Goal: Transaction & Acquisition: Book appointment/travel/reservation

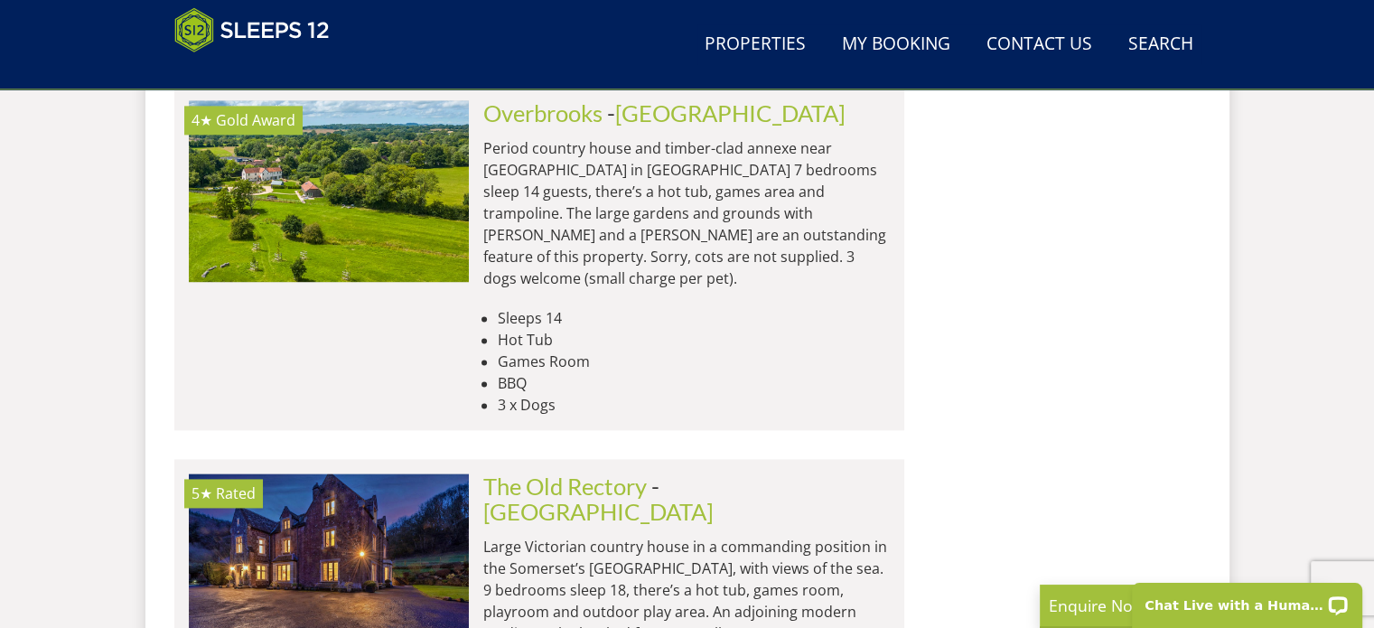
scroll to position [2365, 0]
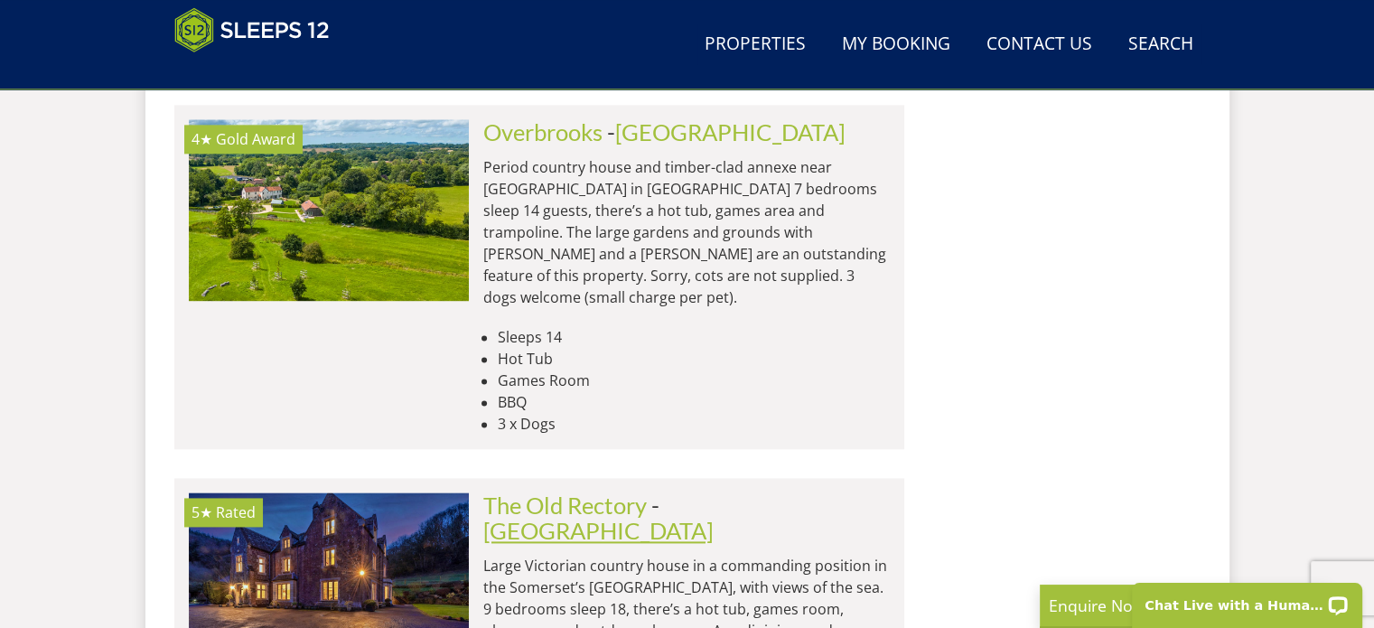
click at [714, 517] on link "[GEOGRAPHIC_DATA]" at bounding box center [598, 530] width 230 height 27
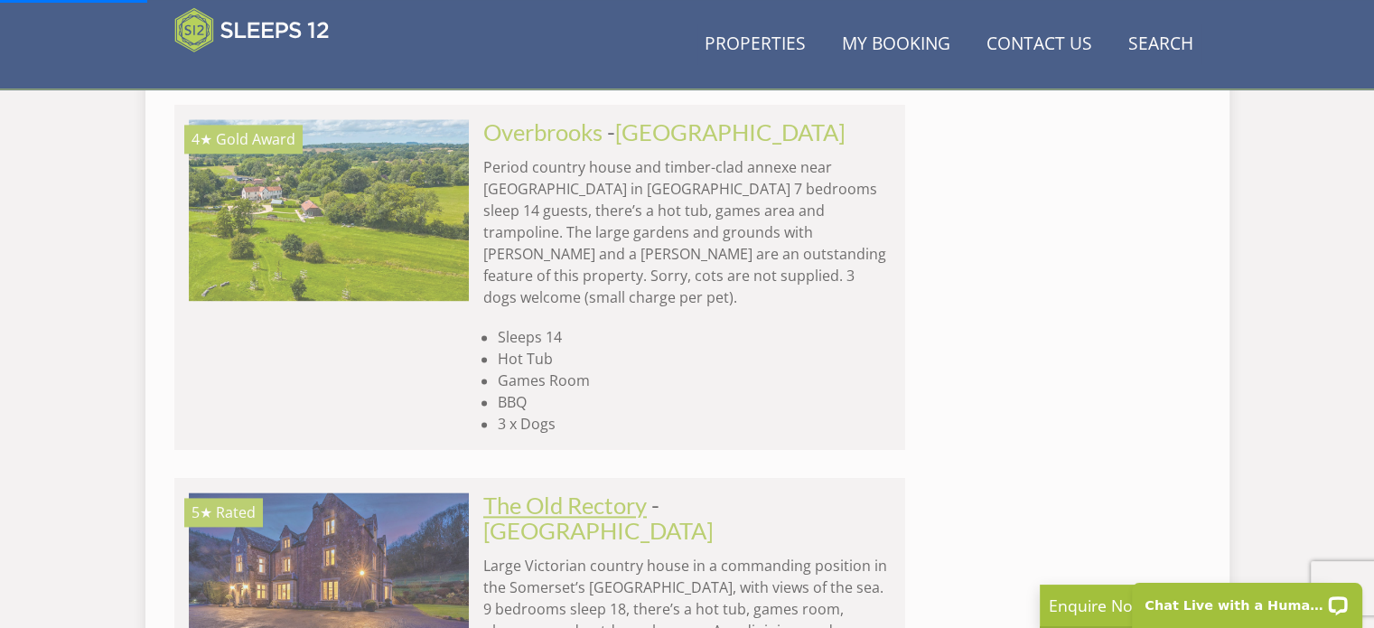
click at [600, 491] on link "The Old Rectory" at bounding box center [565, 504] width 164 height 27
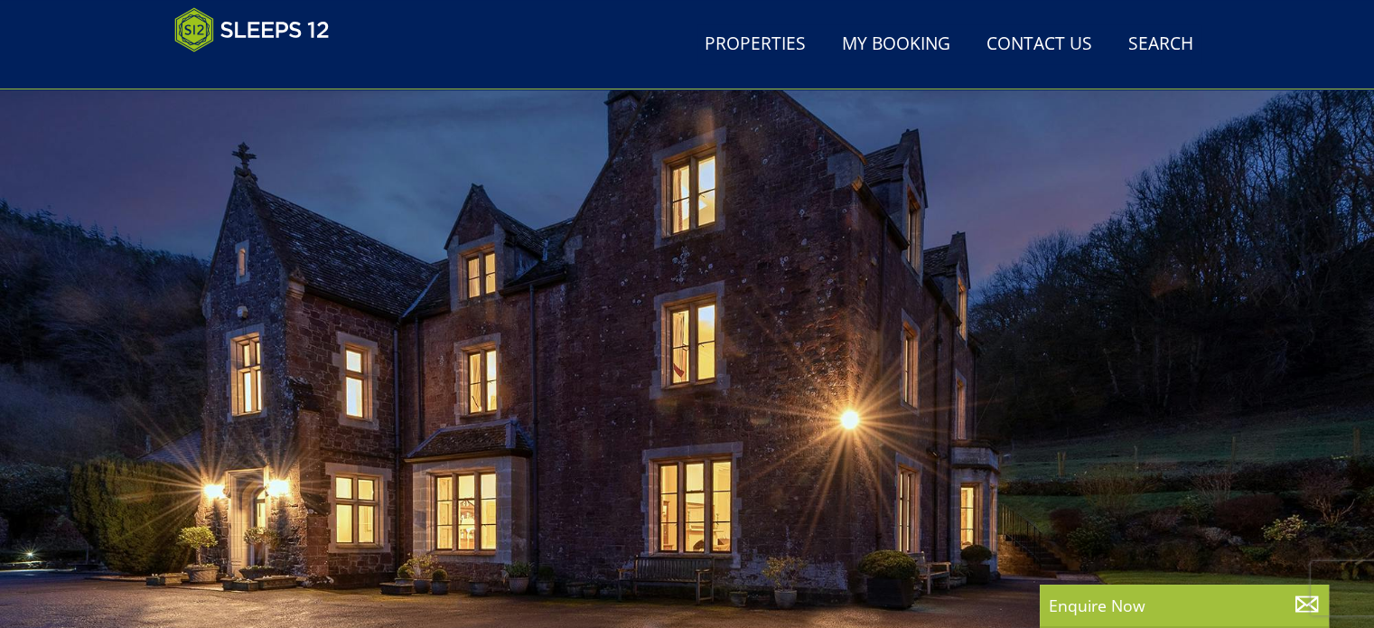
scroll to position [318, 0]
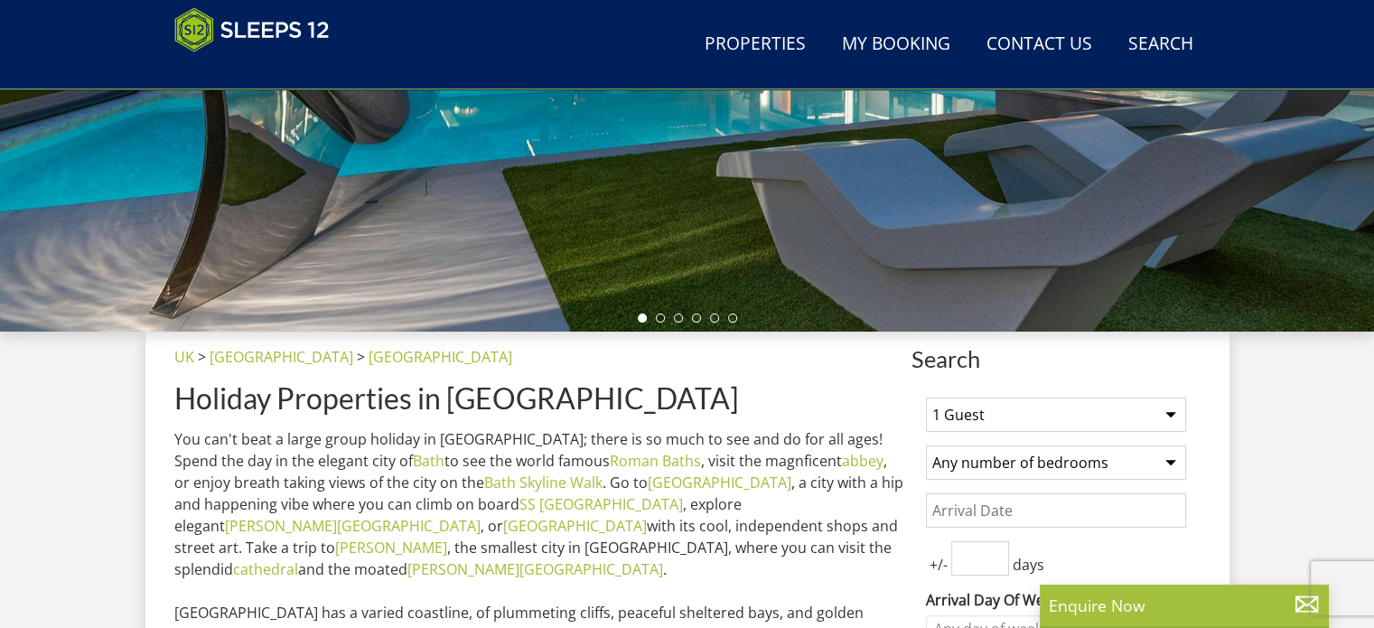
scroll to position [632, 0]
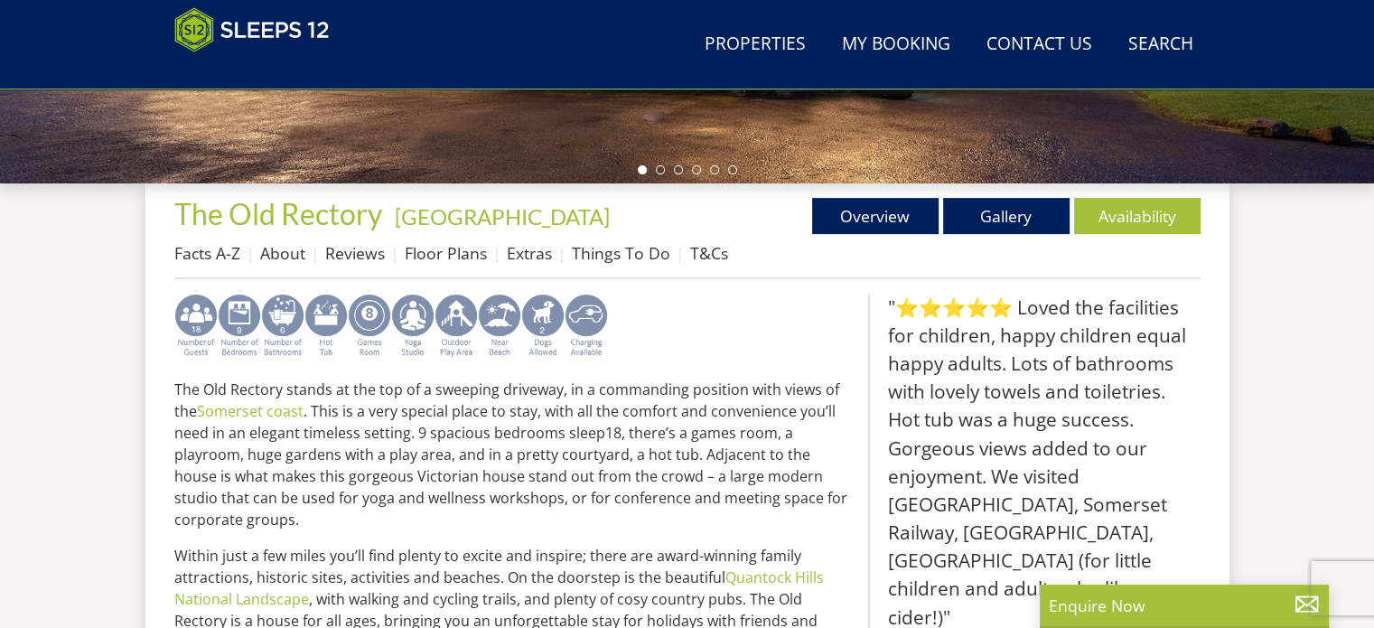
scroll to position [631, 0]
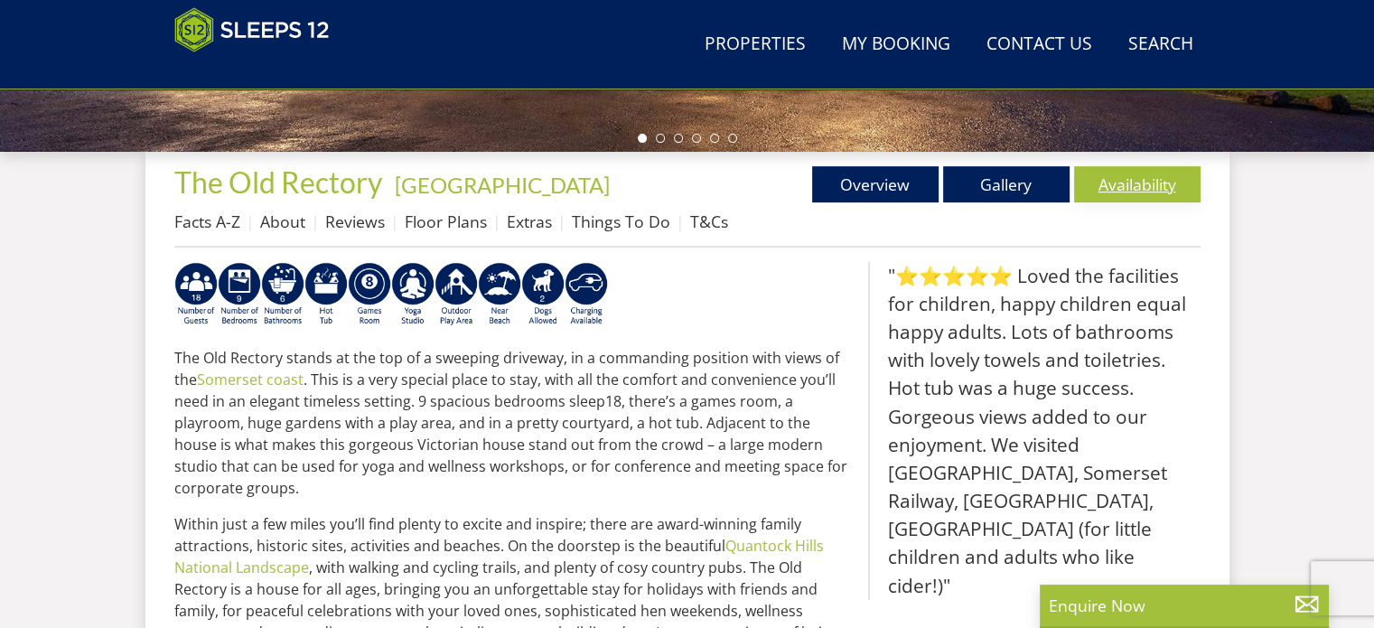
click at [1149, 186] on link "Availability" at bounding box center [1137, 184] width 126 height 36
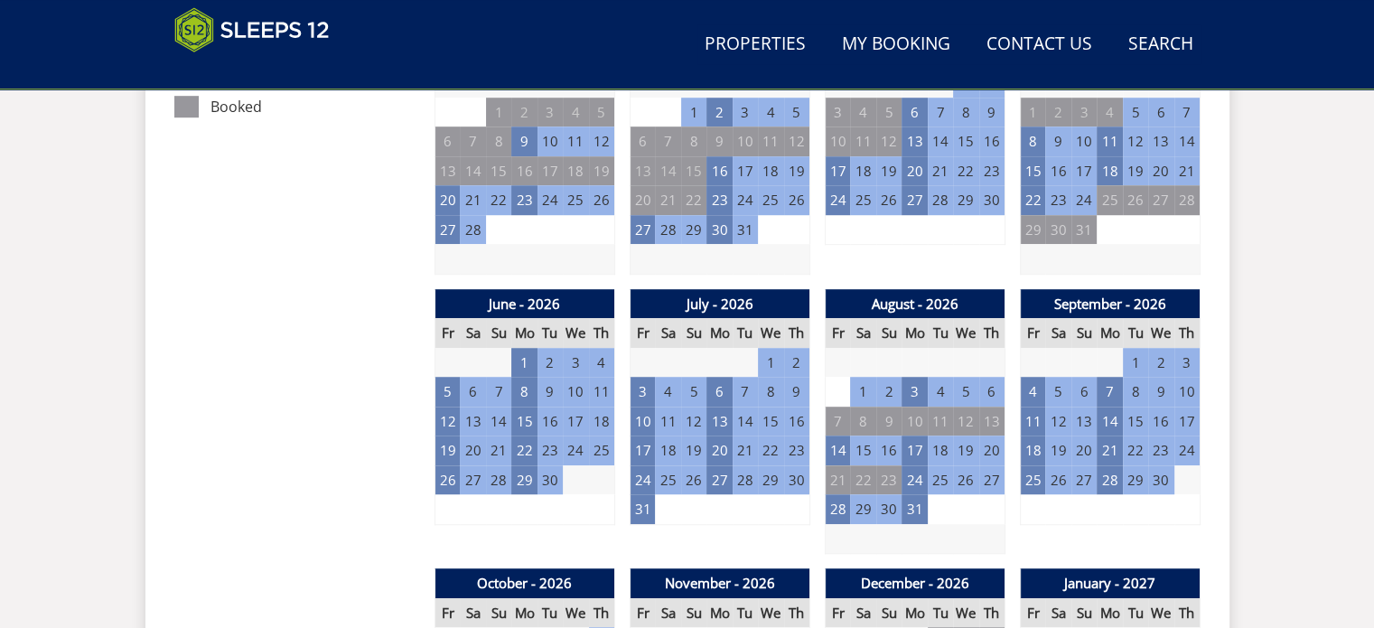
scroll to position [1174, 0]
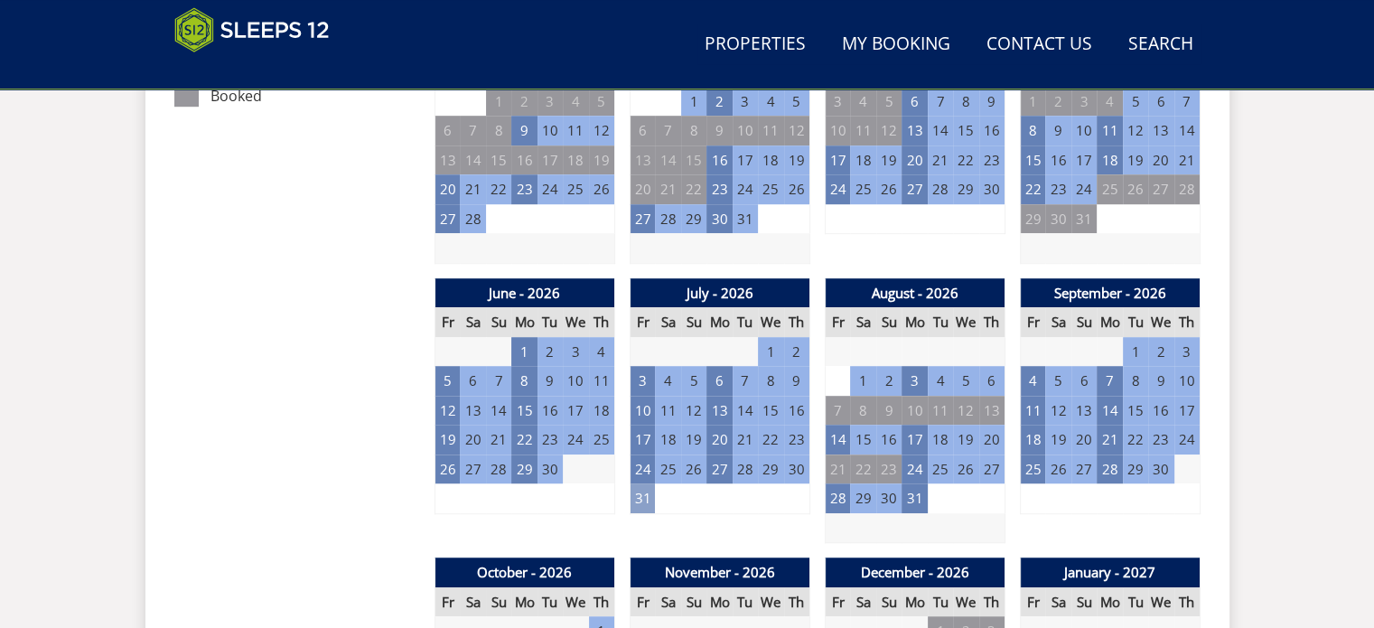
click at [640, 491] on td "31" at bounding box center [642, 498] width 25 height 30
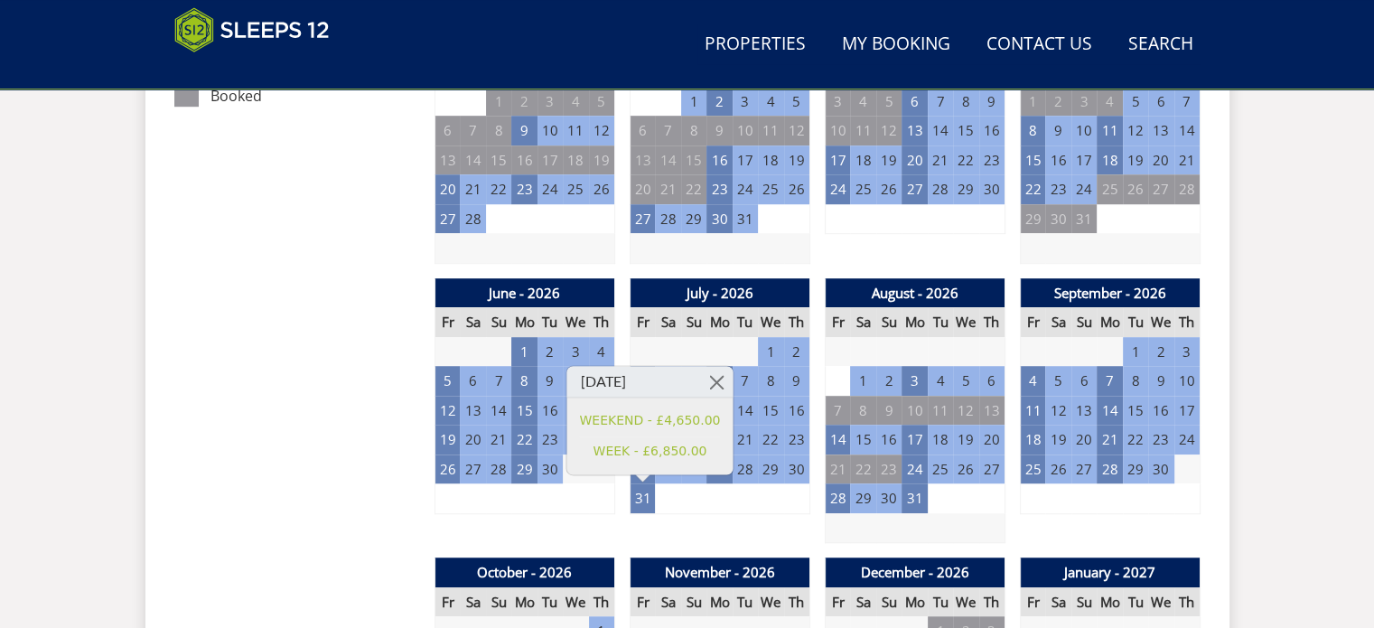
scroll to position [631, 0]
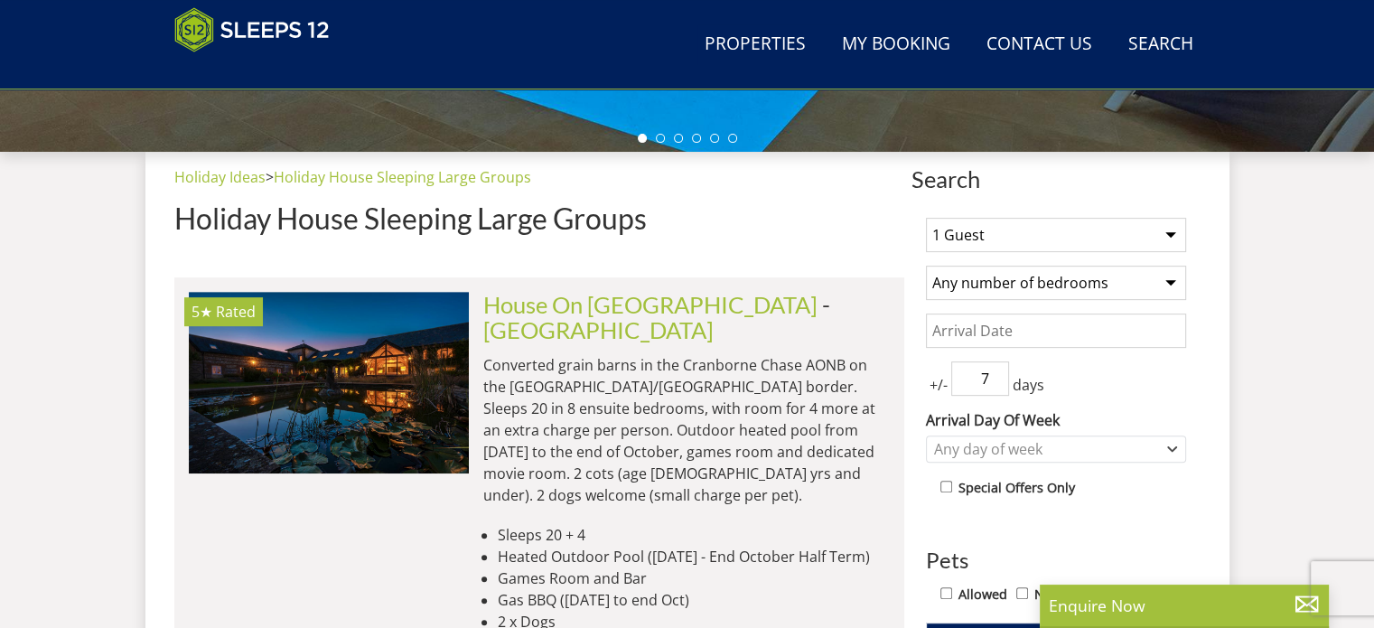
scroll to position [2365, 0]
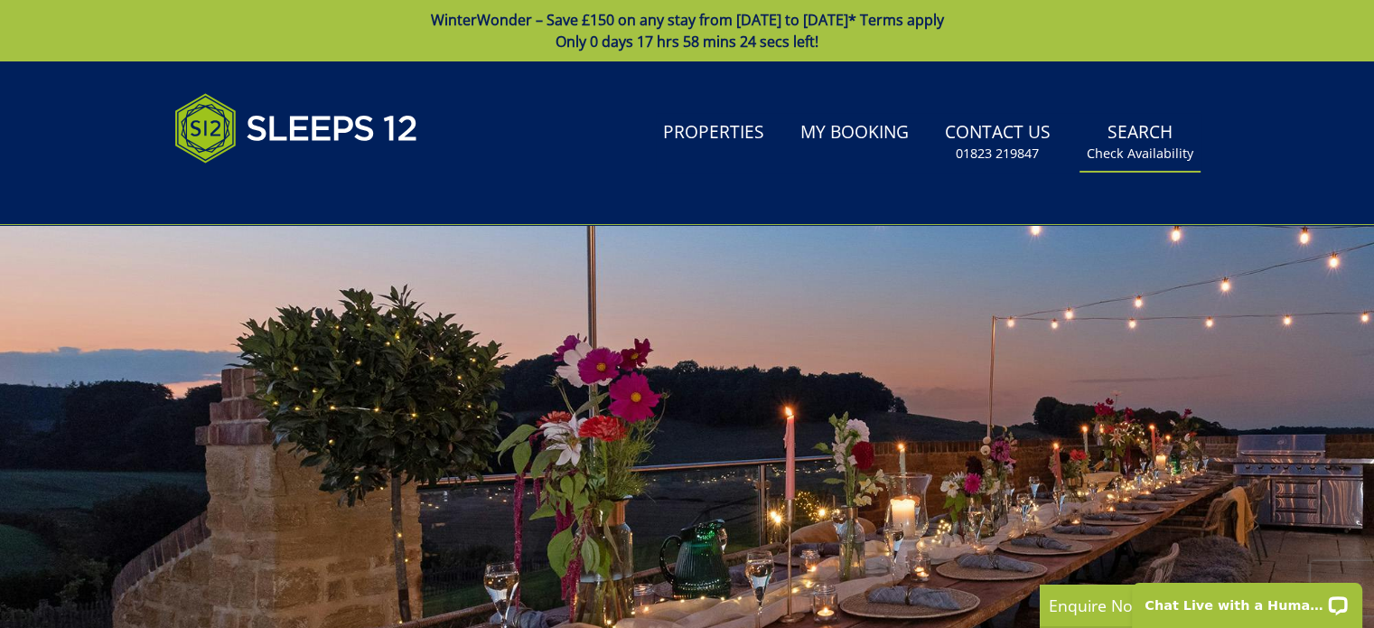
click at [1153, 145] on small "Check Availability" at bounding box center [1140, 154] width 107 height 18
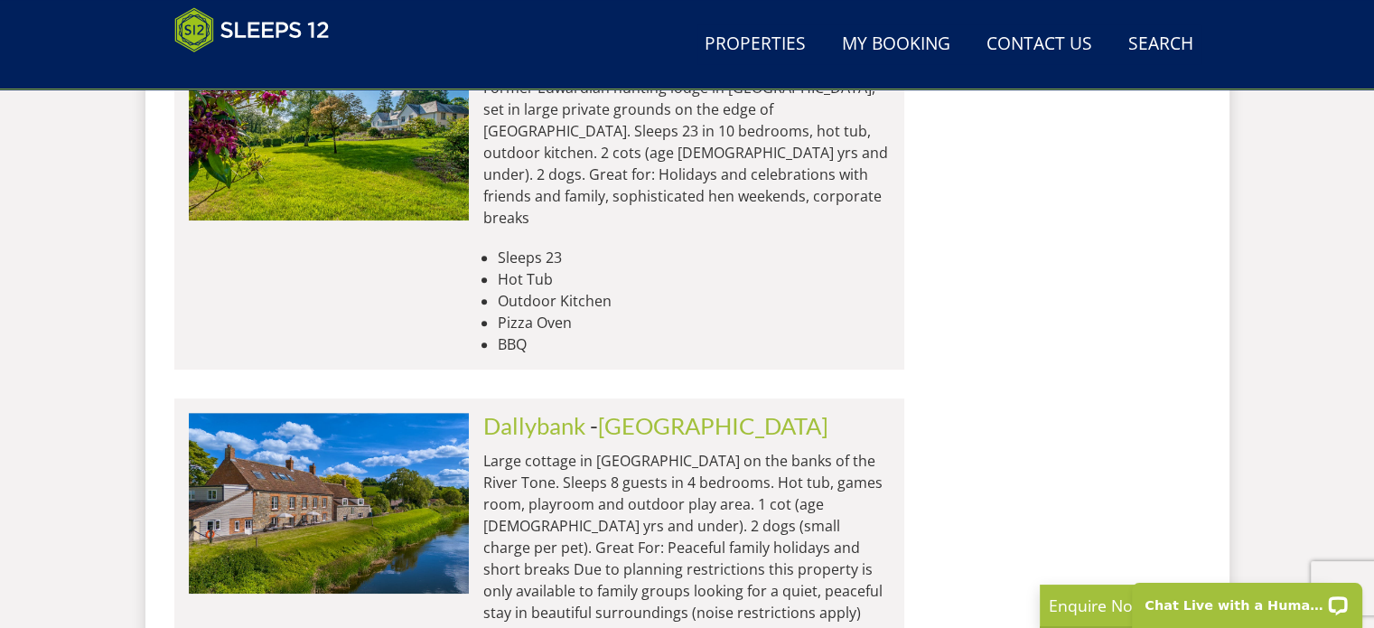
scroll to position [7864, 0]
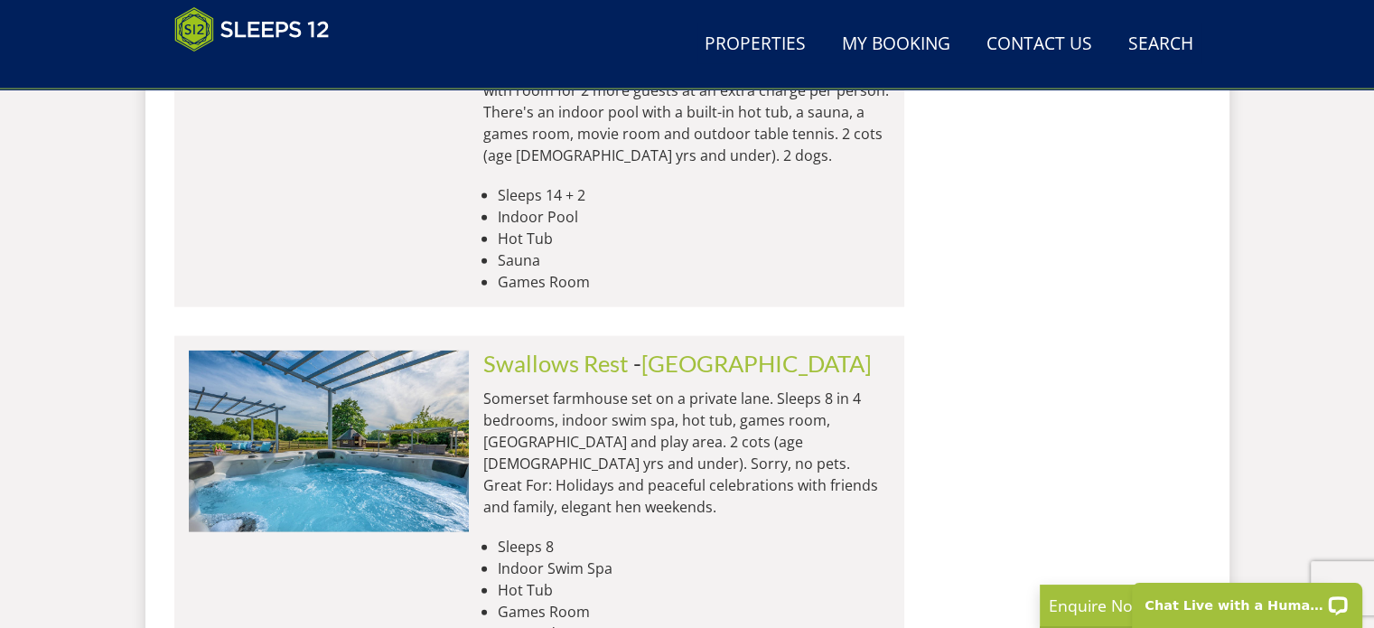
scroll to position [11026, 0]
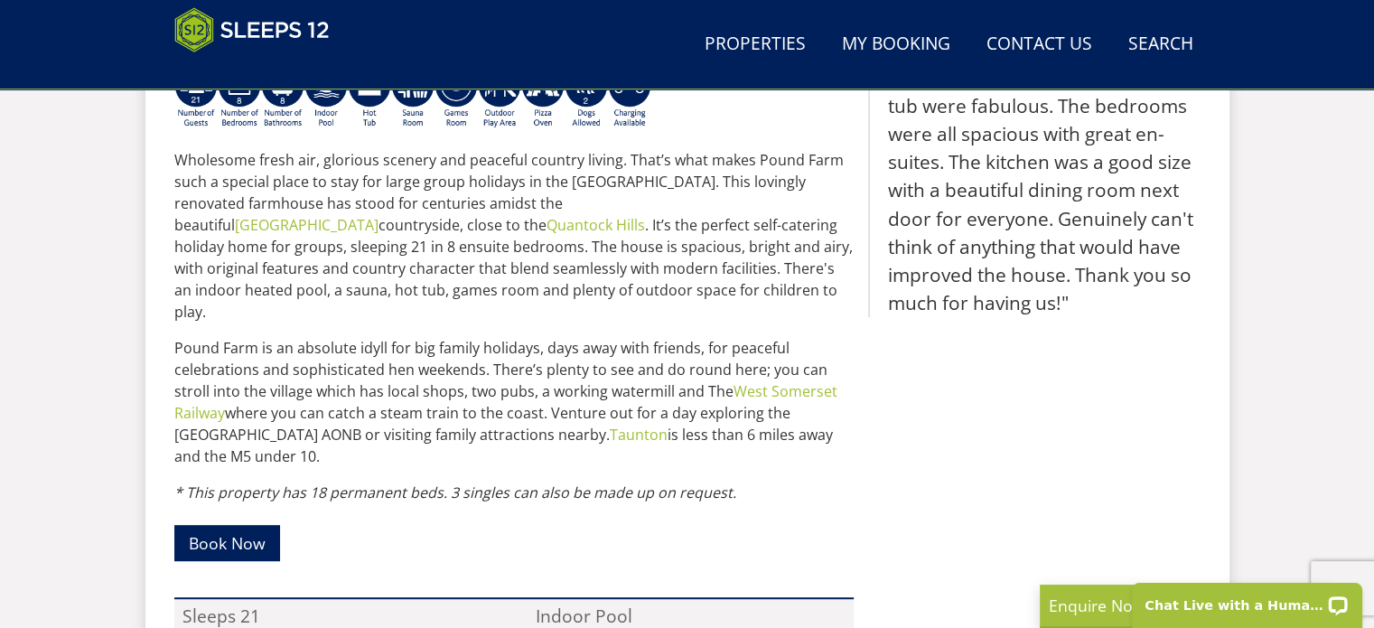
scroll to position [468, 0]
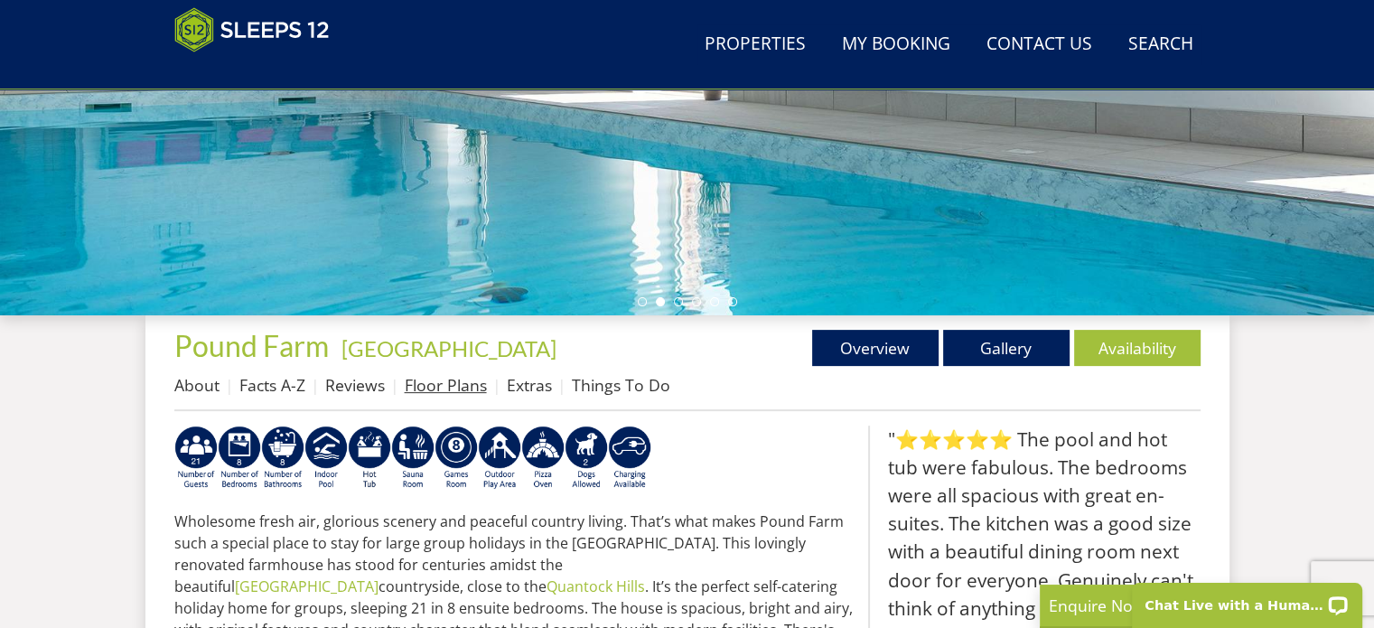
click at [422, 384] on link "Floor Plans" at bounding box center [446, 385] width 82 height 22
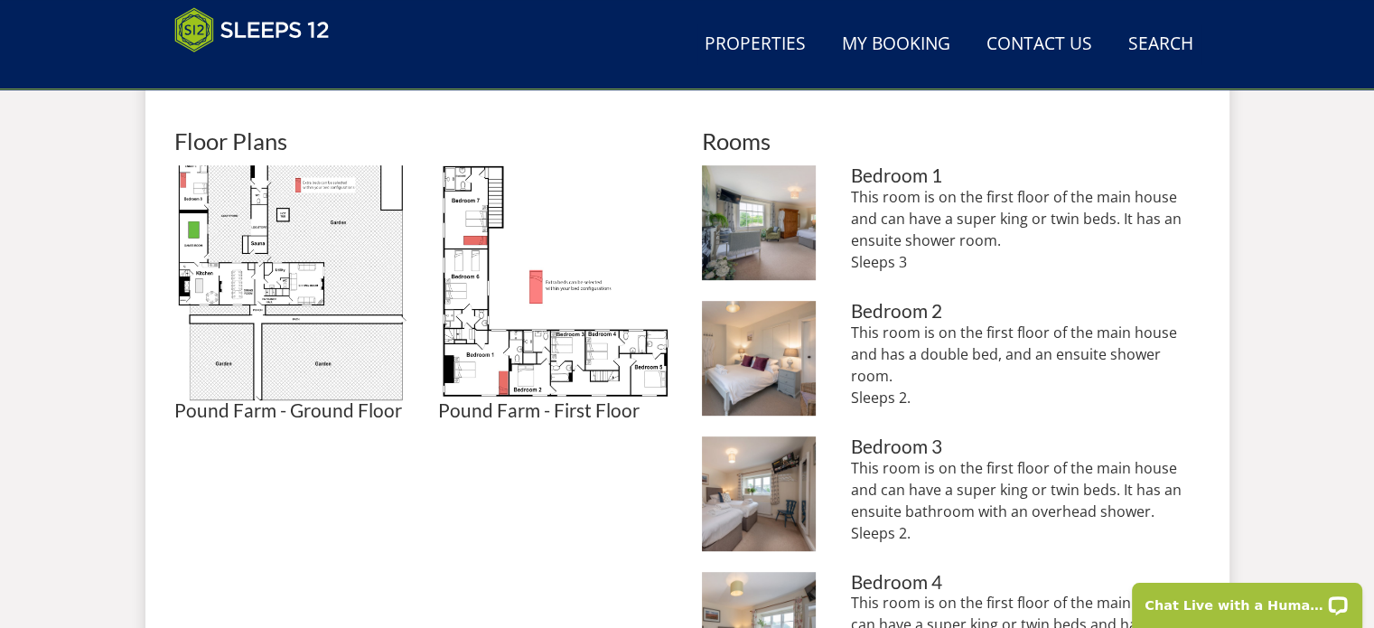
scroll to position [813, 0]
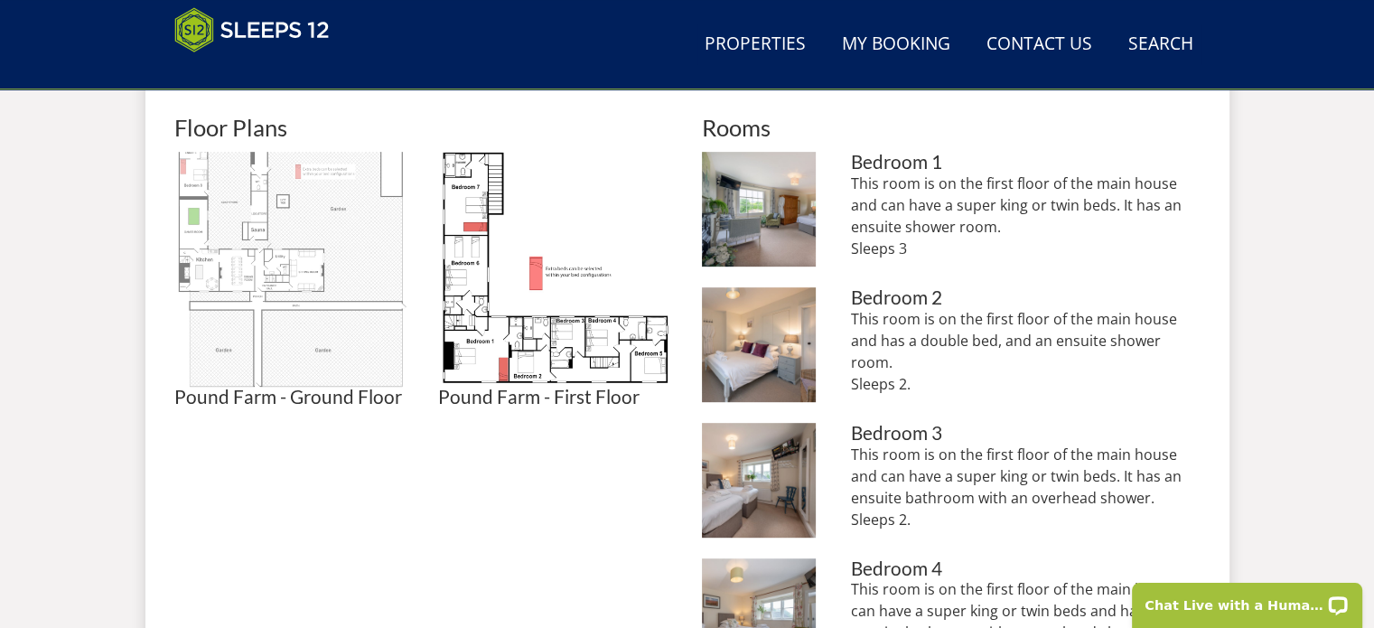
click at [308, 244] on img at bounding box center [291, 269] width 235 height 235
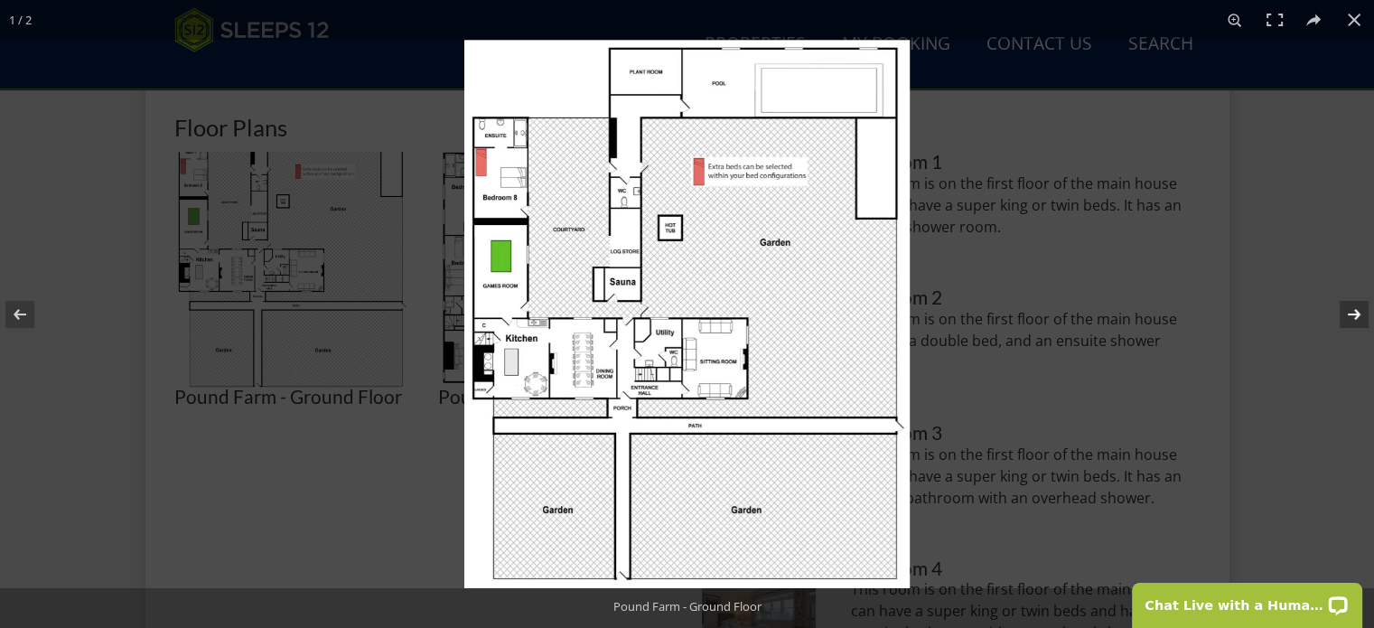
click at [1355, 310] on button at bounding box center [1342, 314] width 63 height 90
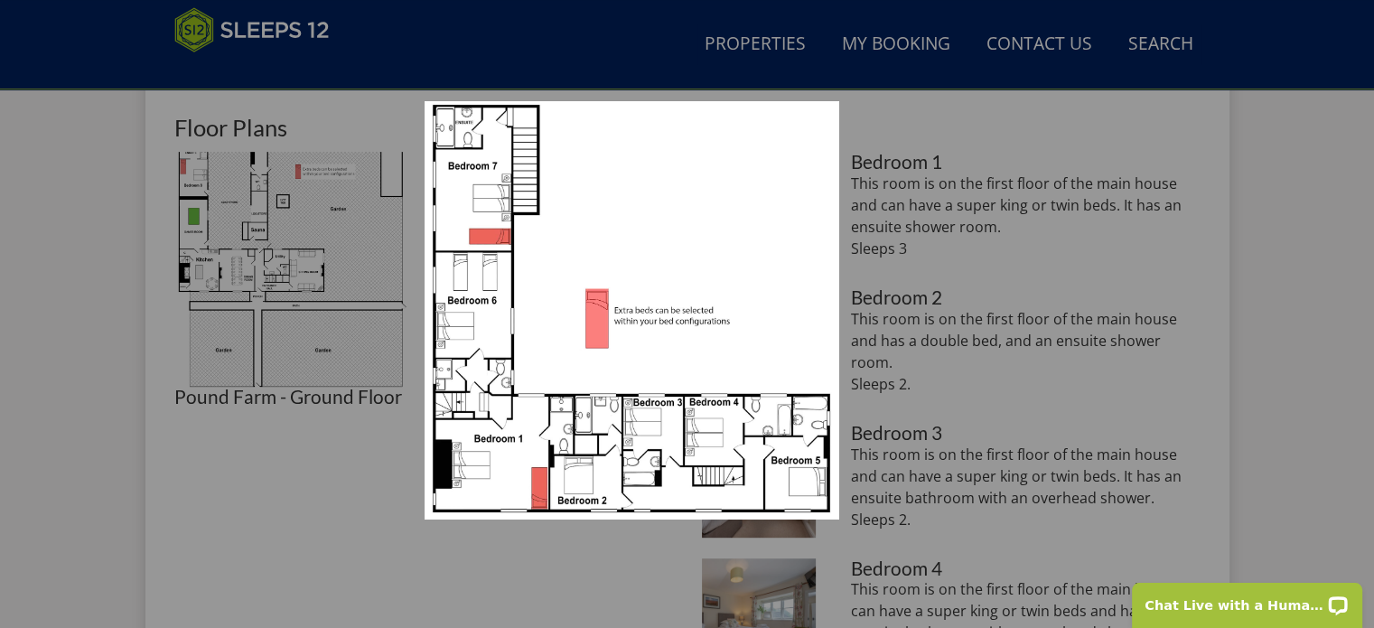
scroll to position [723, 0]
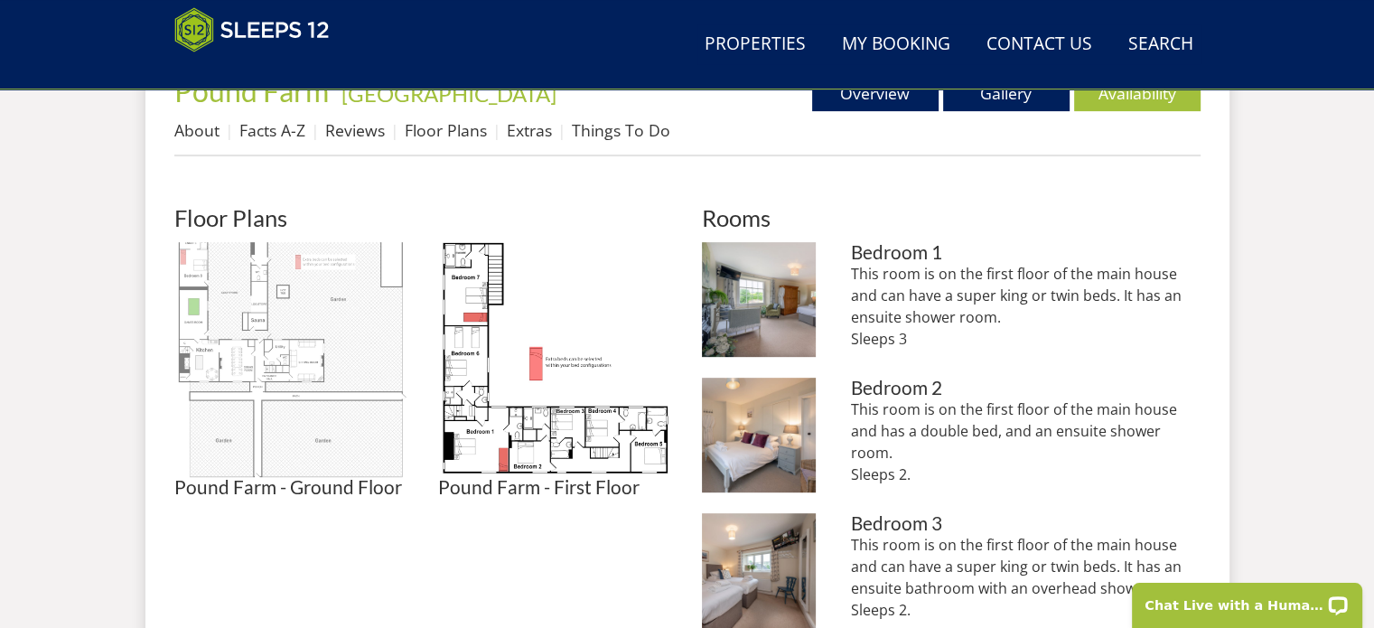
click at [320, 282] on img at bounding box center [291, 359] width 235 height 235
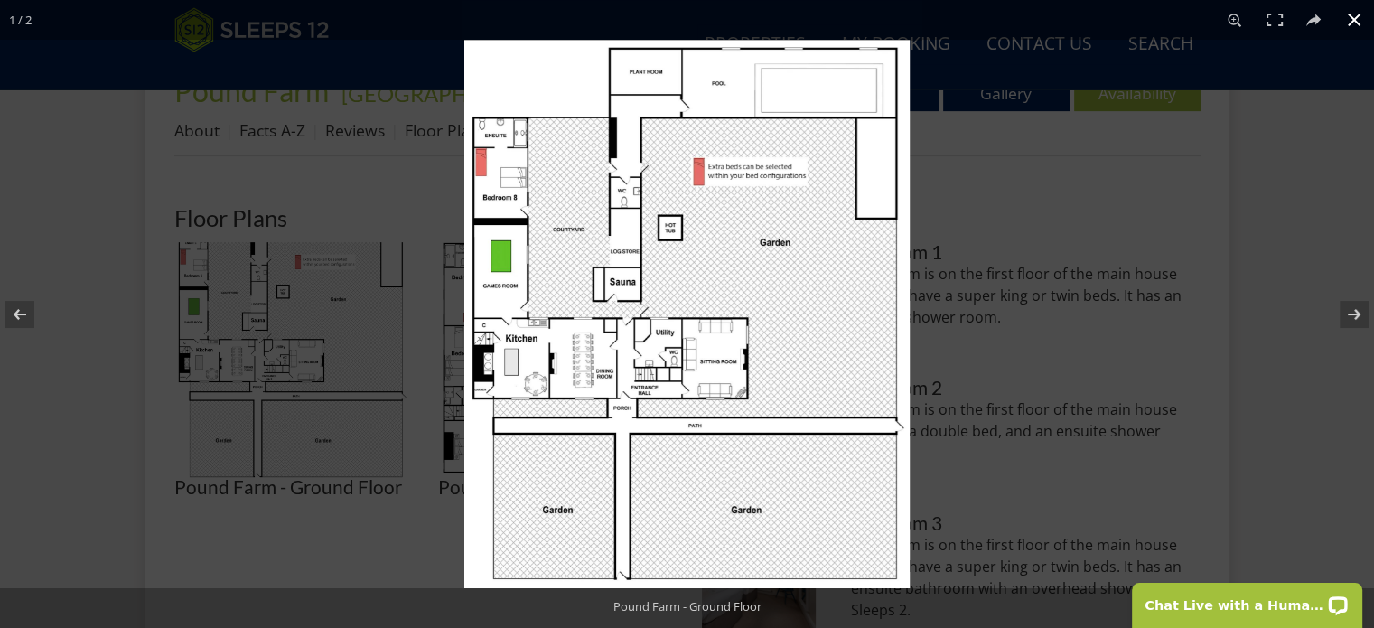
click at [1354, 15] on button at bounding box center [1354, 20] width 40 height 40
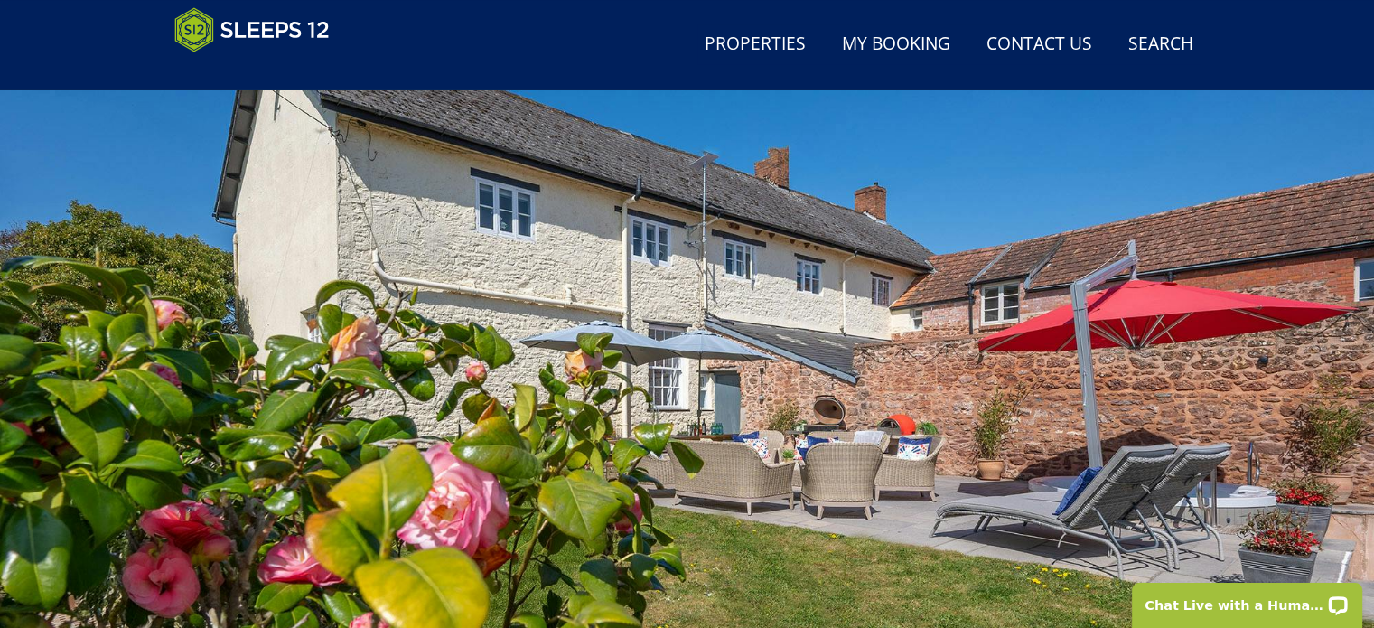
scroll to position [0, 0]
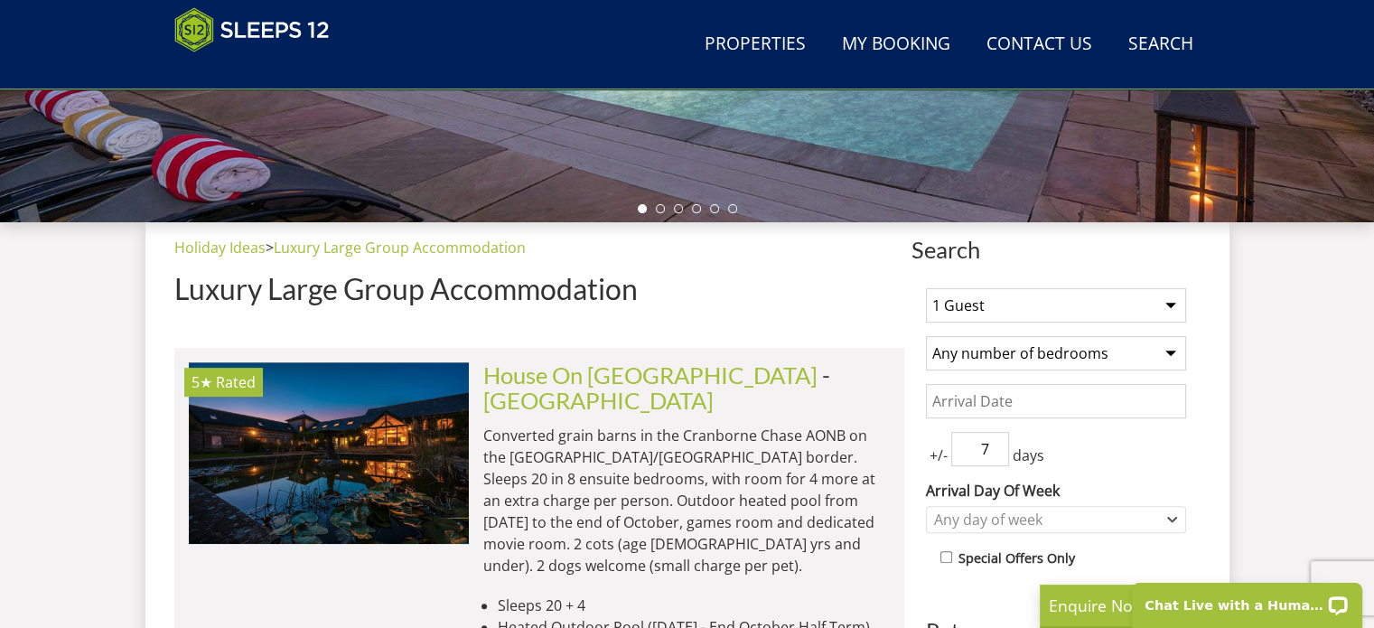
scroll to position [565, 0]
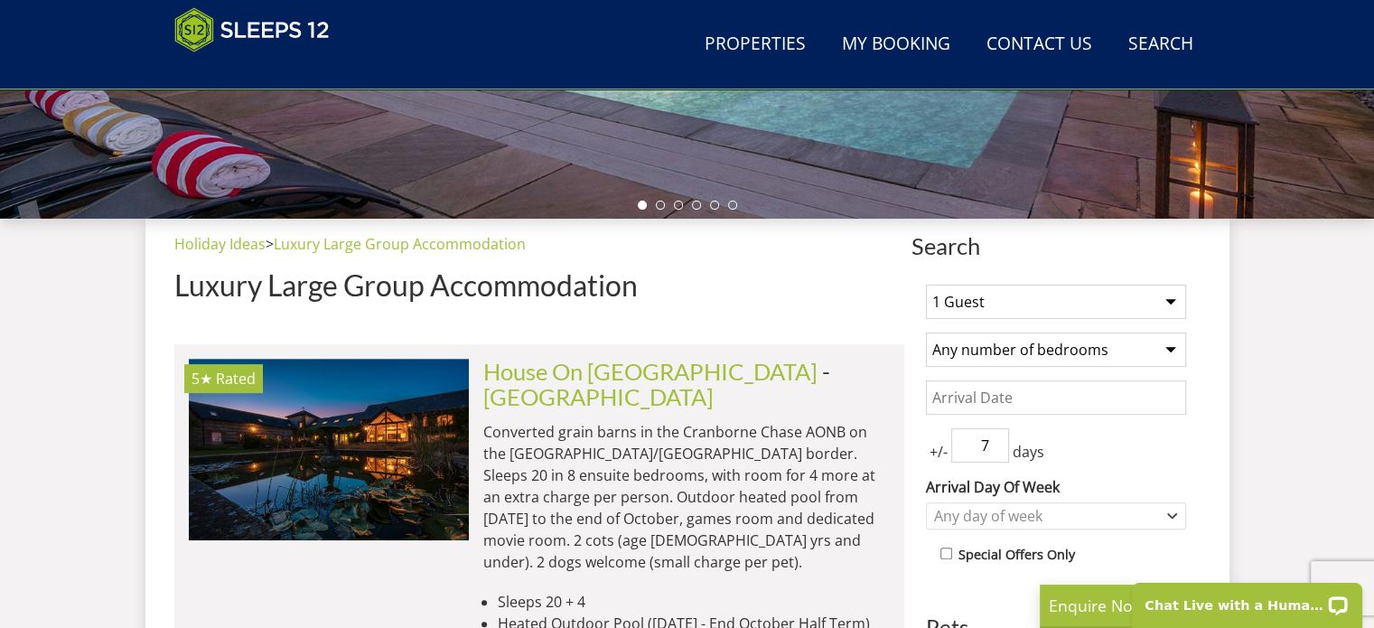
click at [1179, 295] on select "1 Guest 2 Guests 3 Guests 4 Guests 5 Guests 6 Guests 7 Guests 8 Guests 9 Guests…" at bounding box center [1056, 302] width 260 height 34
select select "21"
click at [926, 285] on select "1 Guest 2 Guests 3 Guests 4 Guests 5 Guests 6 Guests 7 Guests 8 Guests 9 Guests…" at bounding box center [1056, 302] width 260 height 34
click at [1164, 346] on select "Any number of bedrooms 4 Bedrooms 5 Bedrooms 6 Bedrooms 7 Bedrooms 8 Bedrooms 9…" at bounding box center [1056, 349] width 260 height 34
select select "11"
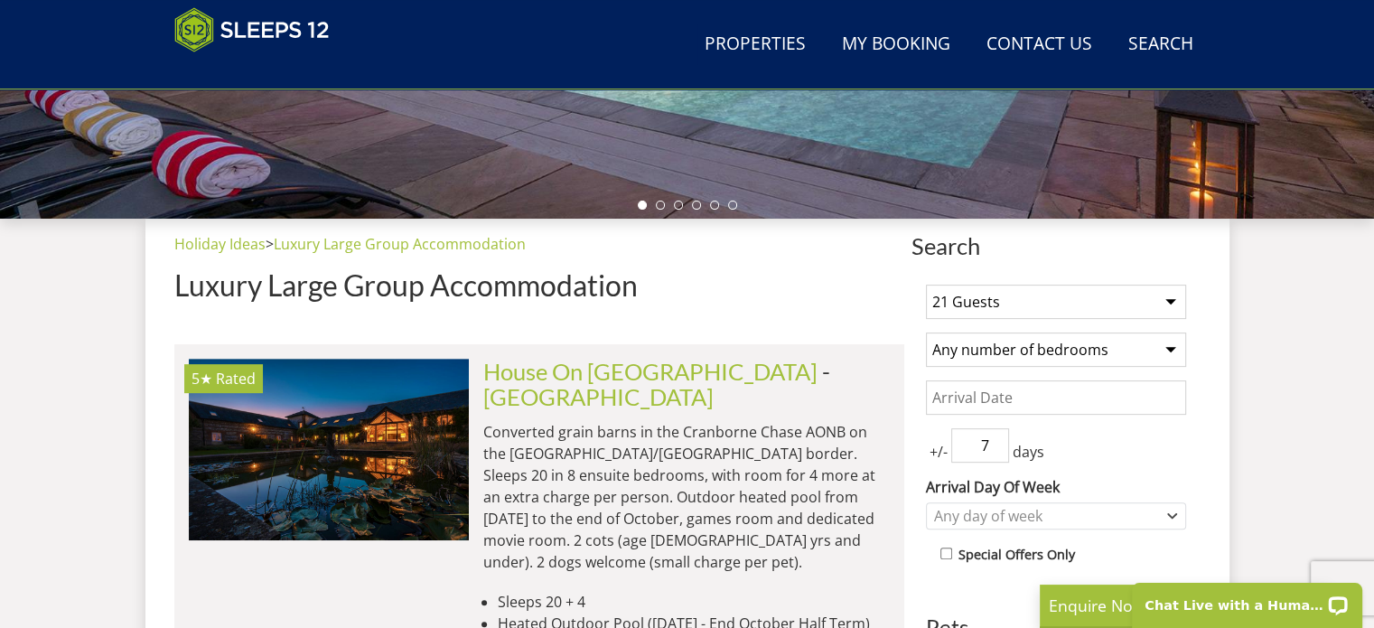
click at [926, 332] on select "Any number of bedrooms 4 Bedrooms 5 Bedrooms 6 Bedrooms 7 Bedrooms 8 Bedrooms 9…" at bounding box center [1056, 349] width 260 height 34
click at [1174, 300] on select "1 Guest 2 Guests 3 Guests 4 Guests 5 Guests 6 Guests 7 Guests 8 Guests 9 Guests…" at bounding box center [1056, 302] width 260 height 34
select select "20"
click at [926, 285] on select "1 Guest 2 Guests 3 Guests 4 Guests 5 Guests 6 Guests 7 Guests 8 Guests 9 Guests…" at bounding box center [1056, 302] width 260 height 34
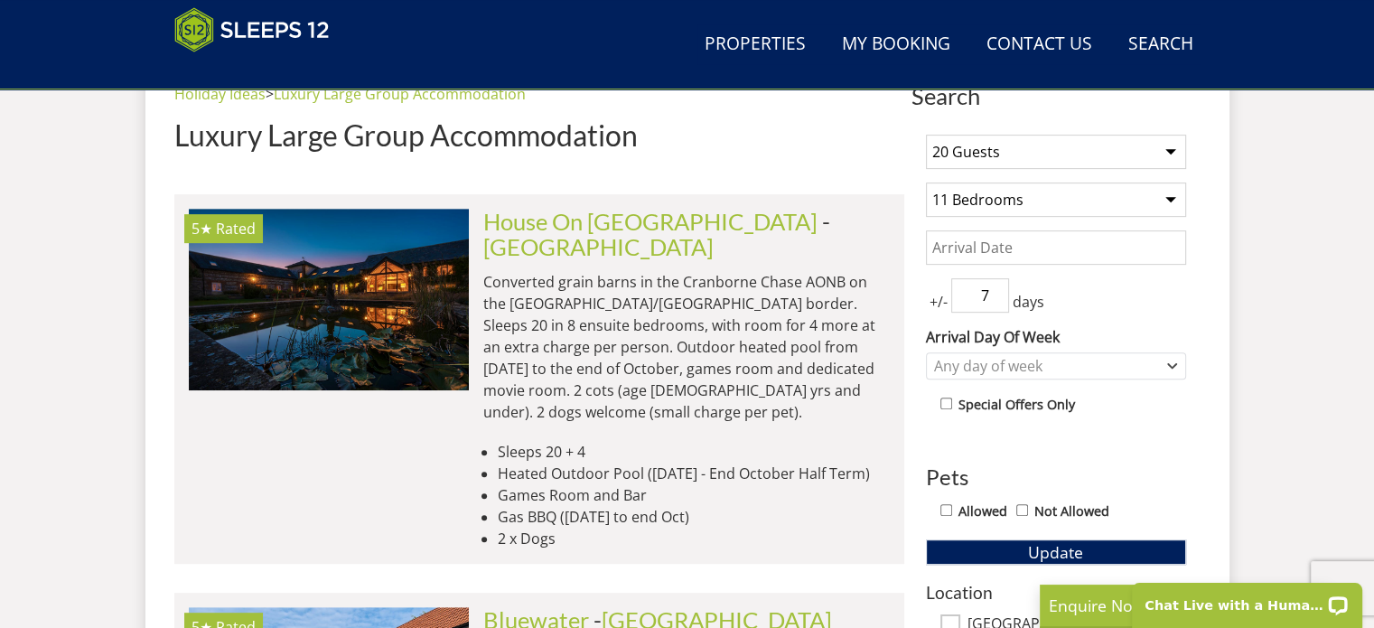
scroll to position [745, 0]
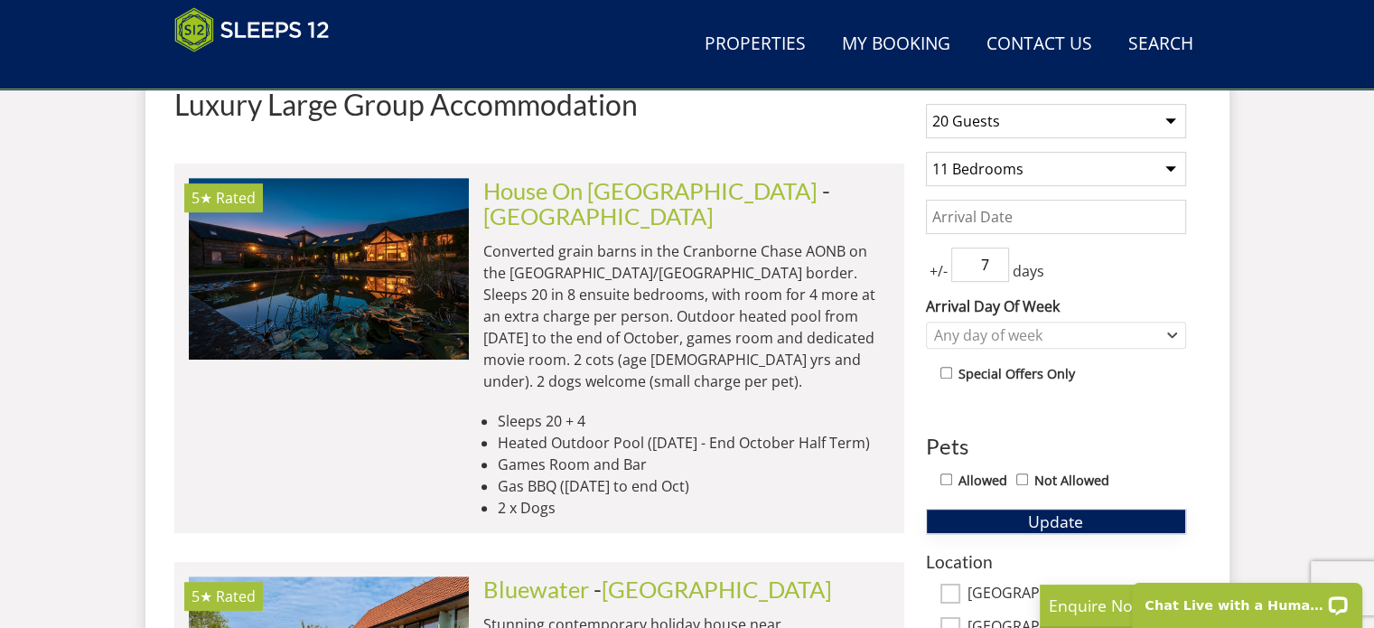
click at [1074, 515] on span "Update" at bounding box center [1055, 521] width 55 height 22
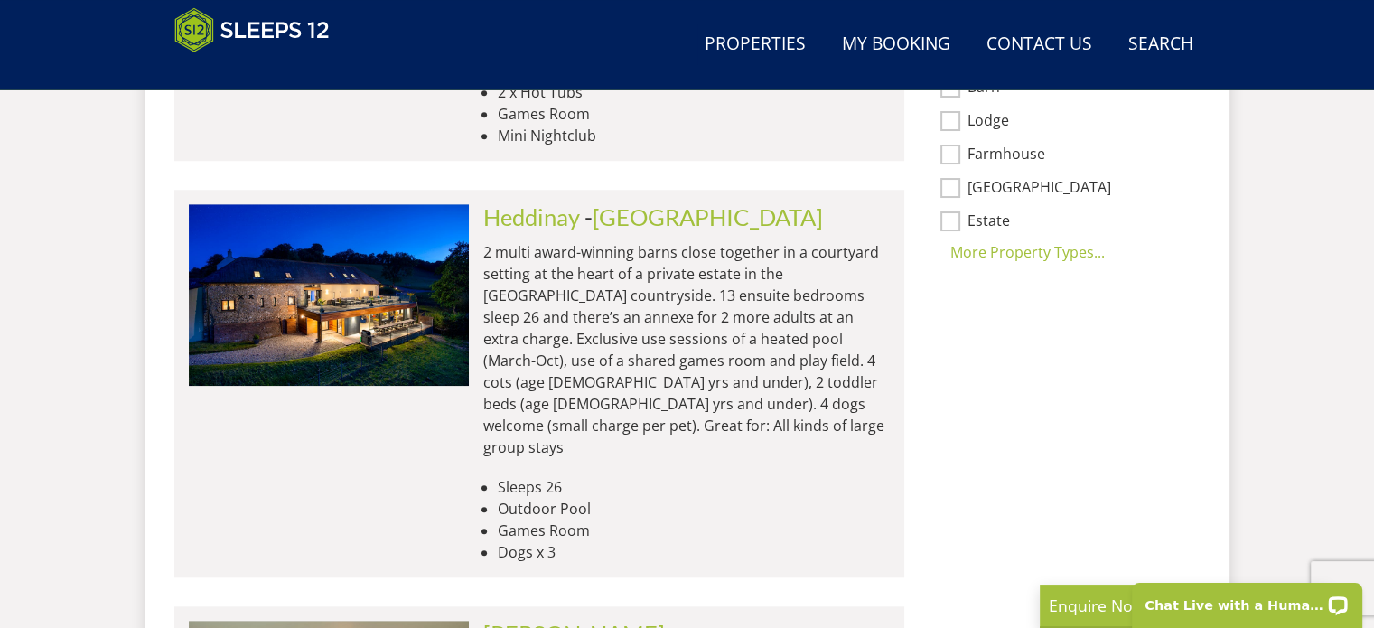
scroll to position [1468, 0]
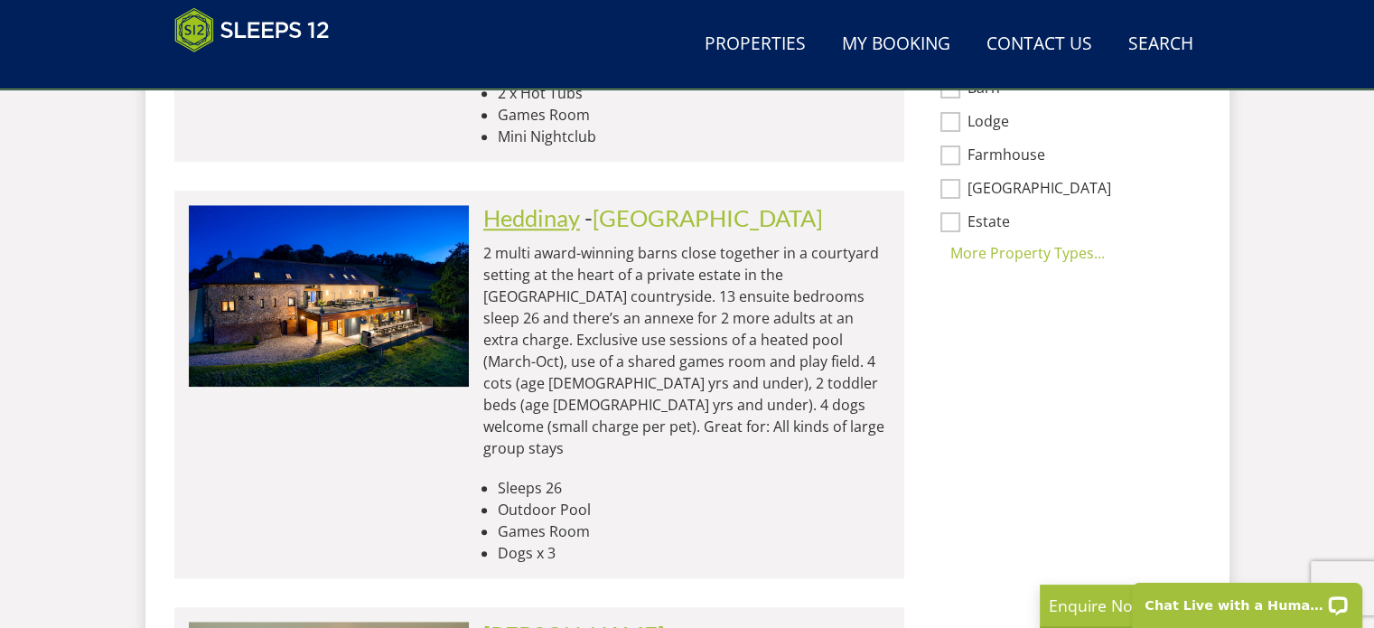
click at [535, 204] on link "Heddinay" at bounding box center [531, 217] width 97 height 27
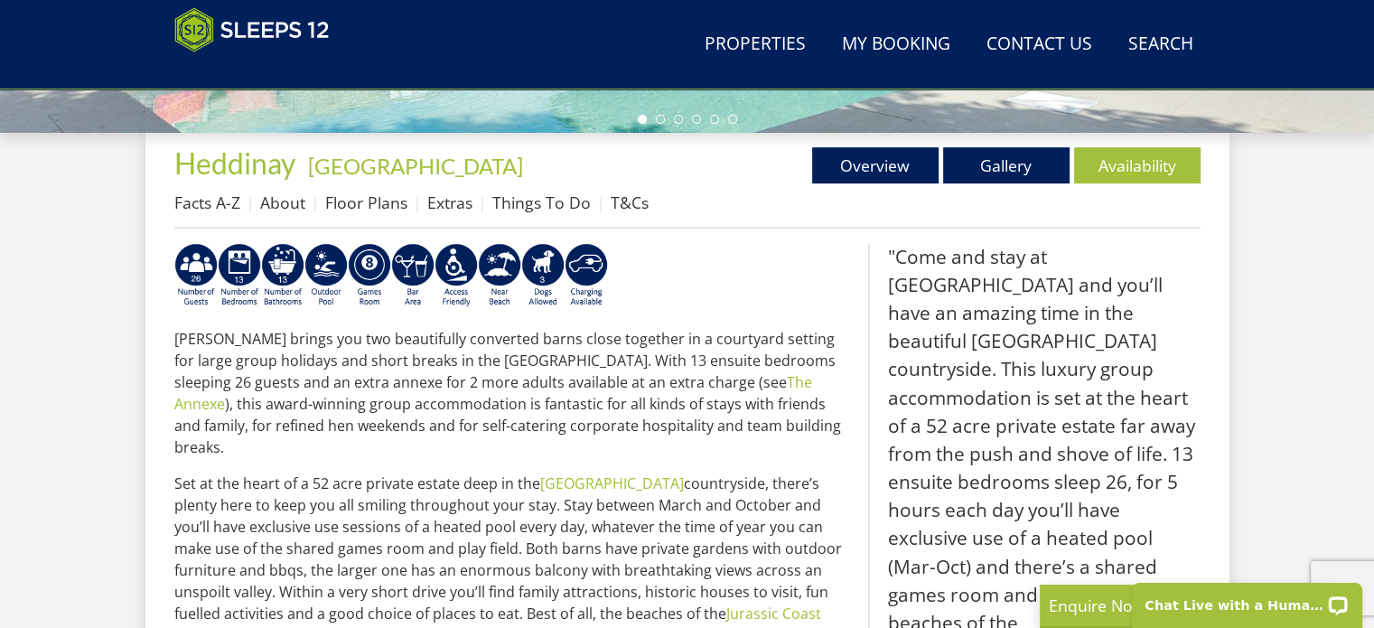
scroll to position [723, 0]
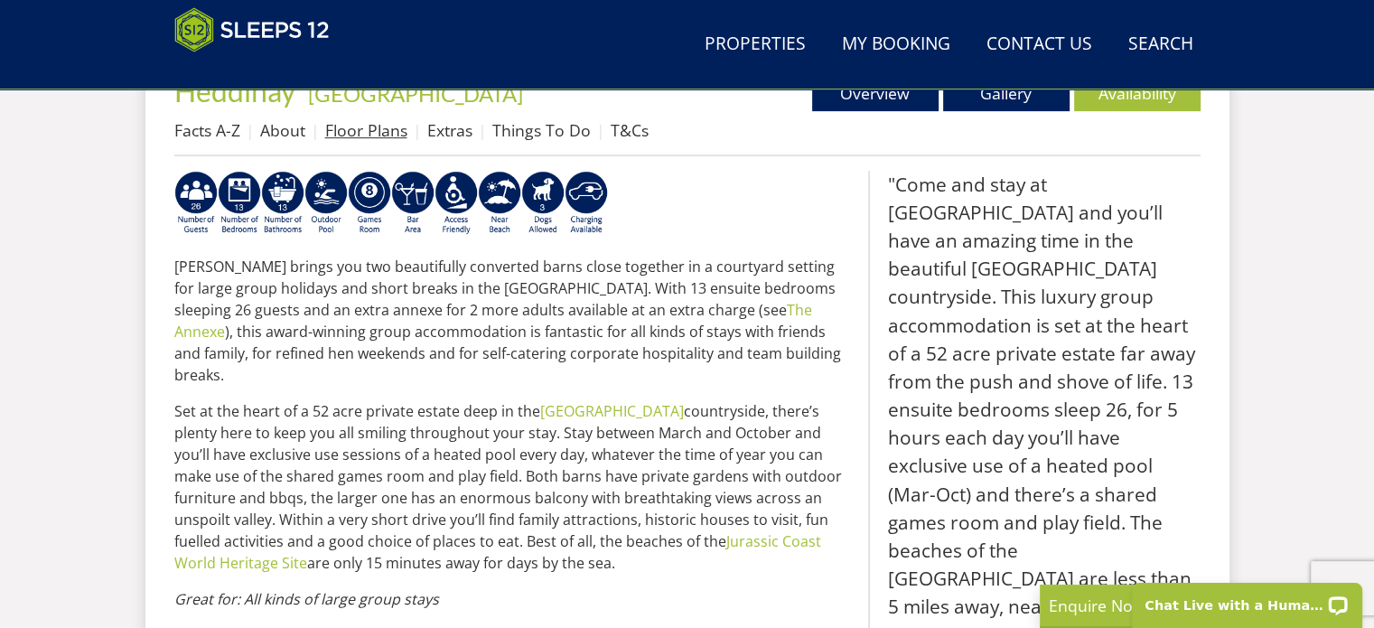
click at [348, 123] on link "Floor Plans" at bounding box center [366, 130] width 82 height 22
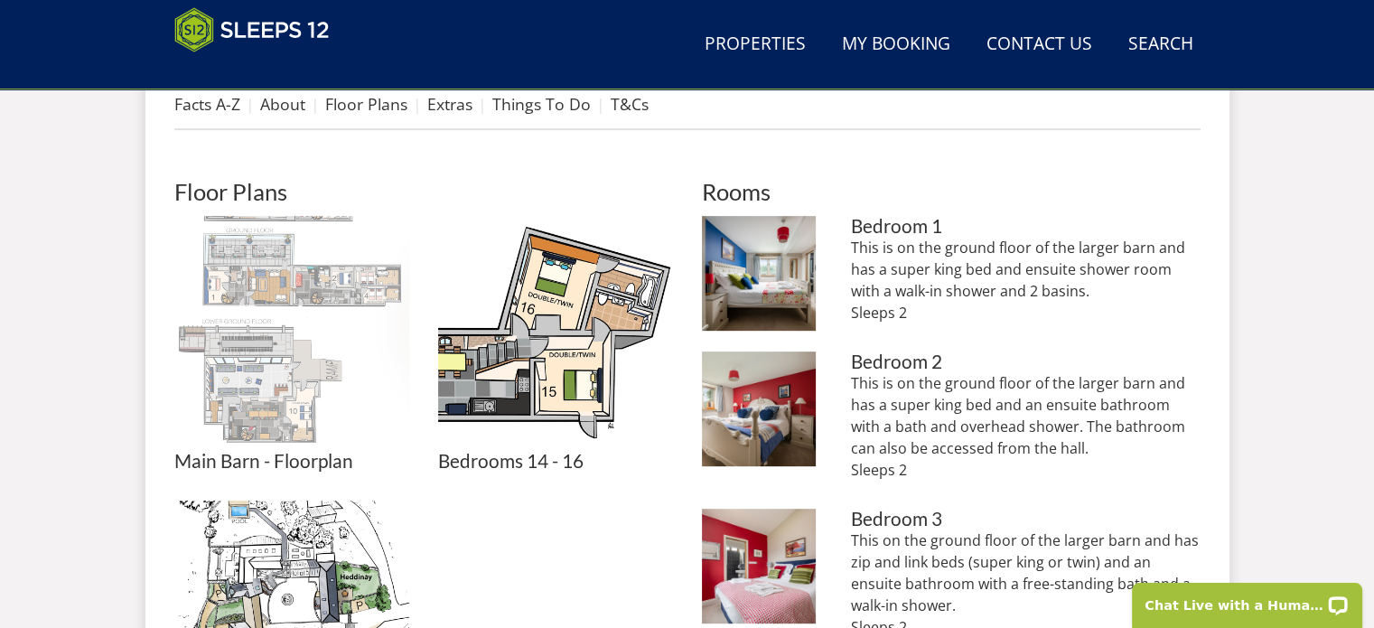
scroll to position [723, 0]
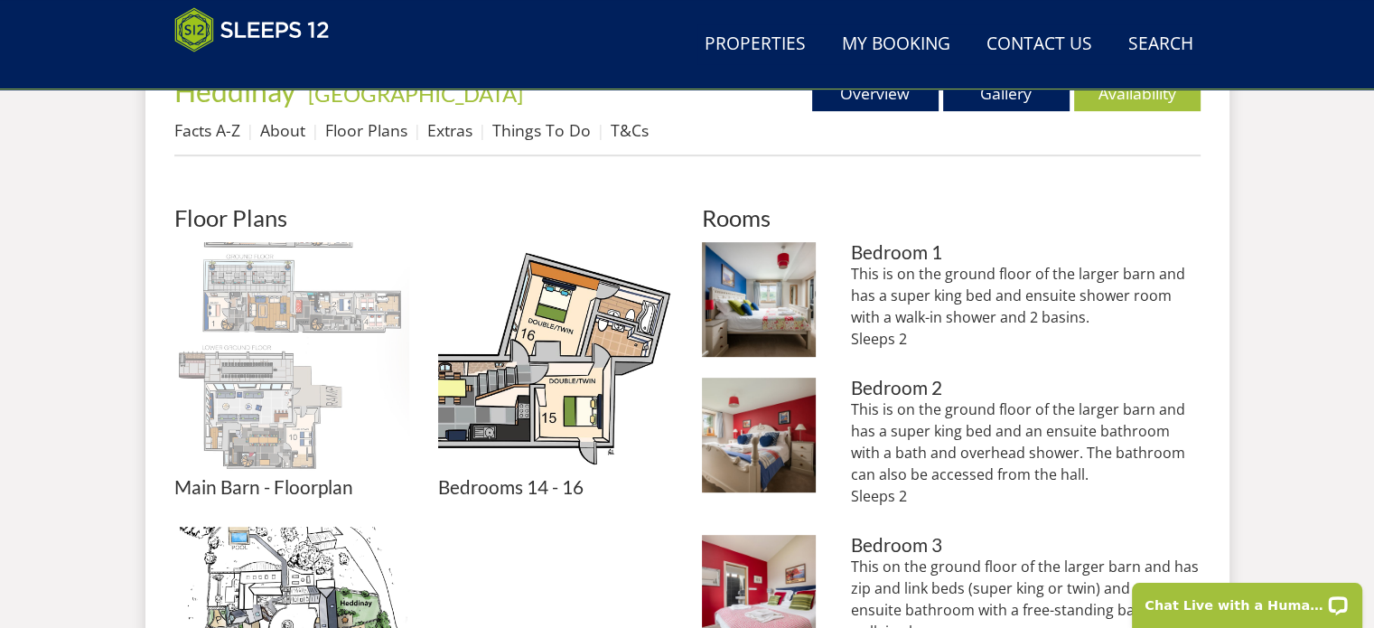
click at [273, 422] on img at bounding box center [291, 359] width 235 height 235
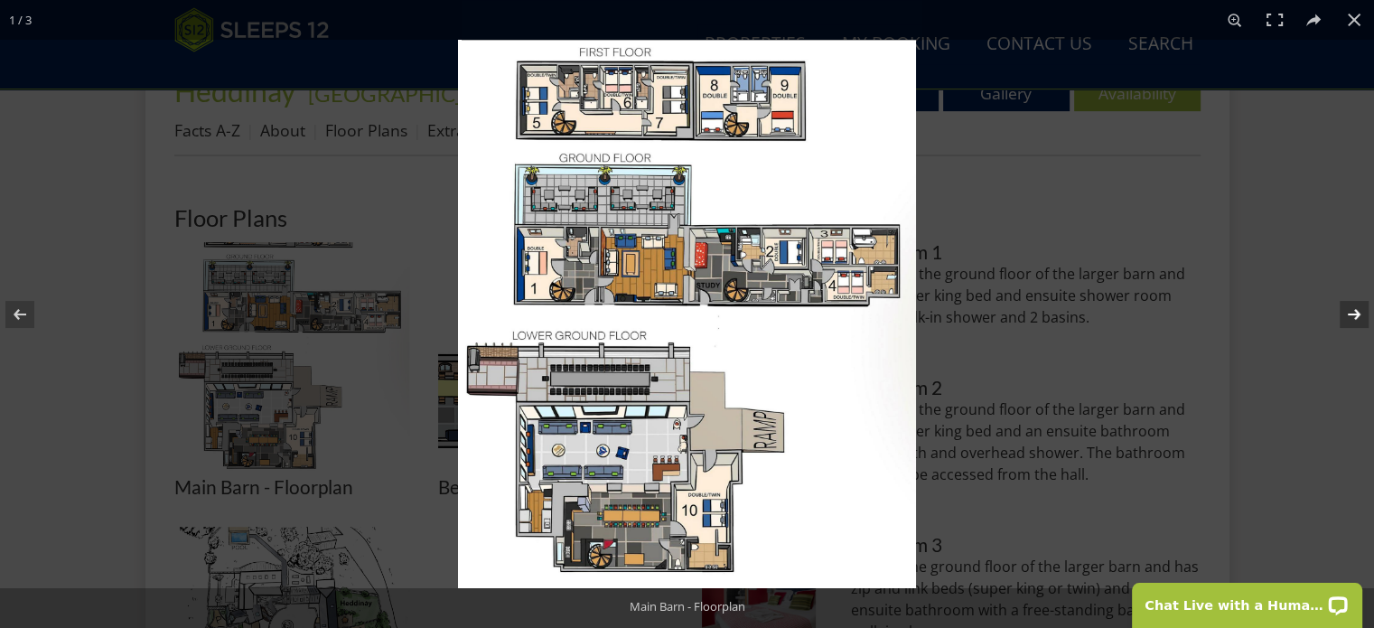
click at [1348, 308] on button at bounding box center [1342, 314] width 63 height 90
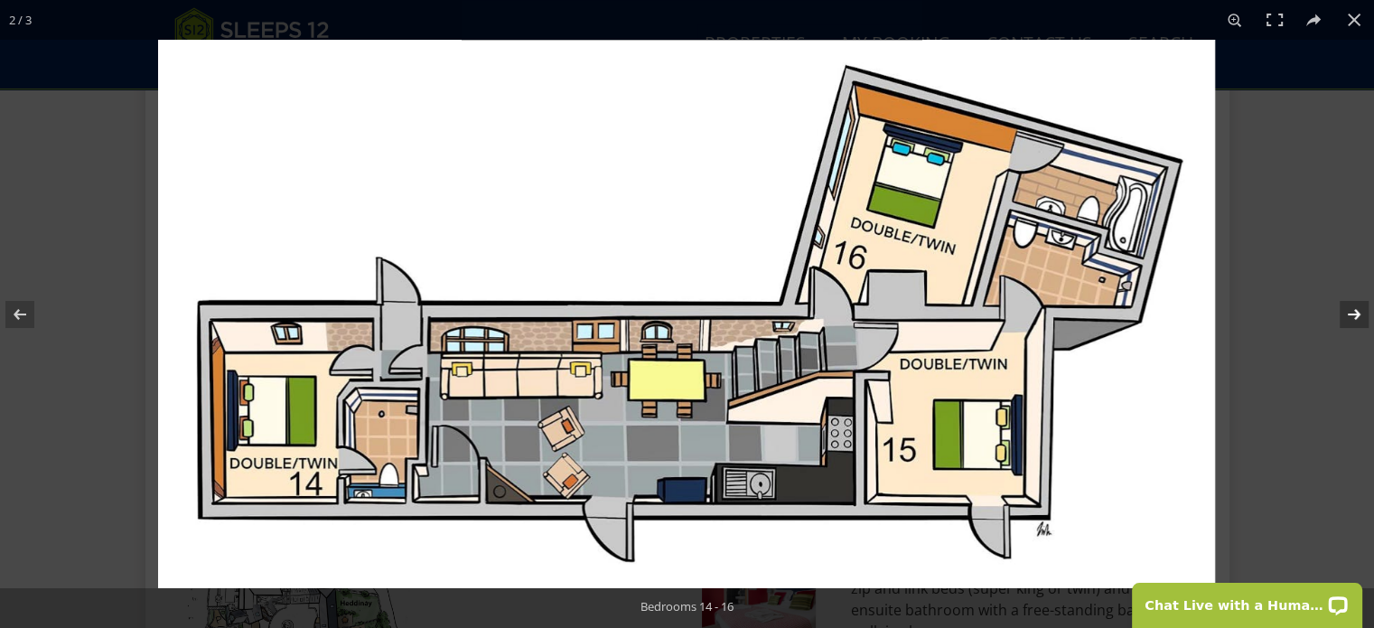
click at [1351, 317] on button at bounding box center [1342, 314] width 63 height 90
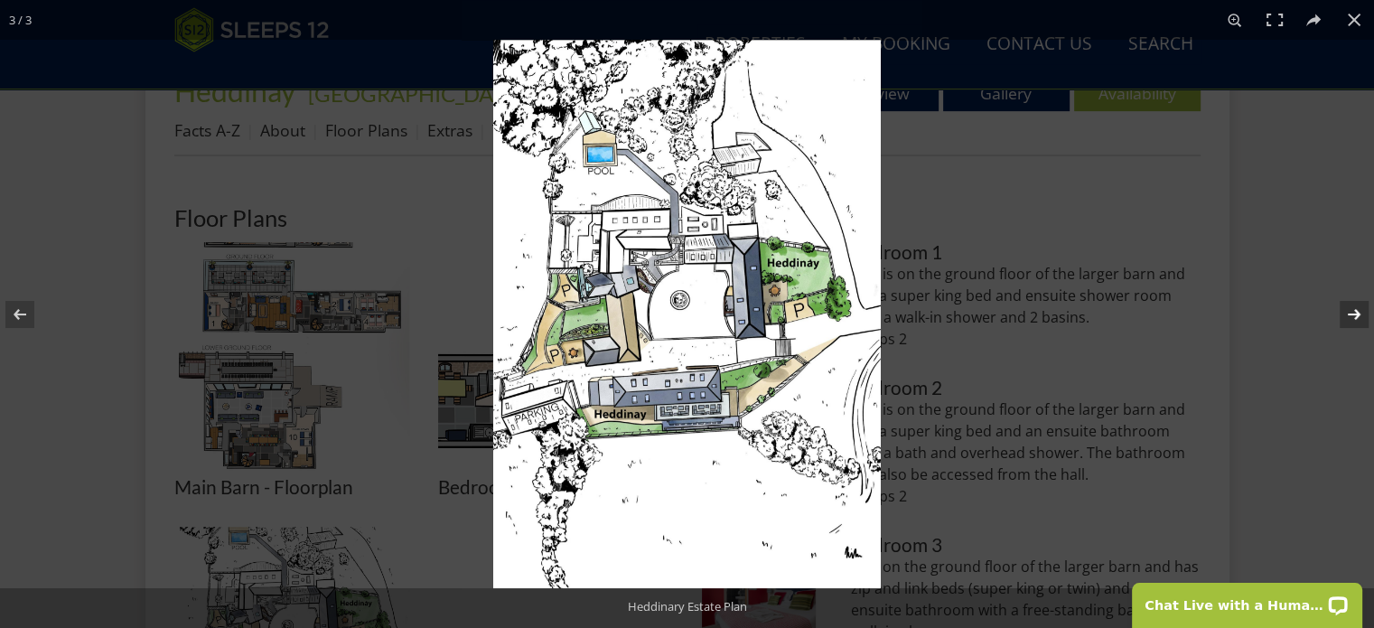
click at [1351, 317] on button at bounding box center [1342, 314] width 63 height 90
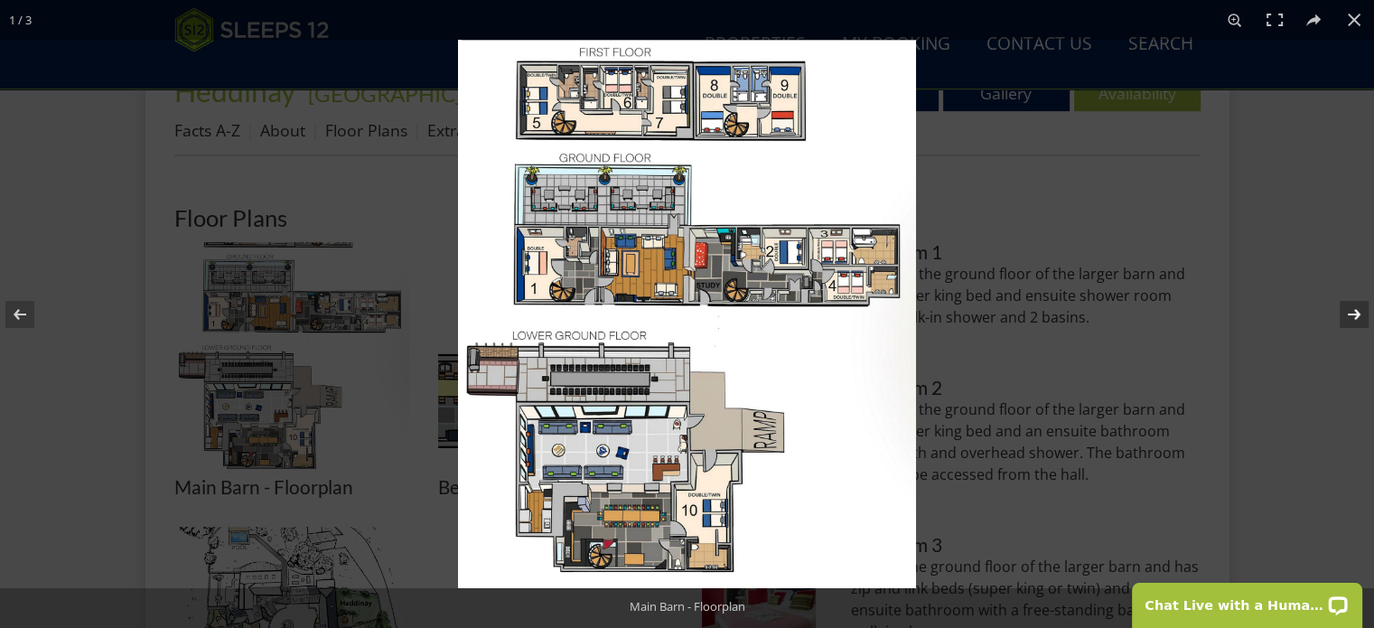
click at [1358, 310] on button at bounding box center [1342, 314] width 63 height 90
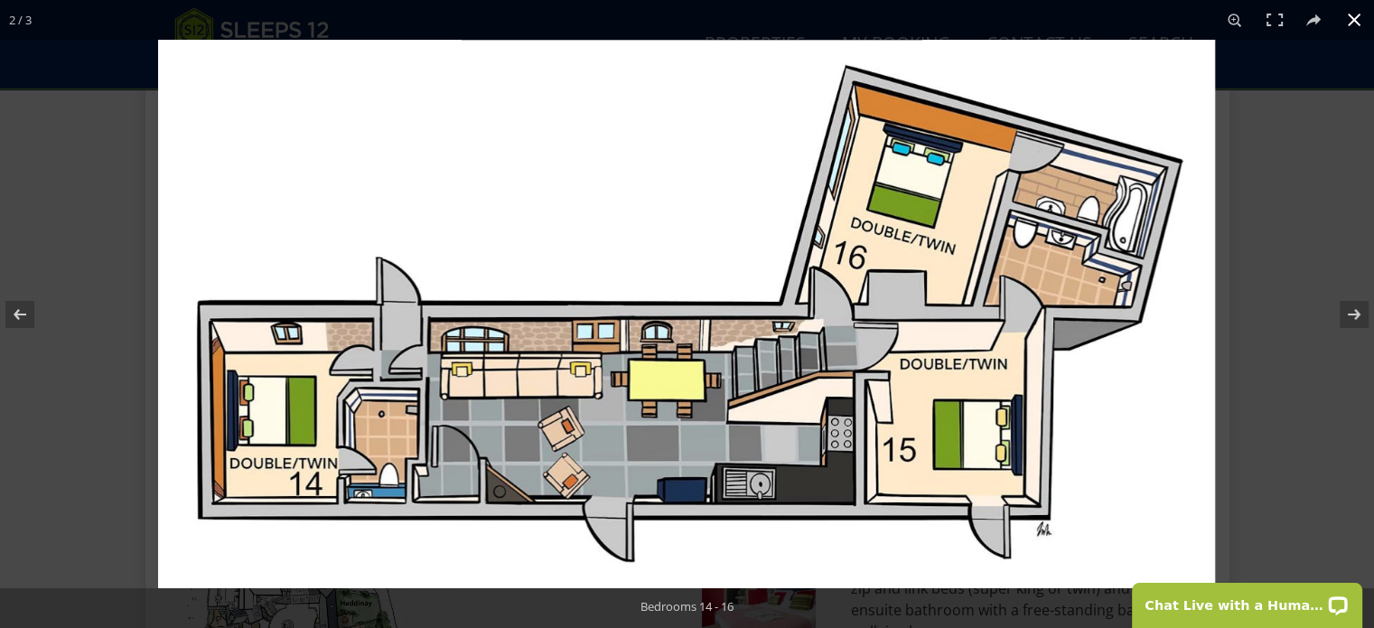
click at [1358, 20] on button at bounding box center [1354, 20] width 40 height 40
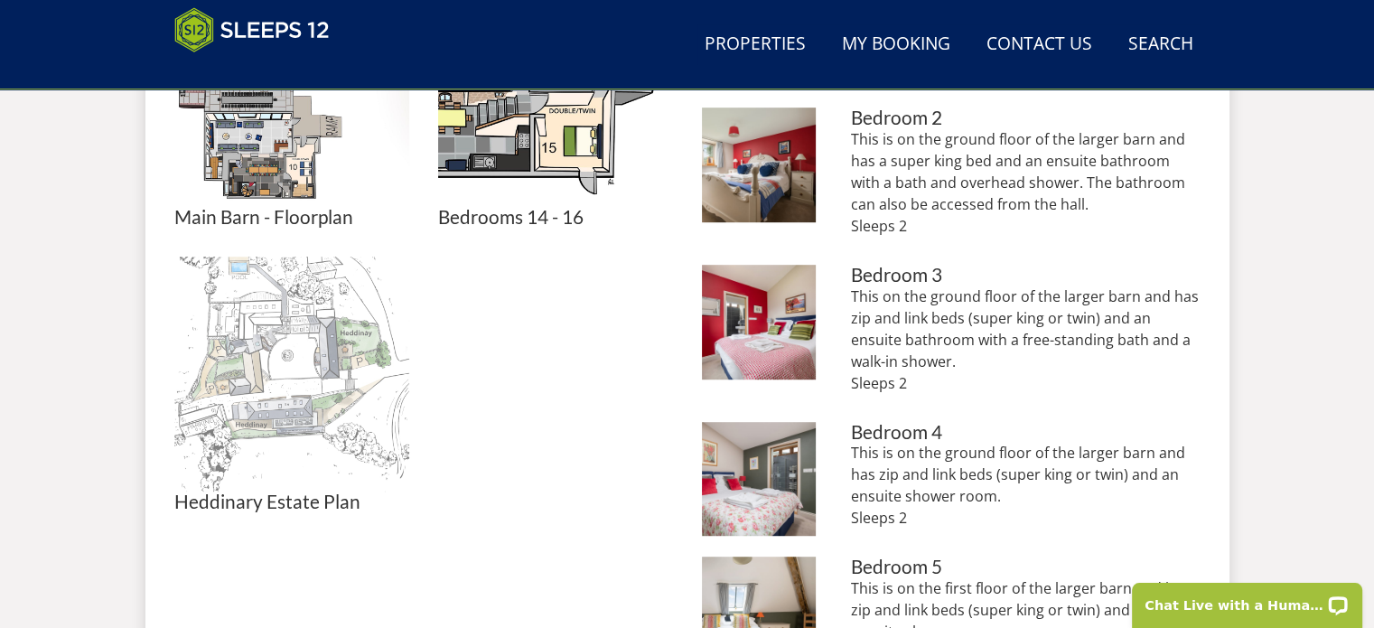
scroll to position [994, 0]
click at [294, 360] on img at bounding box center [291, 373] width 235 height 235
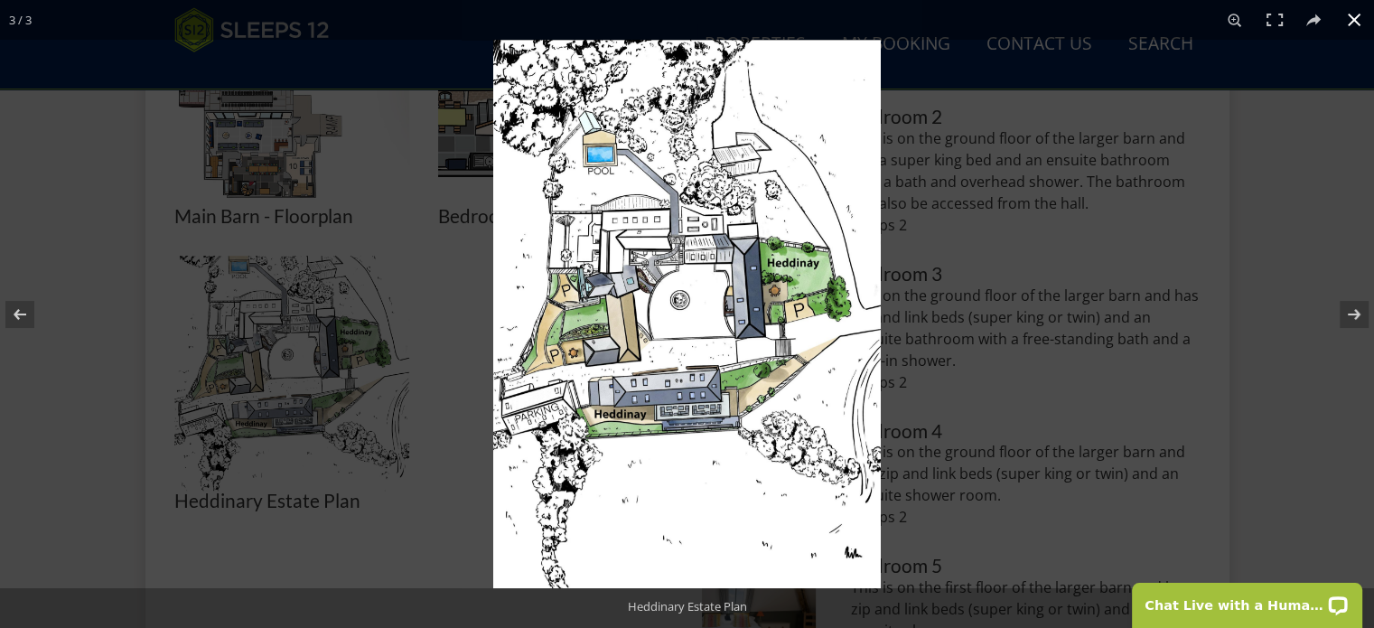
click at [1355, 23] on button at bounding box center [1354, 20] width 40 height 40
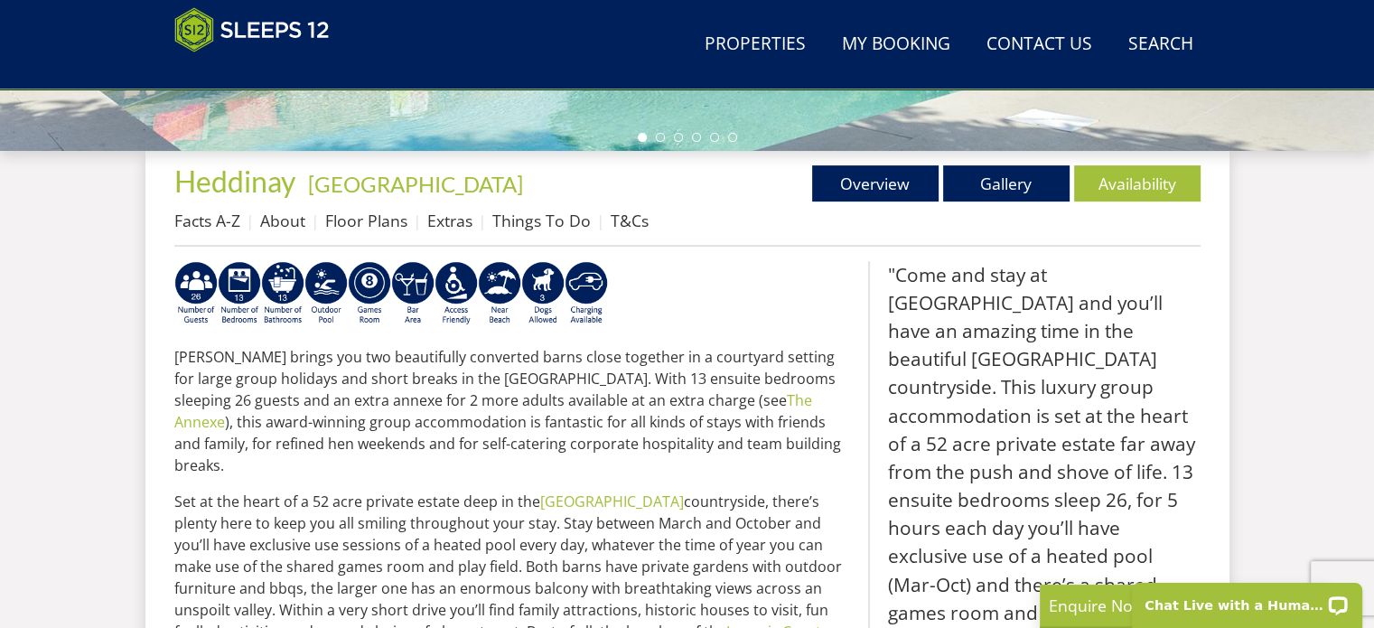
select select "20"
select select "11"
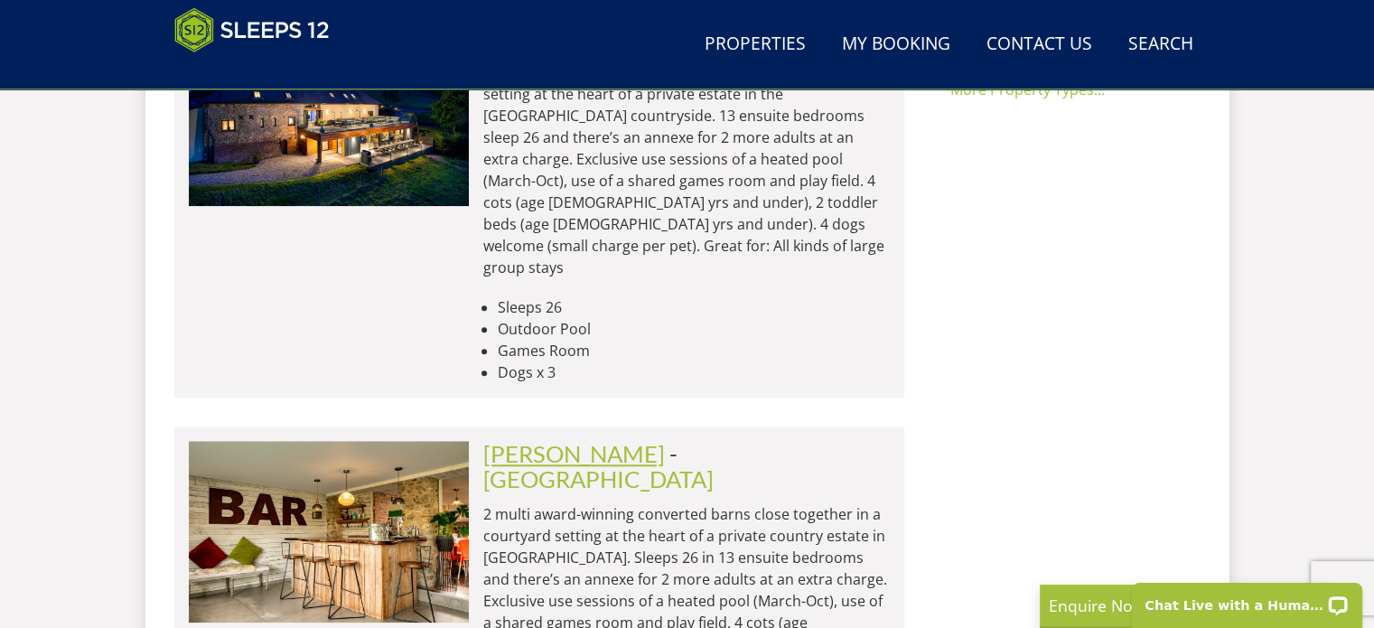
click at [519, 440] on link "[PERSON_NAME]" at bounding box center [574, 453] width 182 height 27
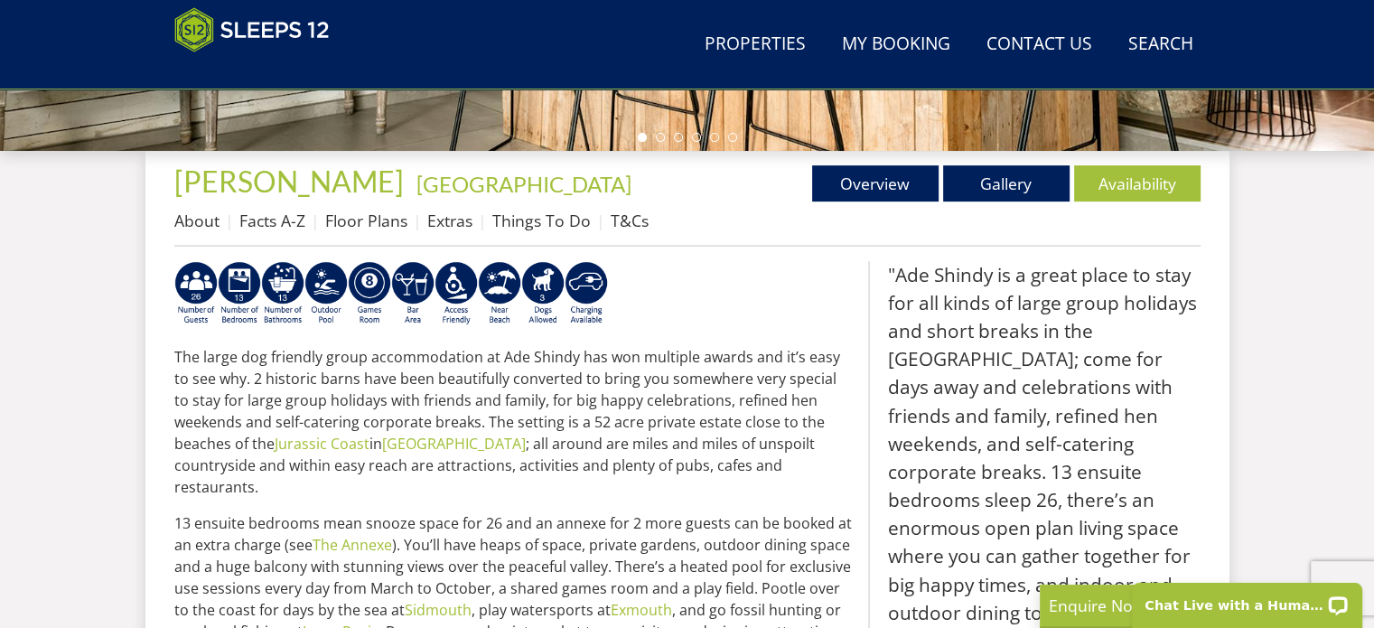
scroll to position [452, 0]
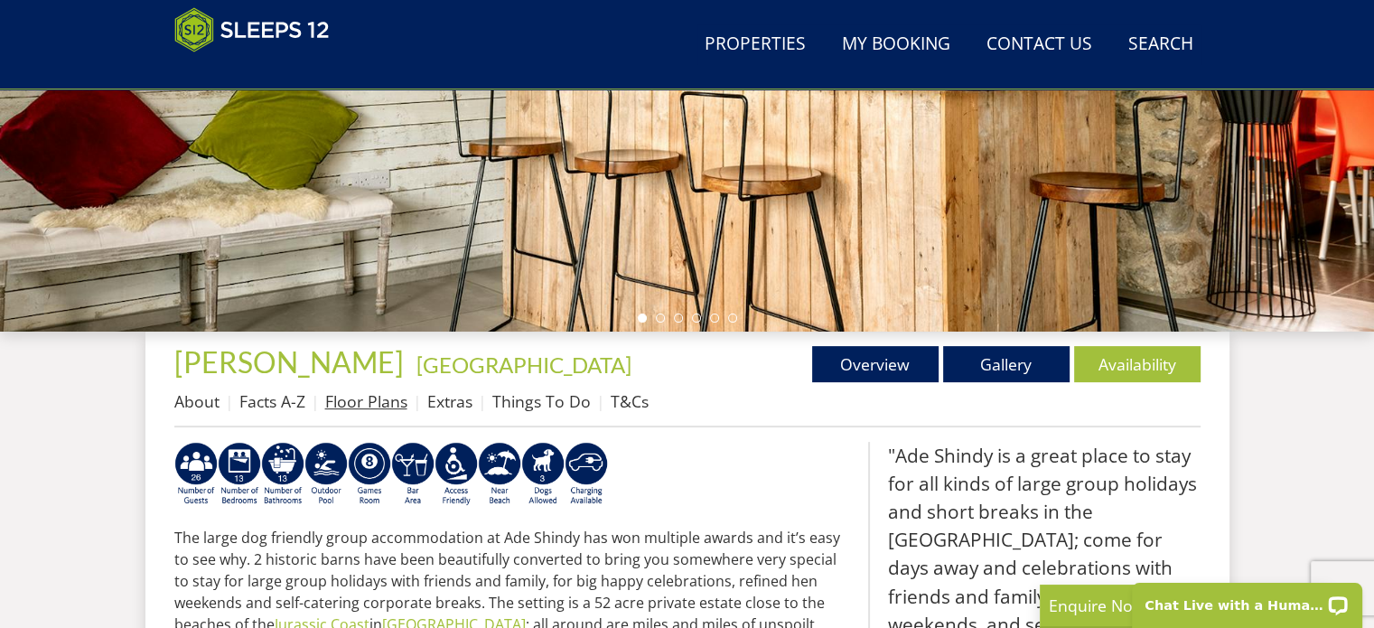
click at [379, 399] on link "Floor Plans" at bounding box center [366, 401] width 82 height 22
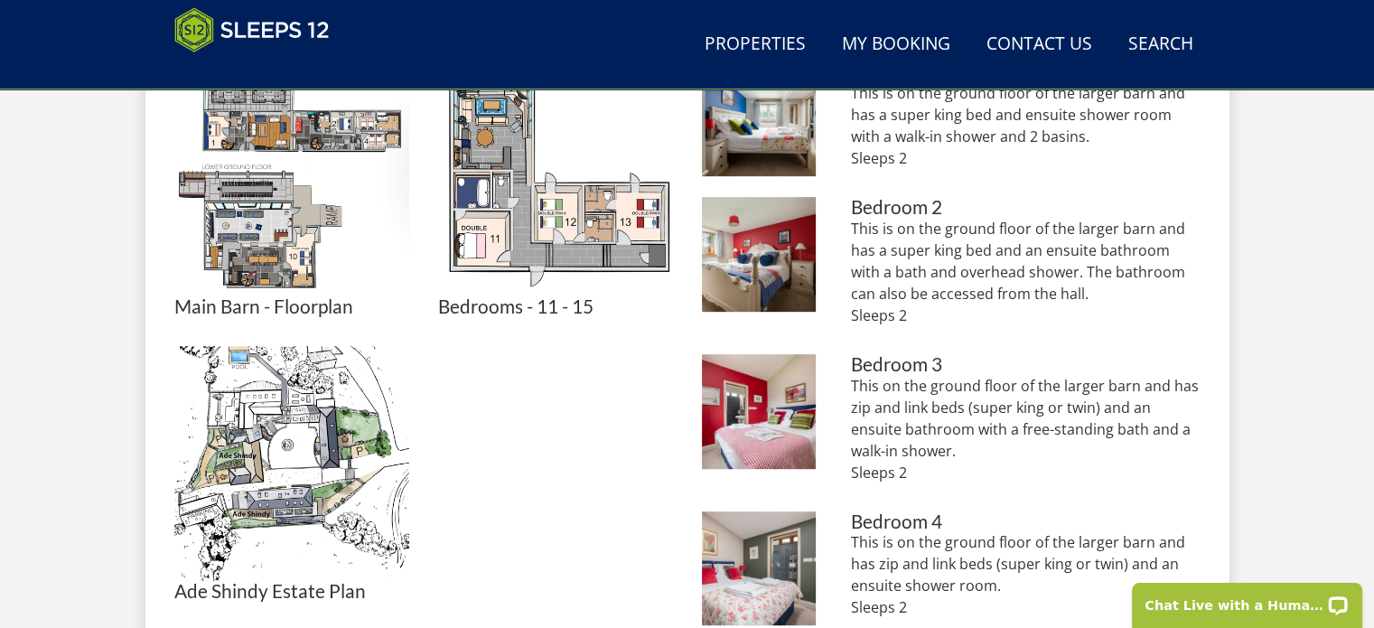
scroll to position [903, 0]
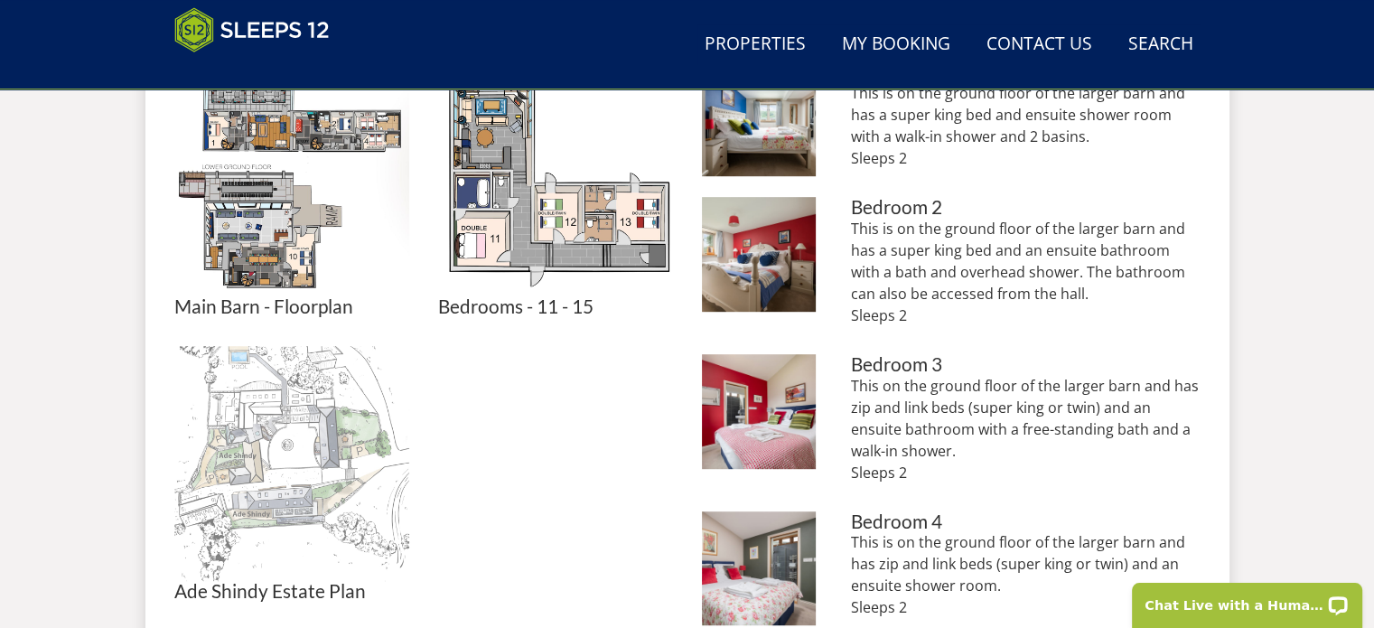
click at [306, 429] on img at bounding box center [291, 463] width 235 height 235
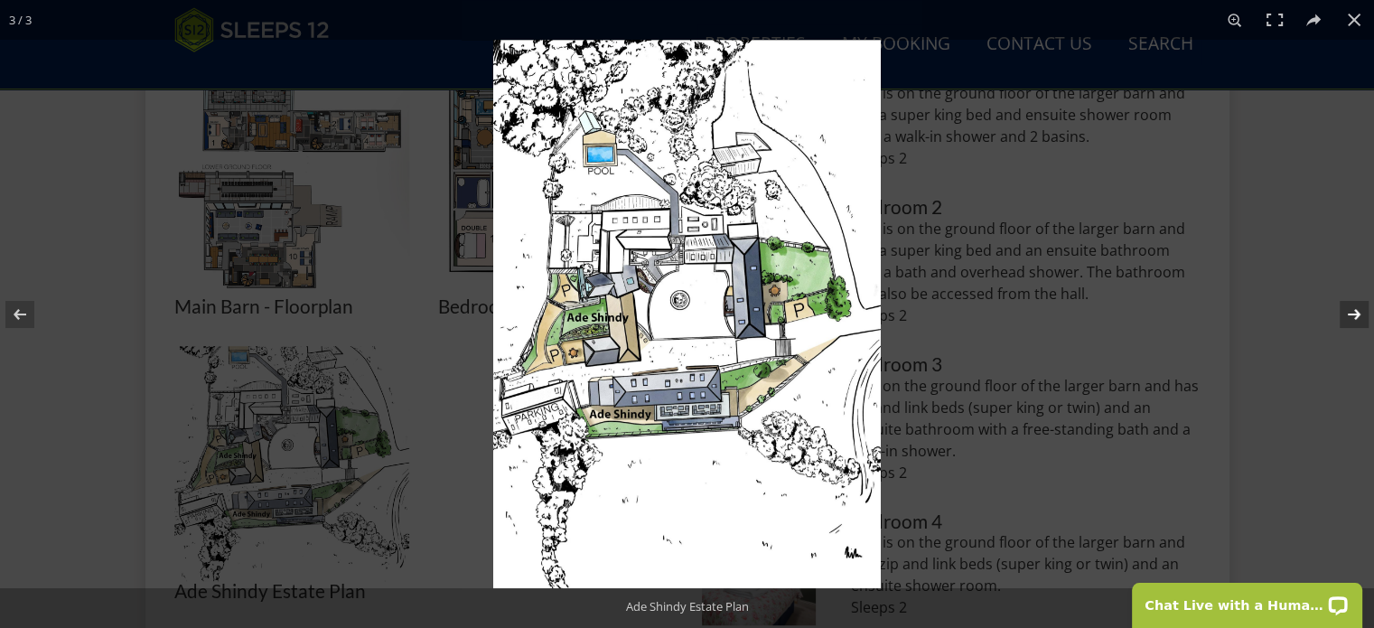
click at [1355, 310] on button at bounding box center [1342, 314] width 63 height 90
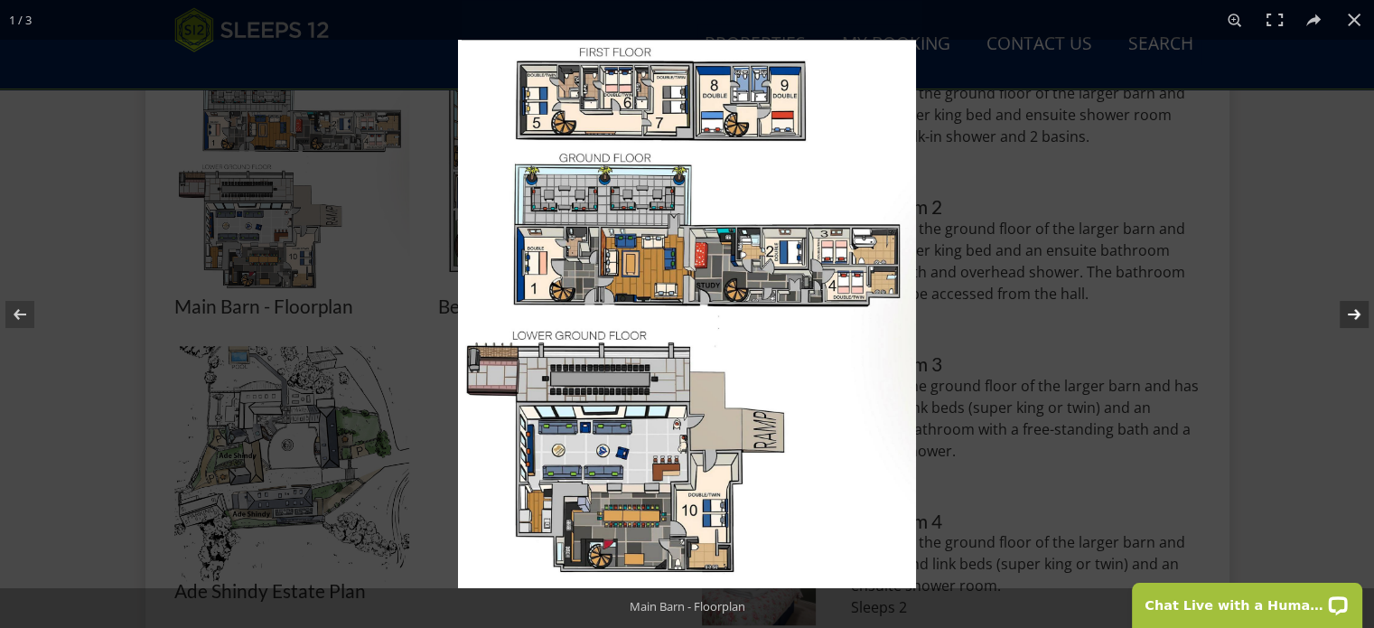
click at [1354, 310] on button at bounding box center [1342, 314] width 63 height 90
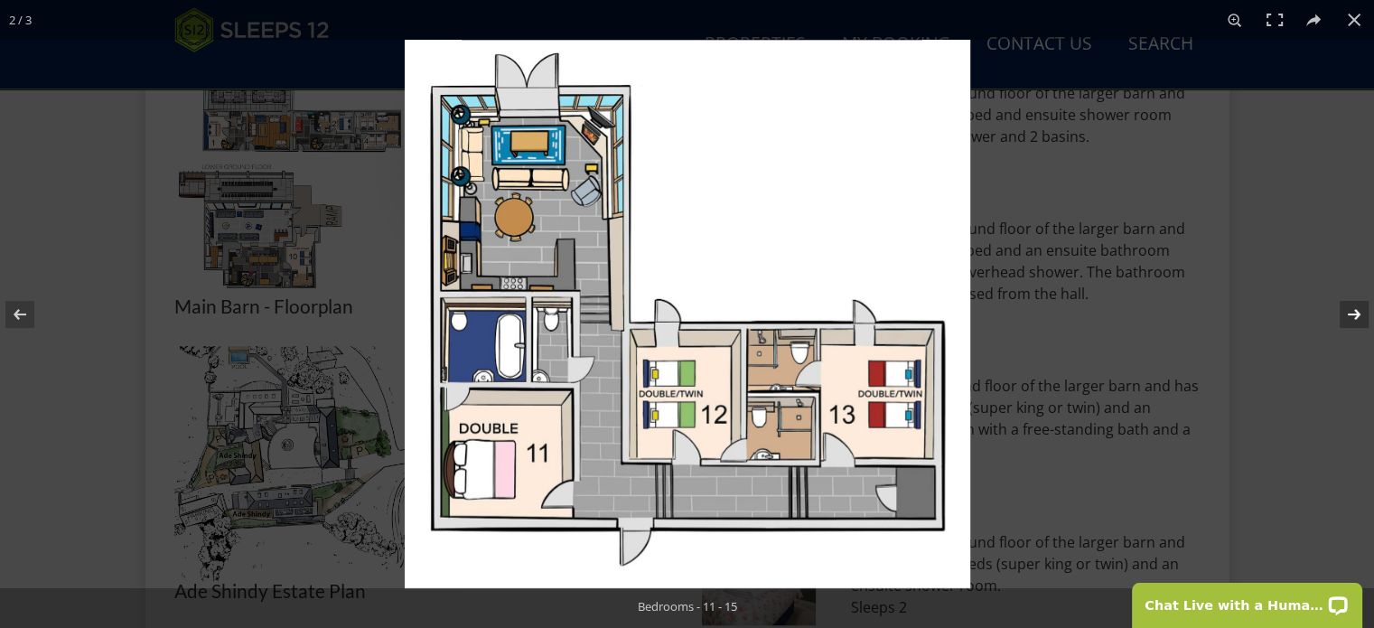
click at [1352, 310] on button at bounding box center [1342, 314] width 63 height 90
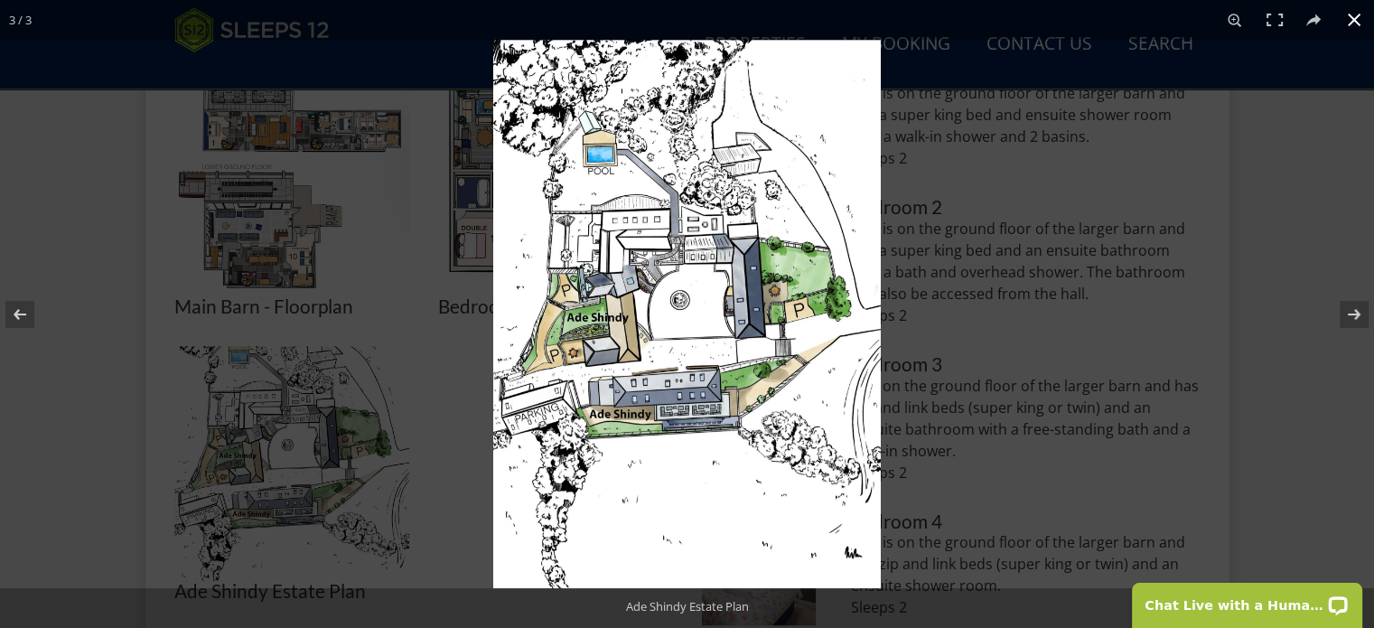
click at [1354, 21] on button at bounding box center [1354, 20] width 40 height 40
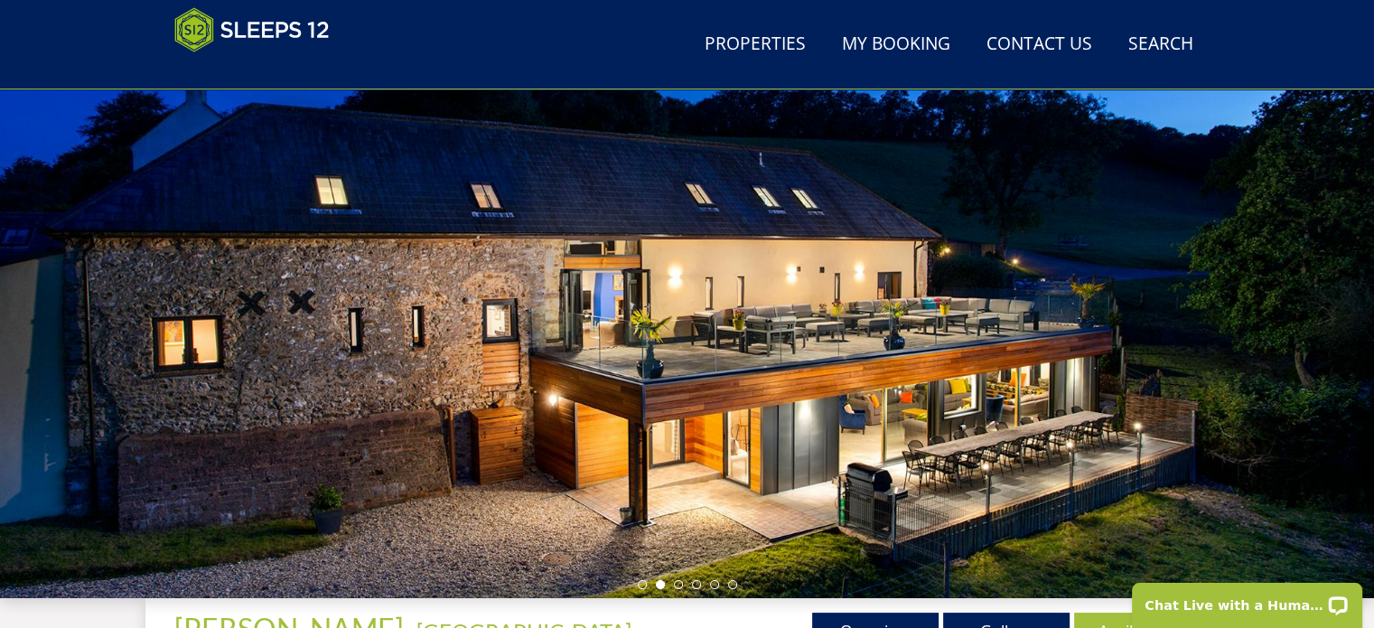
scroll to position [542, 0]
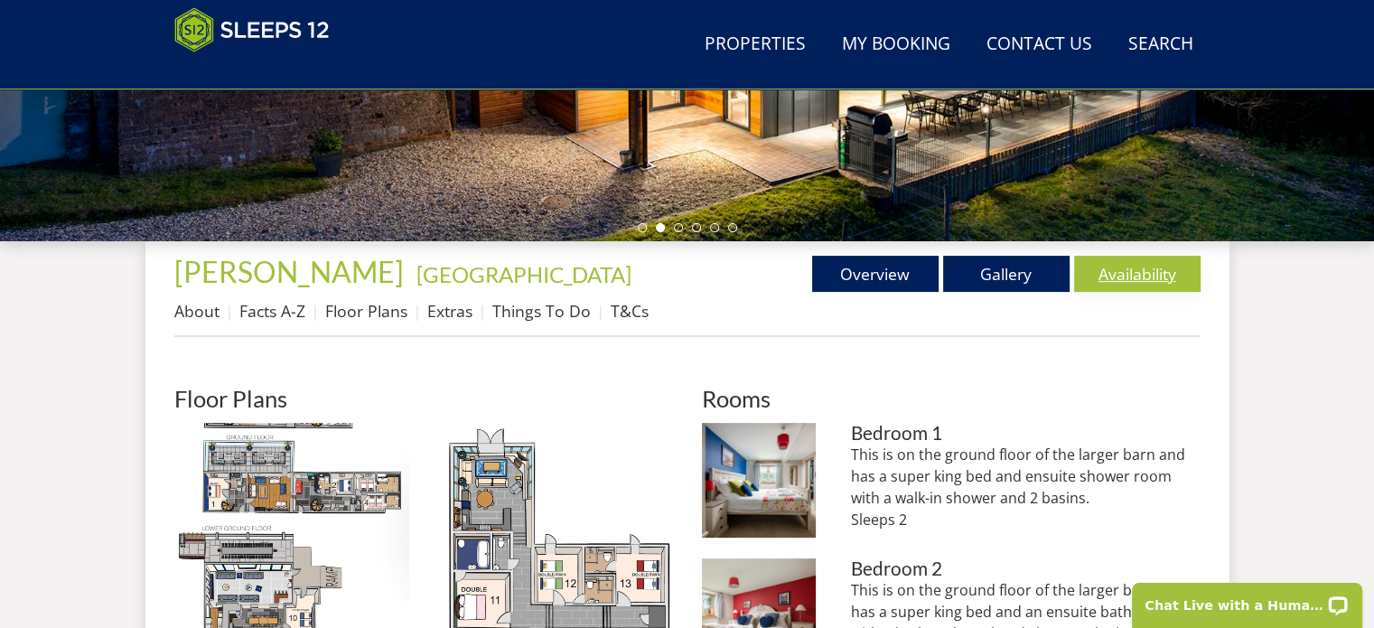
click at [1136, 266] on link "Availability" at bounding box center [1137, 274] width 126 height 36
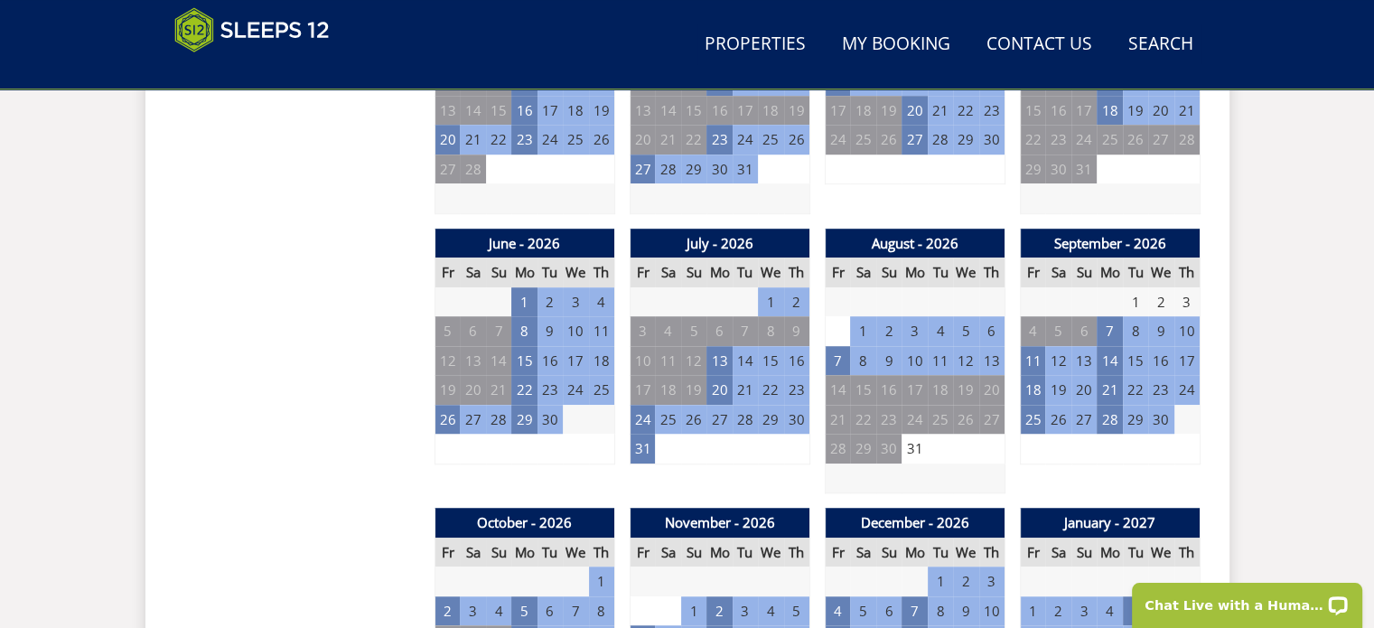
scroll to position [1265, 0]
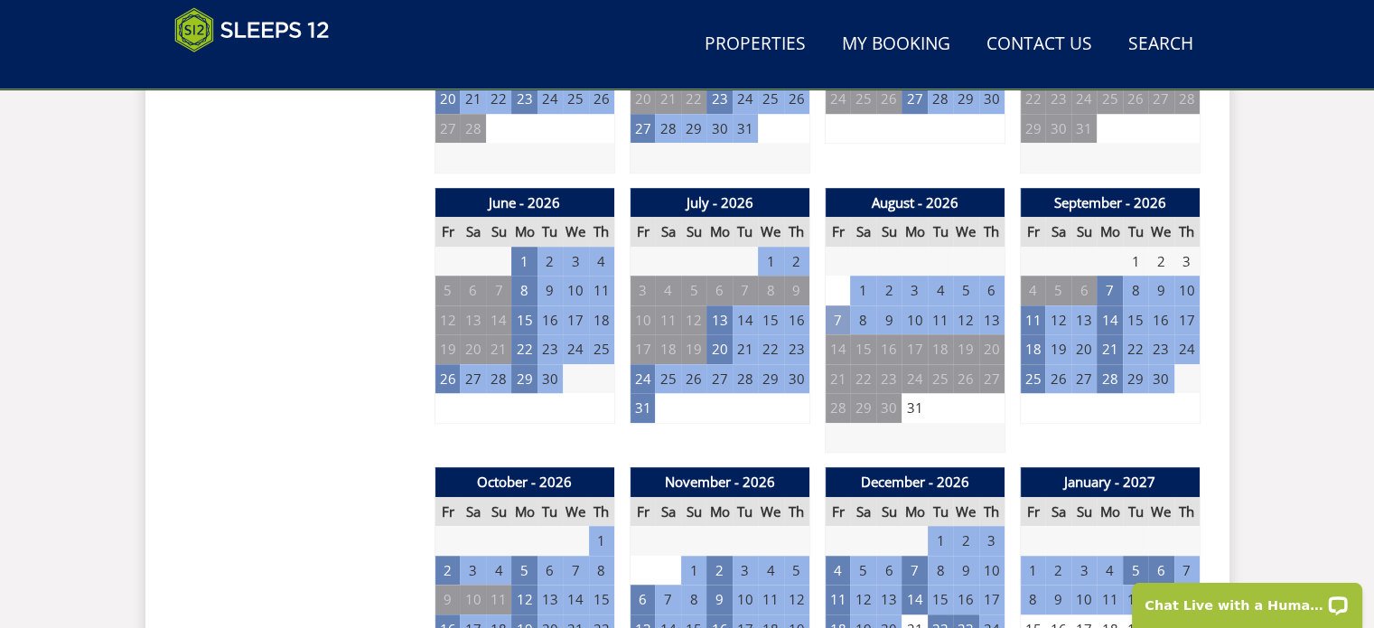
click at [840, 320] on td "7" at bounding box center [837, 320] width 25 height 30
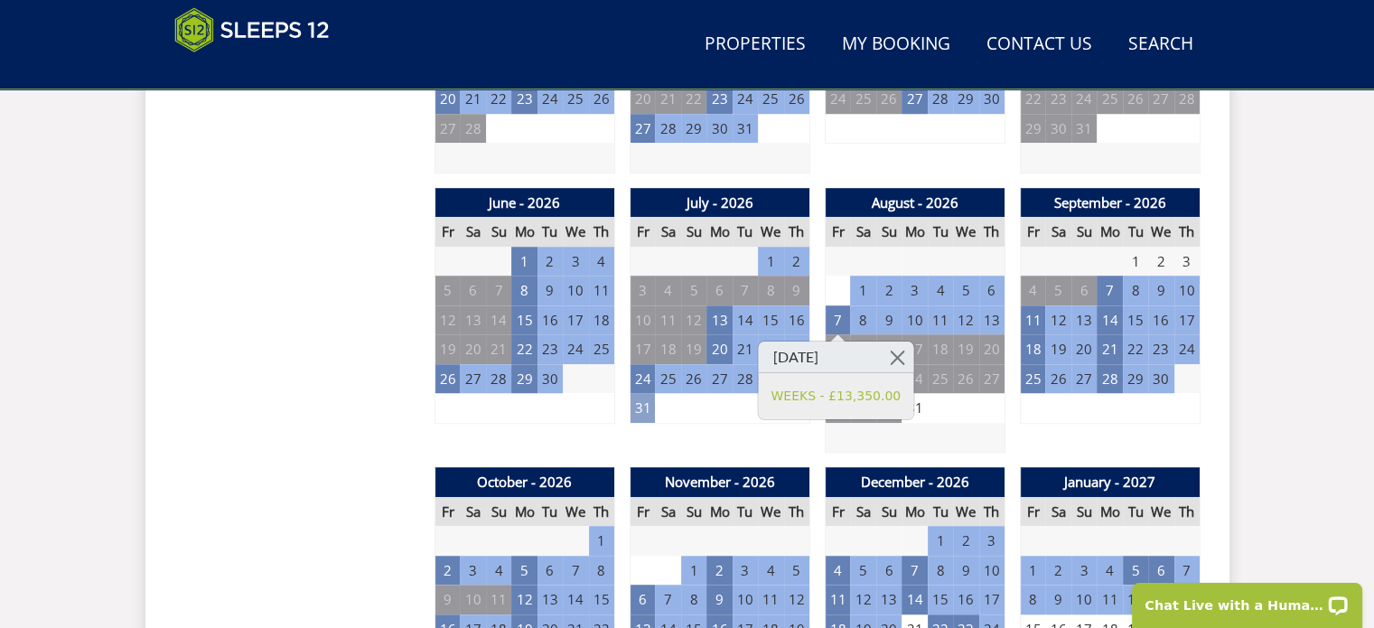
click at [636, 407] on td "31" at bounding box center [642, 408] width 25 height 30
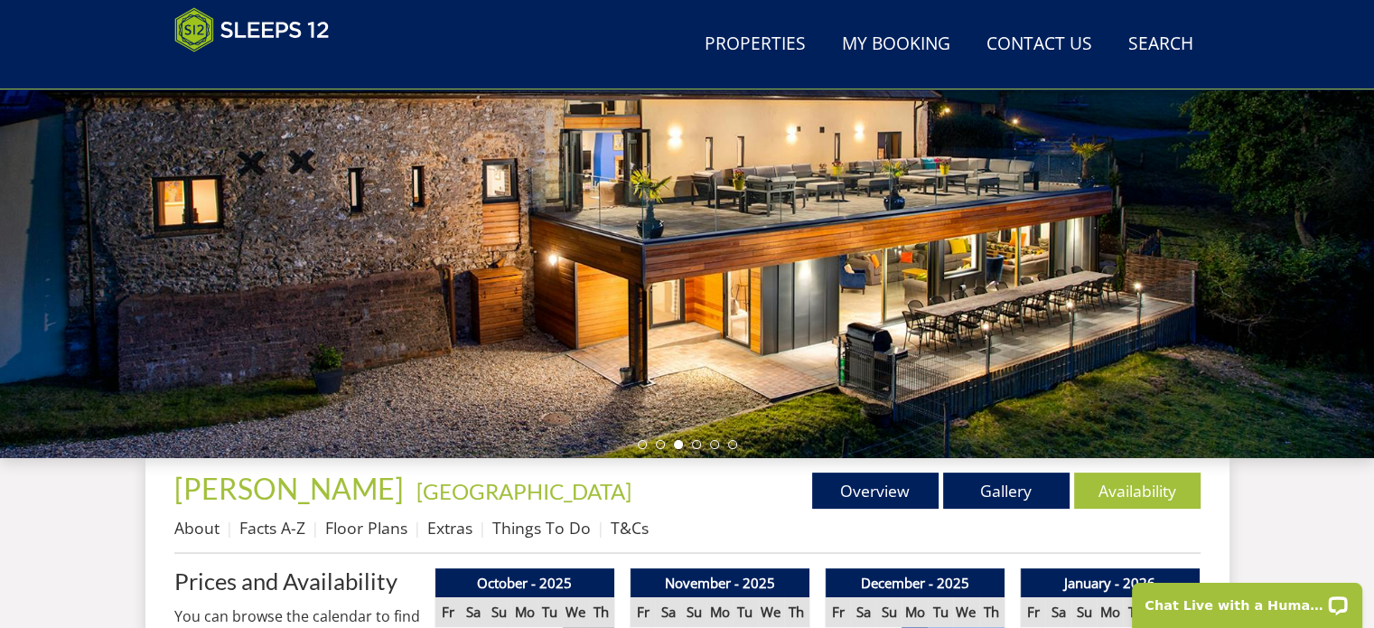
scroll to position [181, 0]
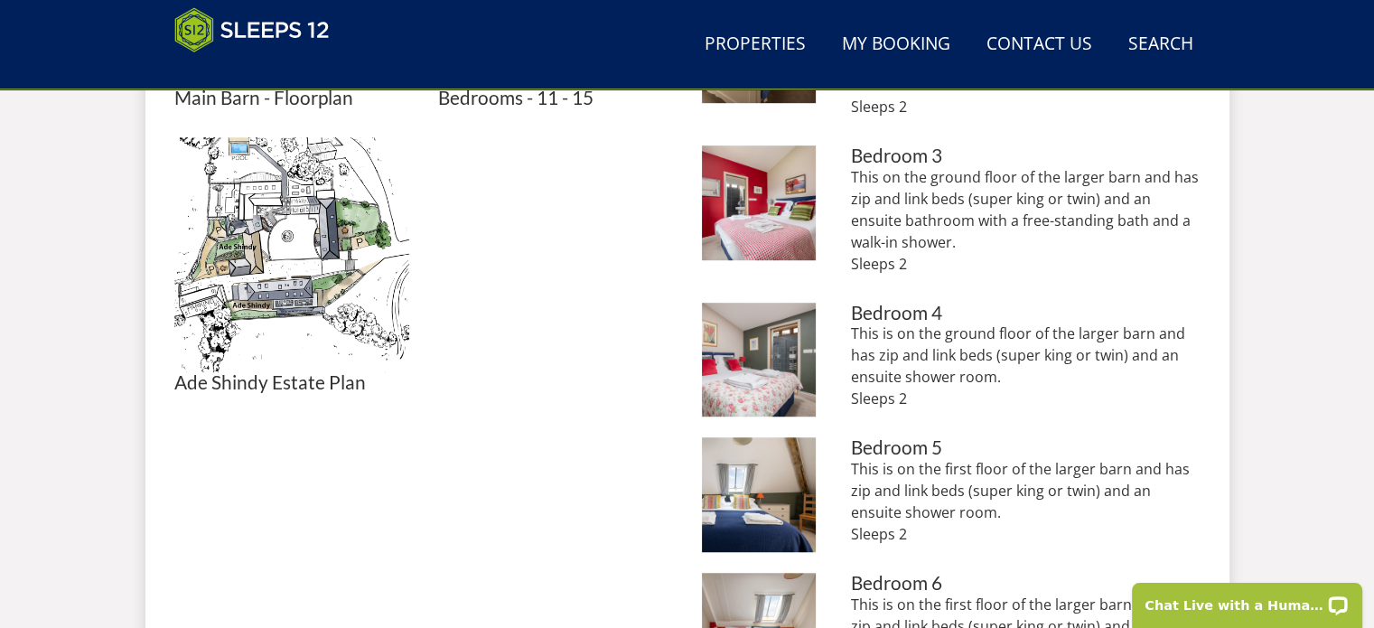
scroll to position [994, 0]
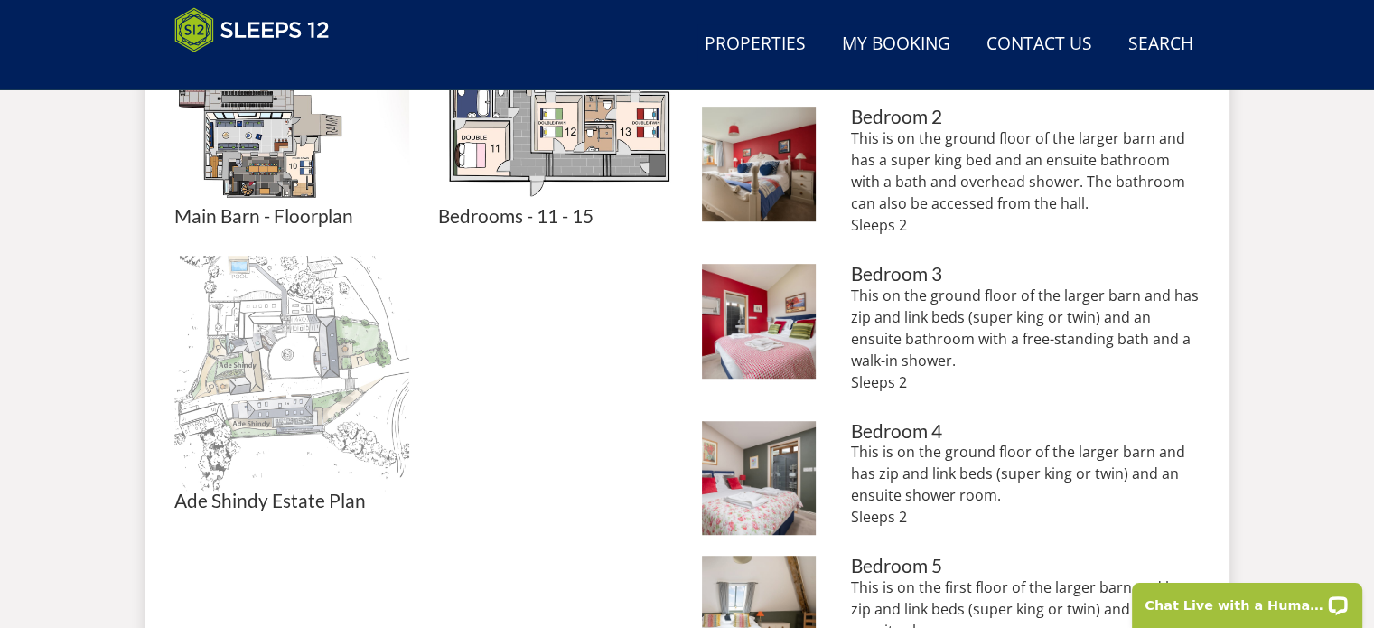
click at [308, 353] on img at bounding box center [291, 373] width 235 height 235
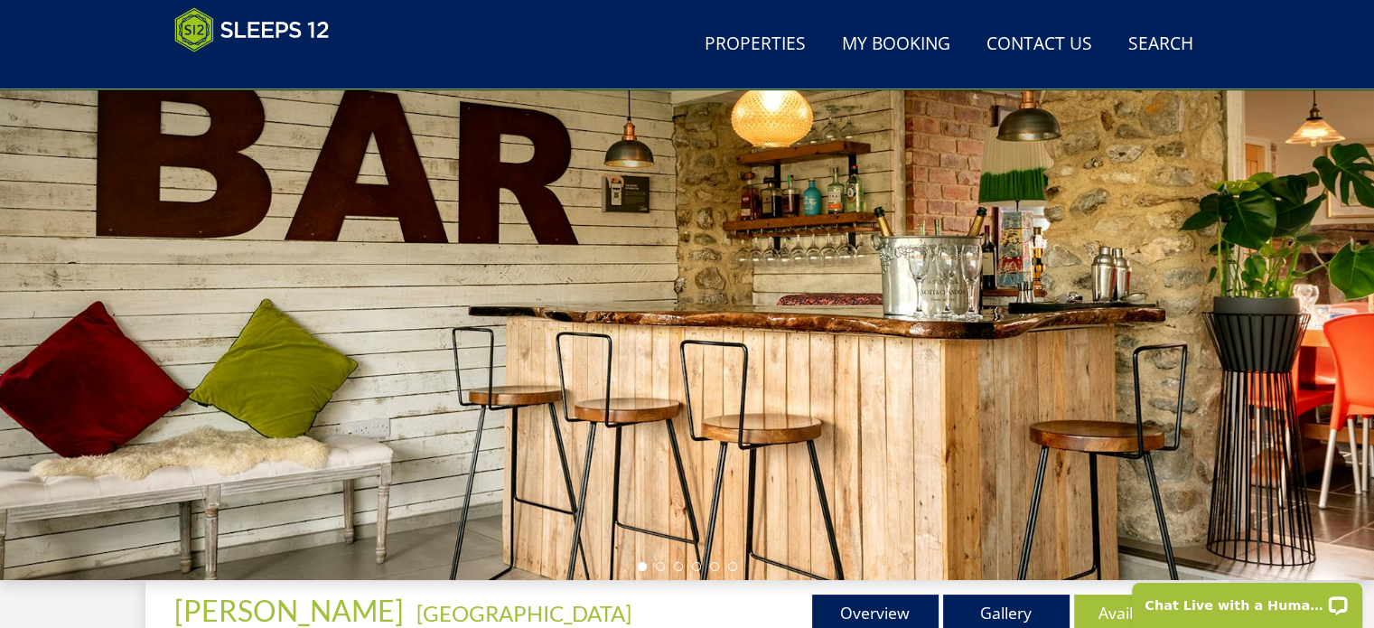
scroll to position [384, 0]
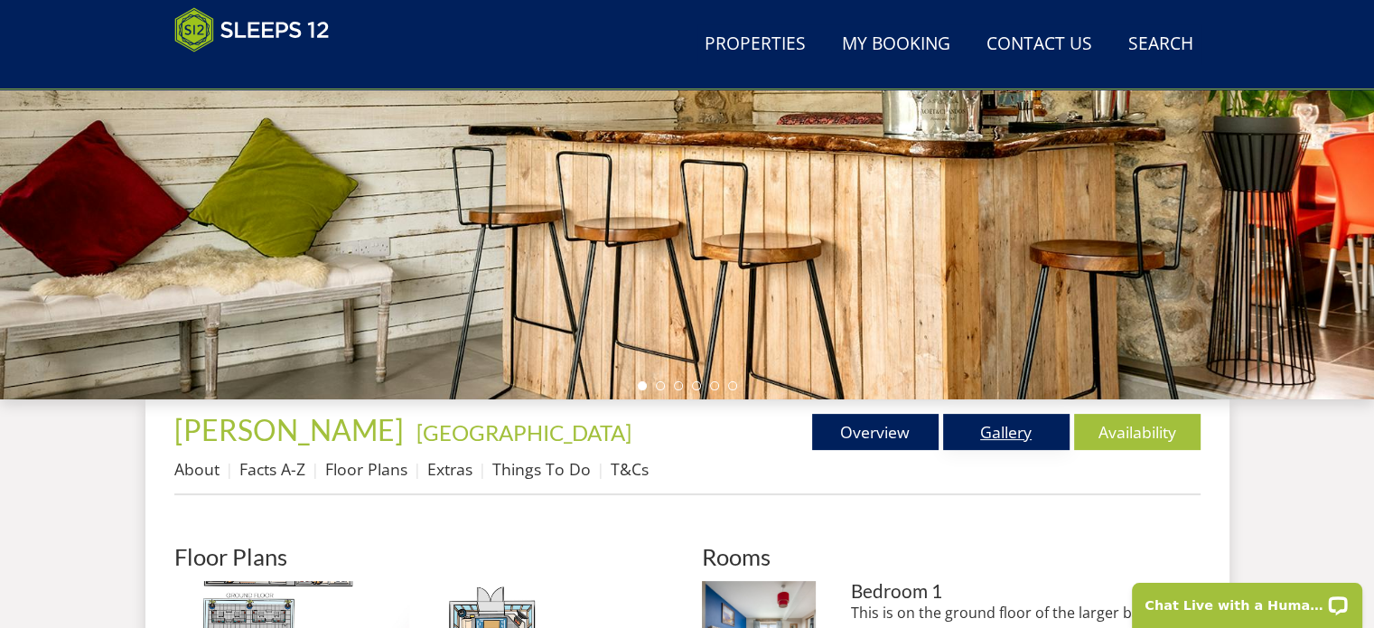
click at [1013, 432] on link "Gallery" at bounding box center [1006, 432] width 126 height 36
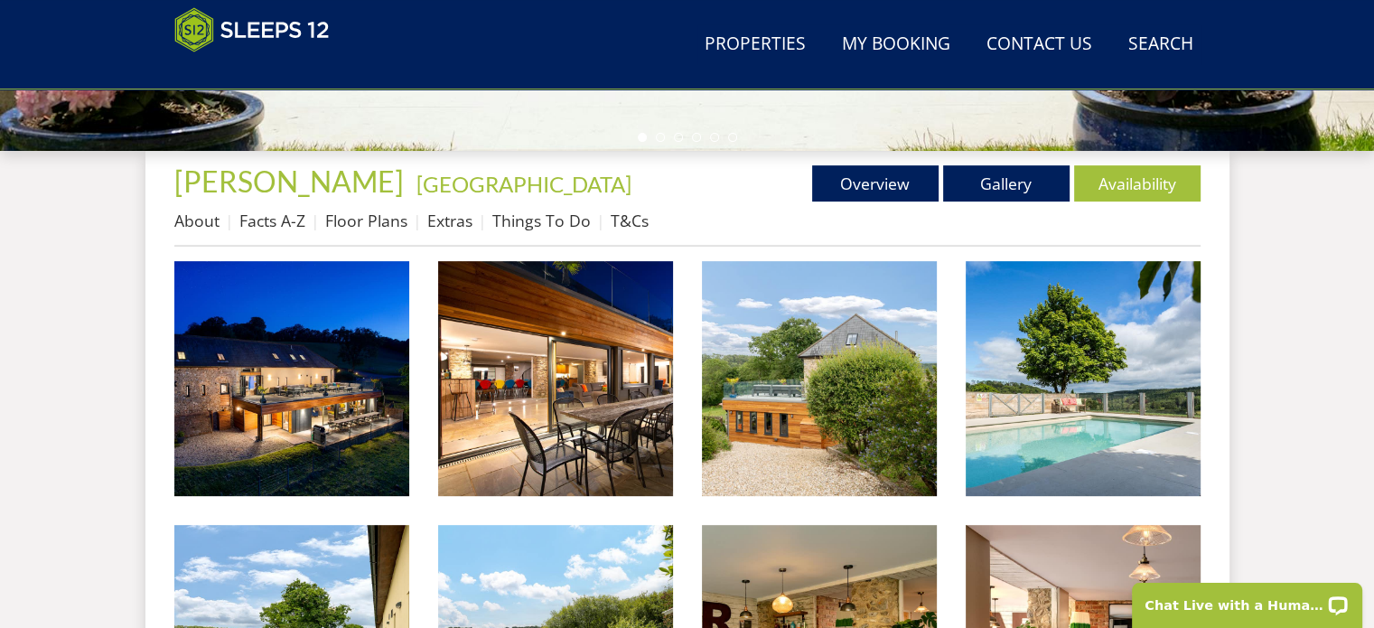
scroll to position [723, 0]
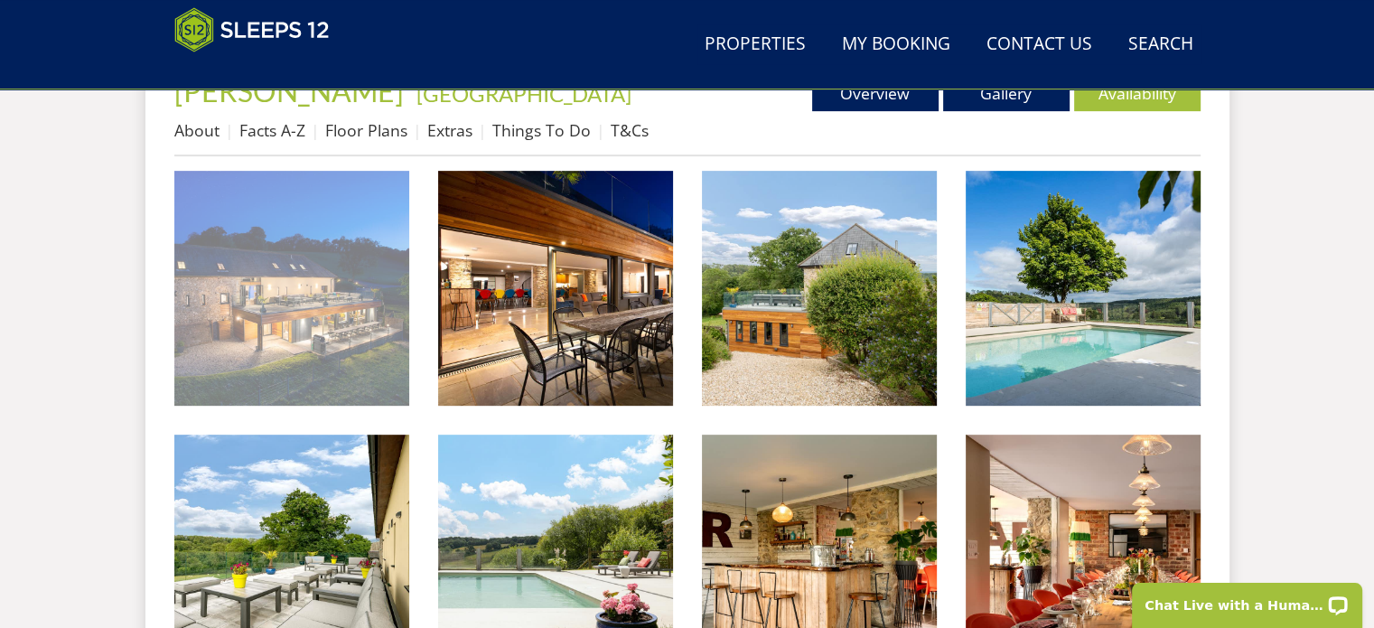
click at [307, 312] on img at bounding box center [291, 288] width 235 height 235
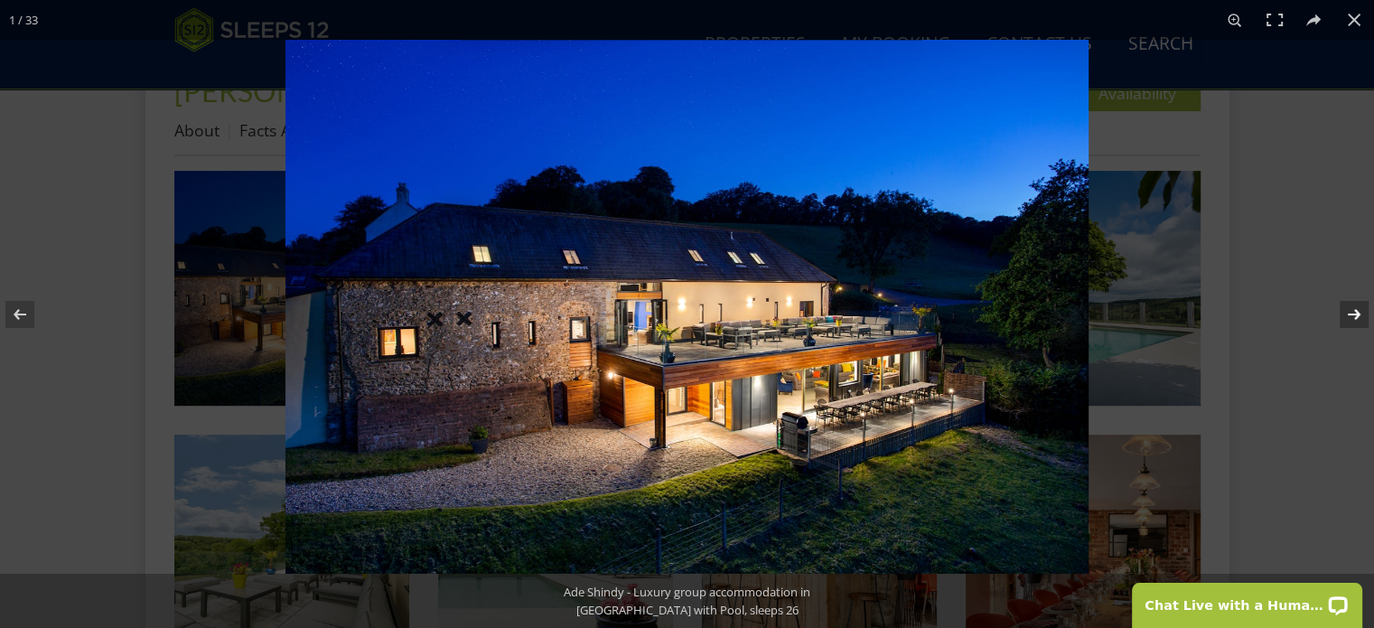
click at [1352, 315] on button at bounding box center [1342, 314] width 63 height 90
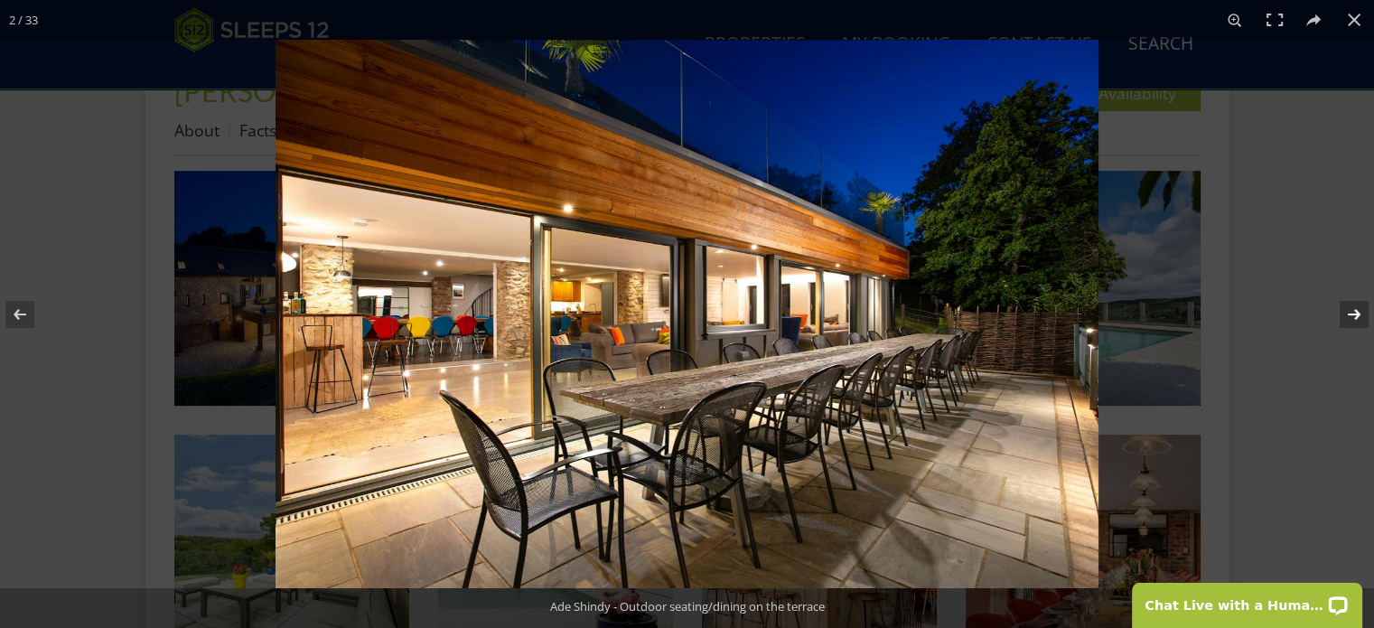
click at [1358, 314] on button at bounding box center [1342, 314] width 63 height 90
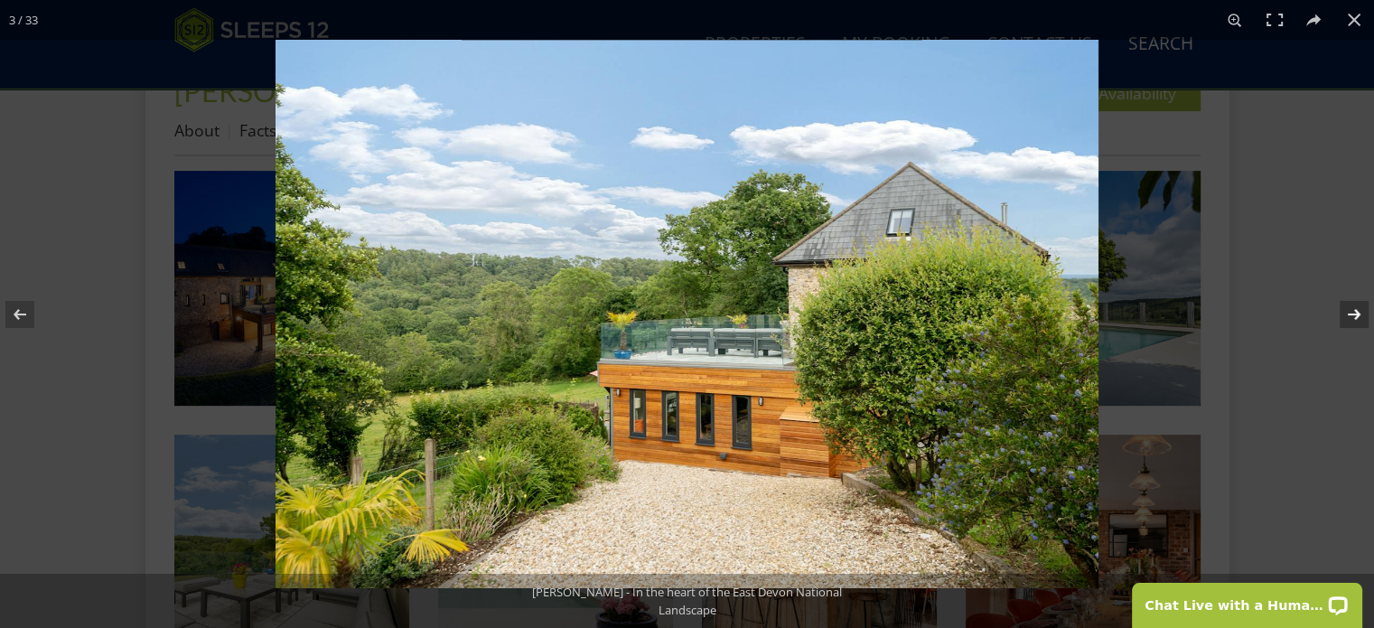
click at [1358, 314] on button at bounding box center [1342, 314] width 63 height 90
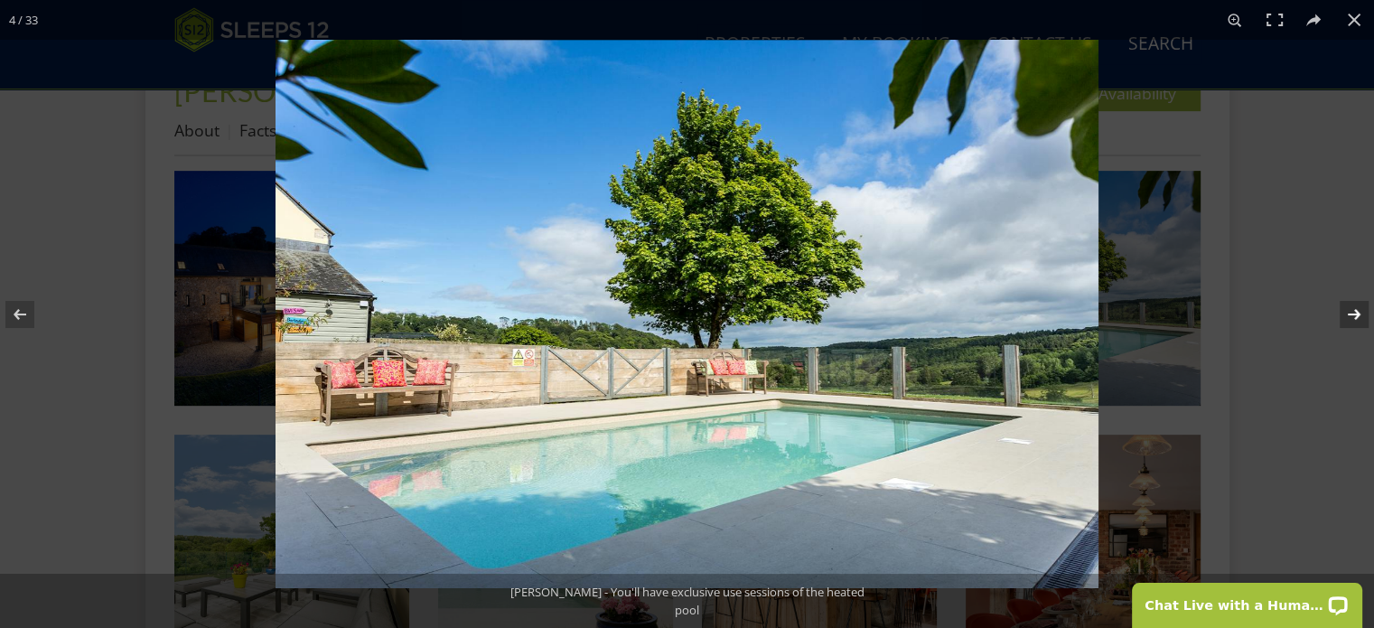
click at [1358, 314] on button at bounding box center [1342, 314] width 63 height 90
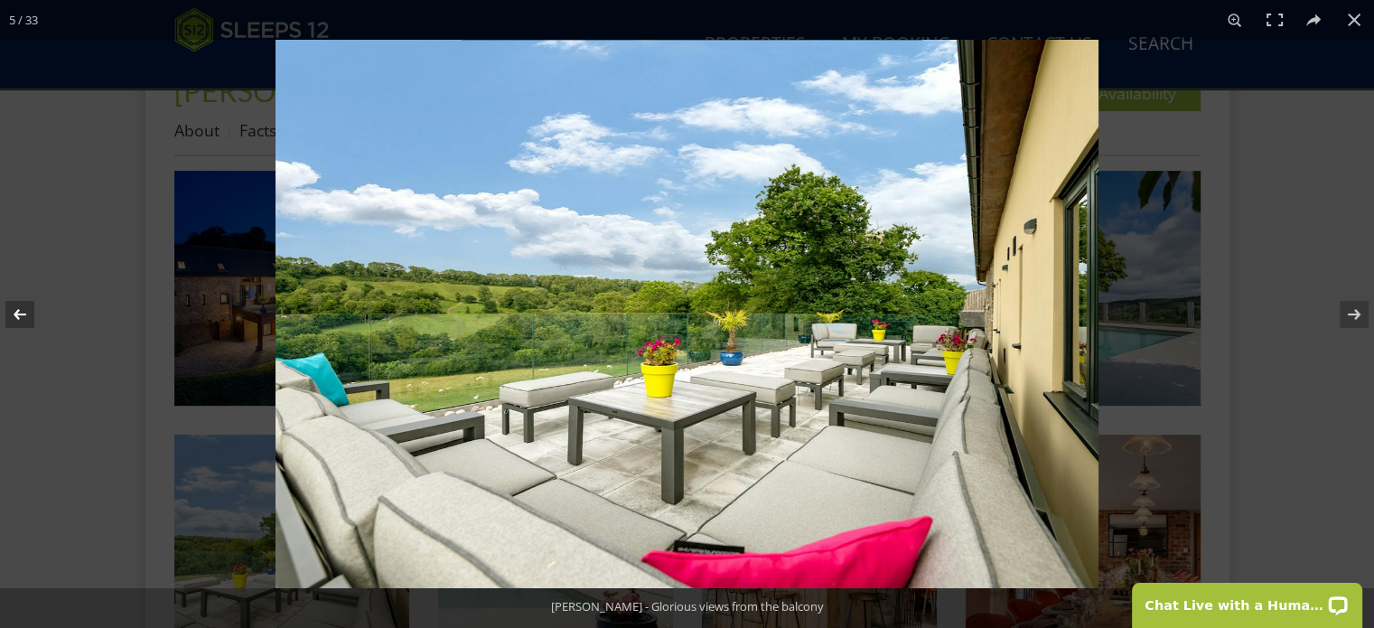
click at [15, 306] on button at bounding box center [31, 314] width 63 height 90
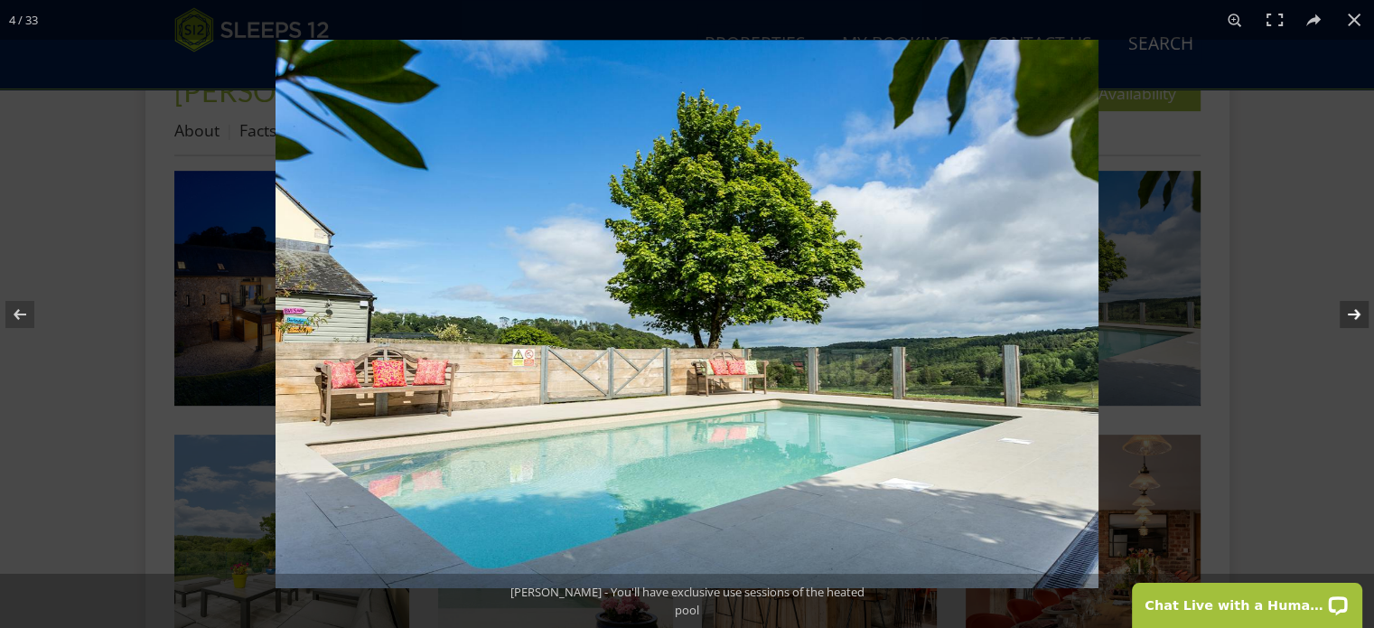
click at [1354, 313] on button at bounding box center [1342, 314] width 63 height 90
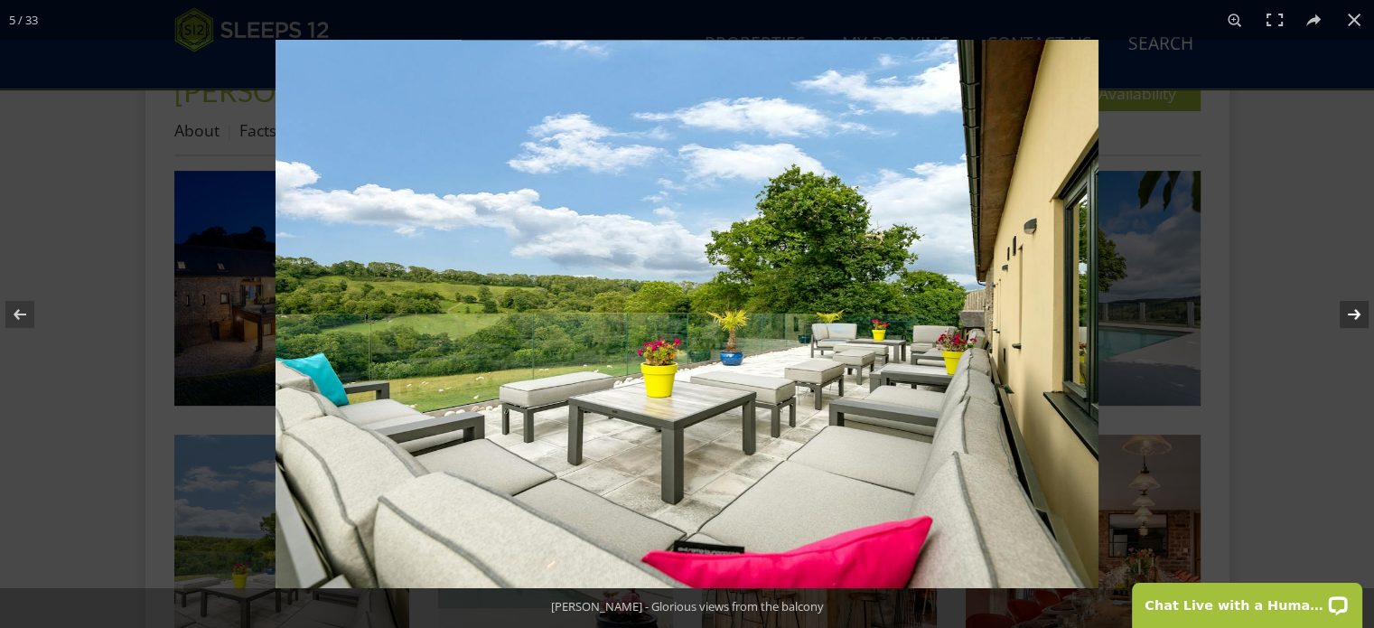
click at [1354, 313] on button at bounding box center [1342, 314] width 63 height 90
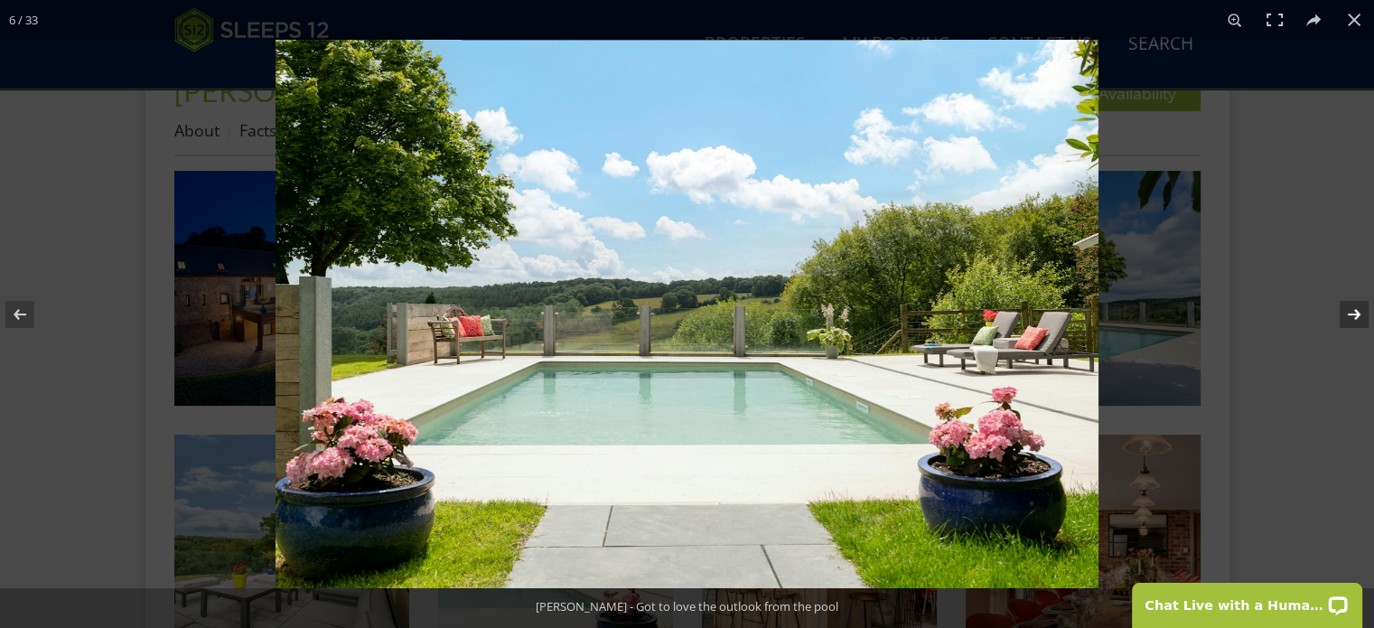
click at [1354, 313] on button at bounding box center [1342, 314] width 63 height 90
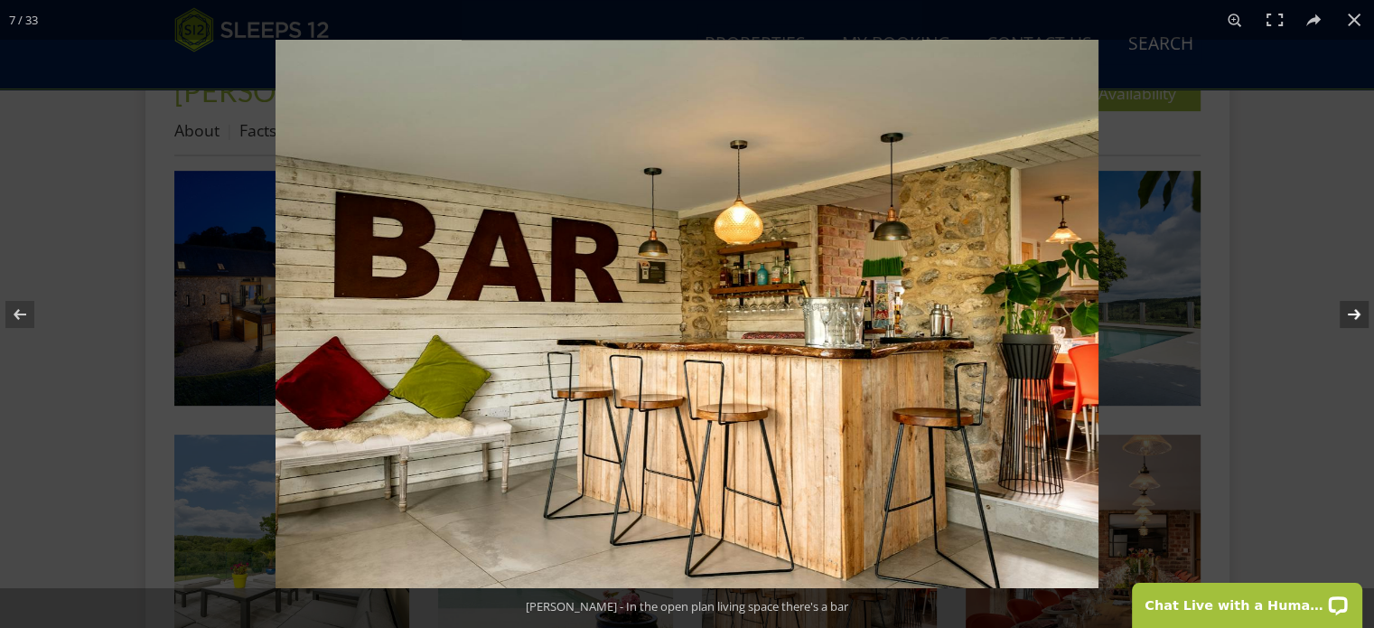
click at [1354, 313] on button at bounding box center [1342, 314] width 63 height 90
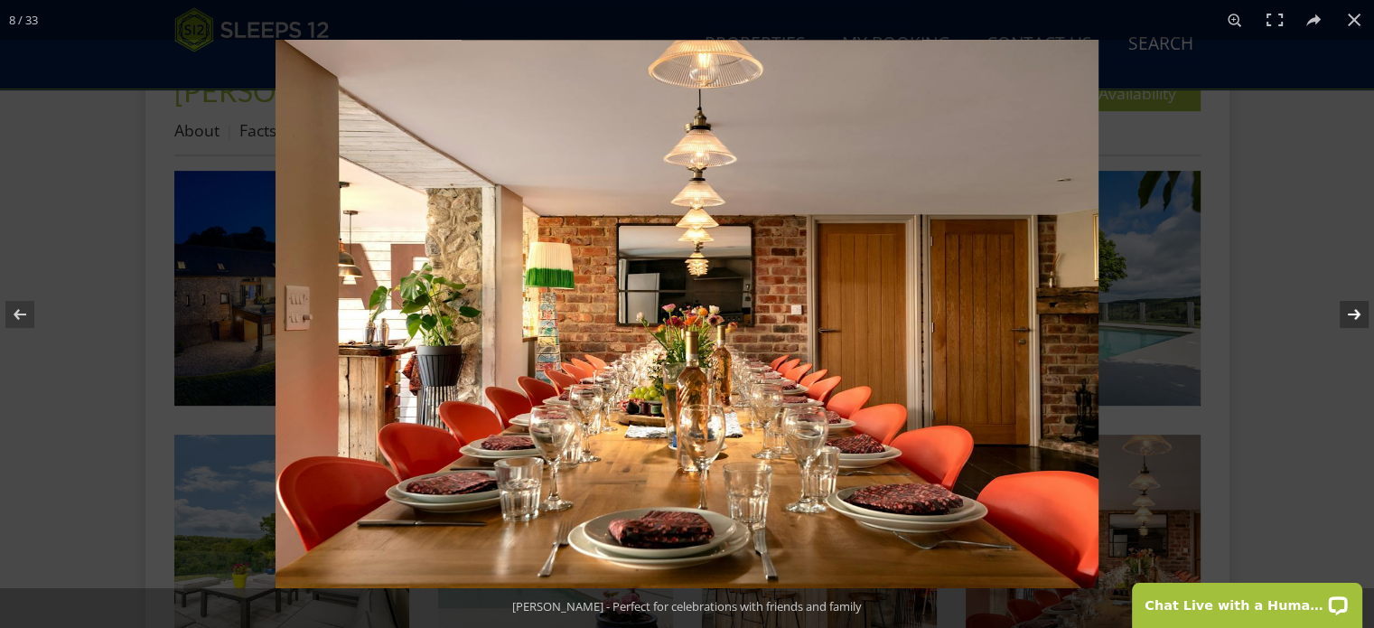
click at [1354, 313] on button at bounding box center [1342, 314] width 63 height 90
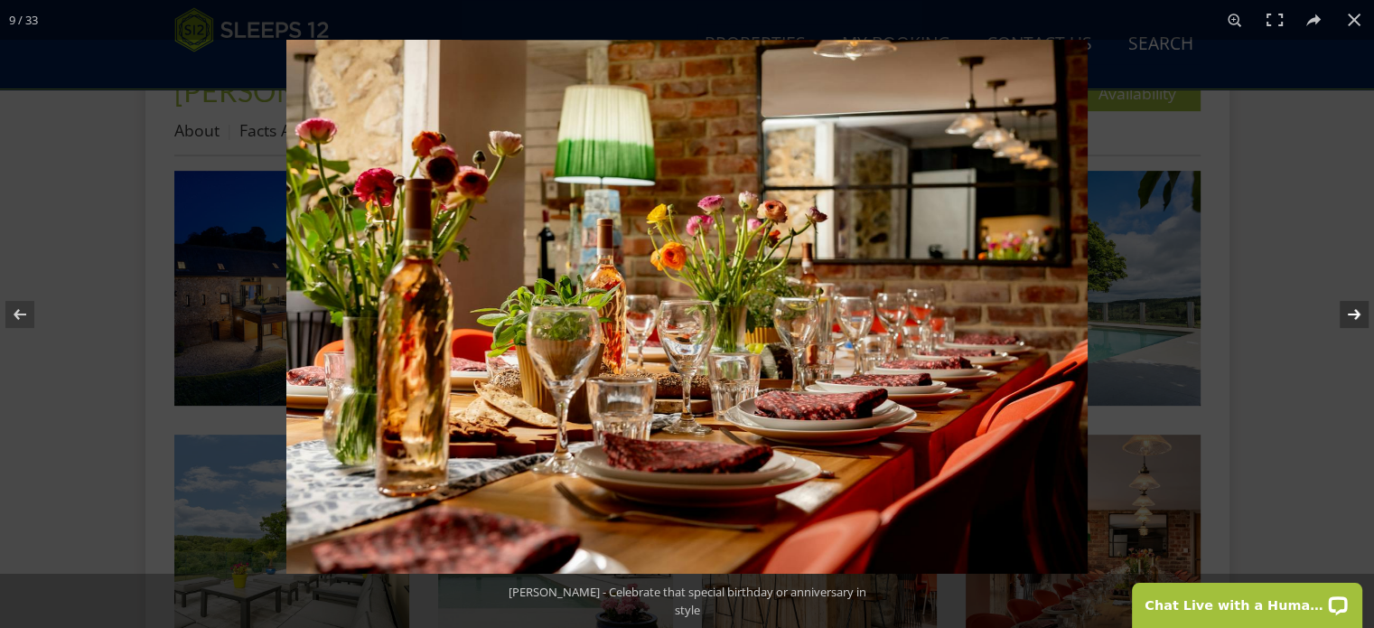
click at [1354, 313] on button at bounding box center [1342, 314] width 63 height 90
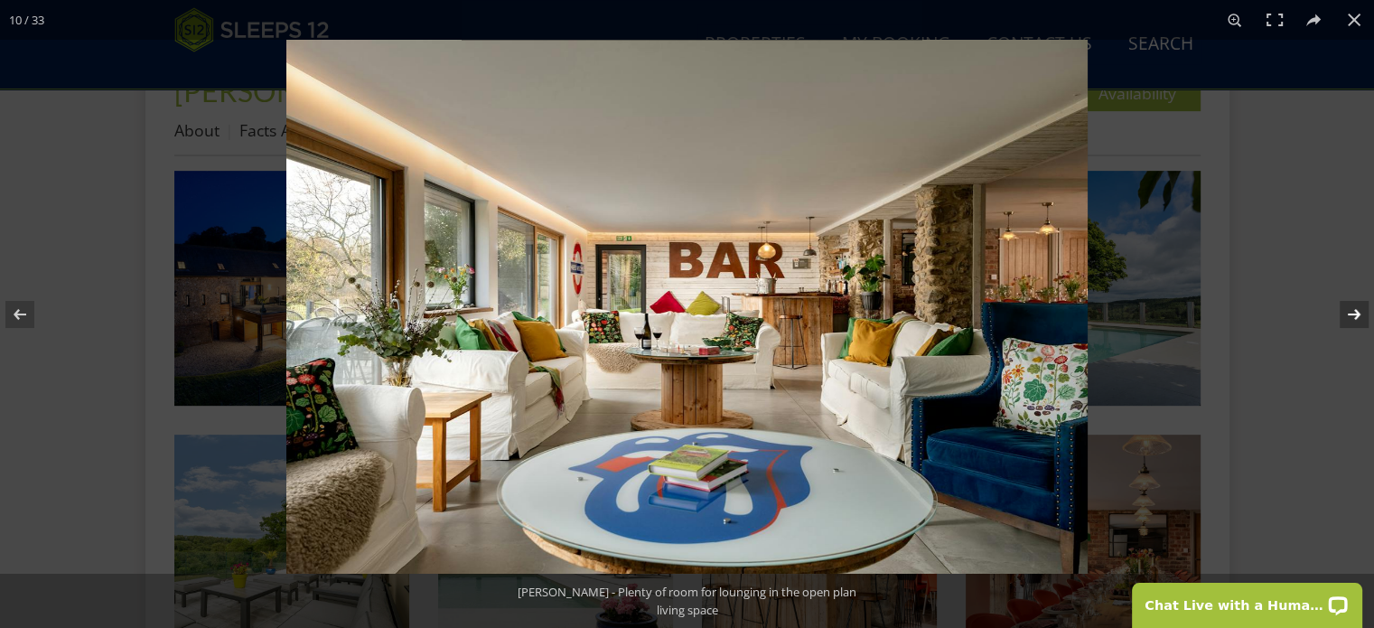
click at [1354, 313] on button at bounding box center [1342, 314] width 63 height 90
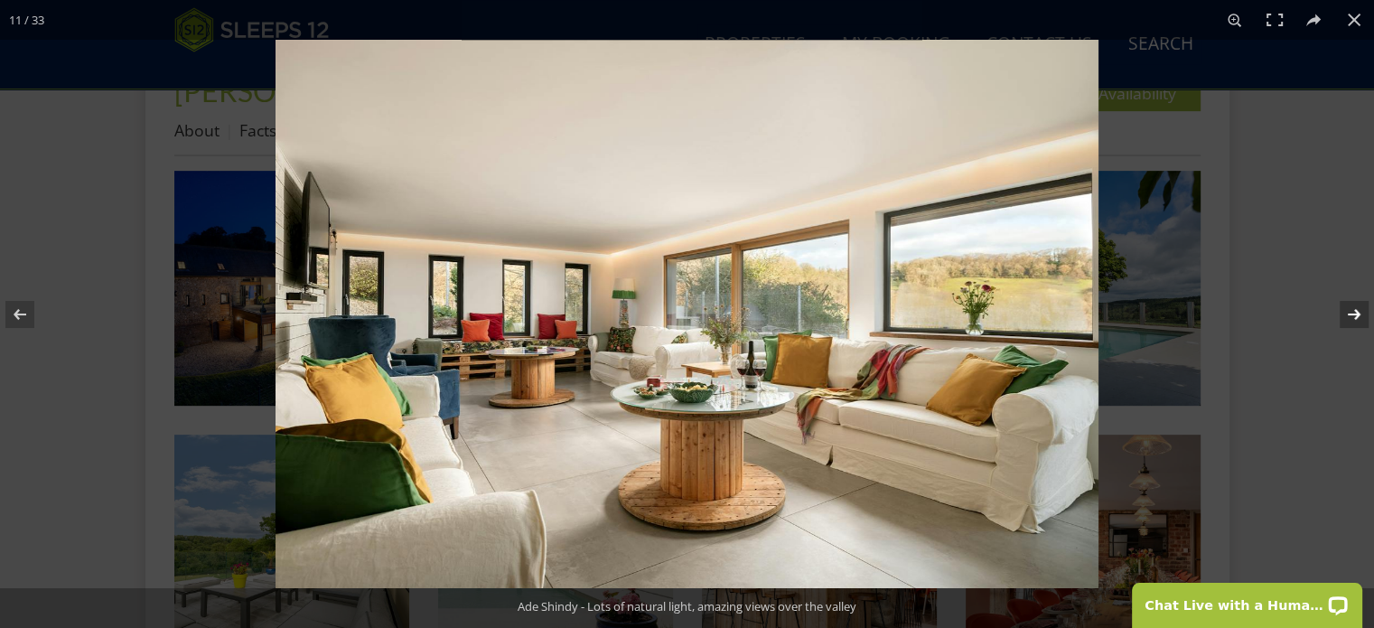
click at [1354, 313] on button at bounding box center [1342, 314] width 63 height 90
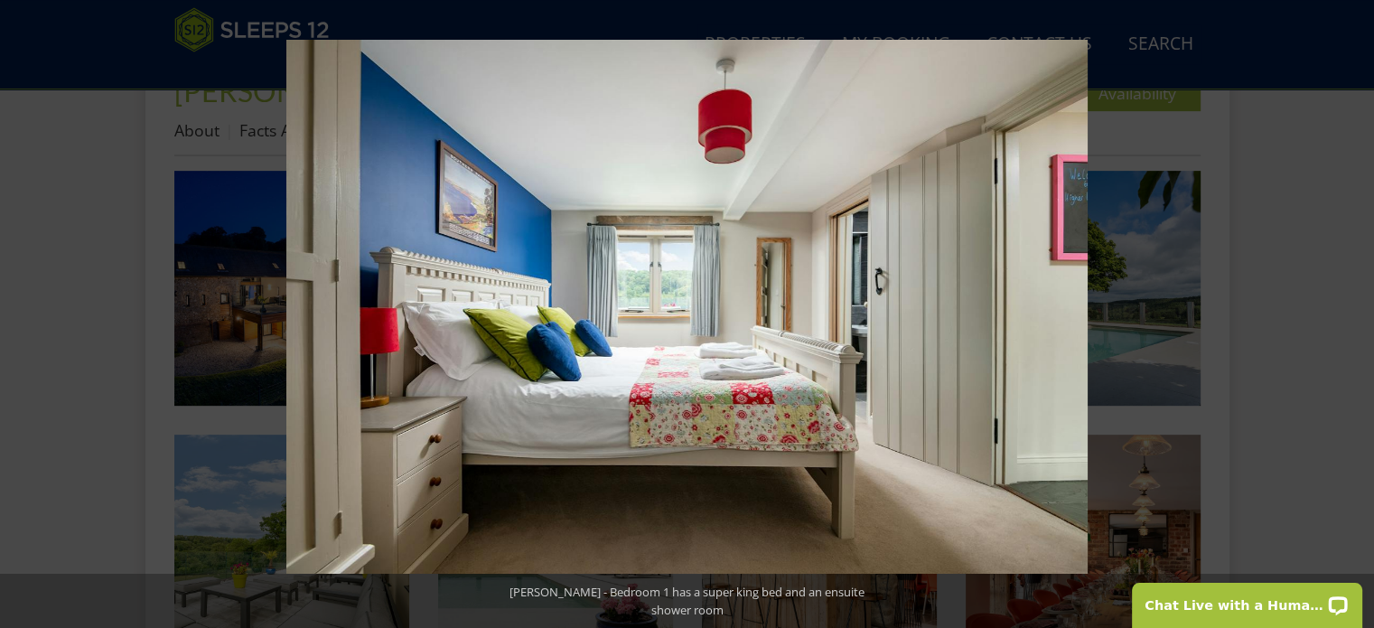
click at [1354, 313] on button at bounding box center [1342, 314] width 63 height 90
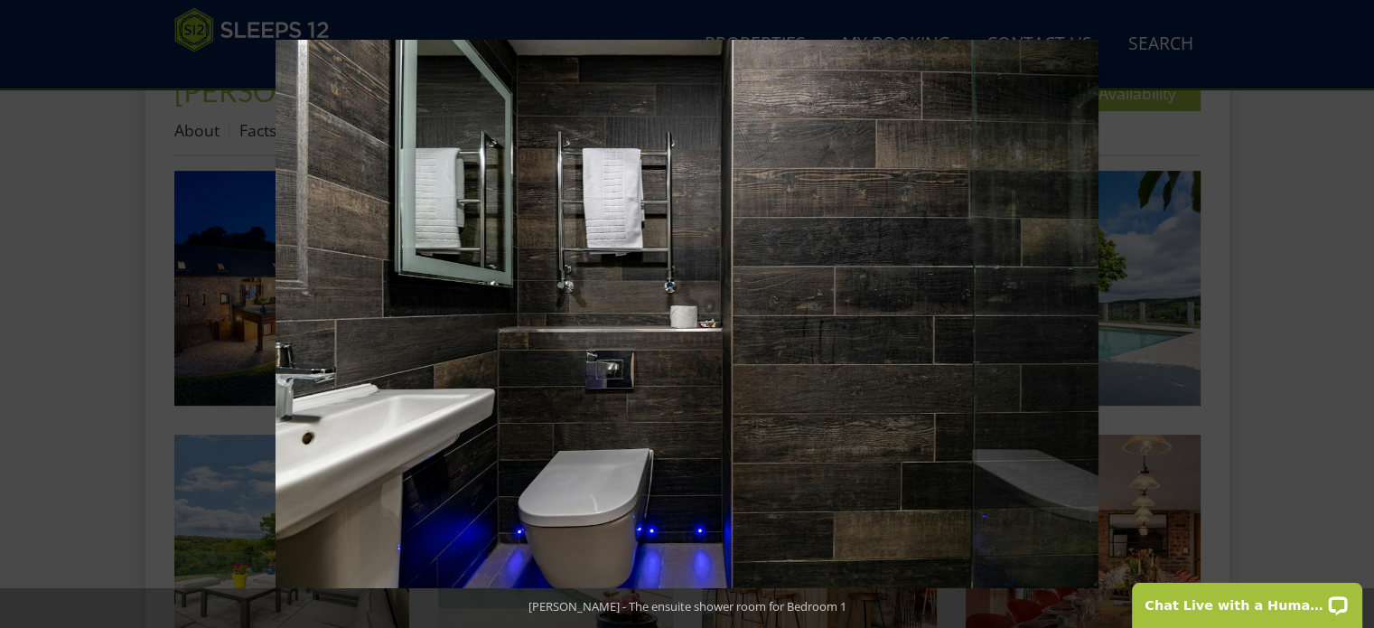
click at [1354, 313] on button at bounding box center [1342, 314] width 63 height 90
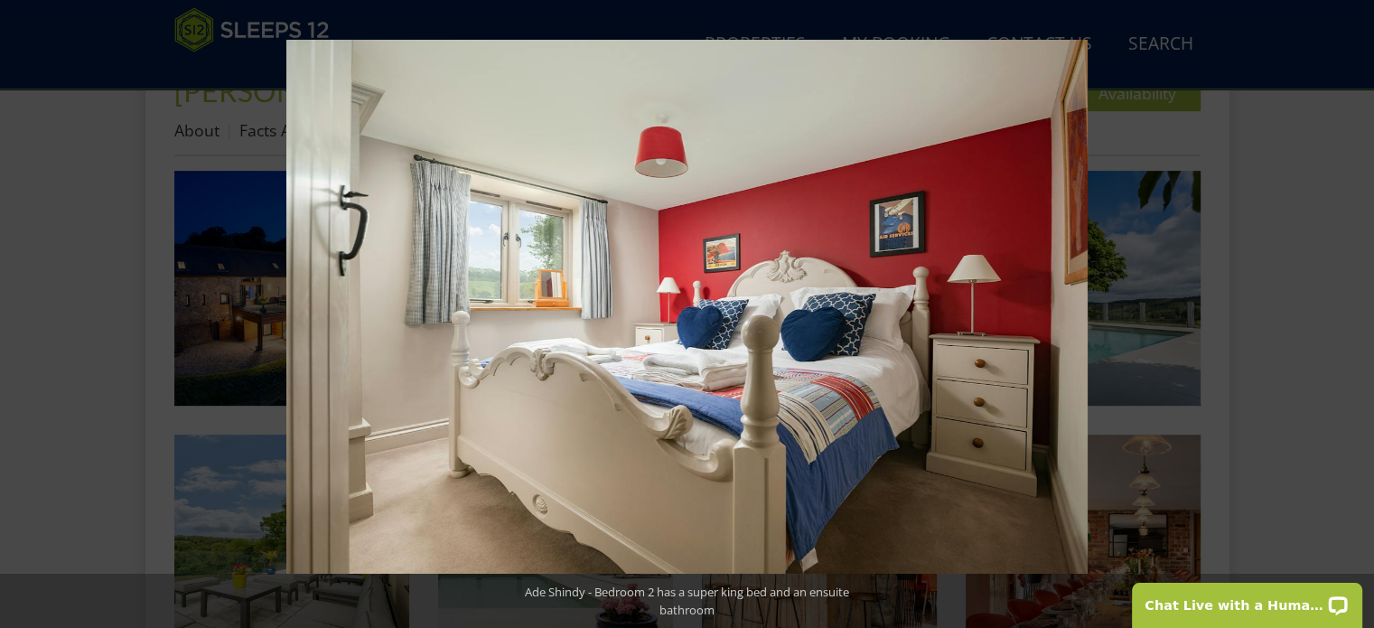
click at [1354, 313] on button at bounding box center [1342, 314] width 63 height 90
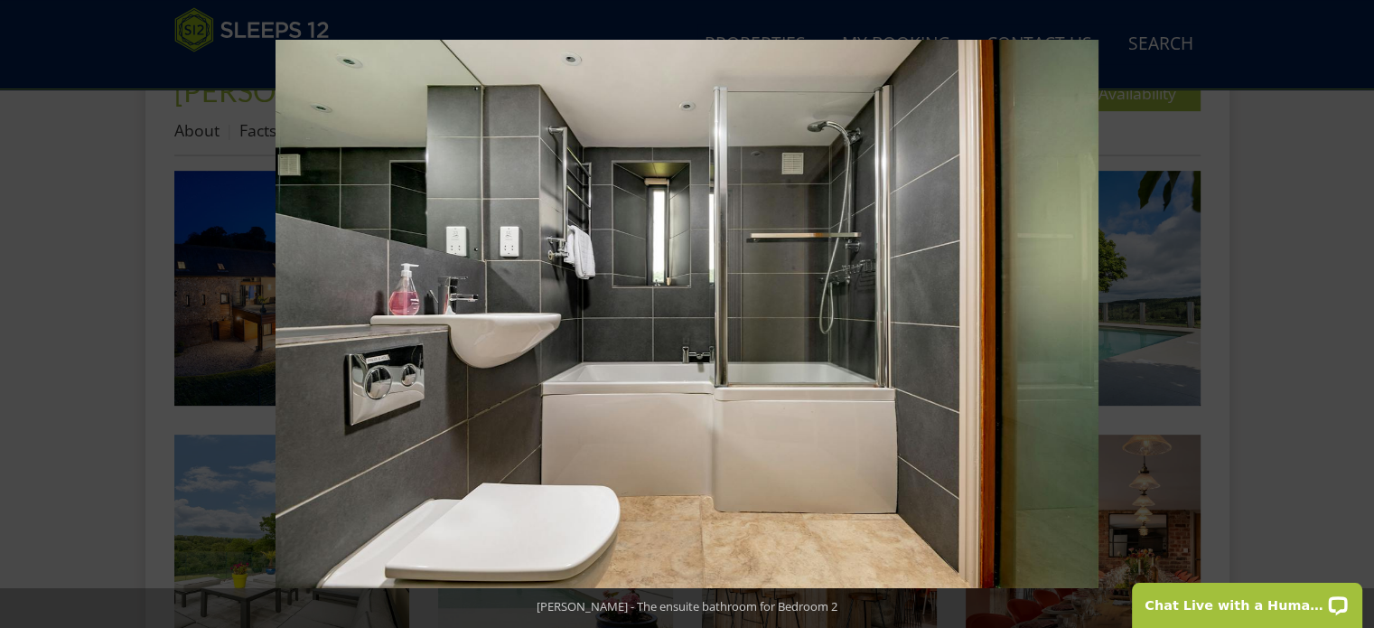
click at [1354, 313] on button at bounding box center [1342, 314] width 63 height 90
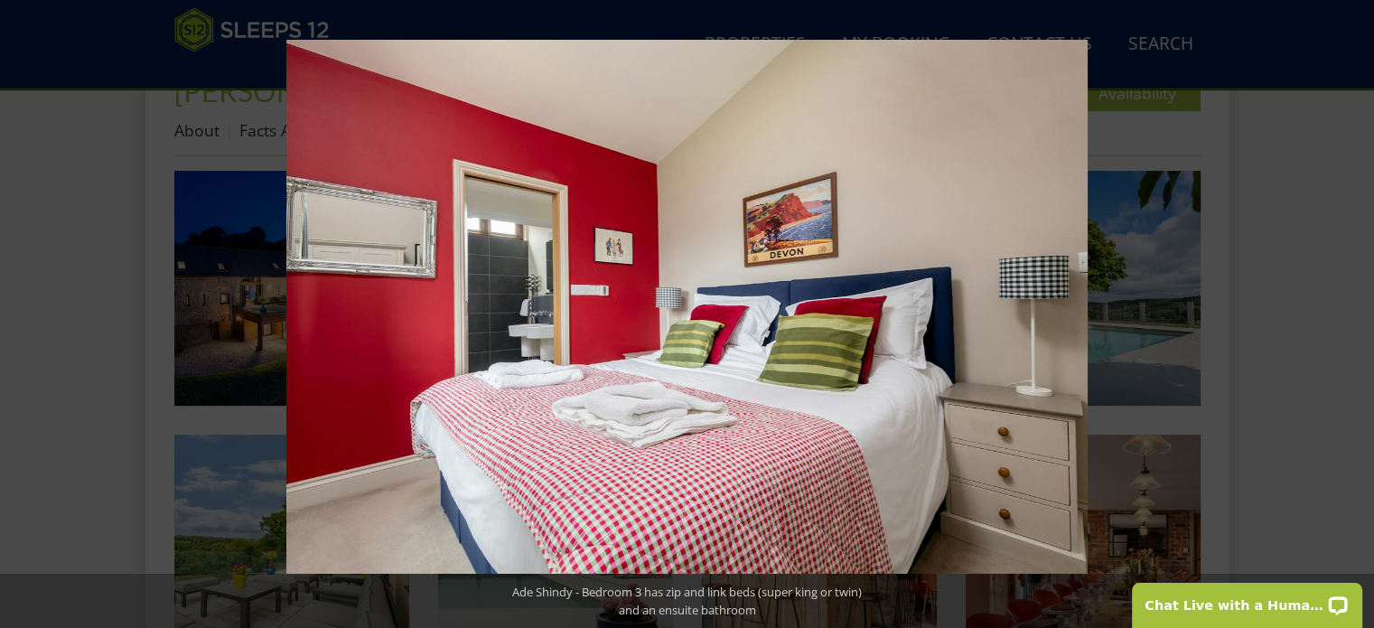
click at [1354, 313] on button at bounding box center [1342, 314] width 63 height 90
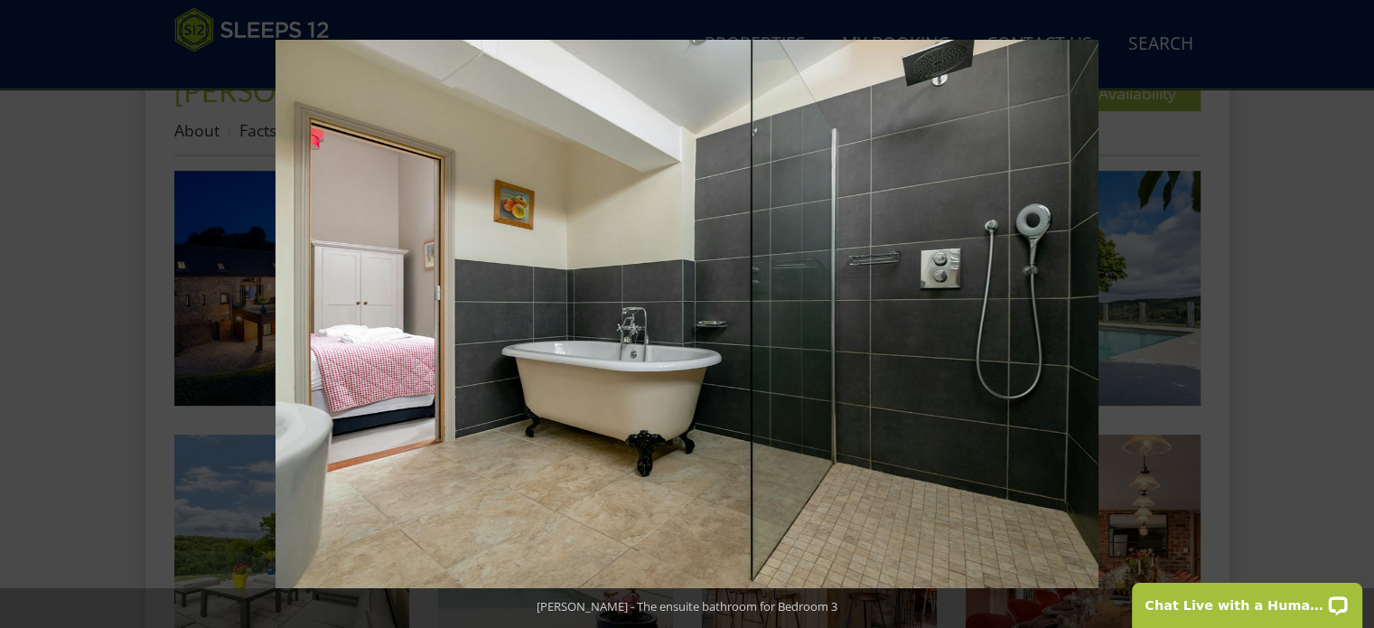
click at [1354, 313] on button at bounding box center [1342, 314] width 63 height 90
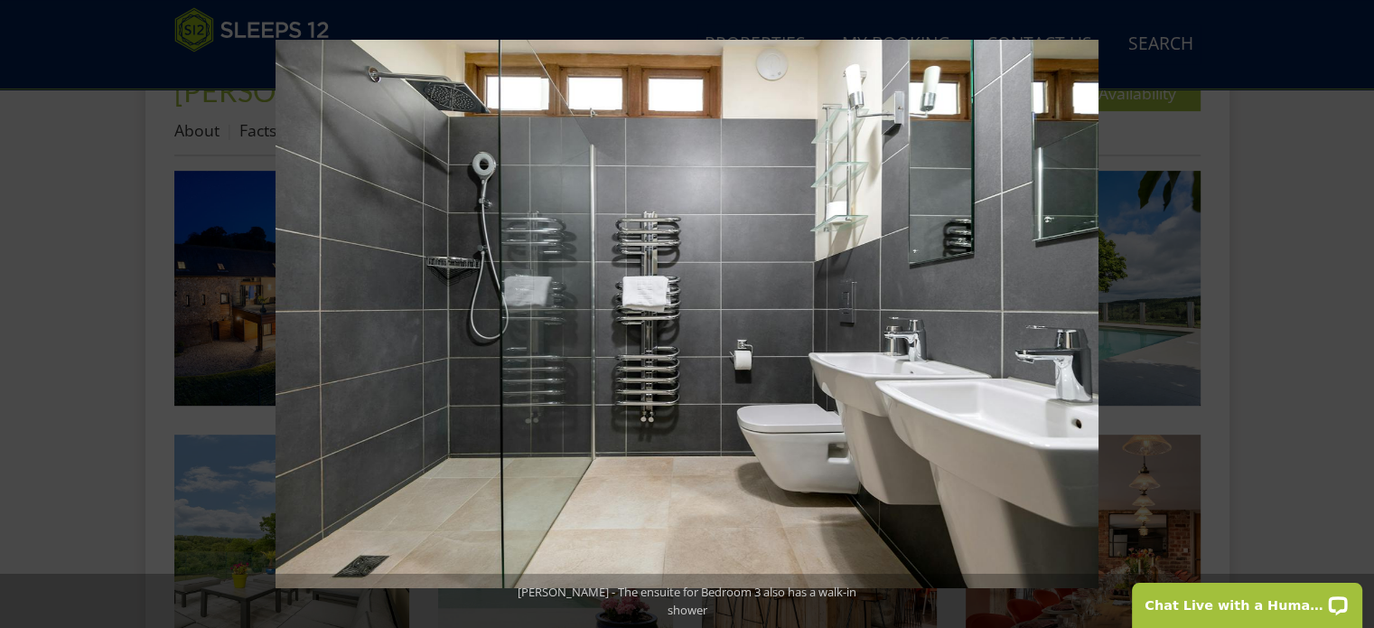
click at [1354, 313] on button at bounding box center [1342, 314] width 63 height 90
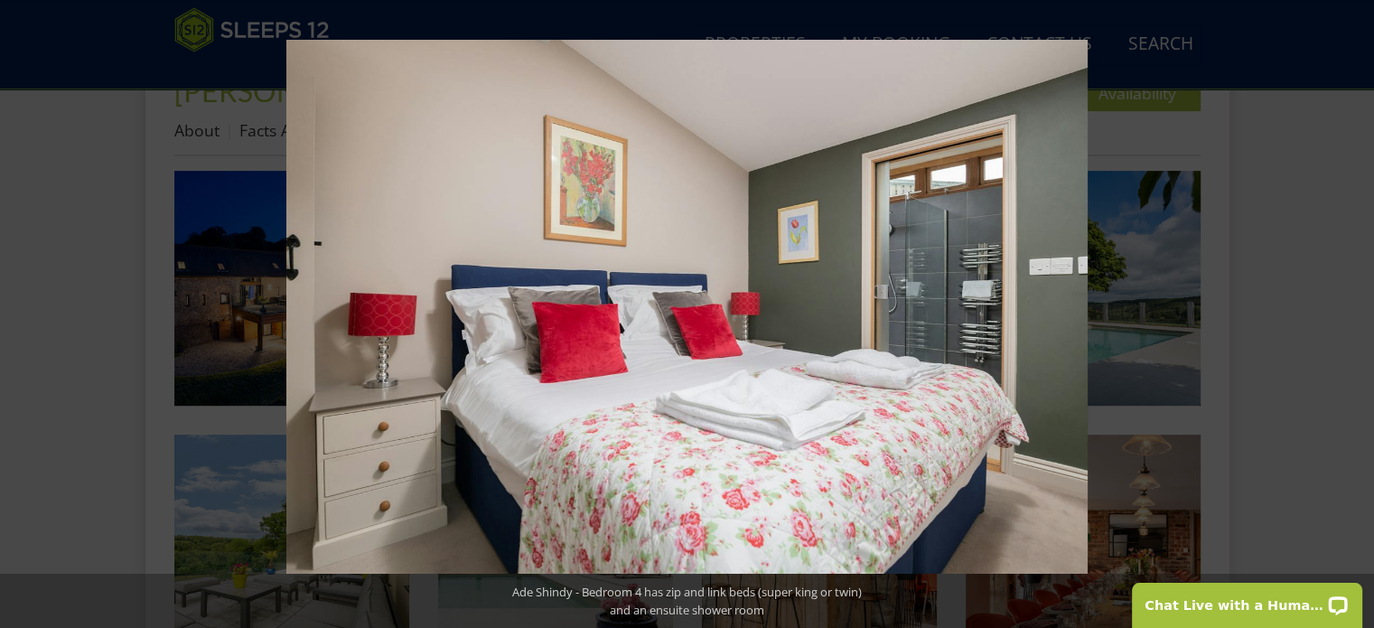
click at [1354, 313] on button at bounding box center [1342, 314] width 63 height 90
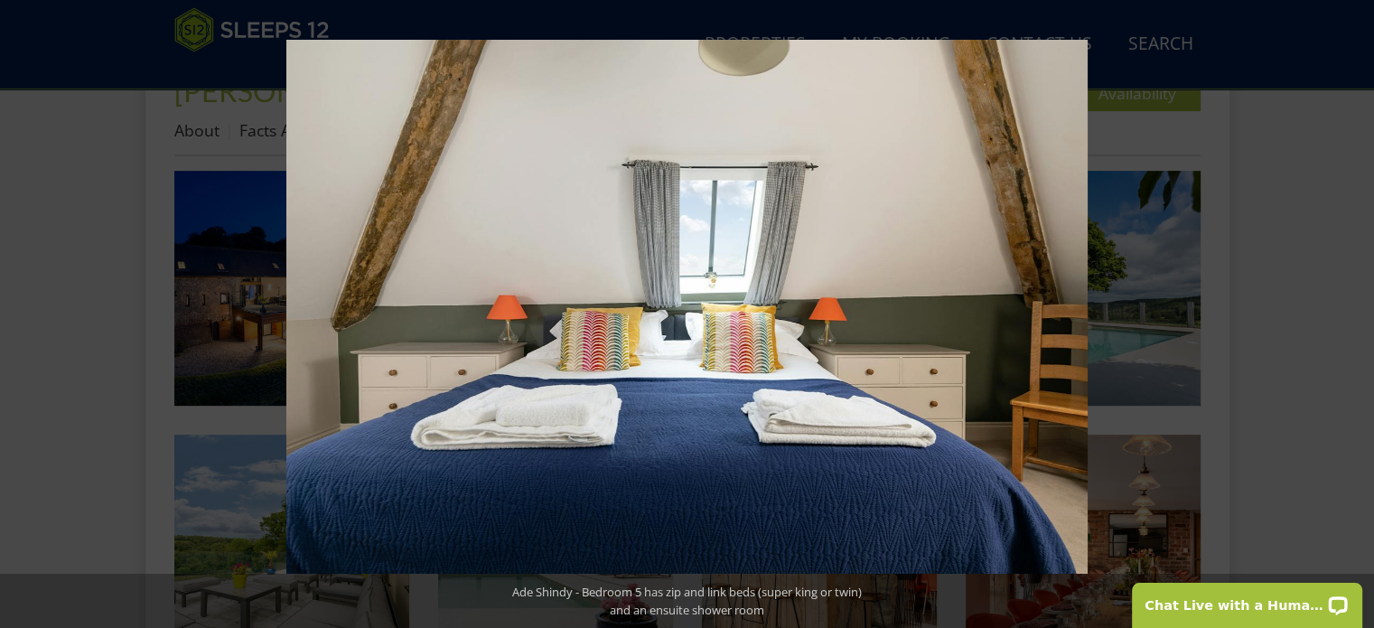
click at [1354, 313] on button at bounding box center [1342, 314] width 63 height 90
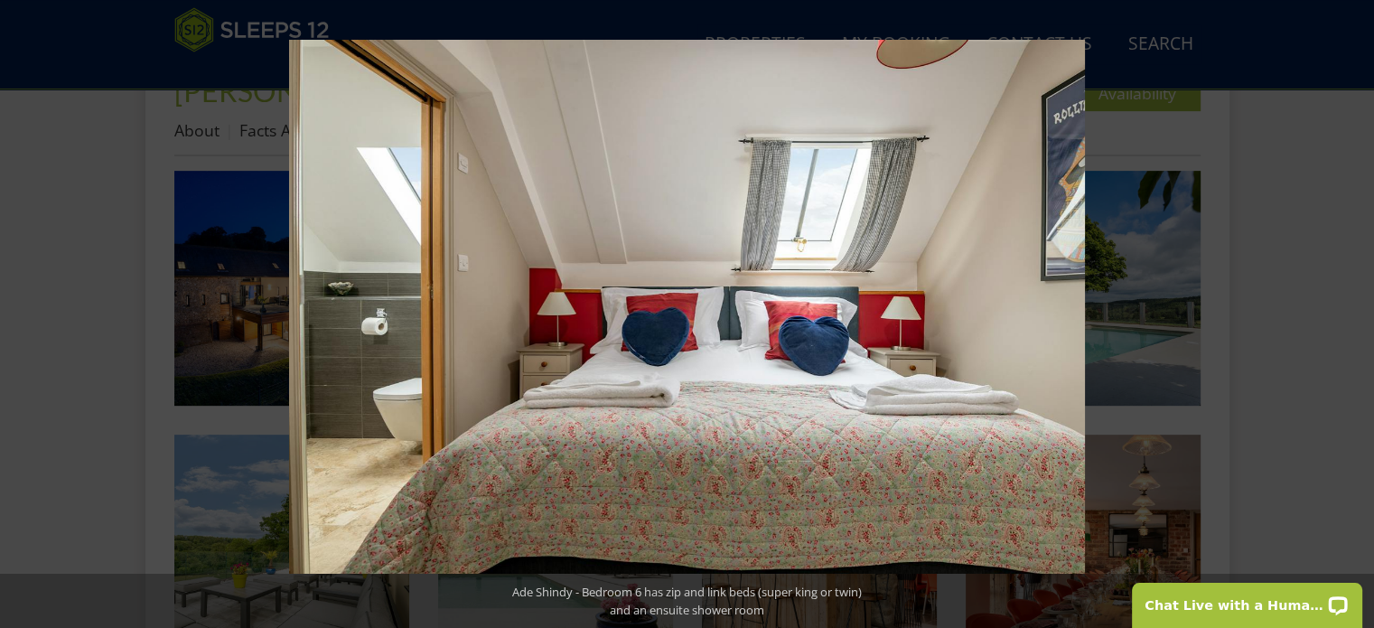
click at [1354, 313] on button at bounding box center [1342, 314] width 63 height 90
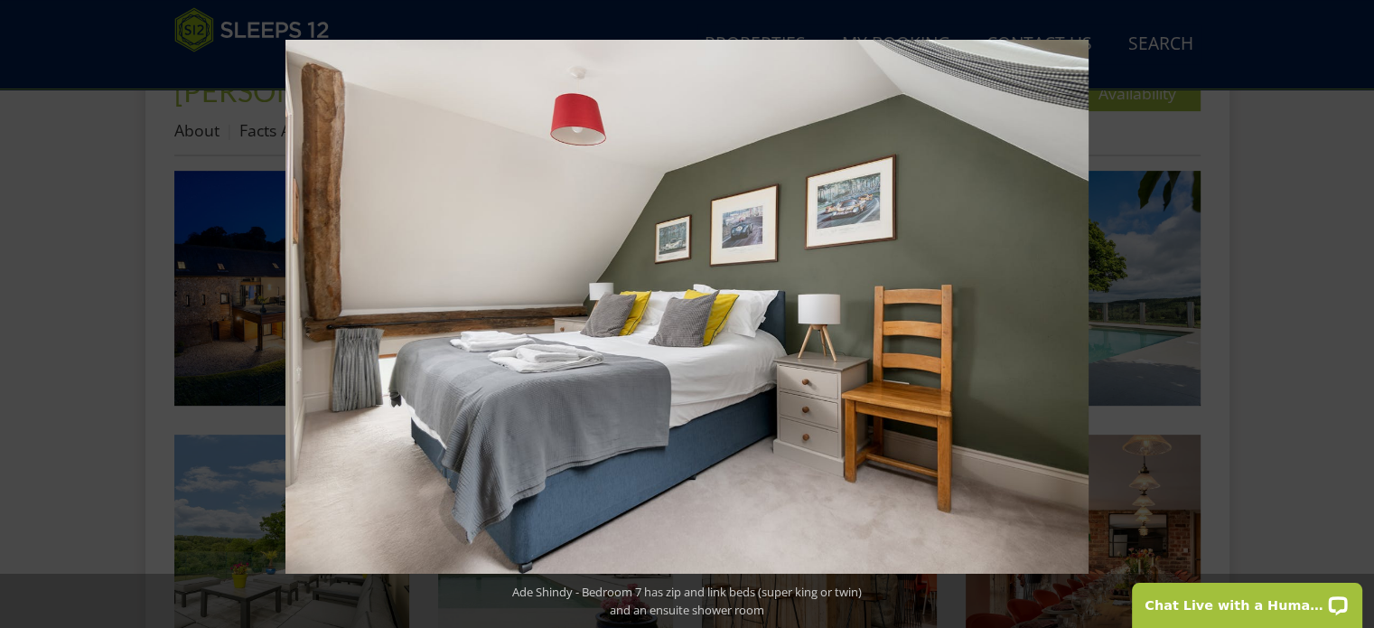
click at [1354, 313] on button at bounding box center [1342, 314] width 63 height 90
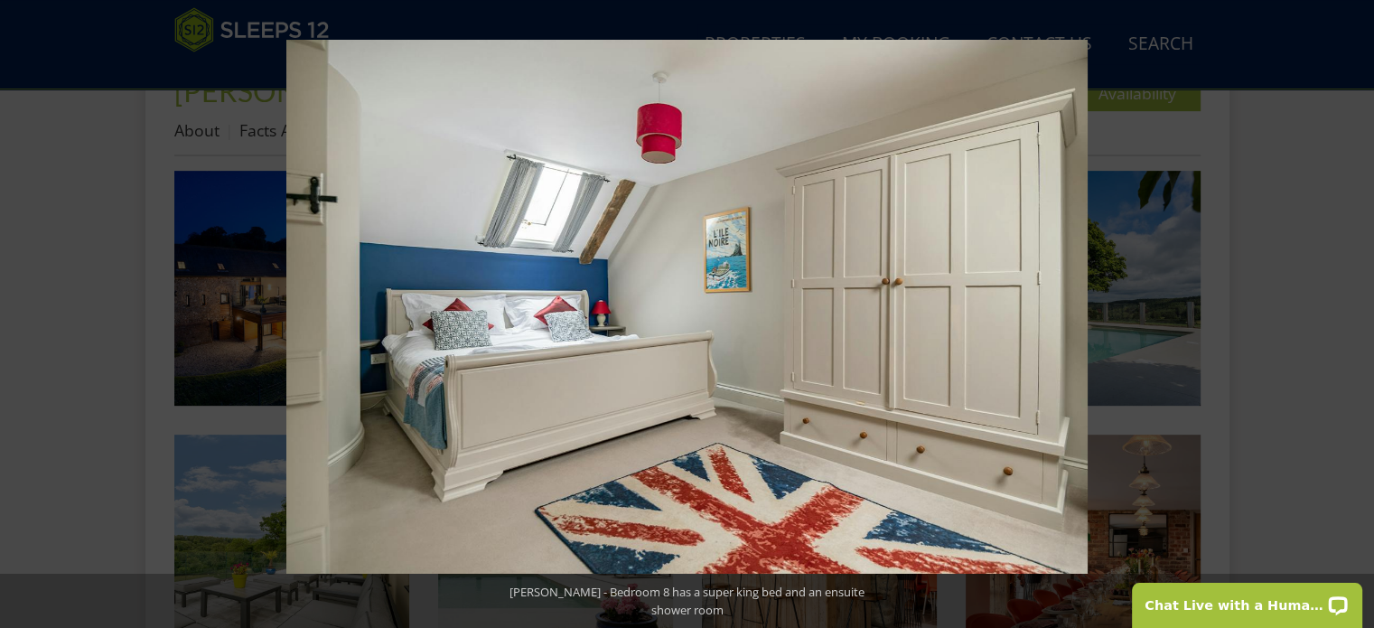
click at [1354, 313] on button at bounding box center [1342, 314] width 63 height 90
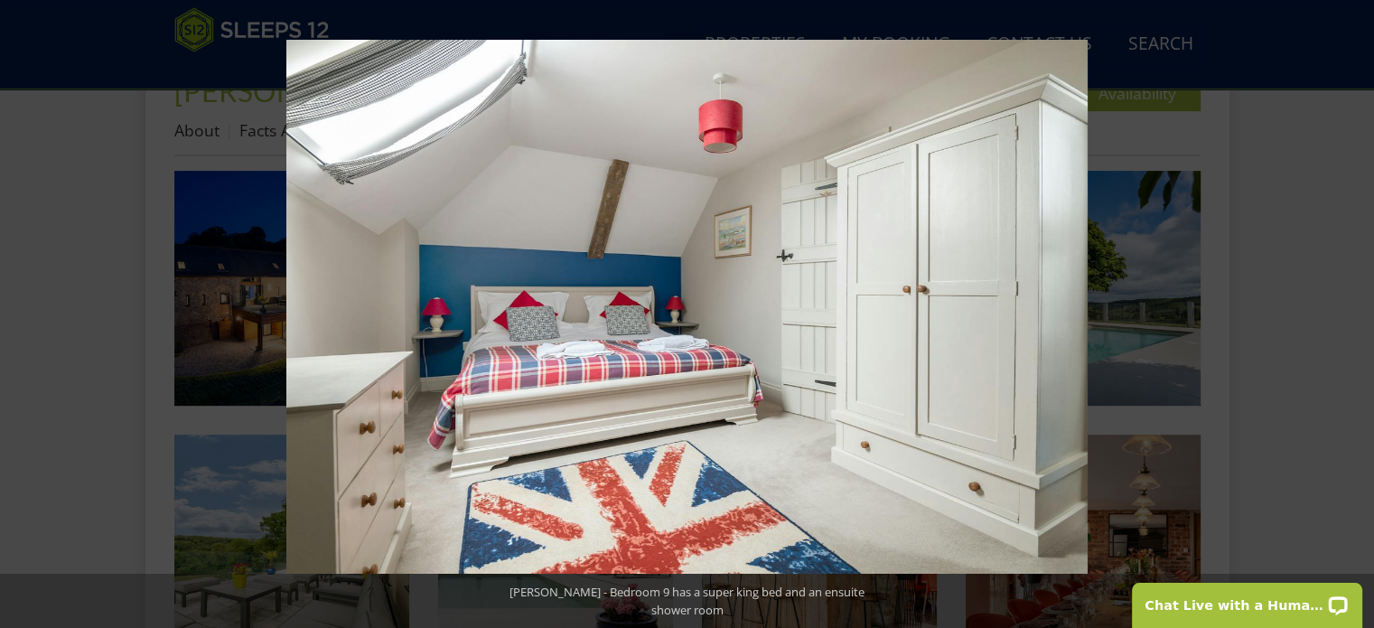
click at [1354, 313] on button at bounding box center [1342, 314] width 63 height 90
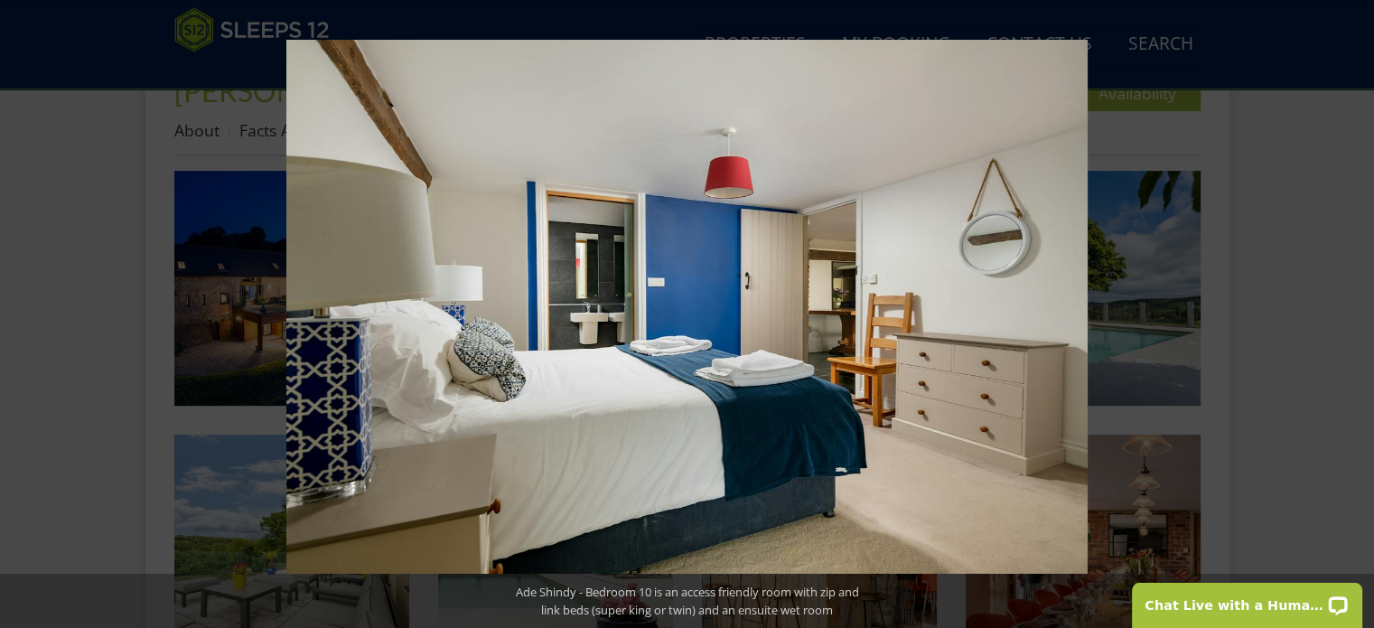
click at [1354, 313] on button at bounding box center [1342, 314] width 63 height 90
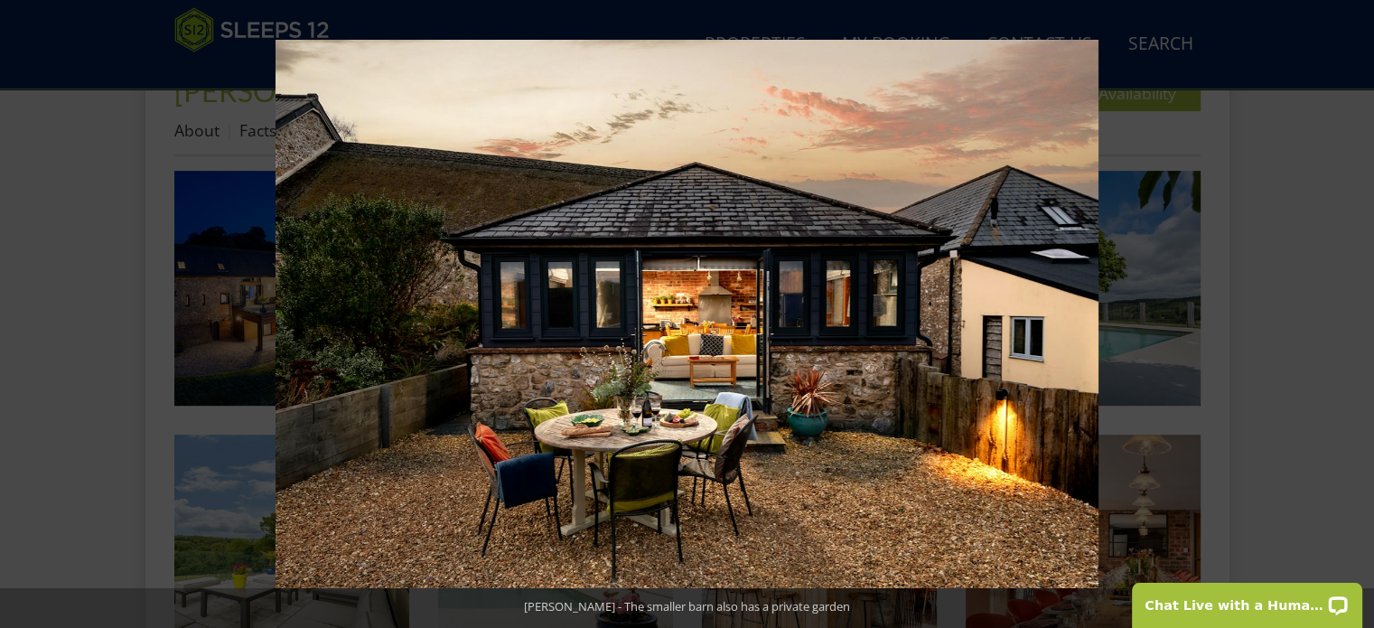
click at [1354, 313] on button at bounding box center [1342, 314] width 63 height 90
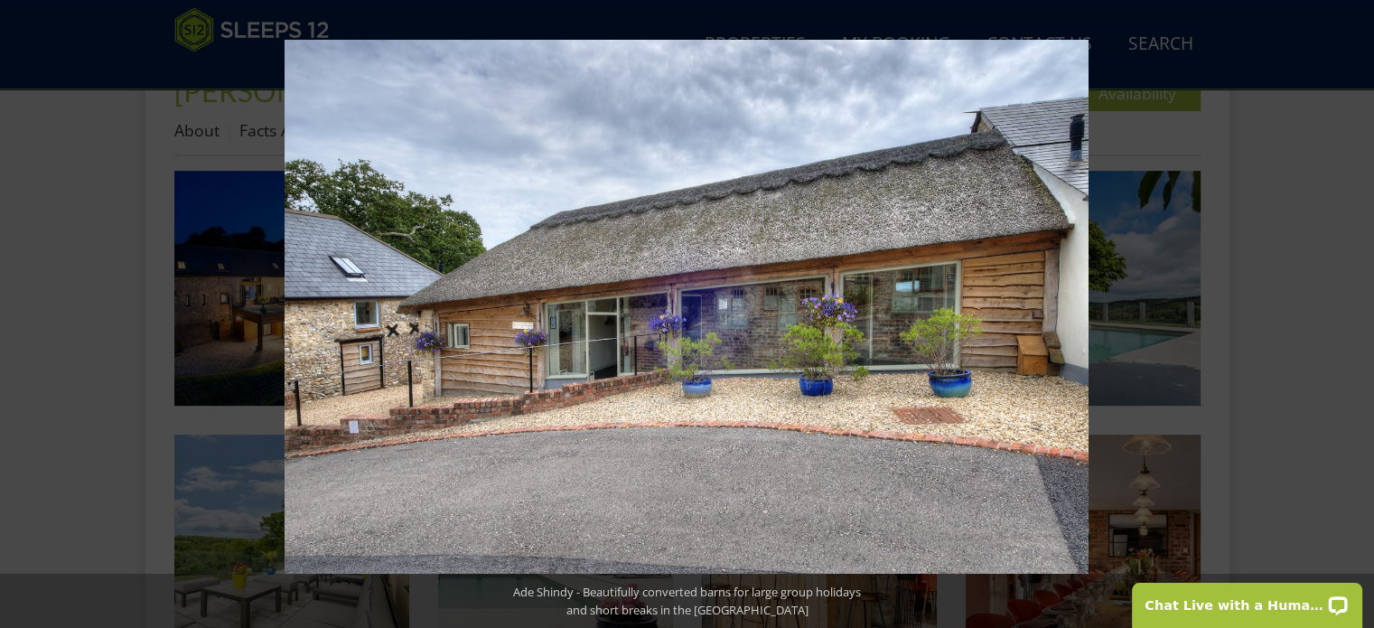
click at [1354, 313] on button at bounding box center [1342, 314] width 63 height 90
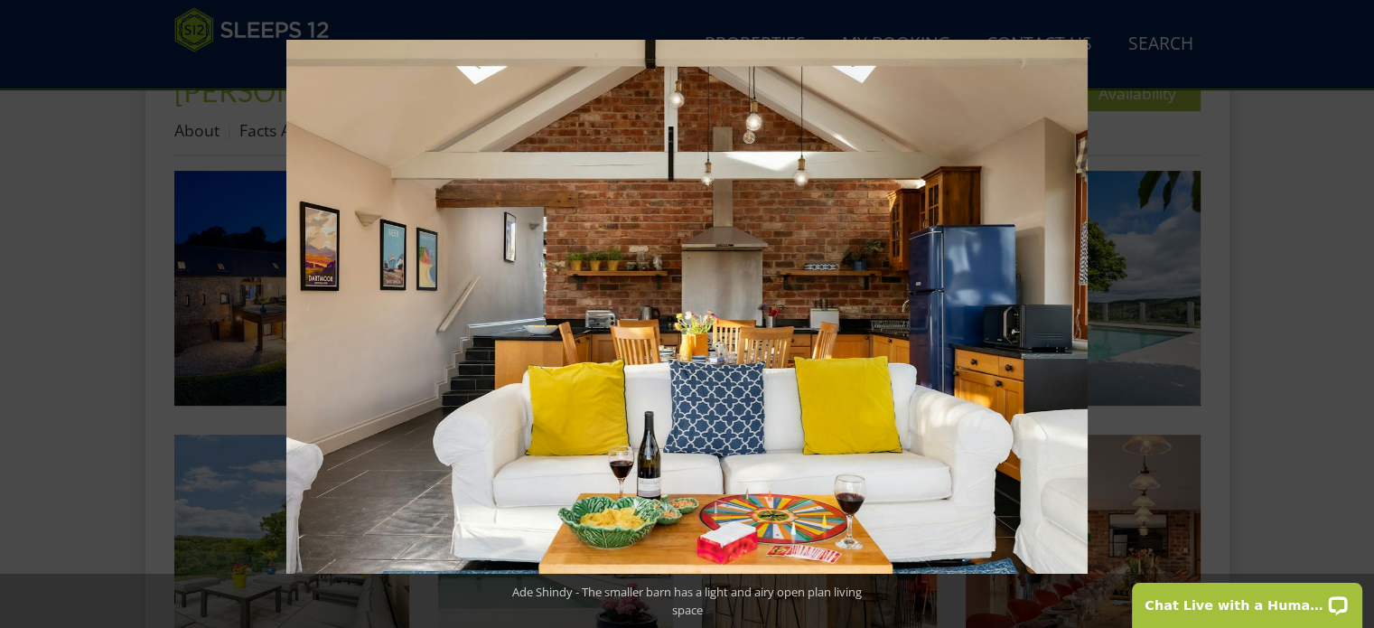
click at [1354, 313] on button at bounding box center [1342, 314] width 63 height 90
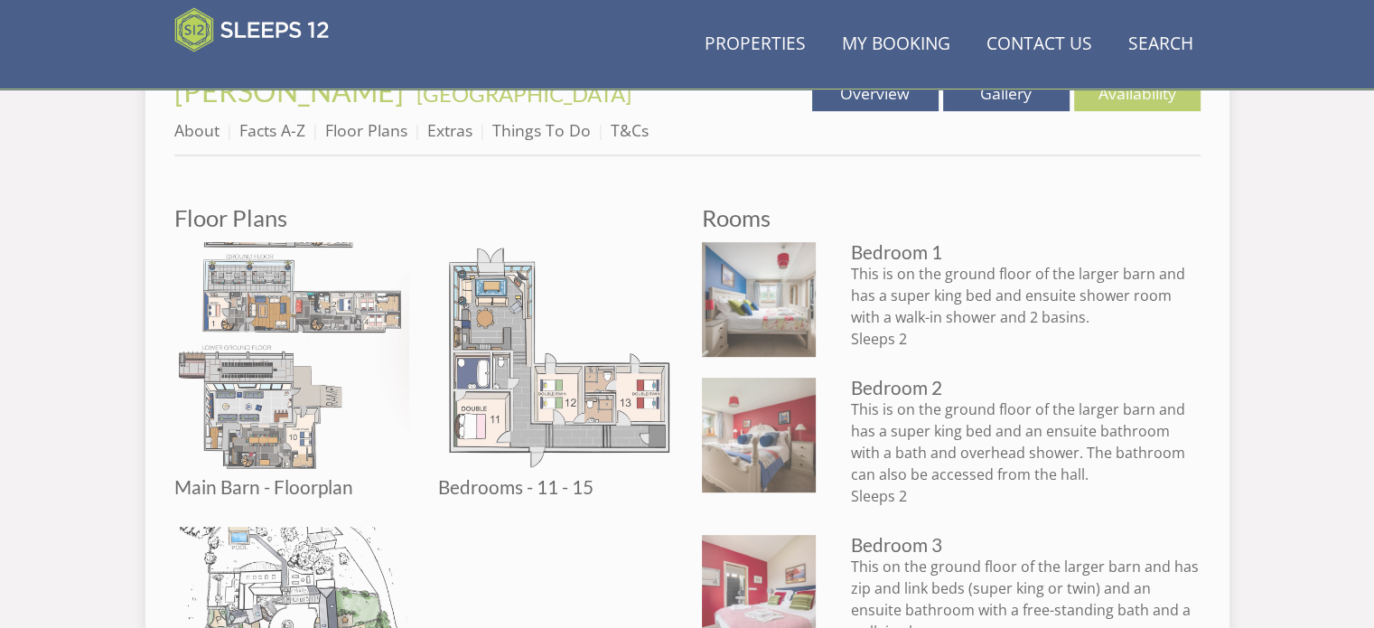
scroll to position [384, 0]
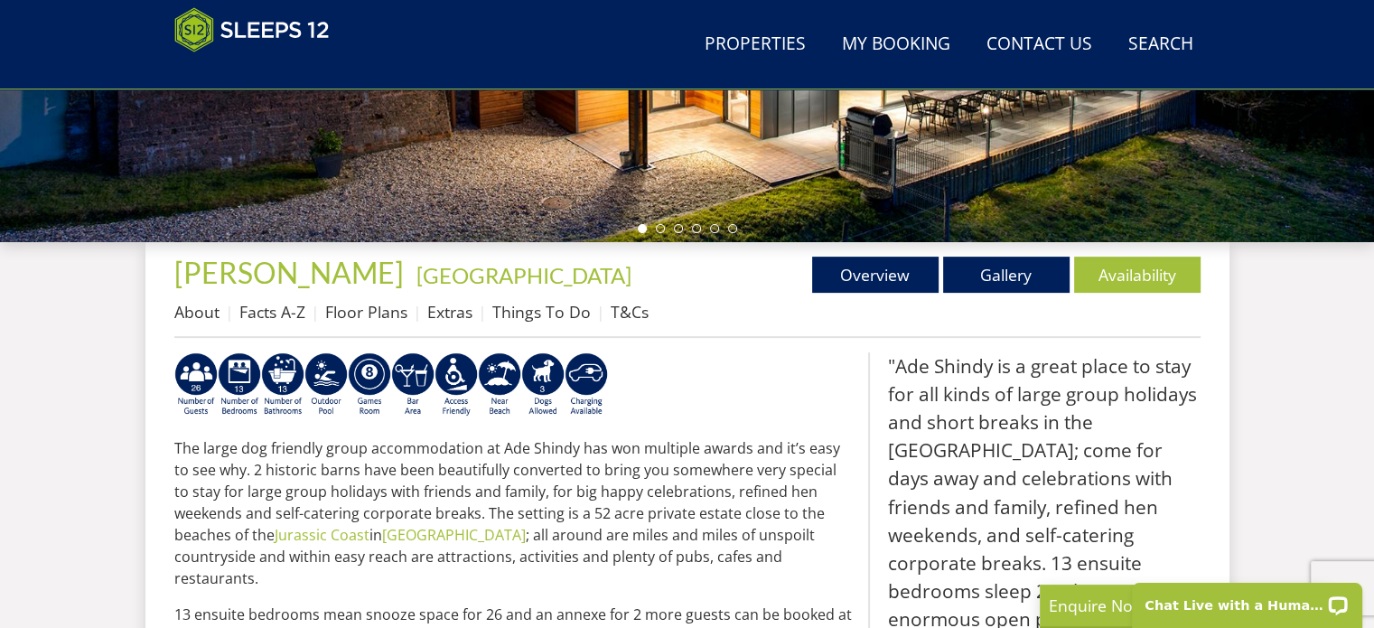
scroll to position [542, 0]
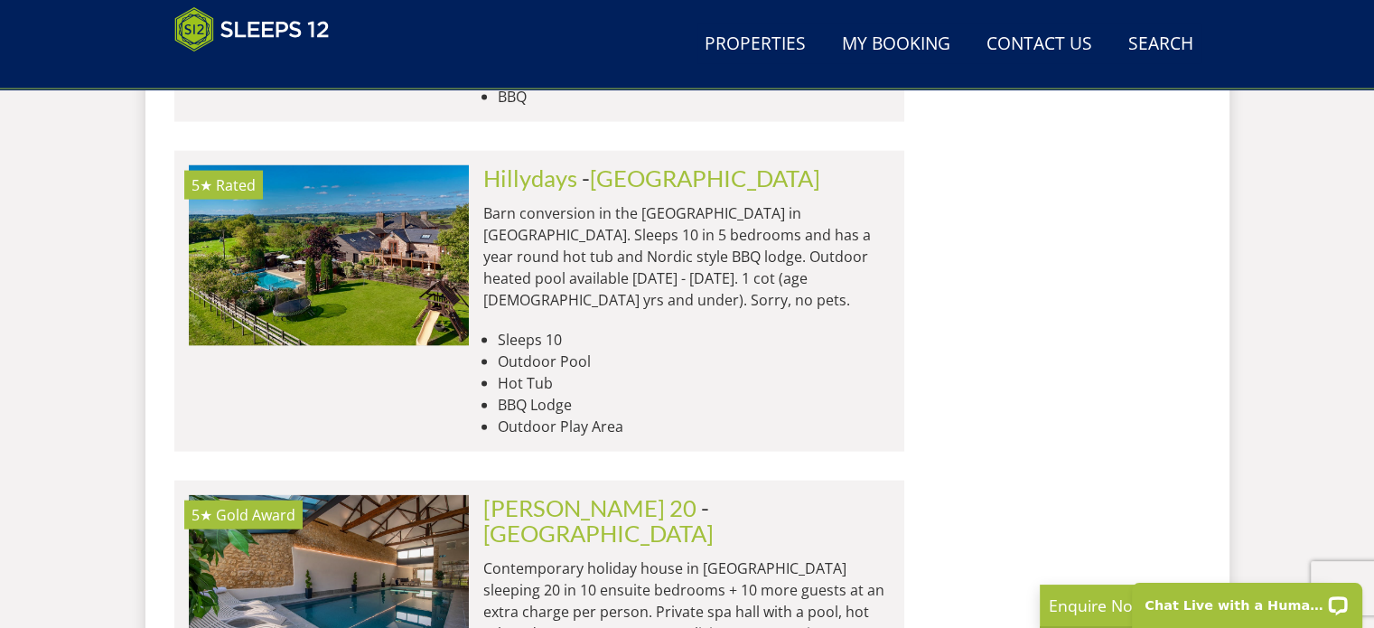
scroll to position [4003, 0]
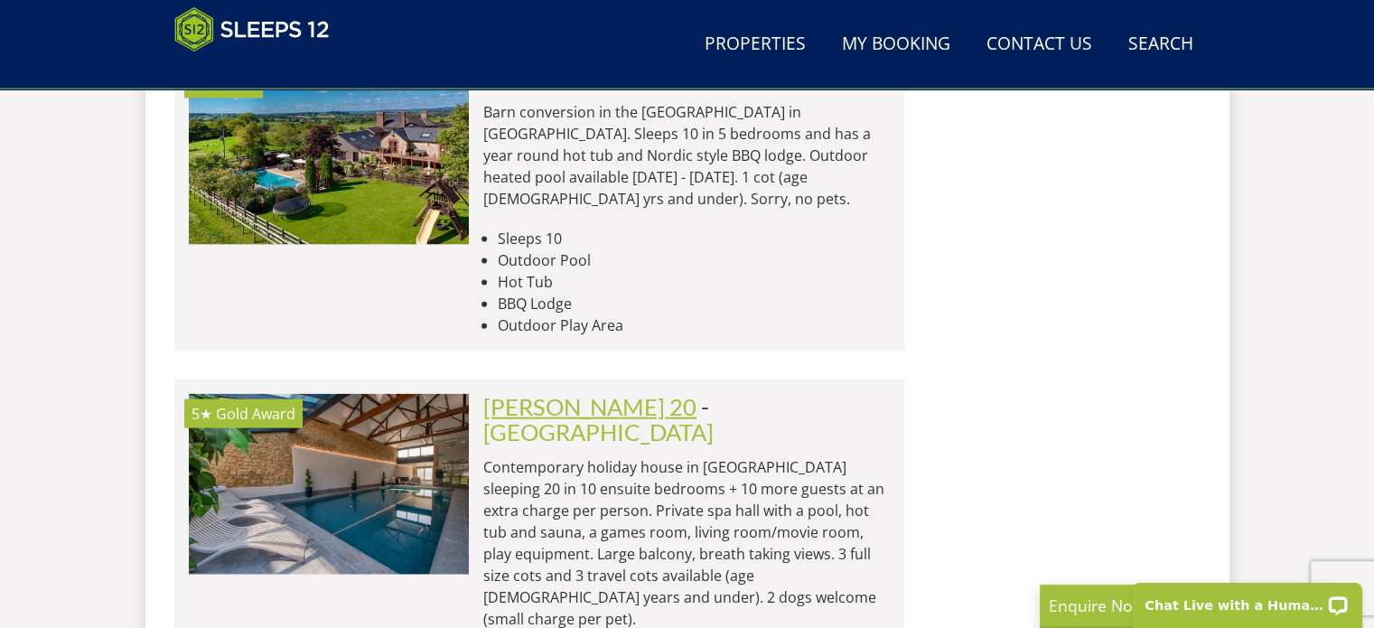
click at [538, 393] on link "[PERSON_NAME] 20" at bounding box center [589, 406] width 213 height 27
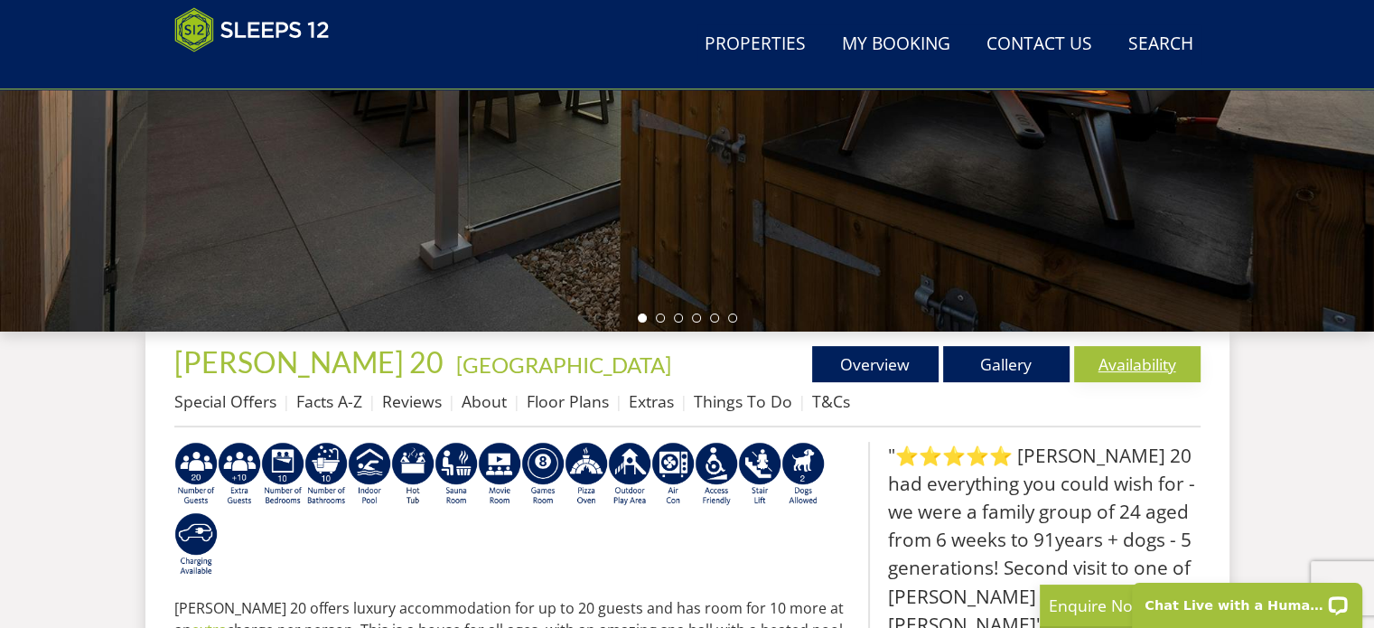
click at [1129, 354] on link "Availability" at bounding box center [1137, 364] width 126 height 36
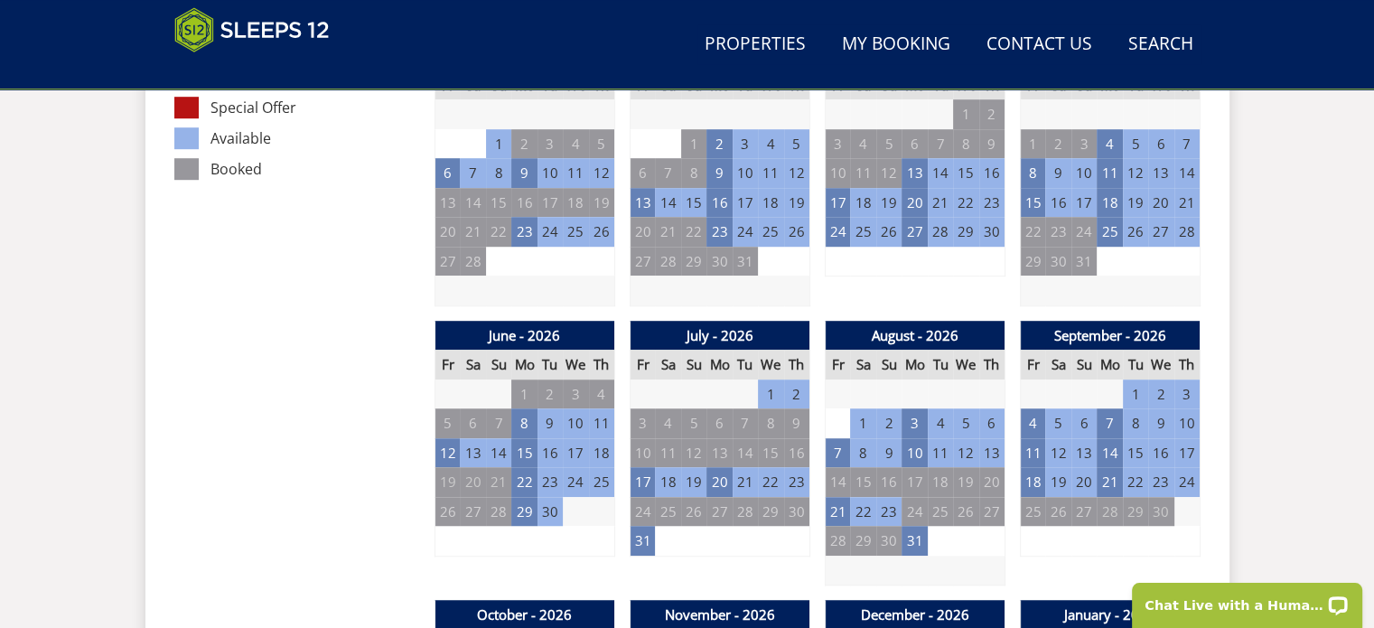
scroll to position [1174, 0]
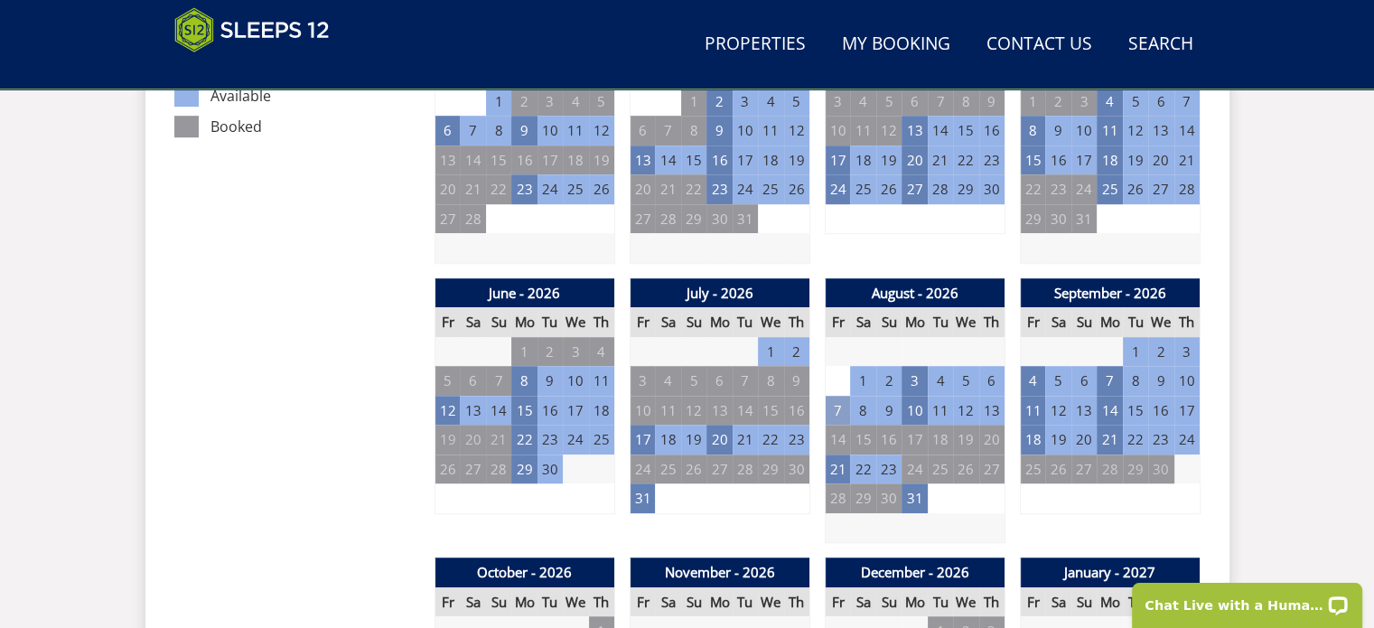
click at [835, 410] on td "7" at bounding box center [837, 411] width 25 height 30
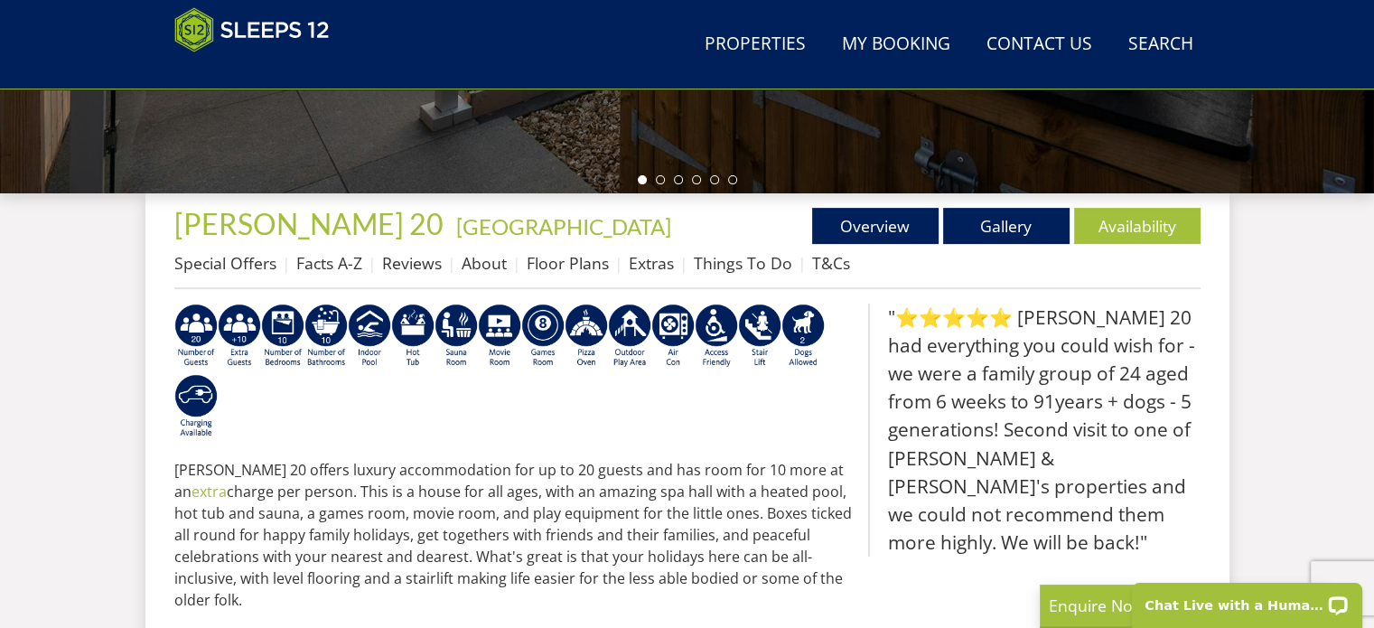
scroll to position [632, 0]
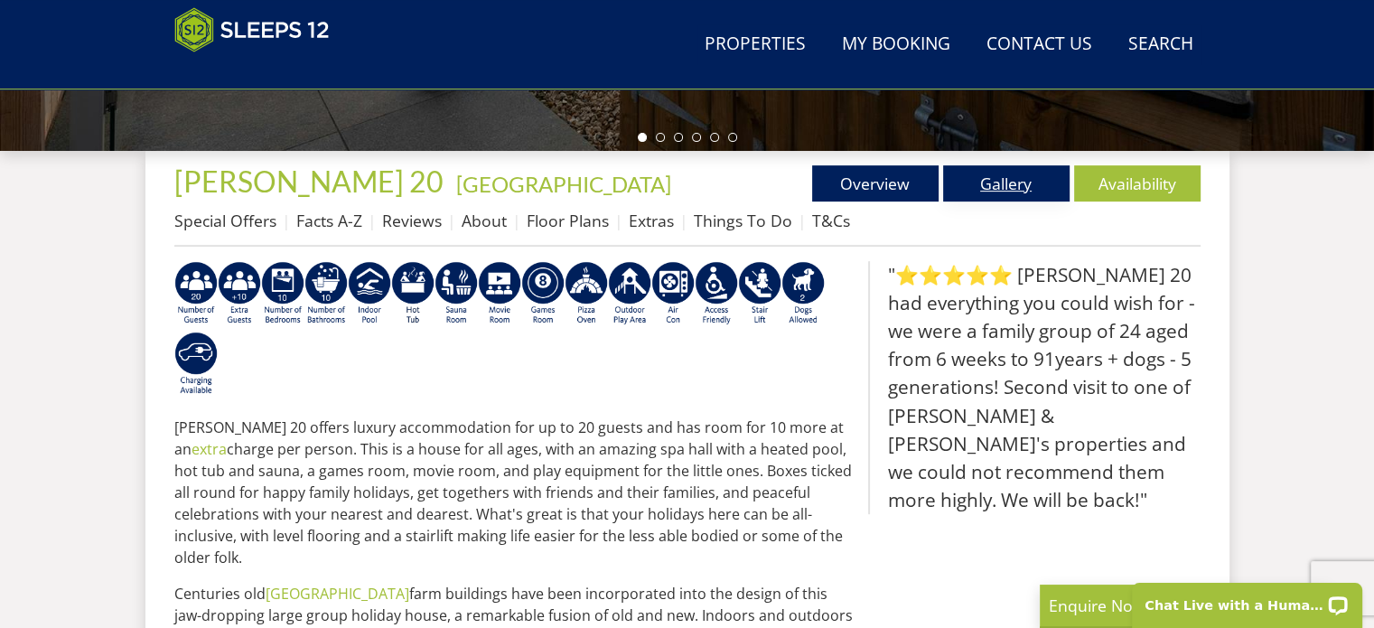
click at [1014, 177] on link "Gallery" at bounding box center [1006, 183] width 126 height 36
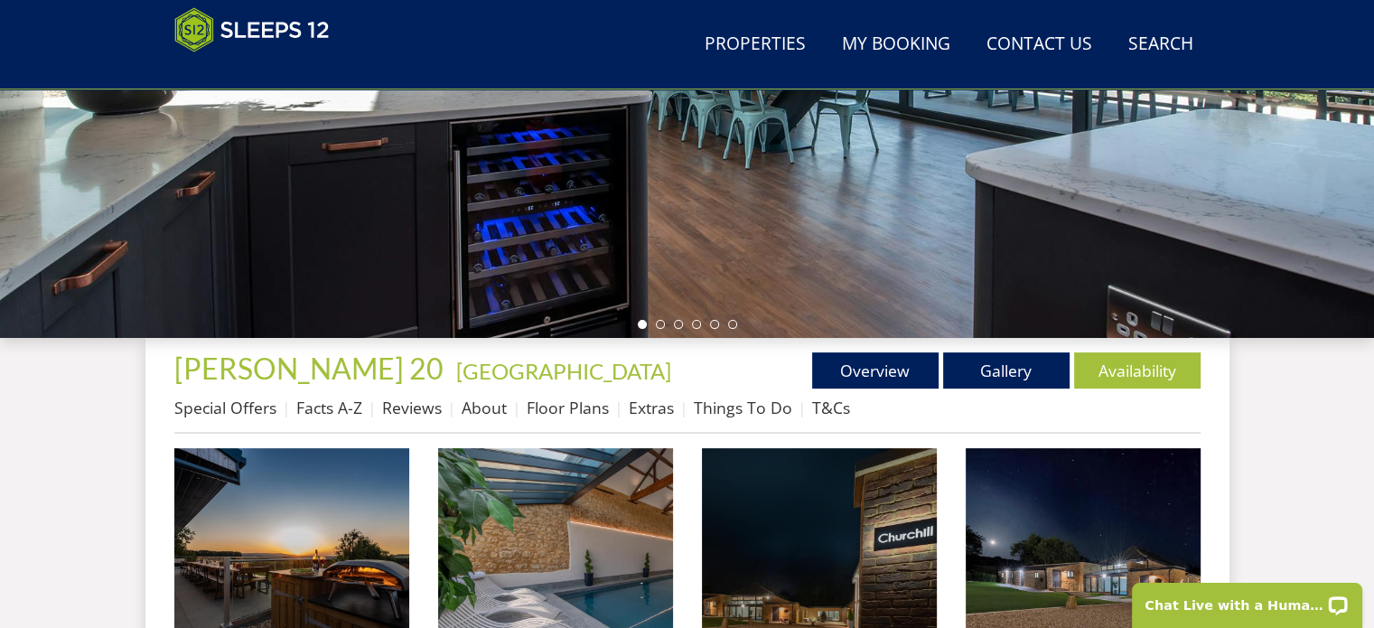
scroll to position [542, 0]
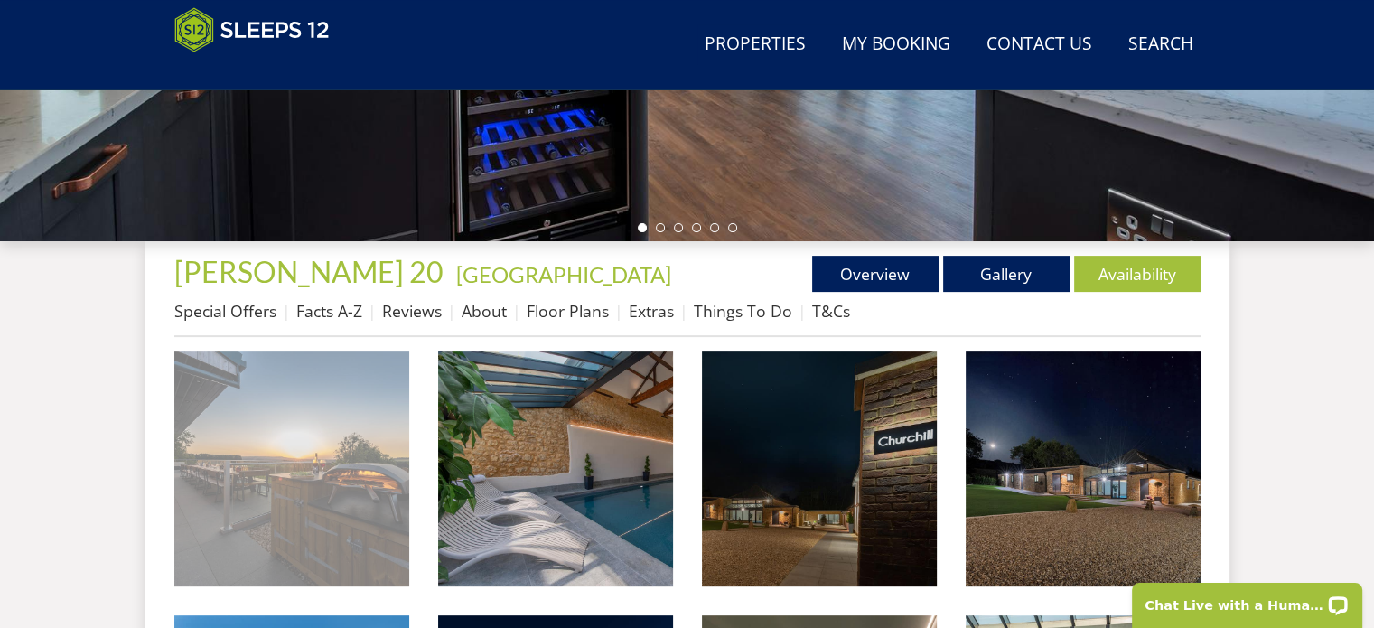
click at [332, 474] on img at bounding box center [291, 468] width 235 height 235
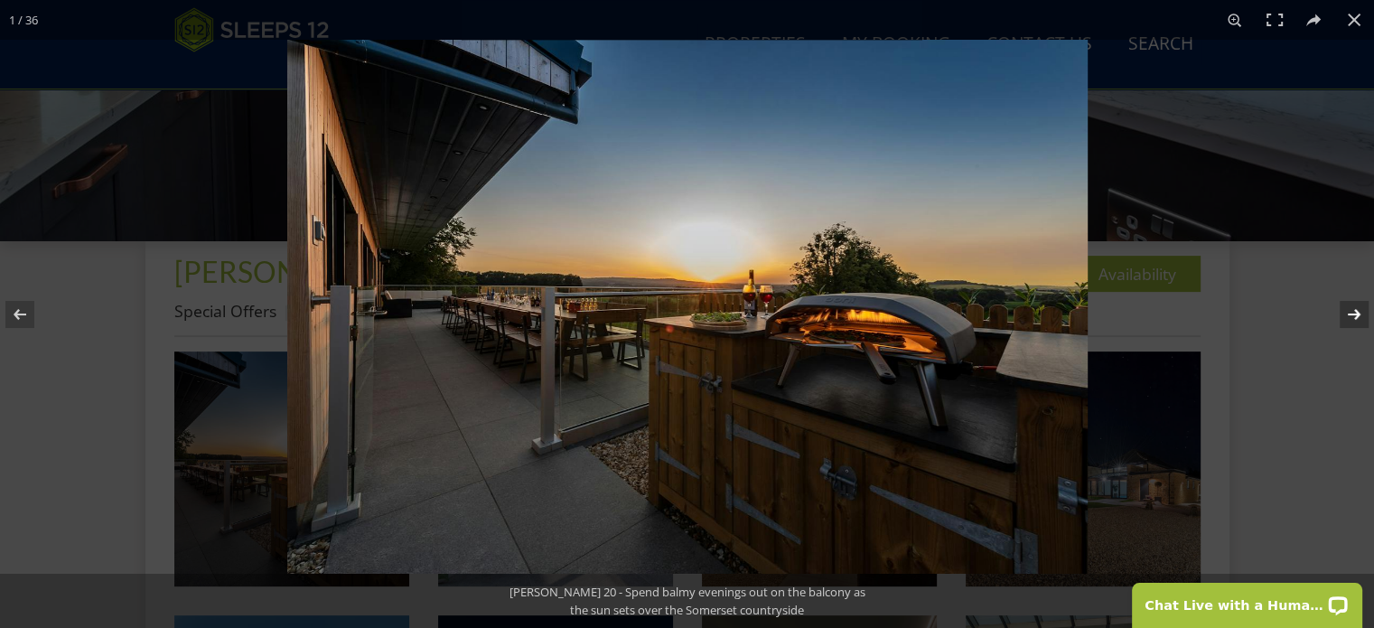
click at [1356, 314] on button at bounding box center [1342, 314] width 63 height 90
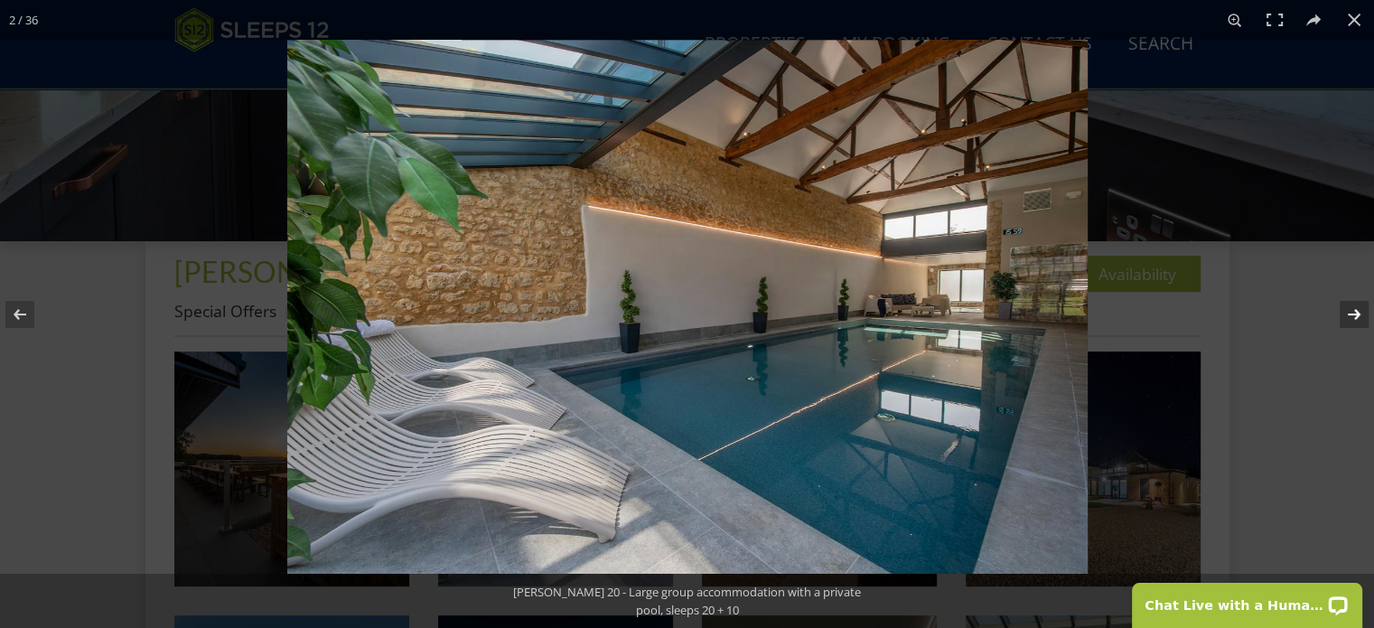
click at [1356, 314] on button at bounding box center [1342, 314] width 63 height 90
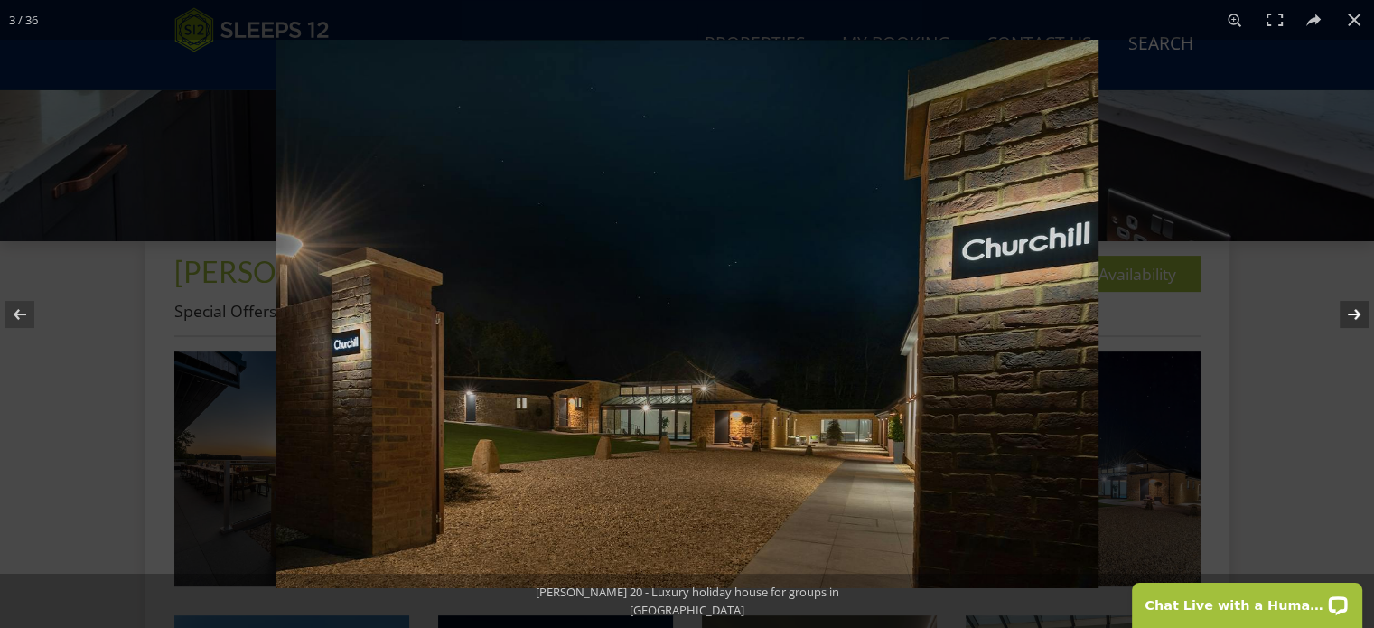
click at [1356, 314] on button at bounding box center [1342, 314] width 63 height 90
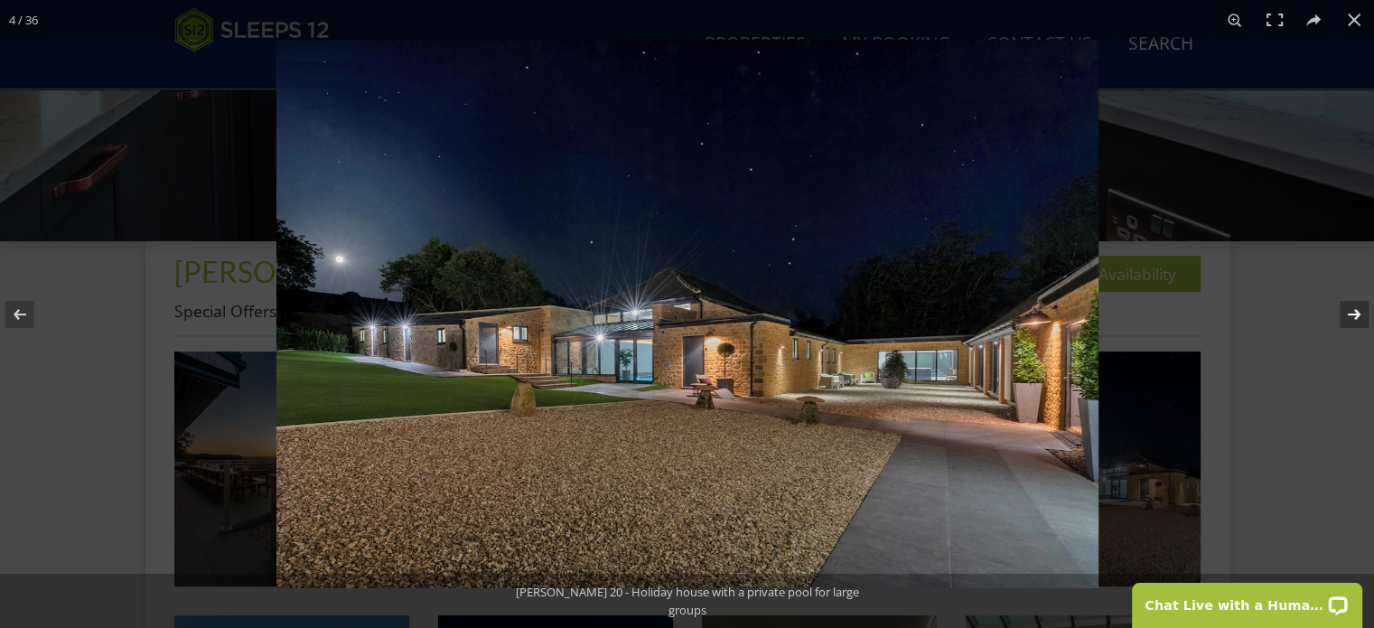
click at [1356, 314] on button at bounding box center [1342, 314] width 63 height 90
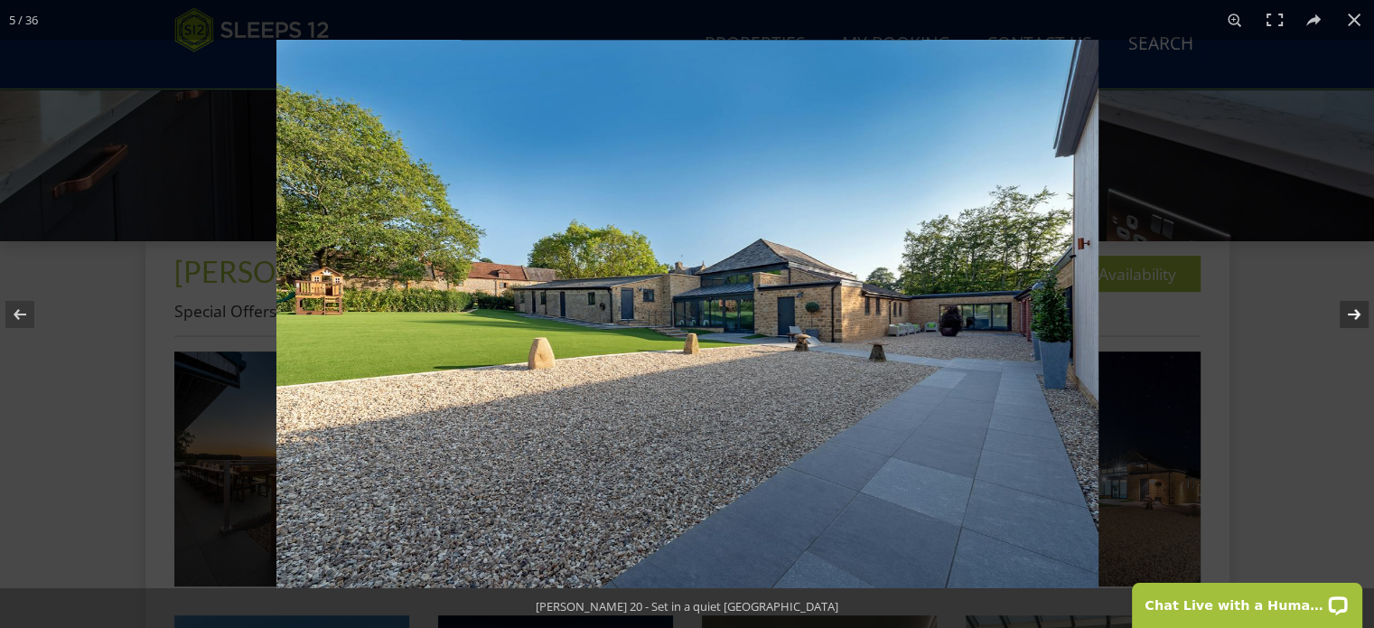
click at [1356, 314] on button at bounding box center [1342, 314] width 63 height 90
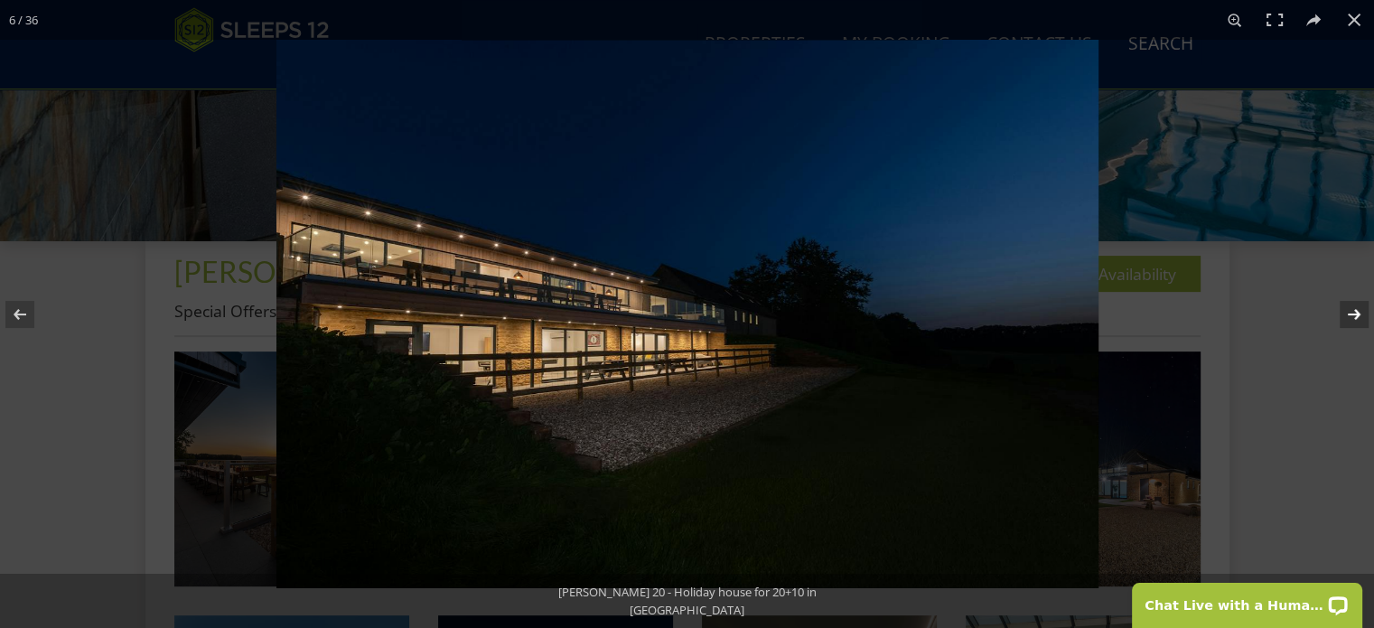
click at [1356, 314] on button at bounding box center [1342, 314] width 63 height 90
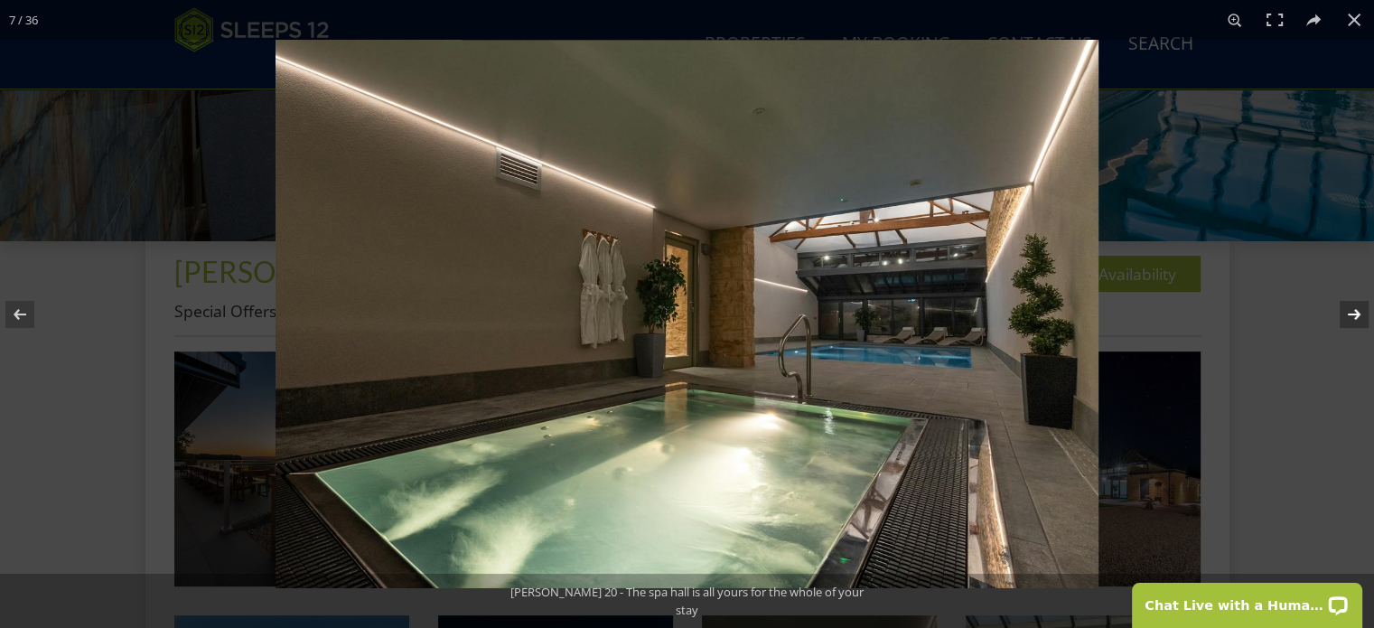
click at [1356, 314] on button at bounding box center [1342, 314] width 63 height 90
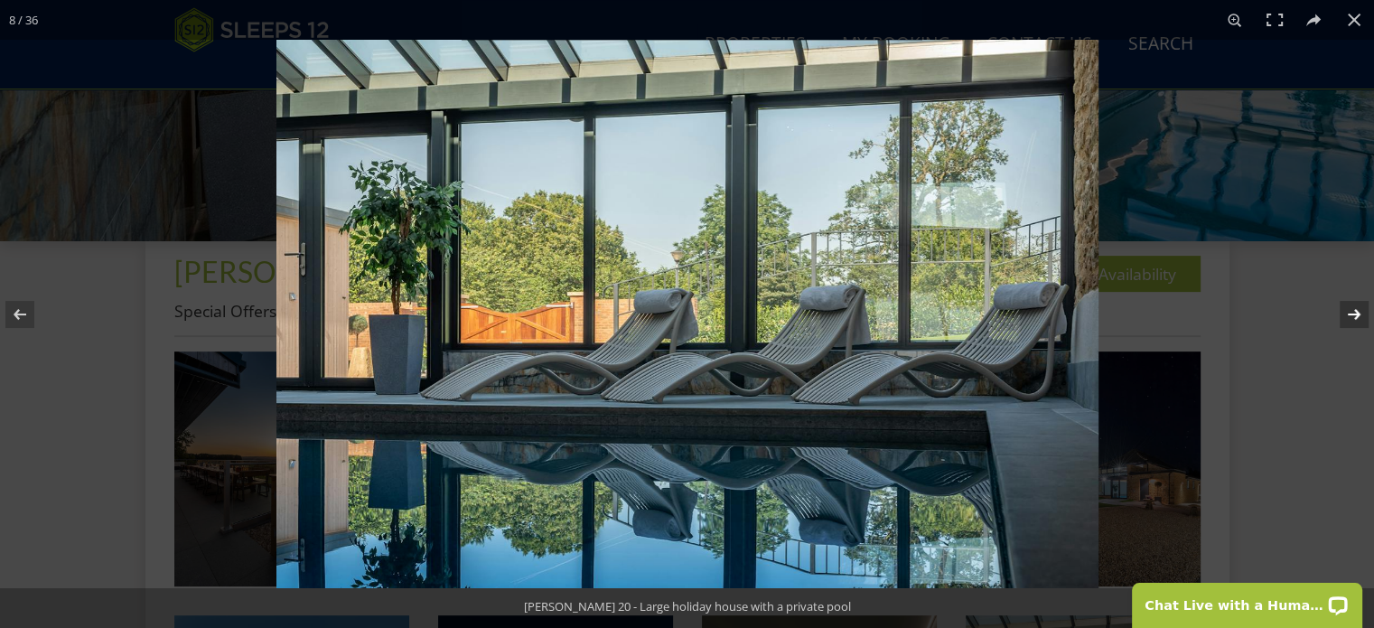
click at [1356, 314] on button at bounding box center [1342, 314] width 63 height 90
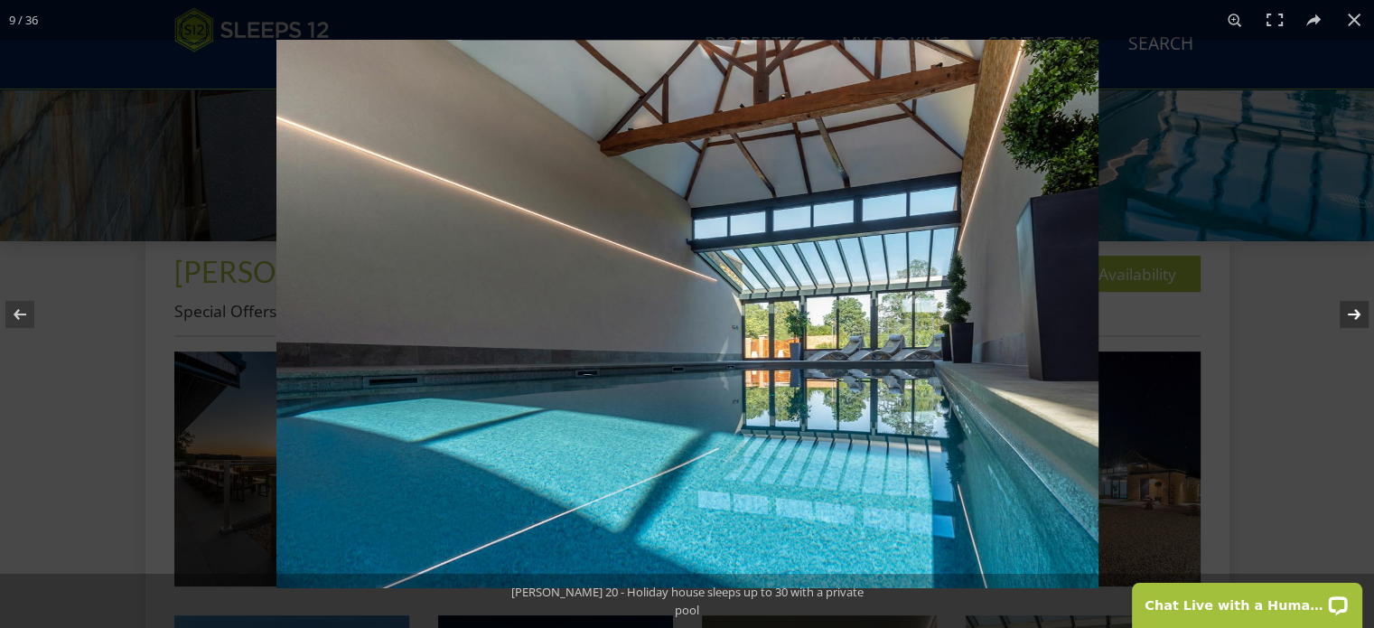
click at [1356, 314] on button at bounding box center [1342, 314] width 63 height 90
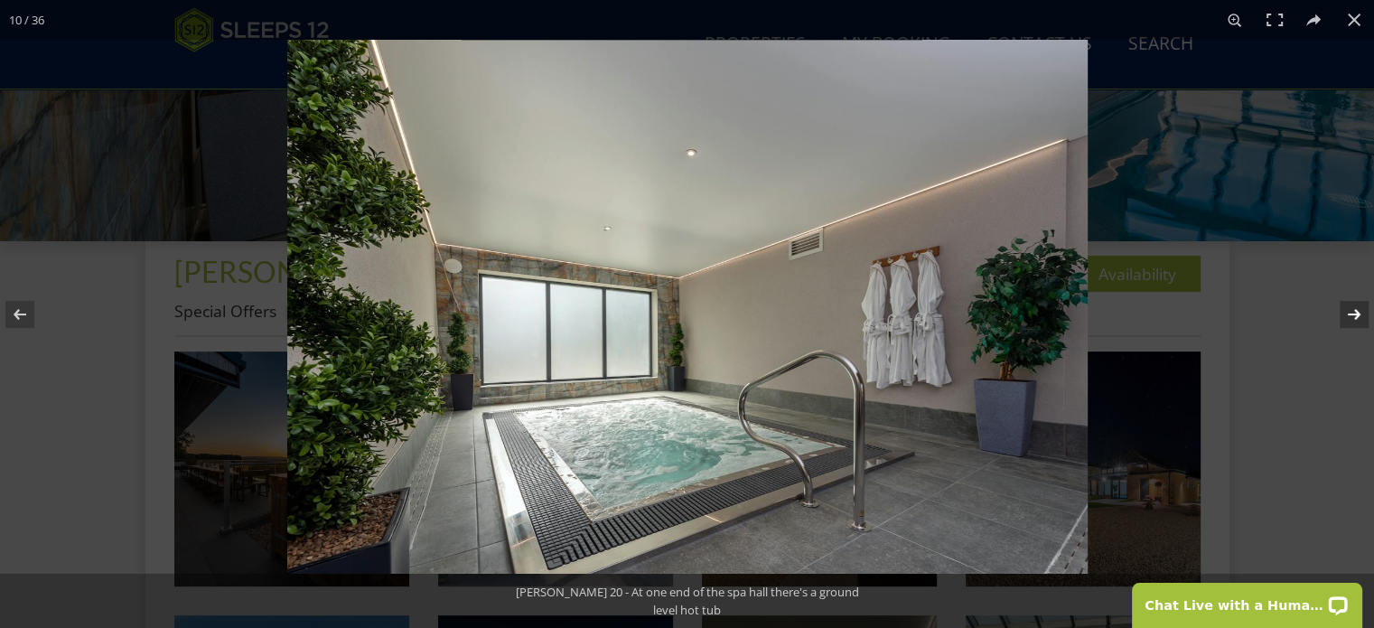
click at [1356, 314] on button at bounding box center [1342, 314] width 63 height 90
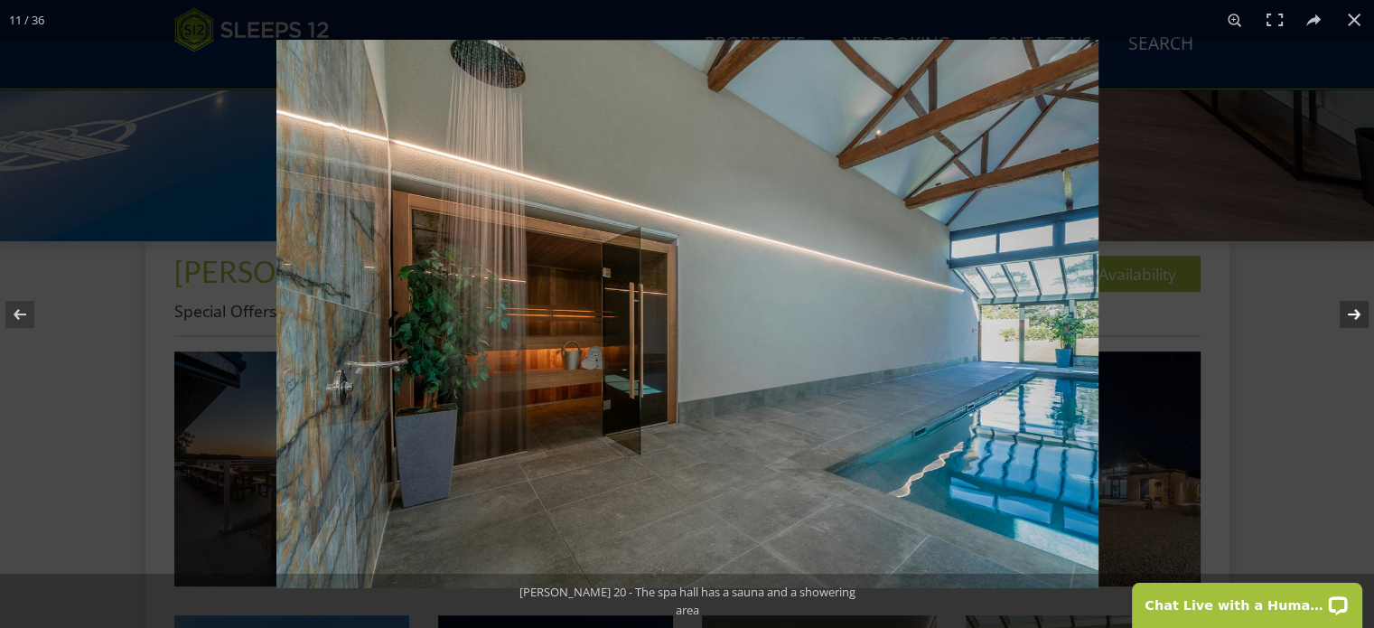
click at [1356, 314] on button at bounding box center [1342, 314] width 63 height 90
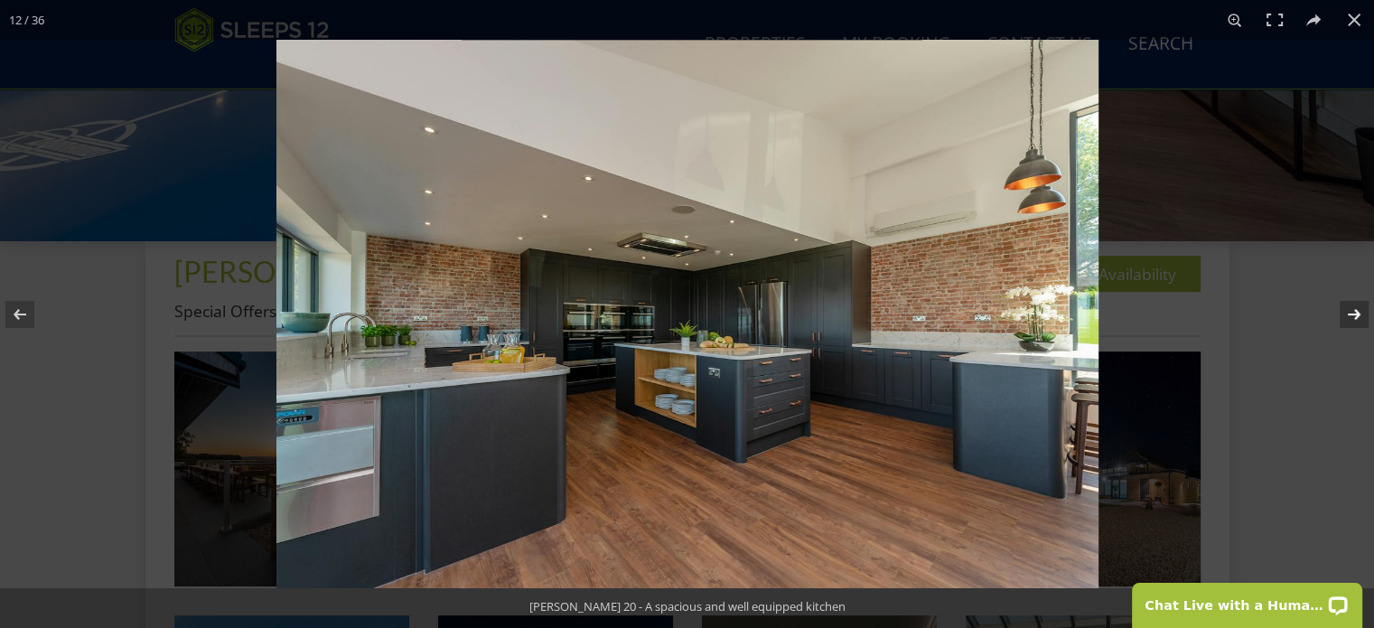
click at [1356, 314] on button at bounding box center [1342, 314] width 63 height 90
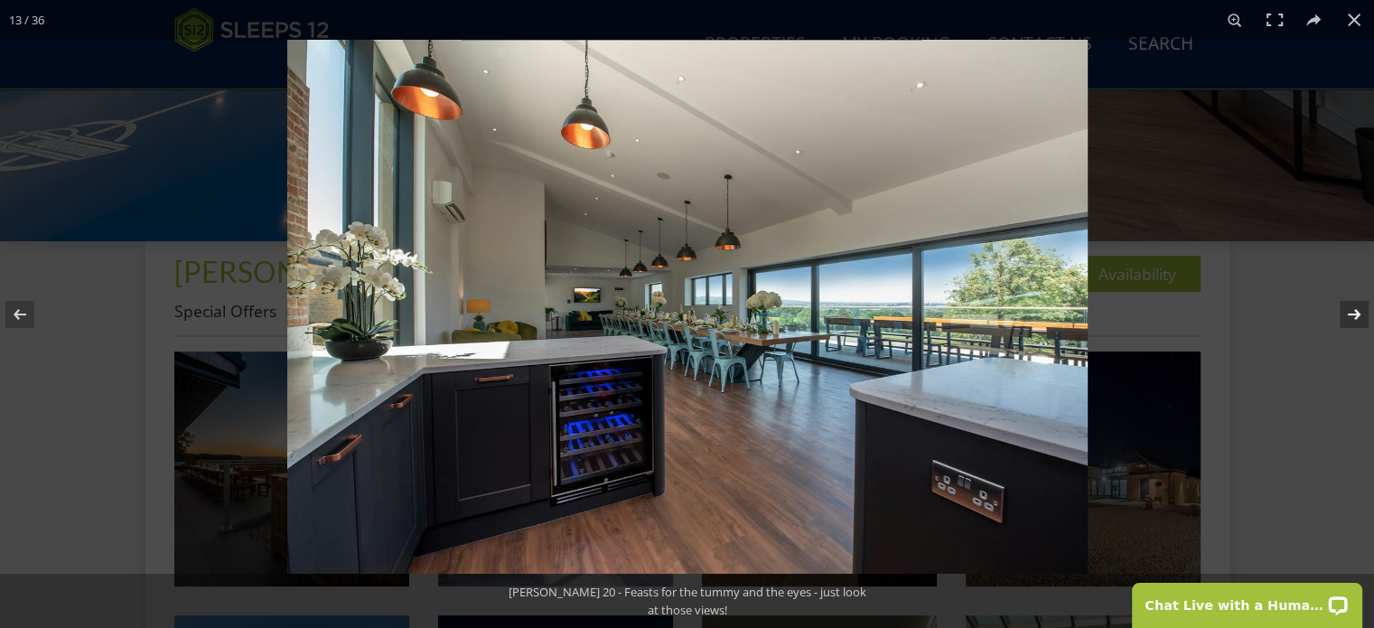
click at [1356, 314] on button at bounding box center [1342, 314] width 63 height 90
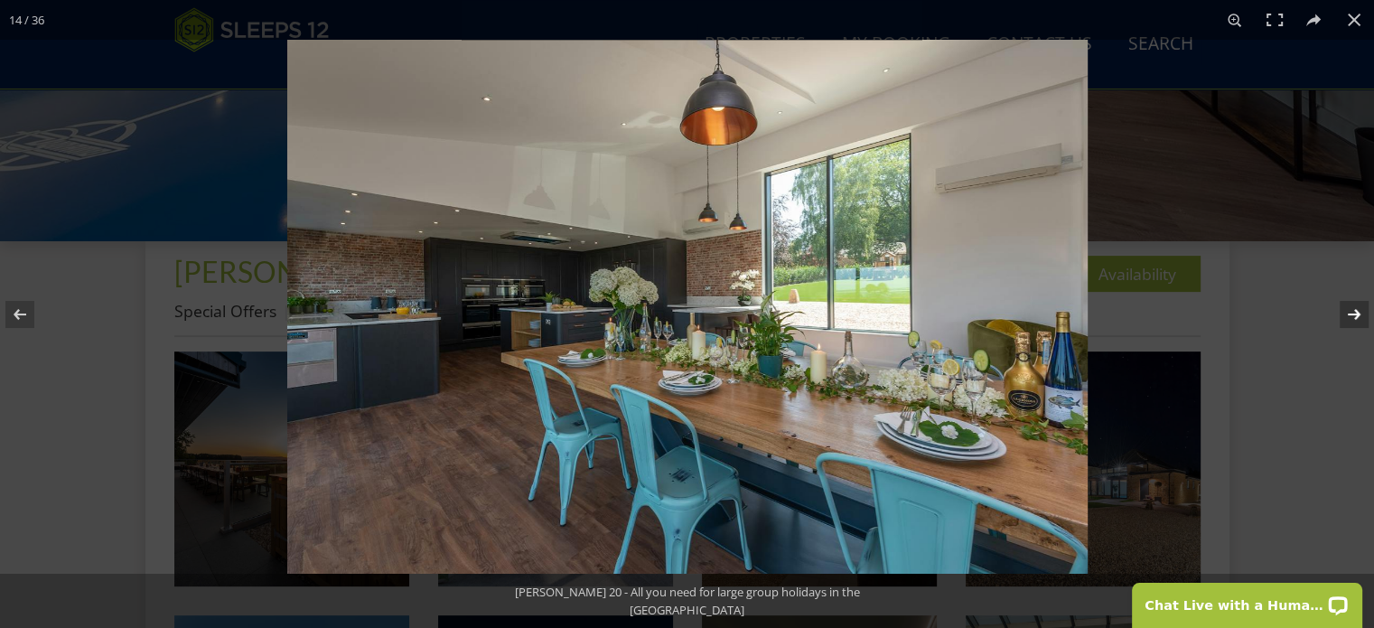
click at [1356, 314] on button at bounding box center [1342, 314] width 63 height 90
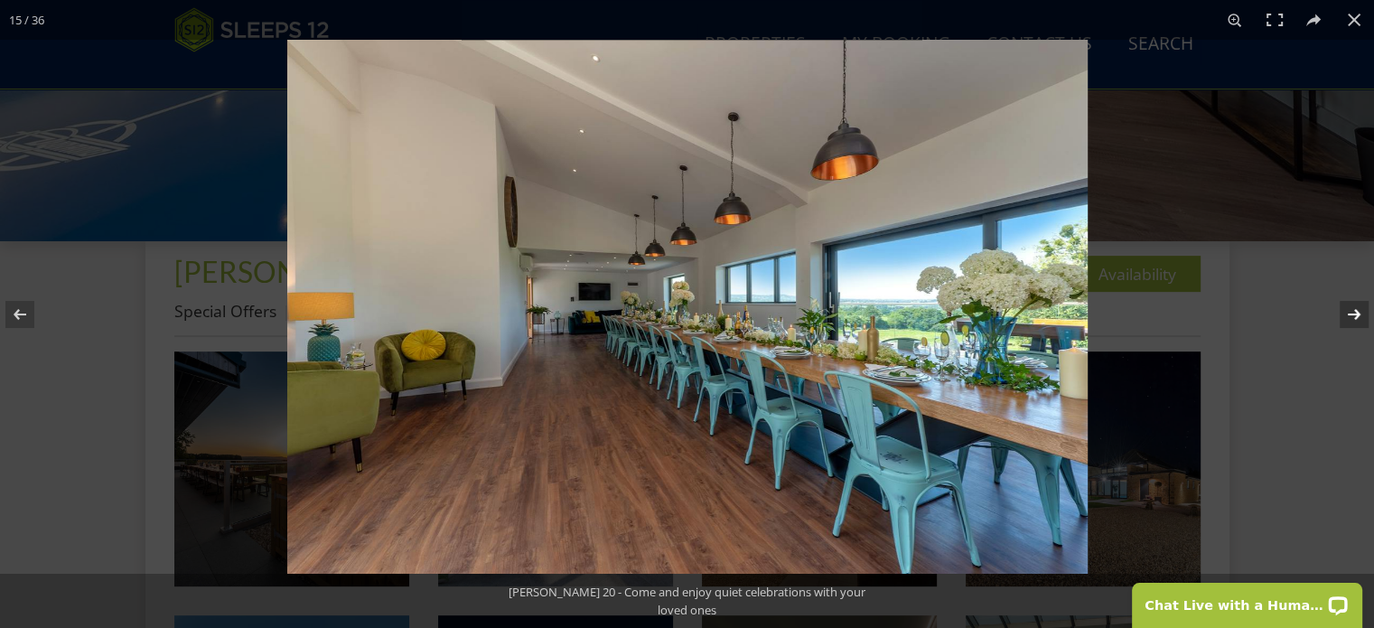
click at [1356, 314] on button at bounding box center [1342, 314] width 63 height 90
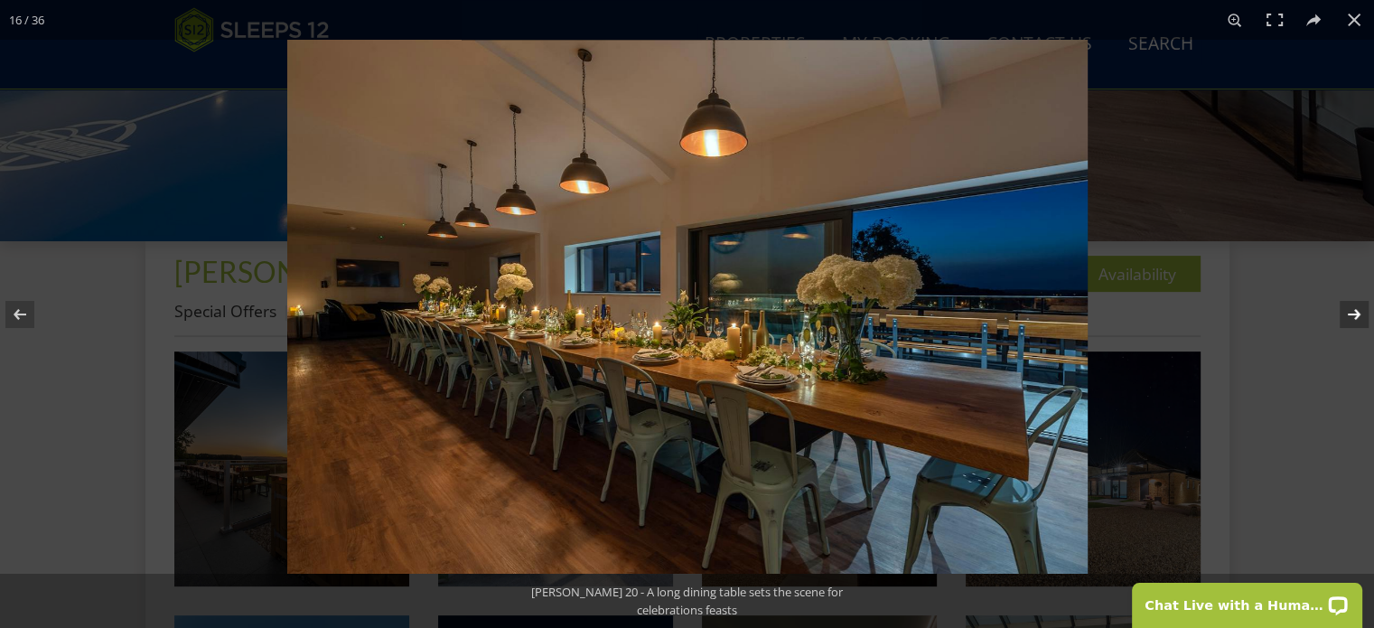
click at [1356, 314] on button at bounding box center [1342, 314] width 63 height 90
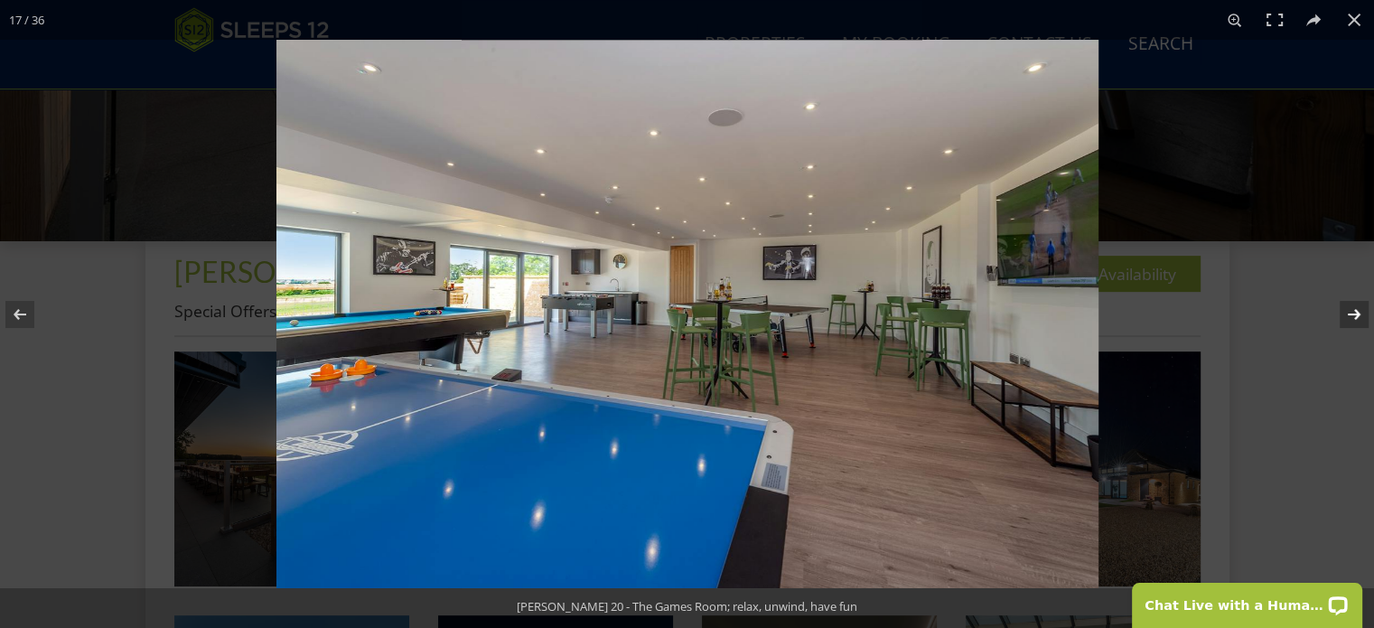
click at [1356, 314] on button at bounding box center [1342, 314] width 63 height 90
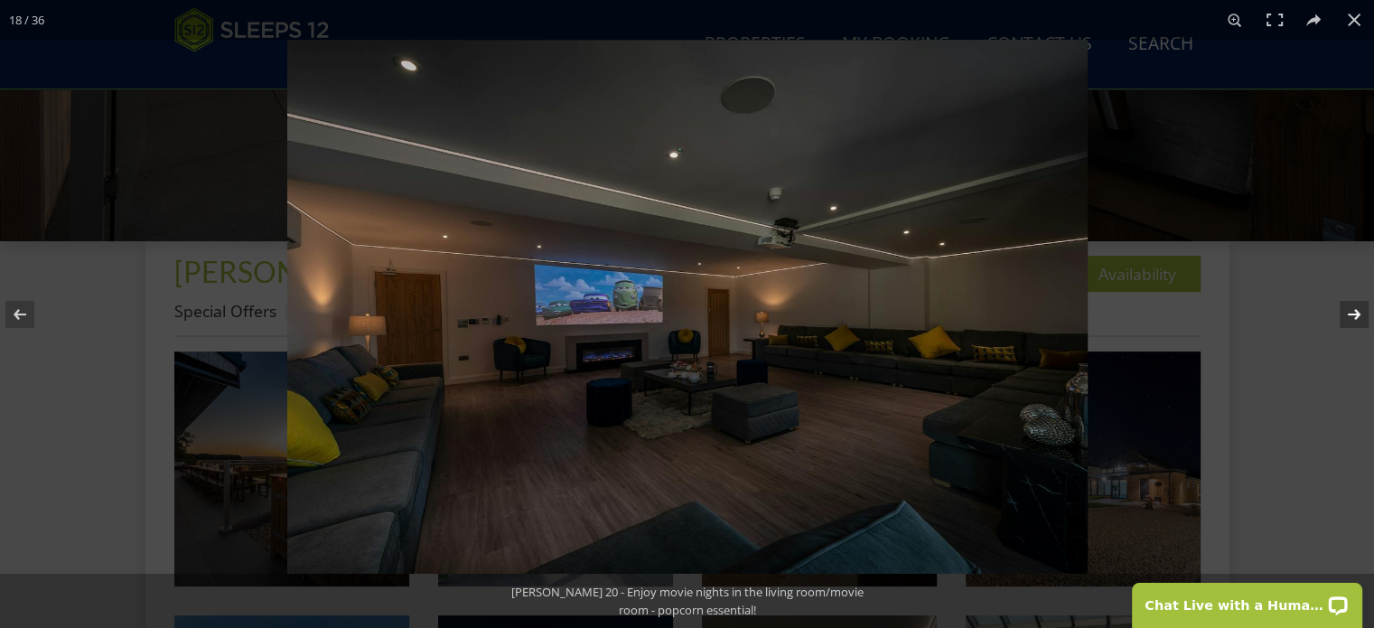
click at [1356, 314] on button at bounding box center [1342, 314] width 63 height 90
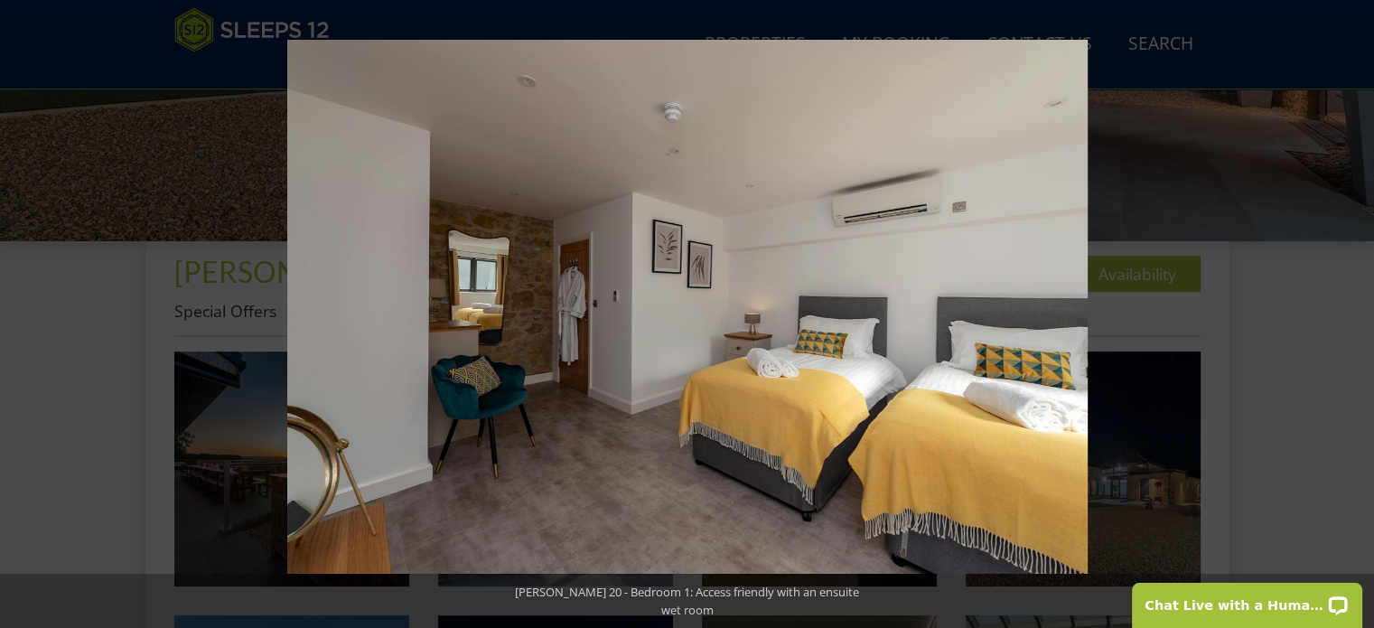
click at [1356, 314] on button at bounding box center [1342, 314] width 63 height 90
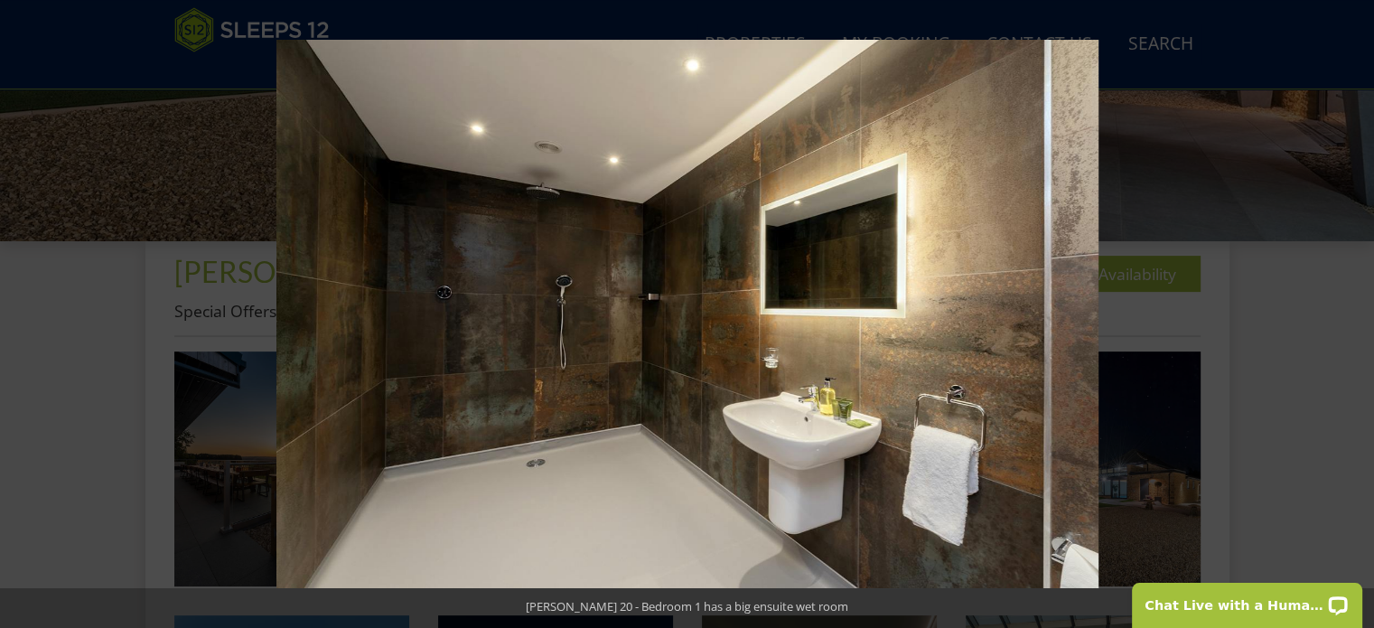
click at [1356, 314] on button at bounding box center [1342, 314] width 63 height 90
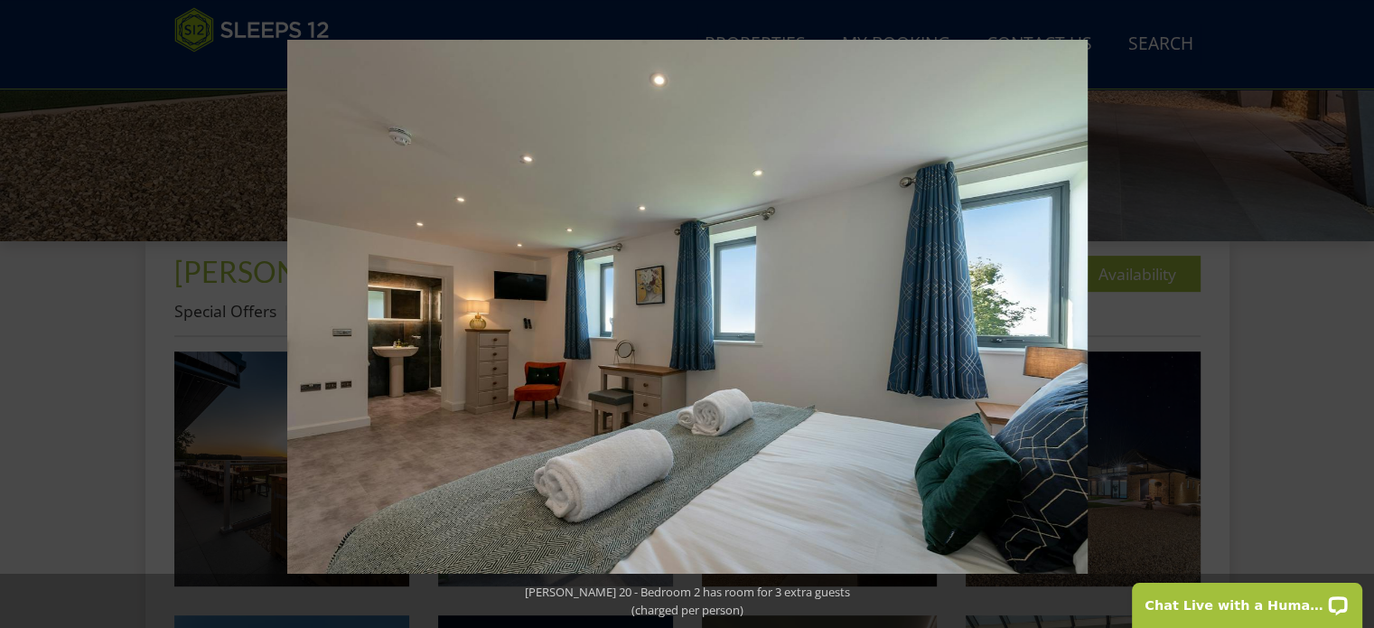
click at [1356, 314] on button at bounding box center [1342, 314] width 63 height 90
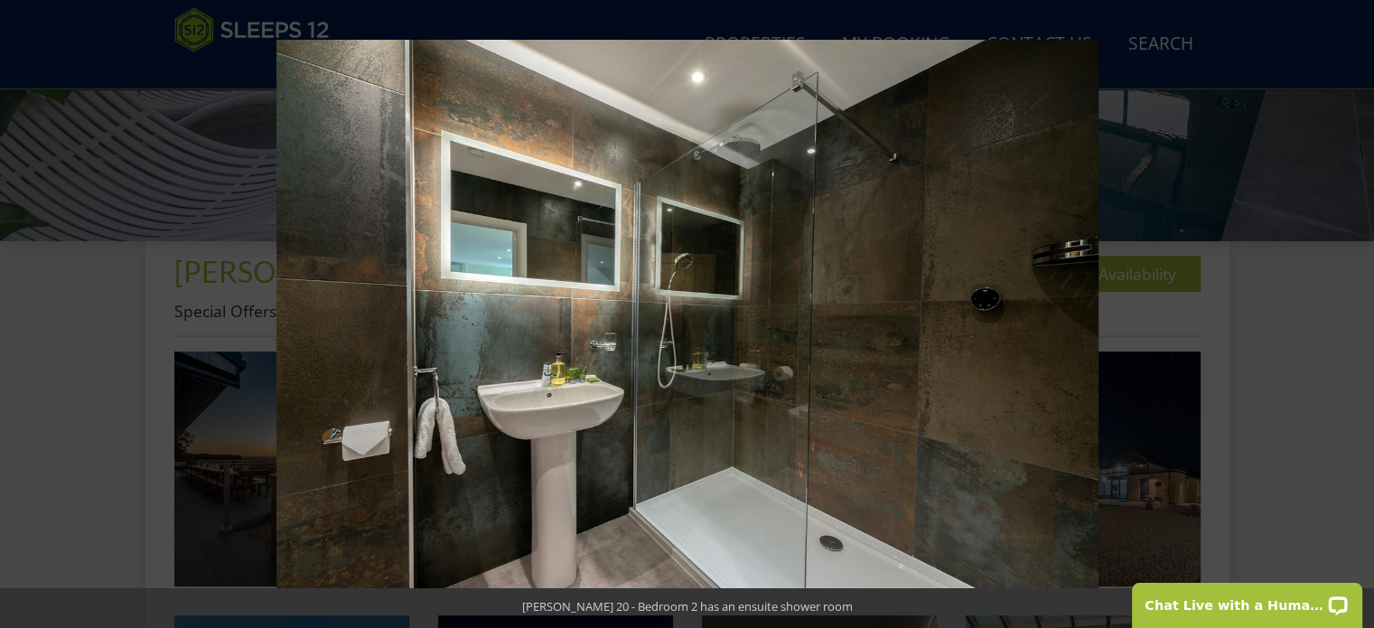
click at [1356, 314] on button at bounding box center [1342, 314] width 63 height 90
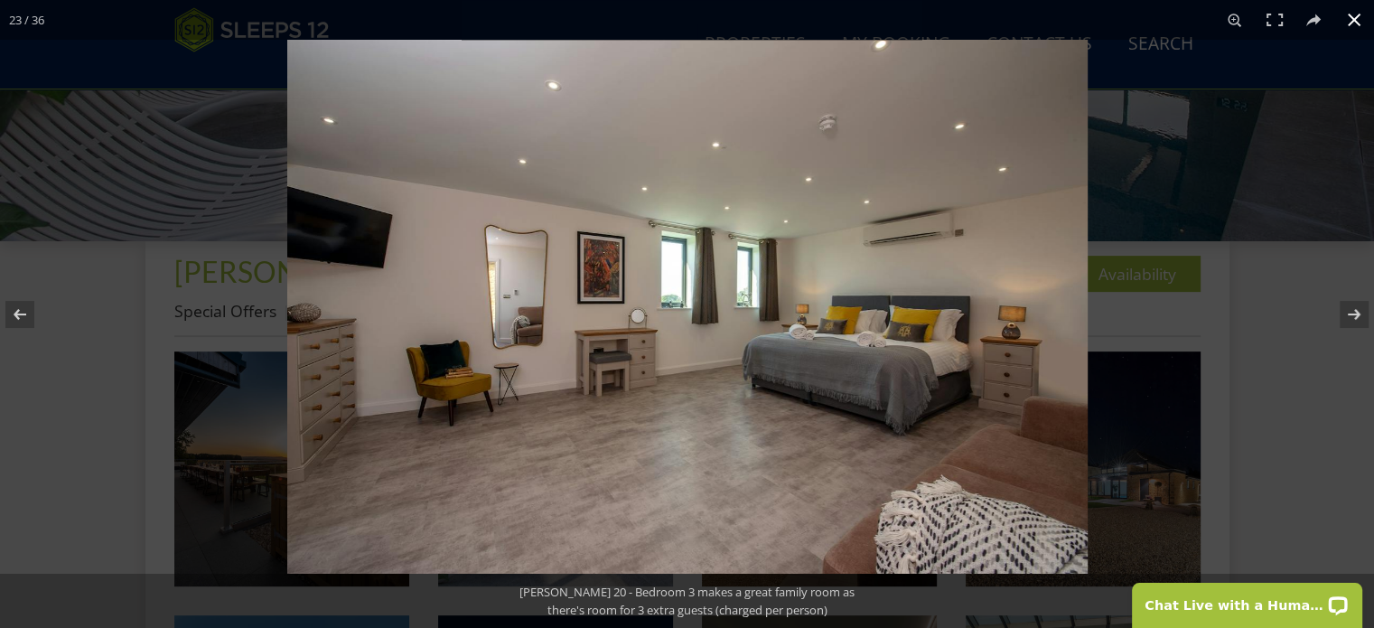
click at [1350, 23] on button at bounding box center [1354, 20] width 40 height 40
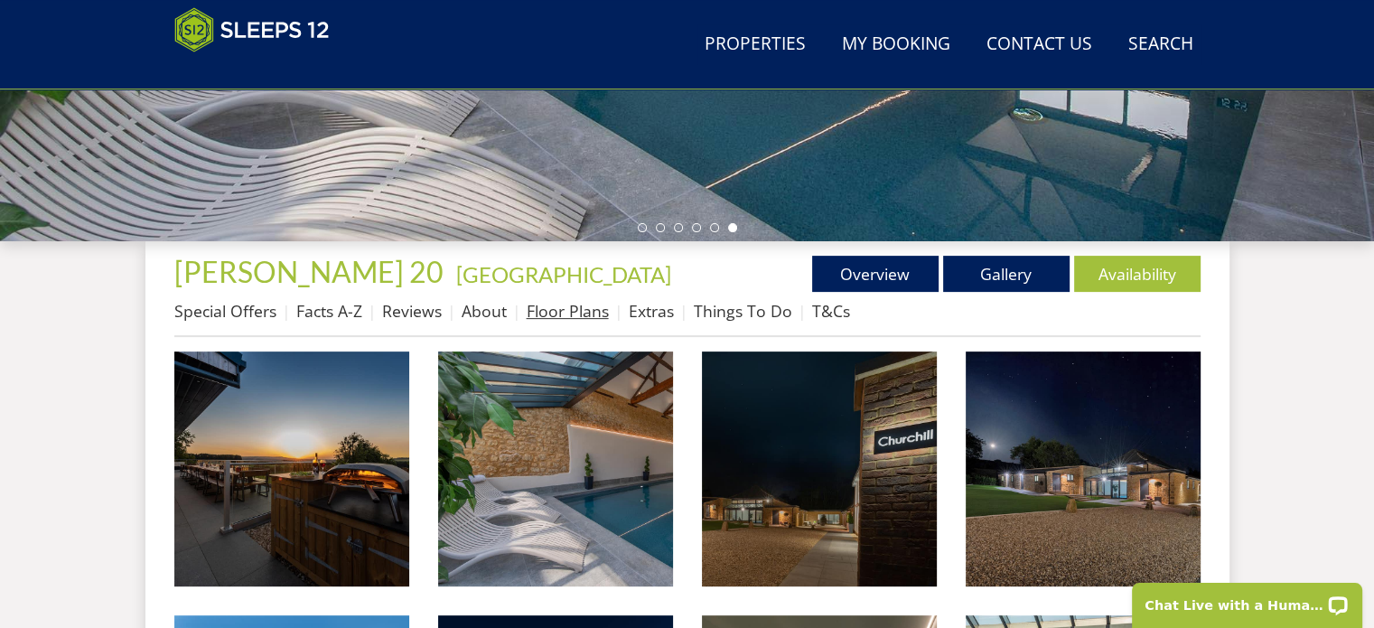
click at [537, 311] on link "Floor Plans" at bounding box center [568, 311] width 82 height 22
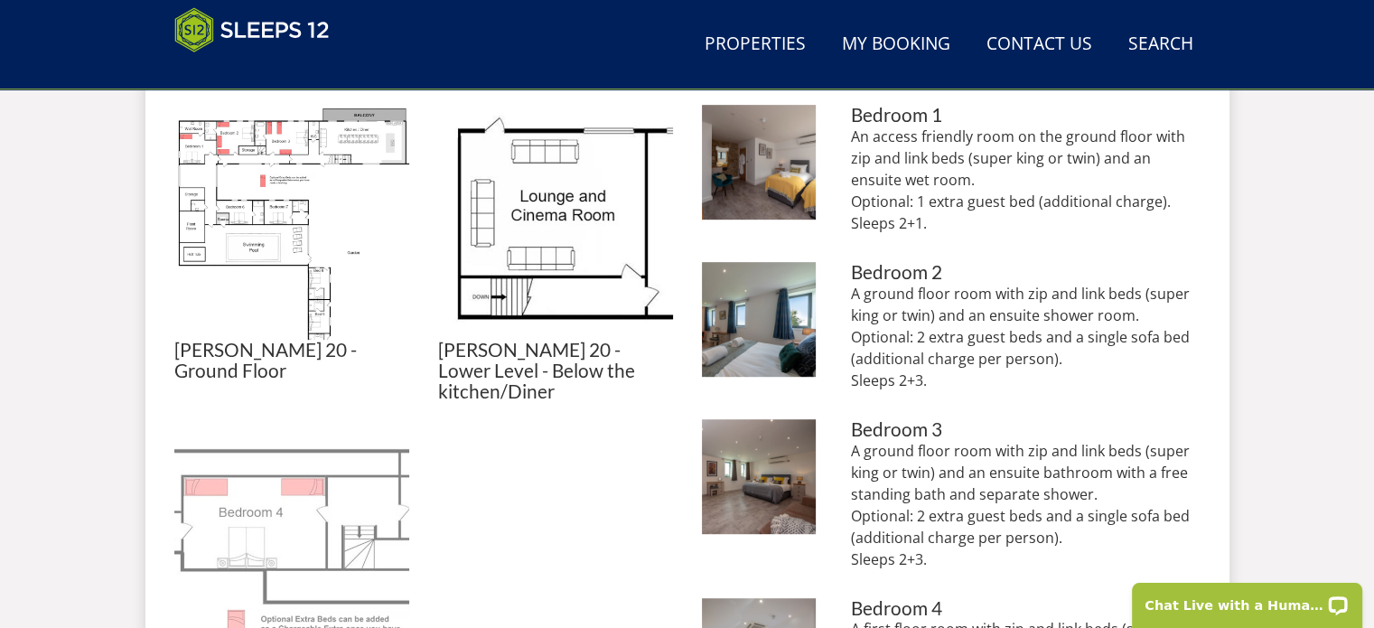
scroll to position [723, 0]
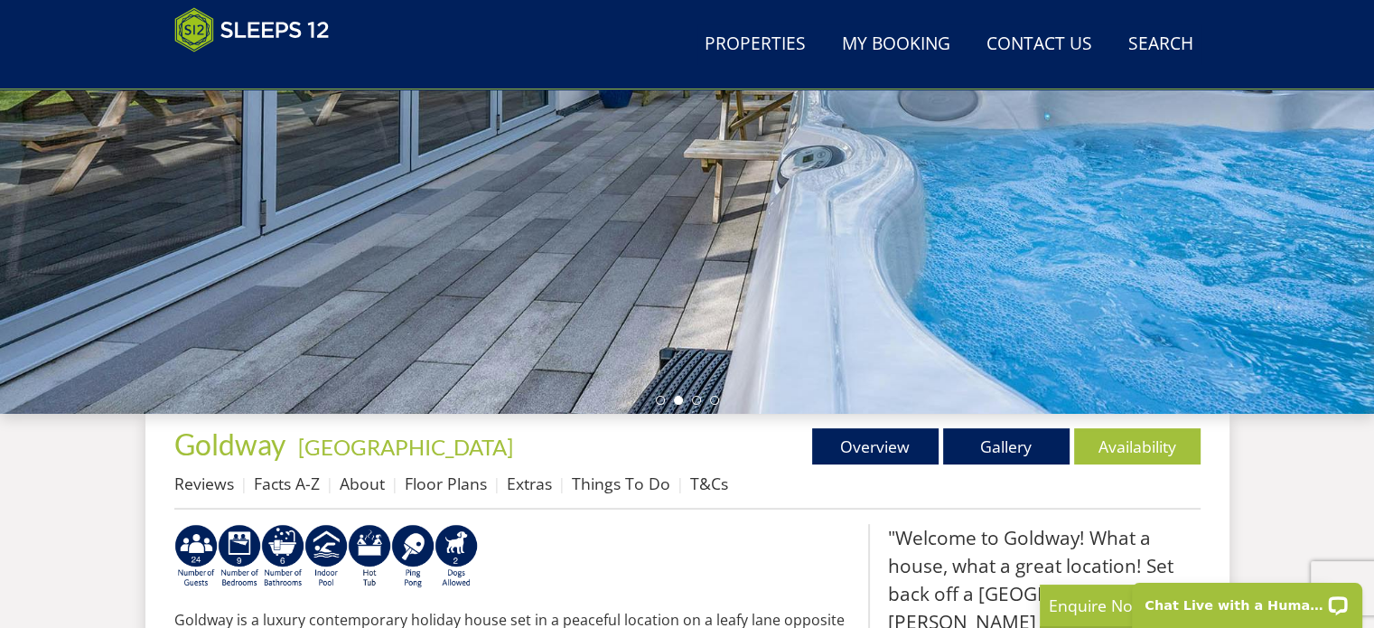
scroll to position [481, 0]
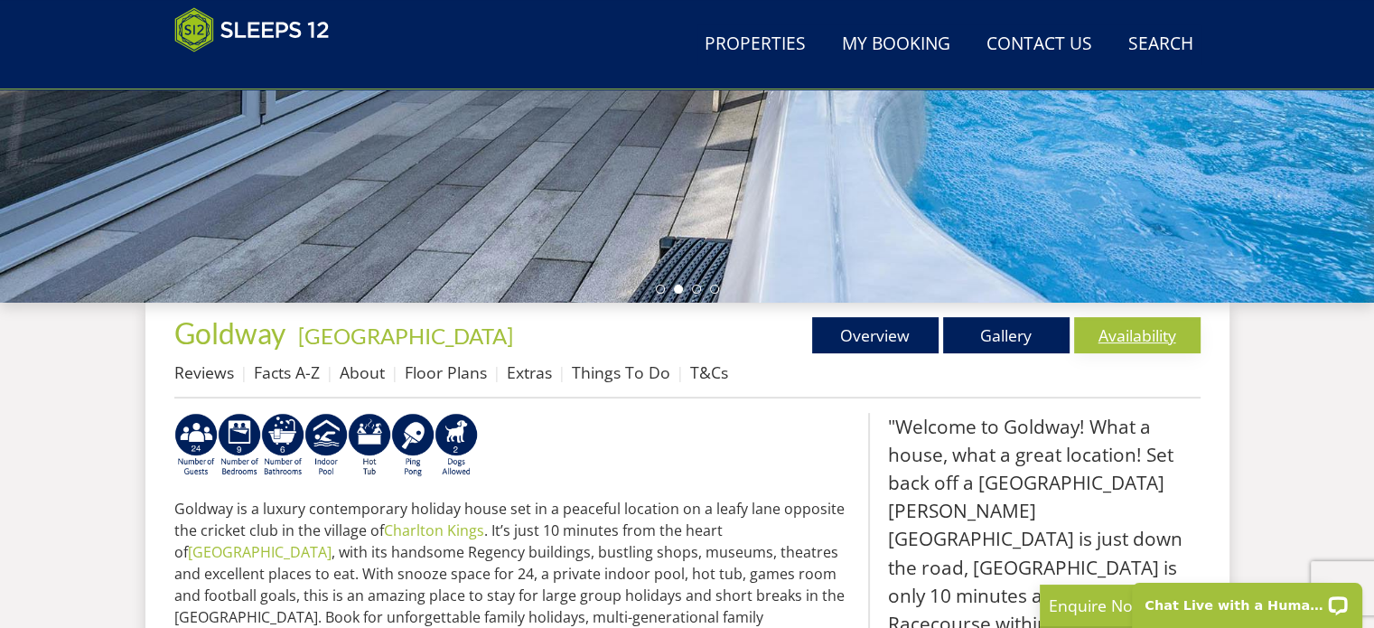
click at [1157, 338] on link "Availability" at bounding box center [1137, 335] width 126 height 36
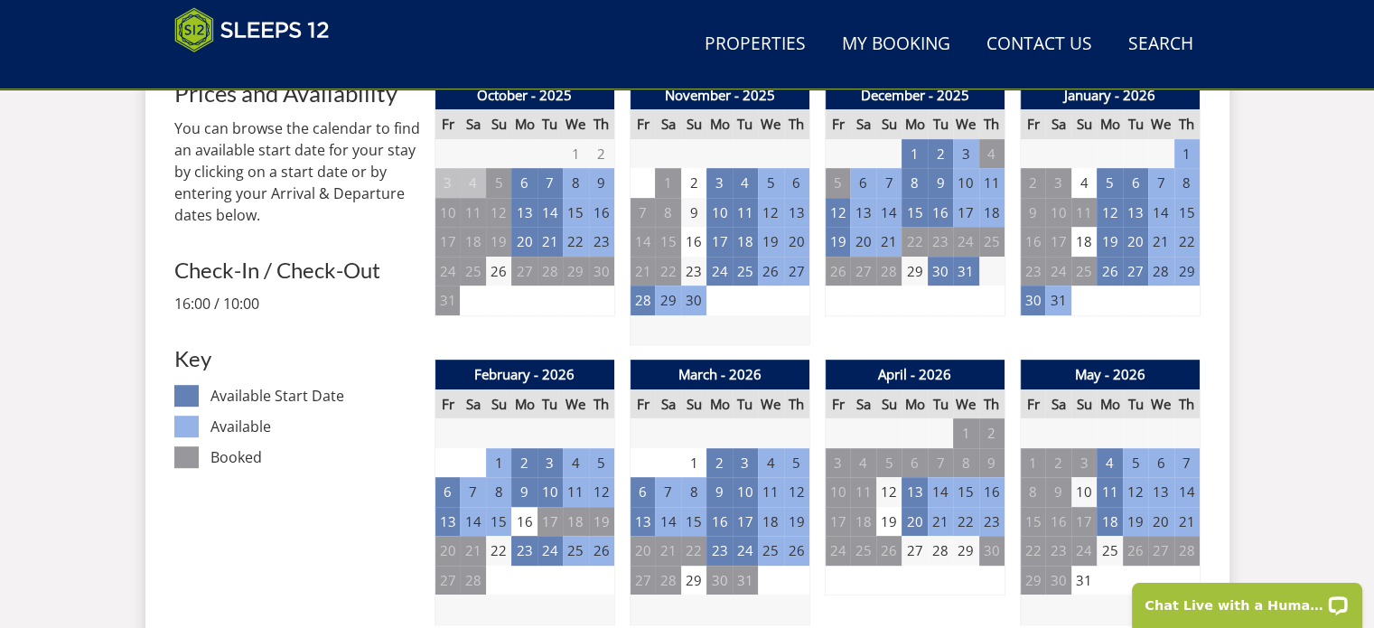
scroll to position [1084, 0]
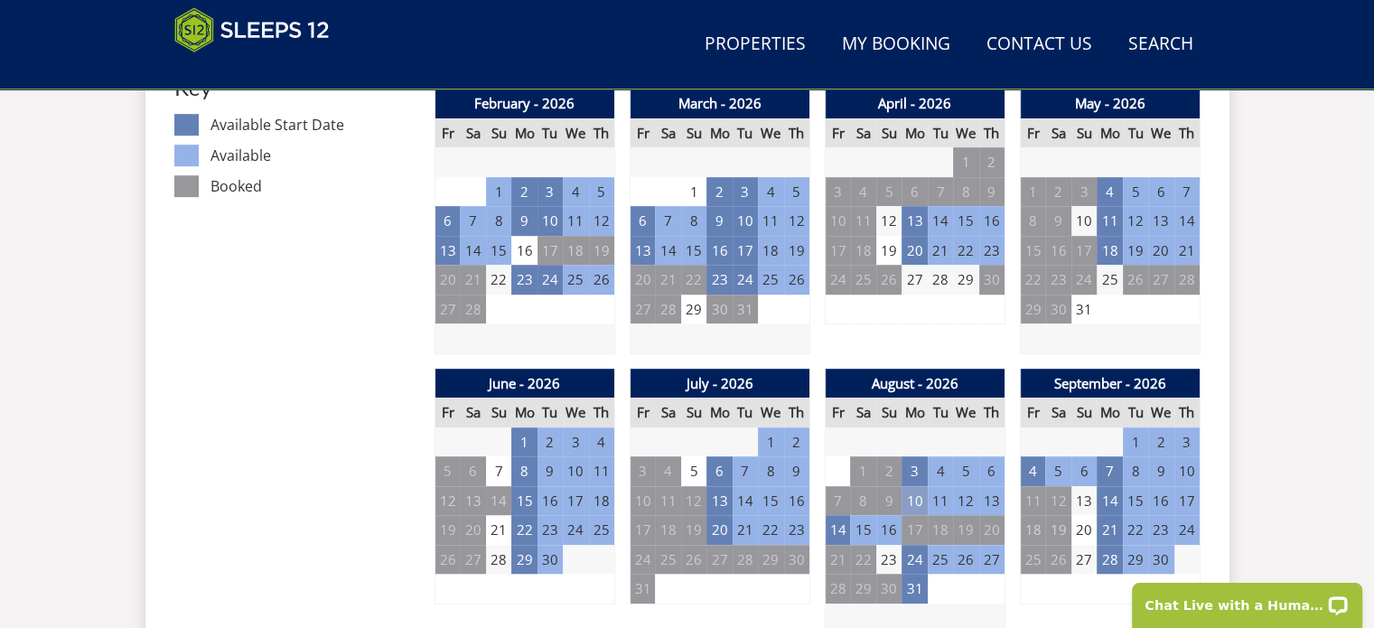
click at [914, 495] on td "10" at bounding box center [914, 501] width 25 height 30
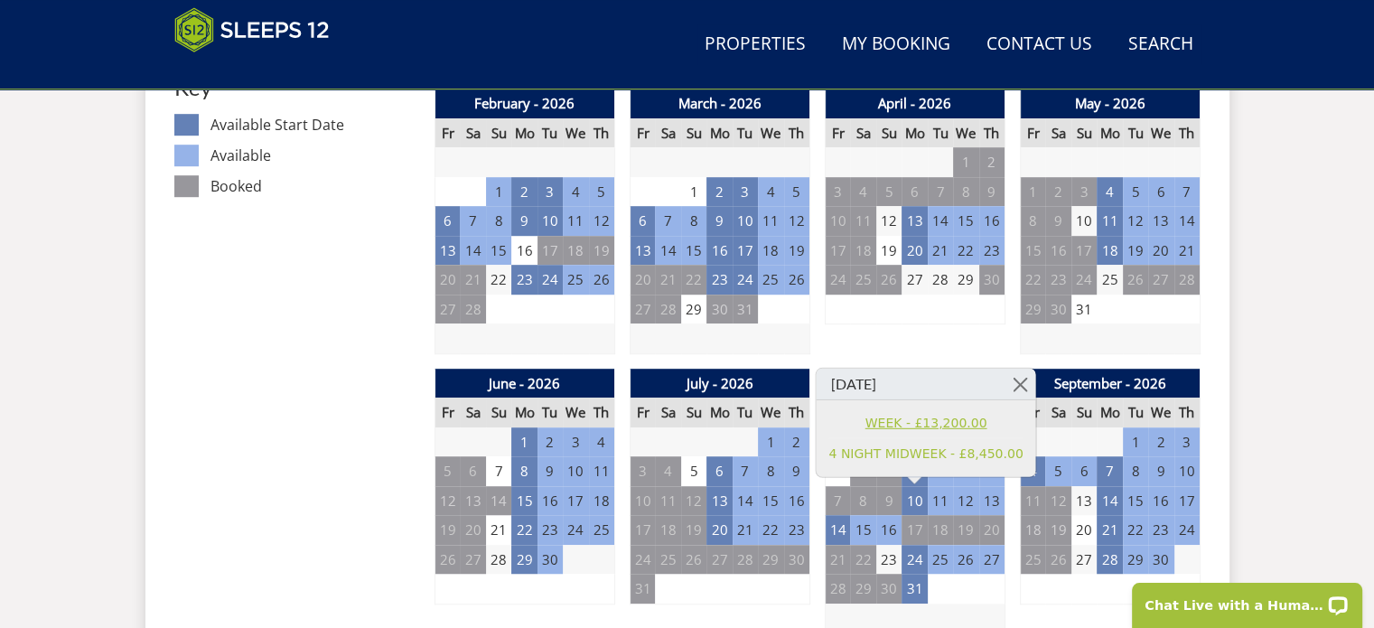
click at [927, 422] on link "WEEK - £13,200.00" at bounding box center [925, 423] width 194 height 19
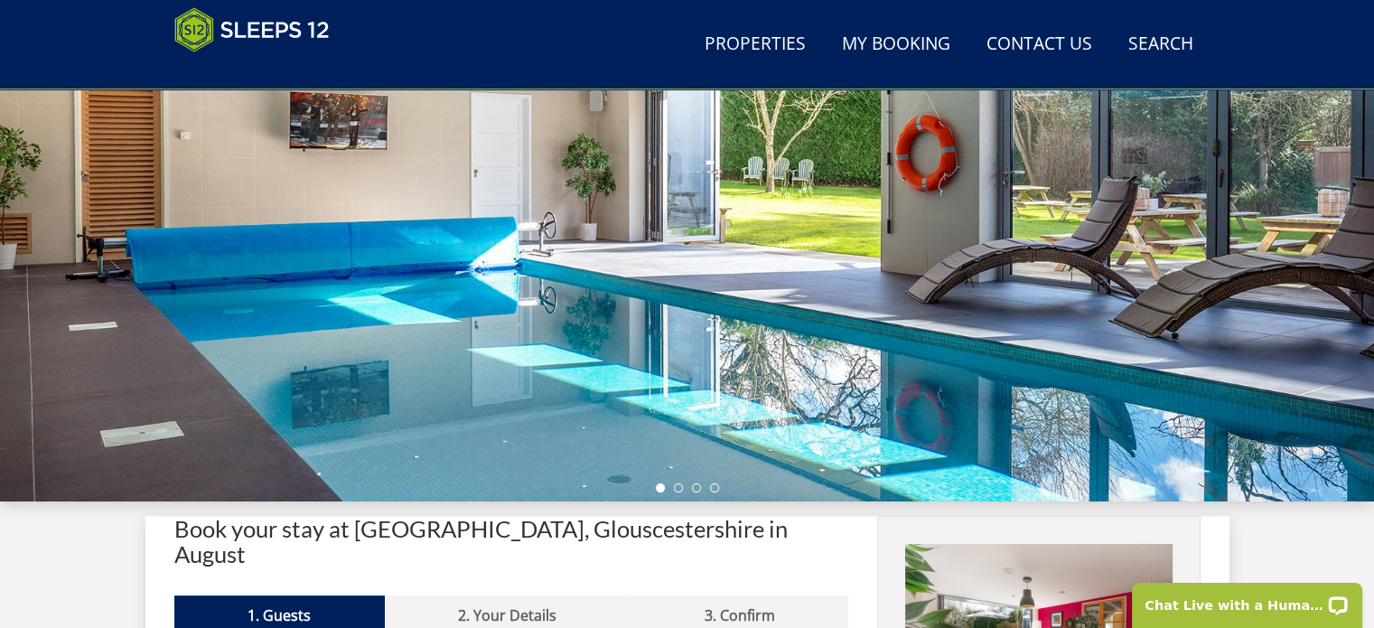
scroll to position [90, 0]
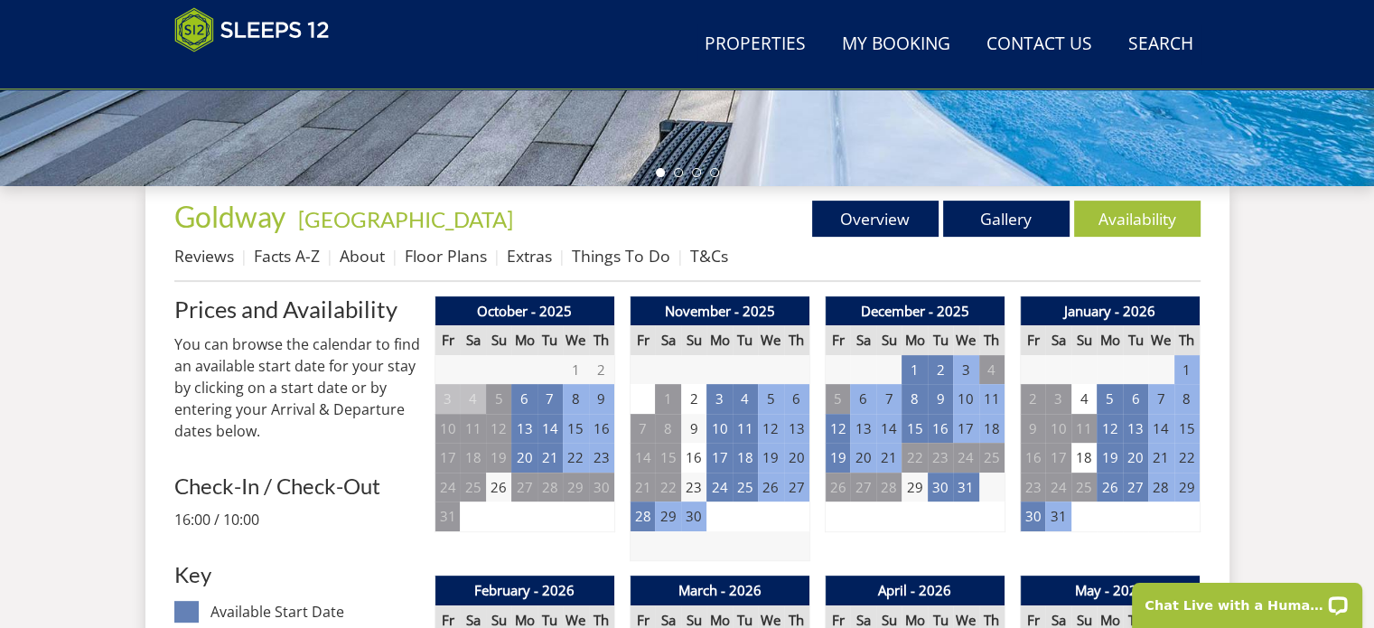
scroll to position [452, 0]
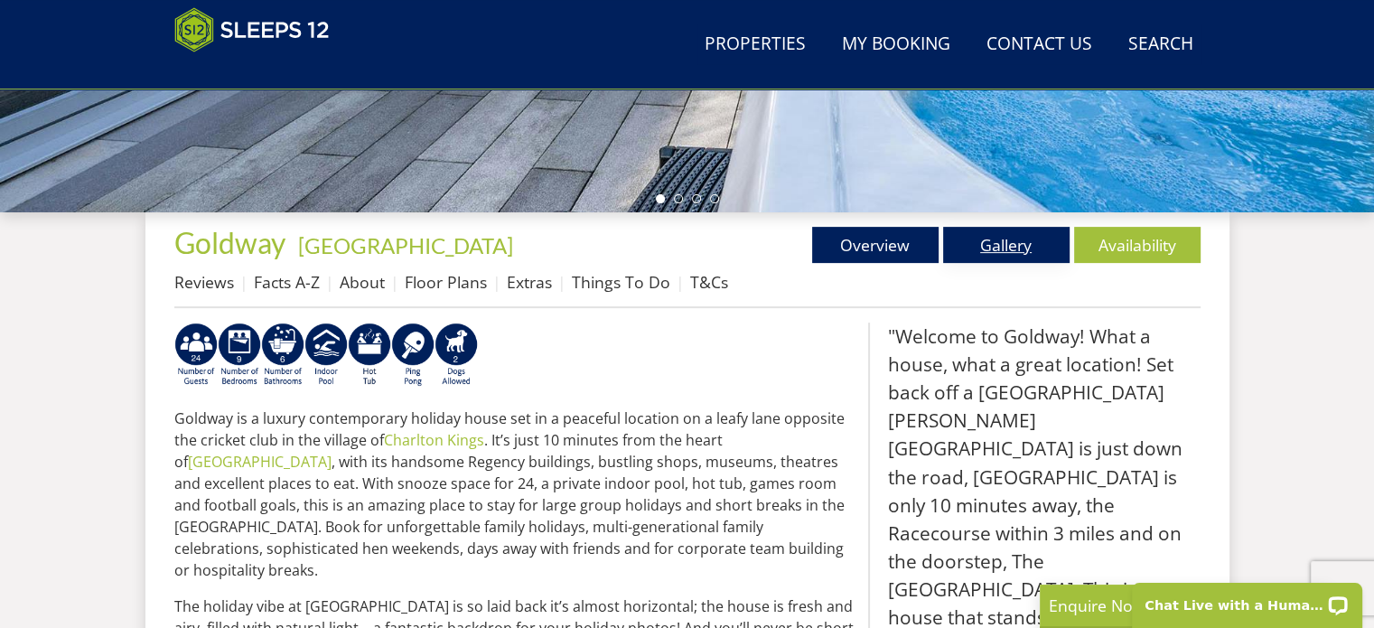
click at [1008, 243] on link "Gallery" at bounding box center [1006, 245] width 126 height 36
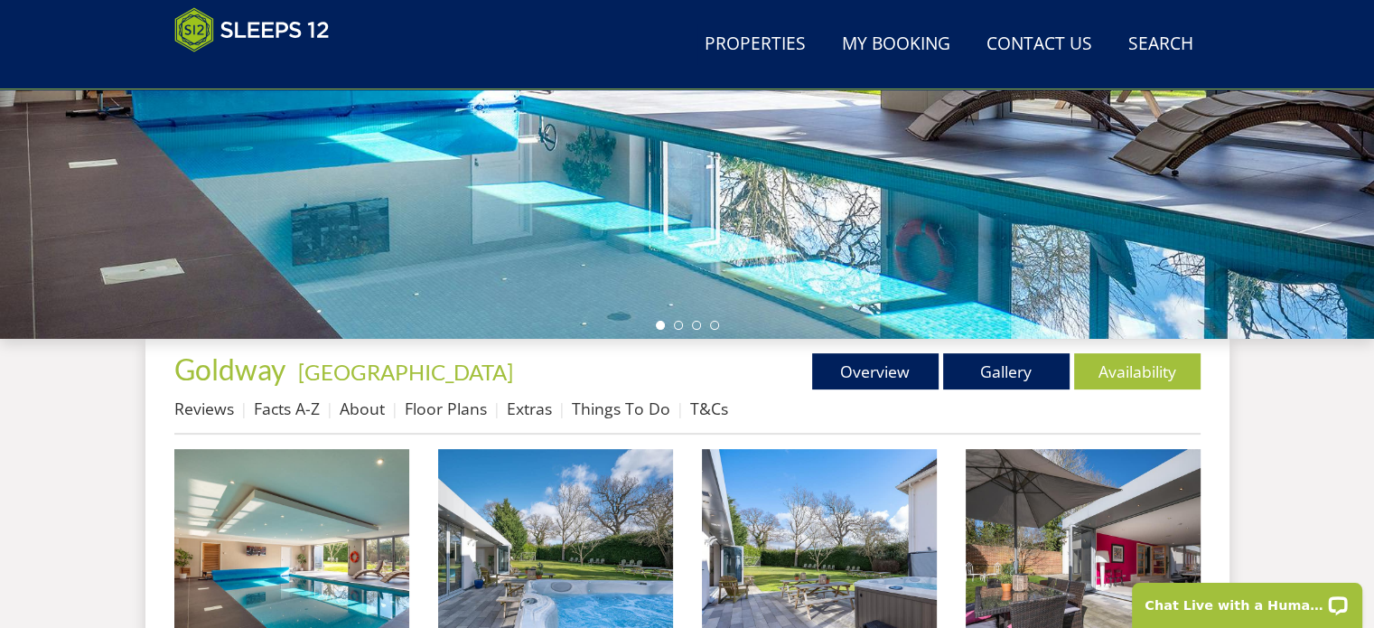
scroll to position [542, 0]
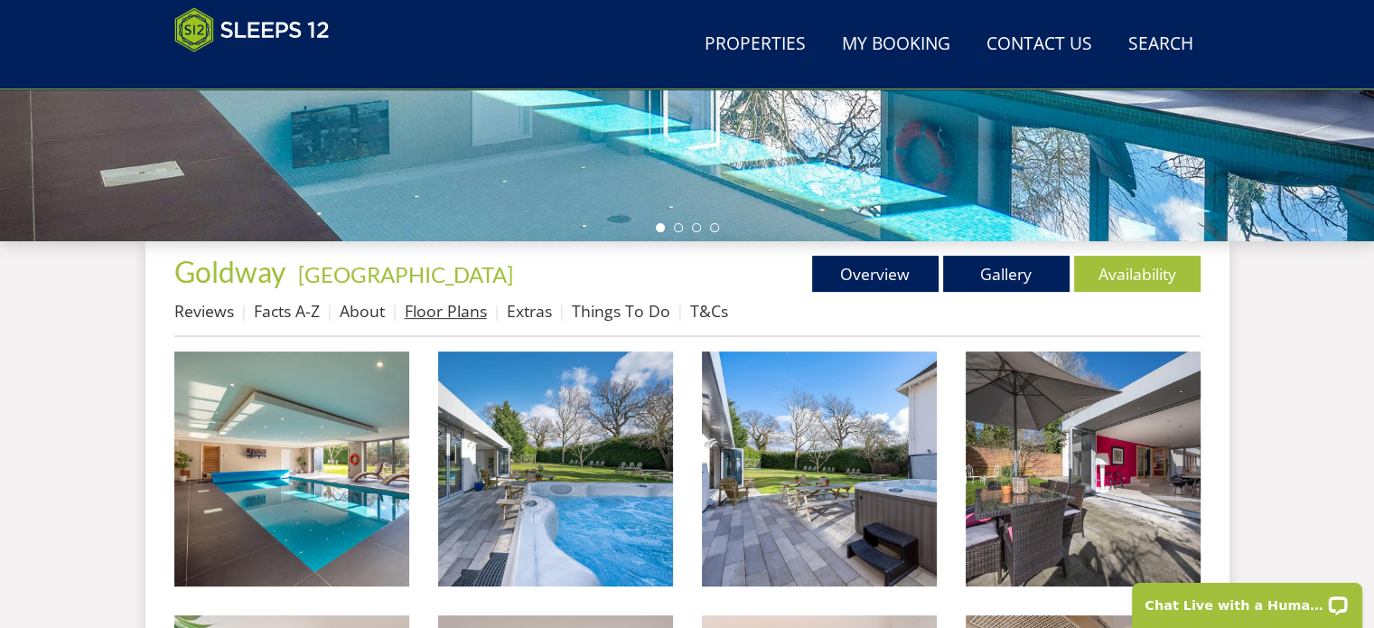
click at [450, 310] on link "Floor Plans" at bounding box center [446, 311] width 82 height 22
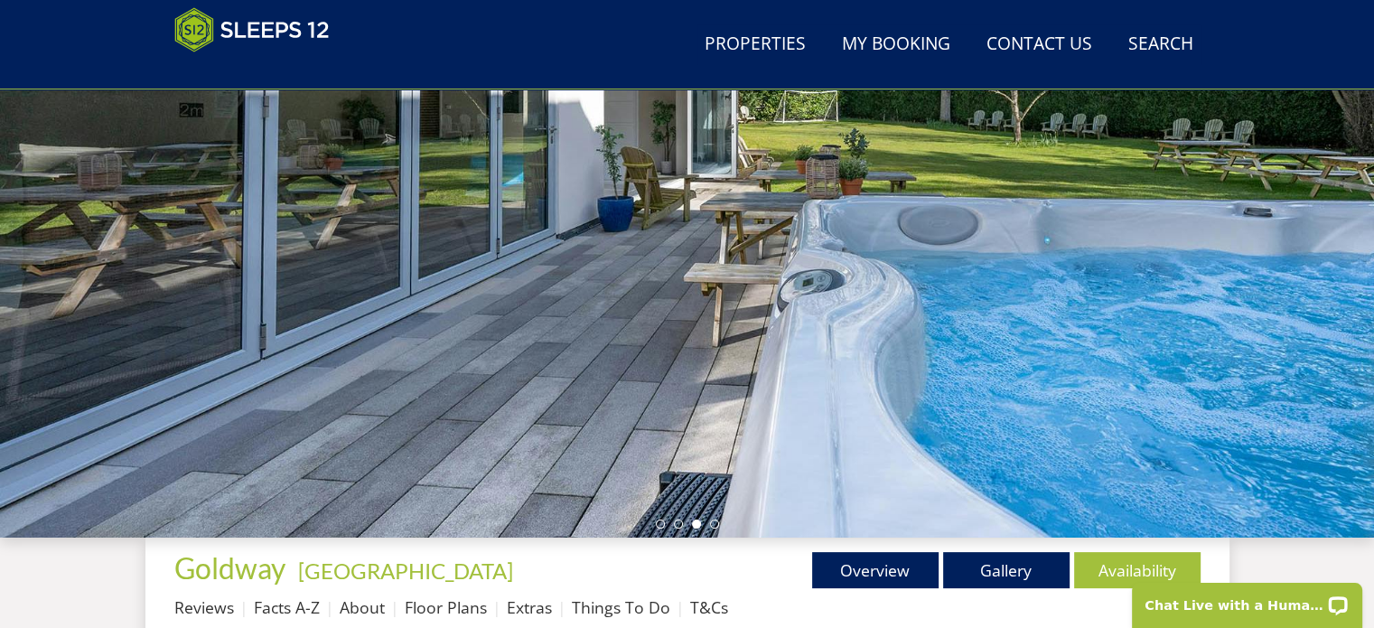
scroll to position [452, 0]
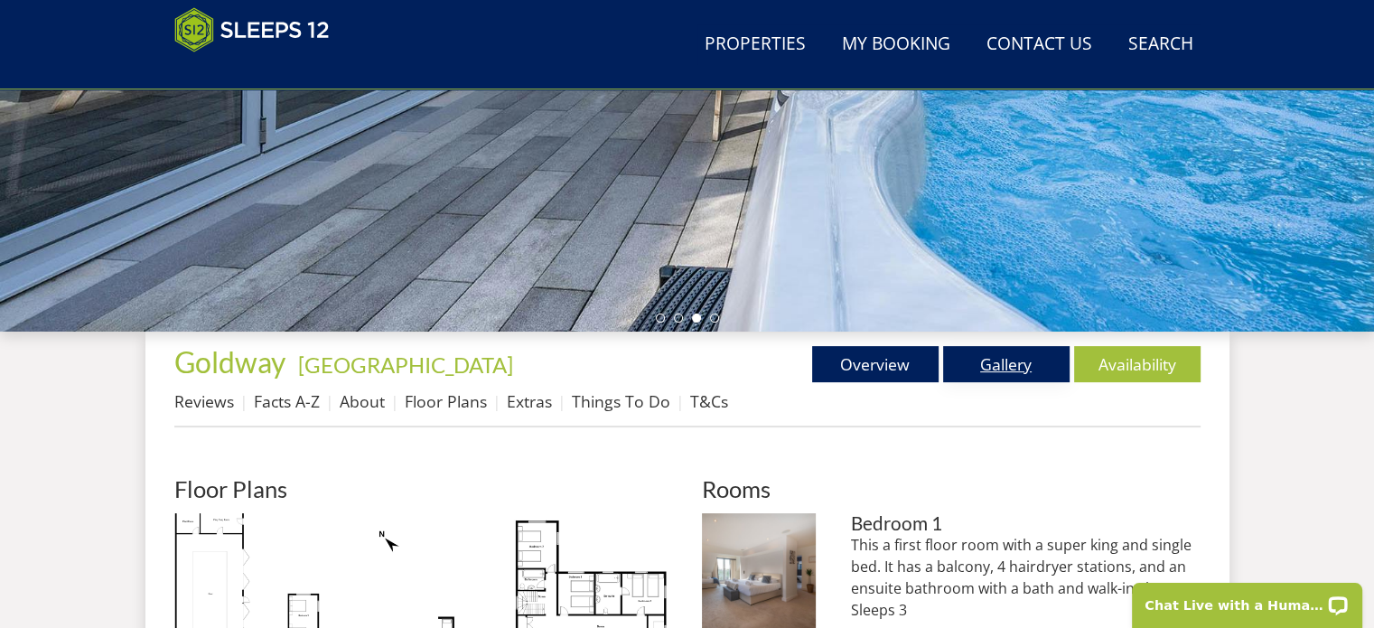
click at [1010, 364] on link "Gallery" at bounding box center [1006, 364] width 126 height 36
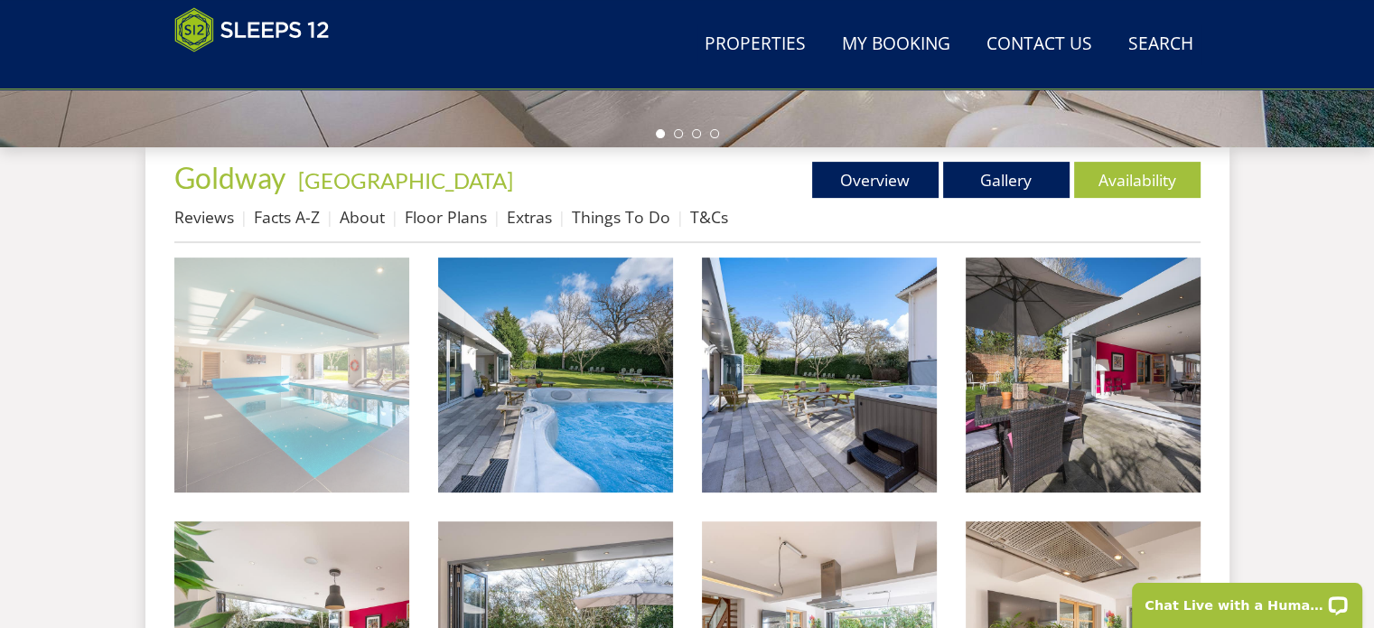
click at [322, 372] on img at bounding box center [291, 374] width 235 height 235
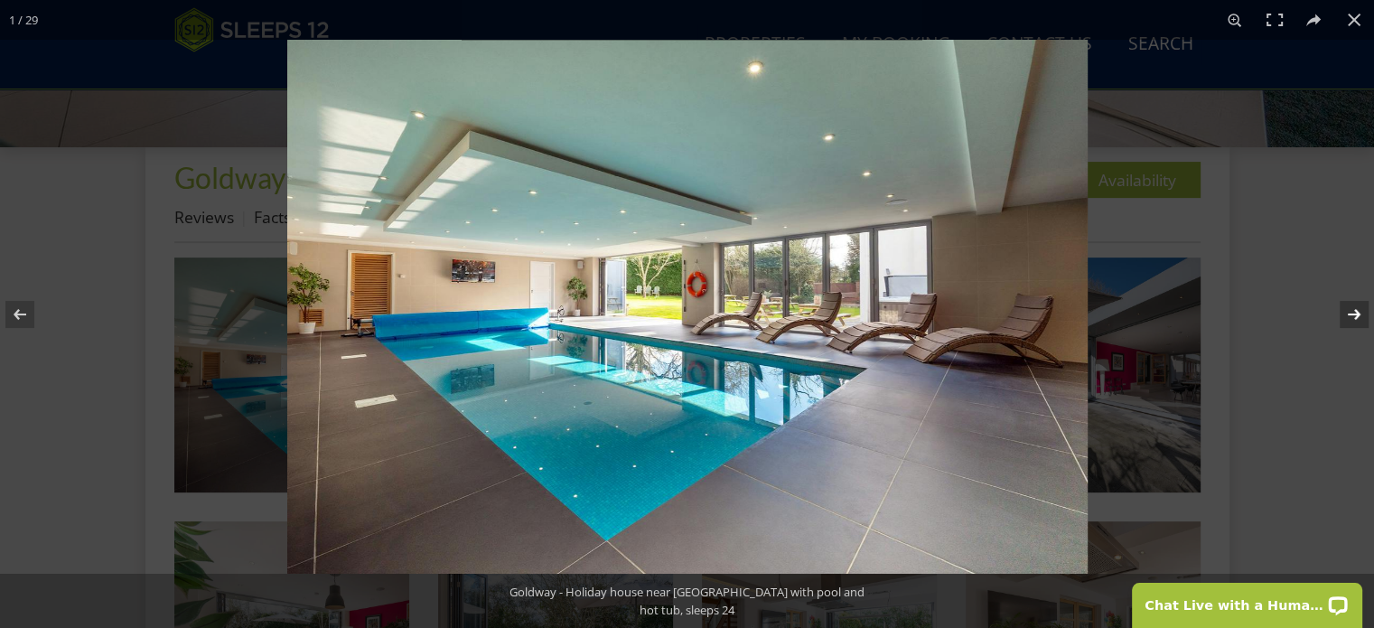
click at [1352, 313] on button at bounding box center [1342, 314] width 63 height 90
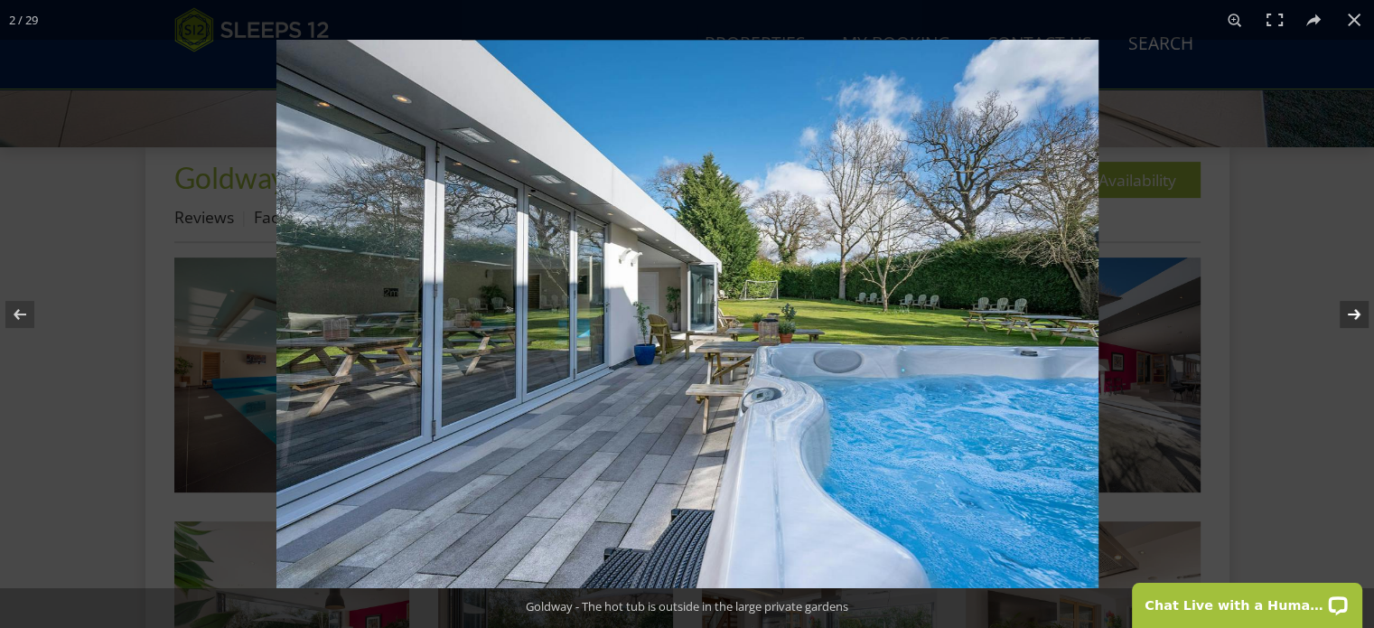
click at [1356, 313] on button at bounding box center [1342, 314] width 63 height 90
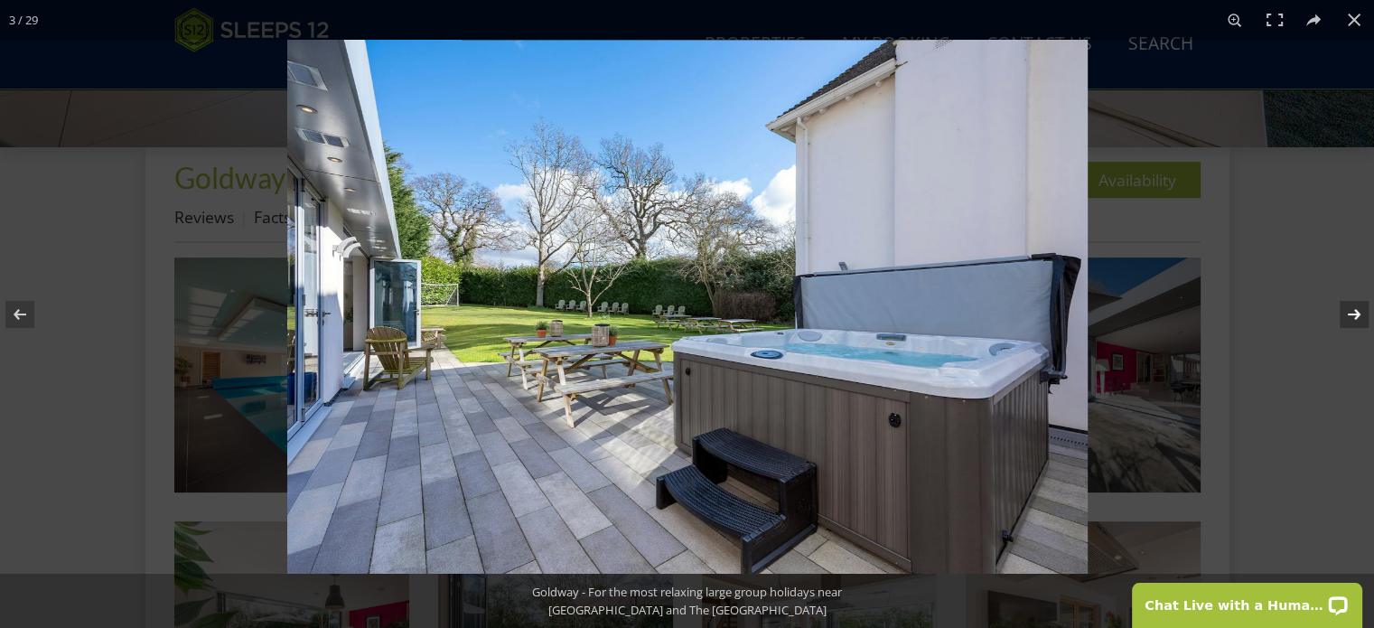
click at [1356, 313] on button at bounding box center [1342, 314] width 63 height 90
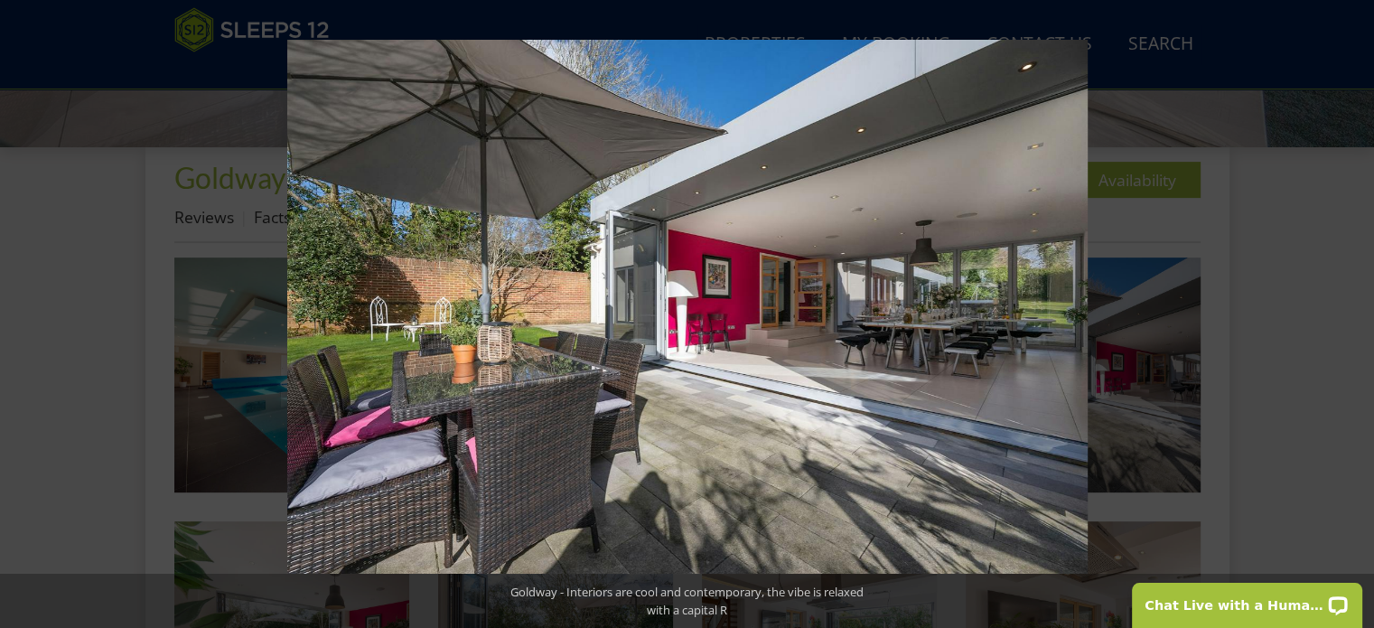
click at [1356, 313] on button at bounding box center [1342, 314] width 63 height 90
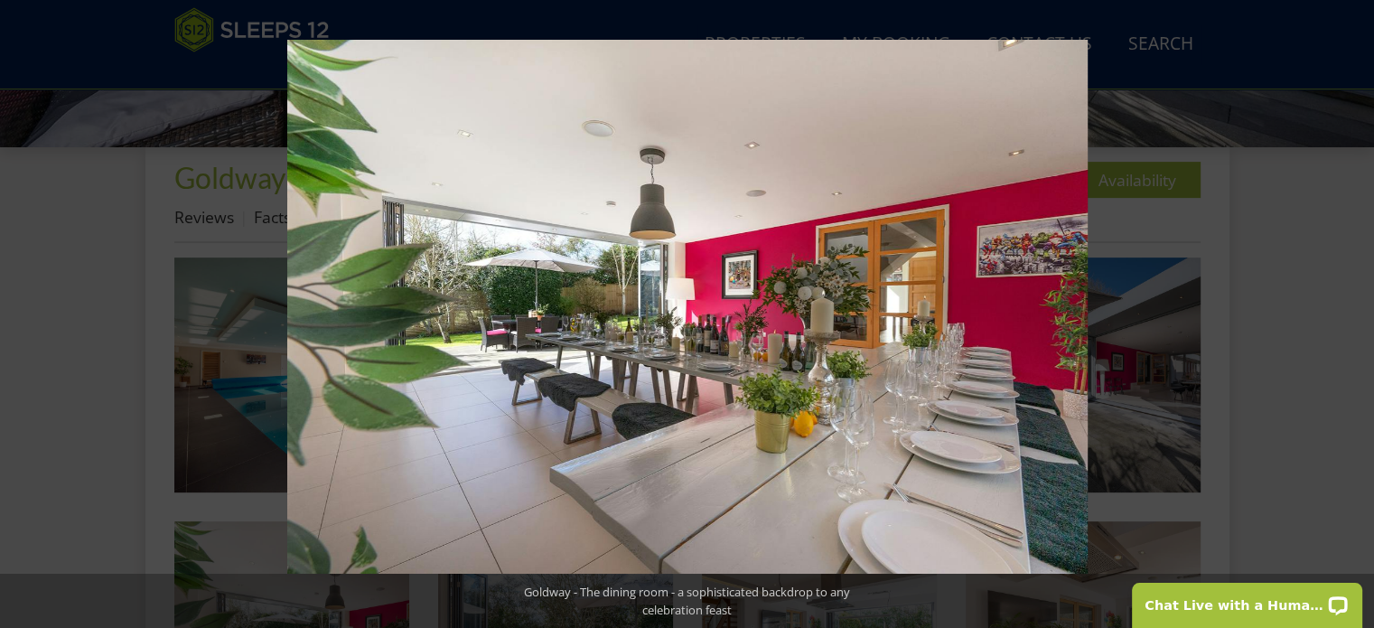
click at [1356, 313] on button at bounding box center [1342, 314] width 63 height 90
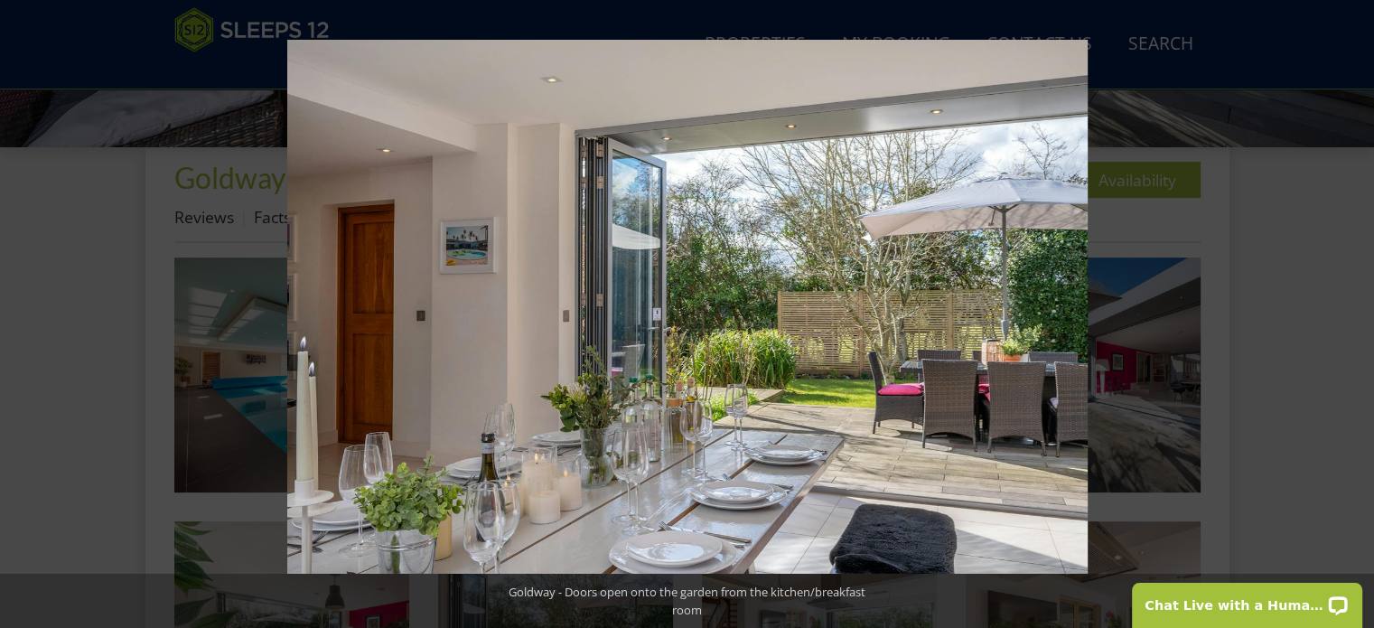
click at [1356, 313] on button at bounding box center [1342, 314] width 63 height 90
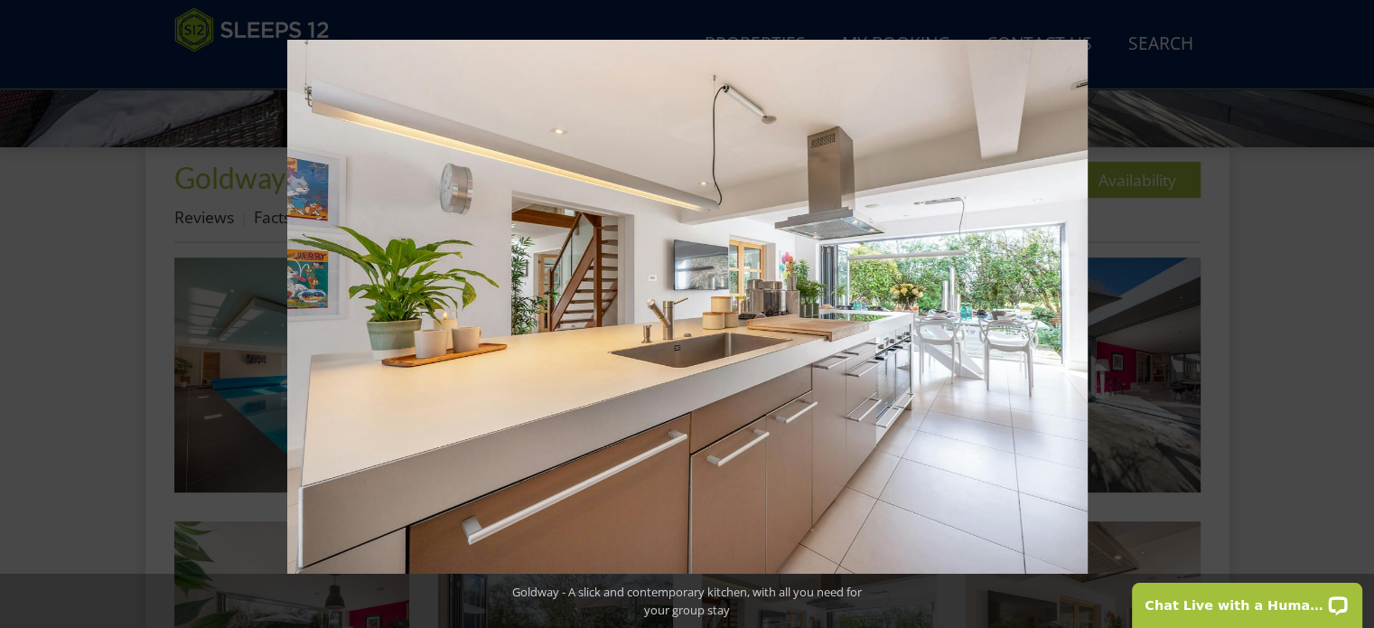
click at [1356, 313] on button at bounding box center [1342, 314] width 63 height 90
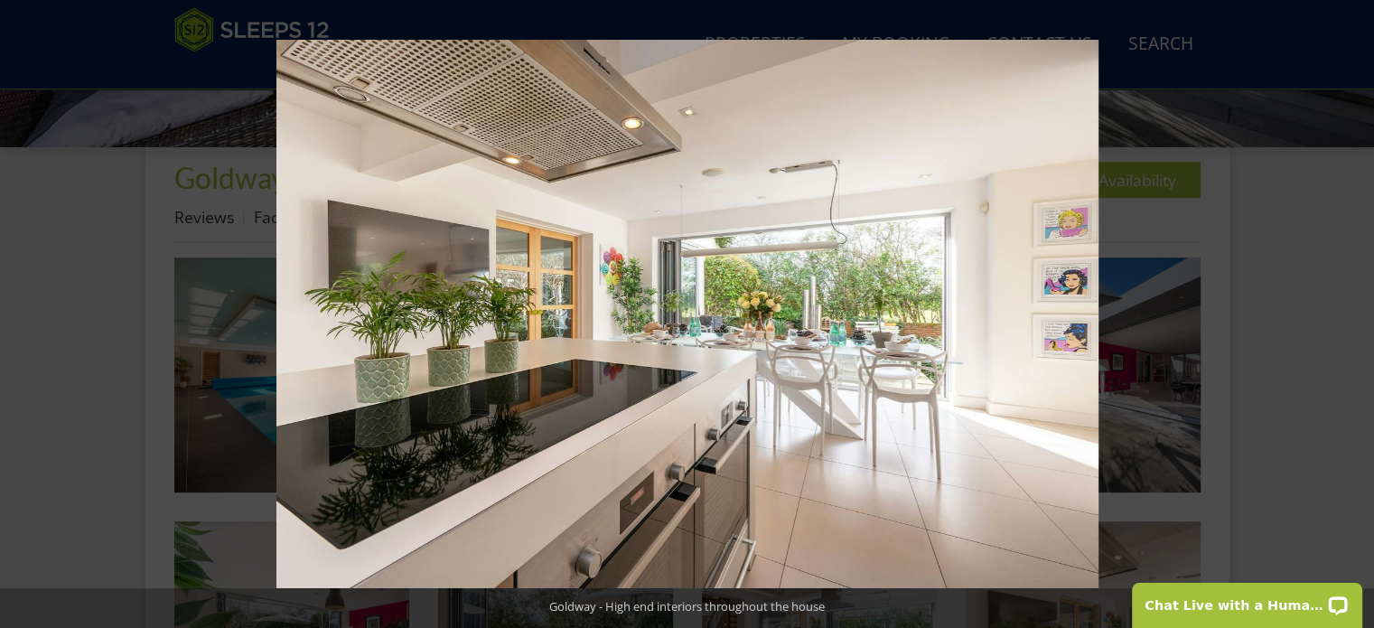
click at [1356, 313] on button at bounding box center [1342, 314] width 63 height 90
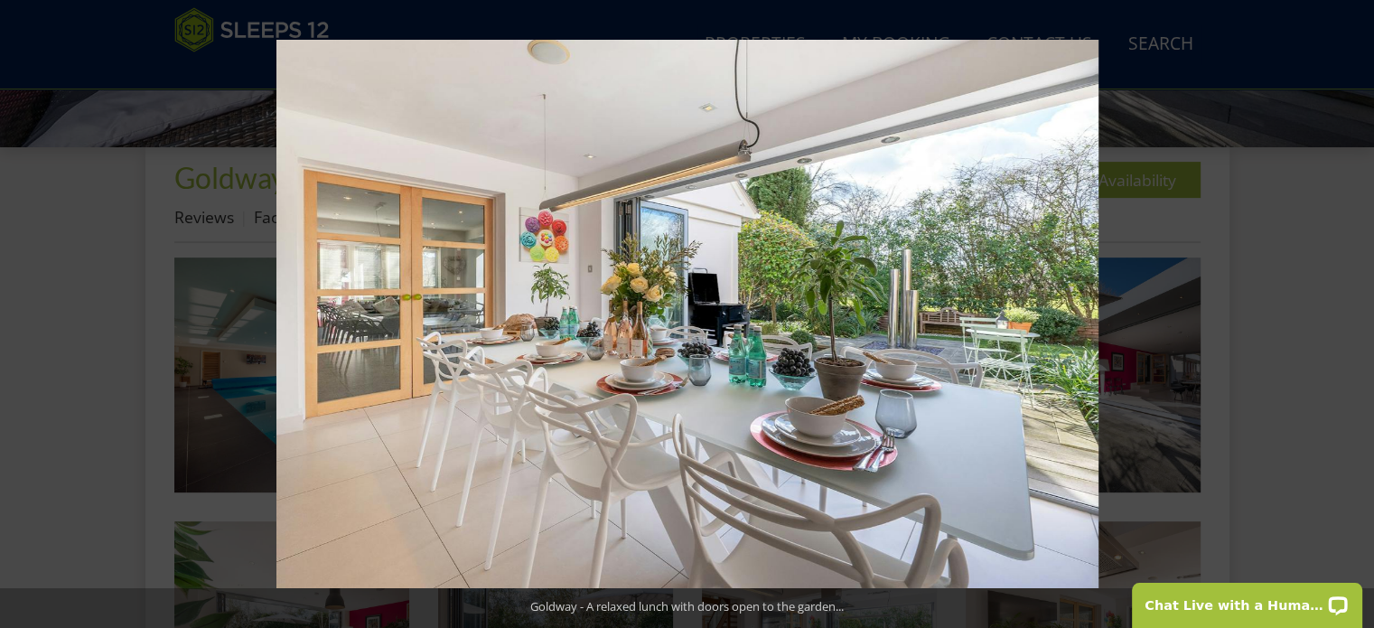
click at [1356, 313] on button at bounding box center [1342, 314] width 63 height 90
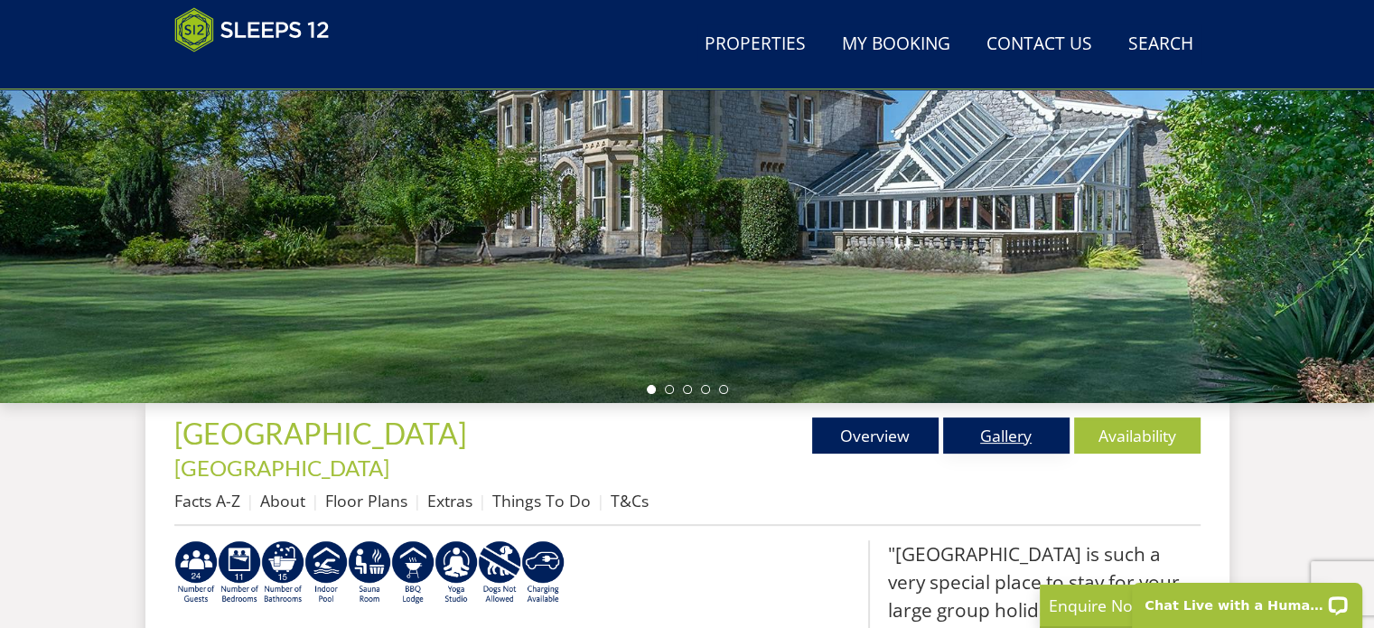
click at [1019, 437] on link "Gallery" at bounding box center [1006, 435] width 126 height 36
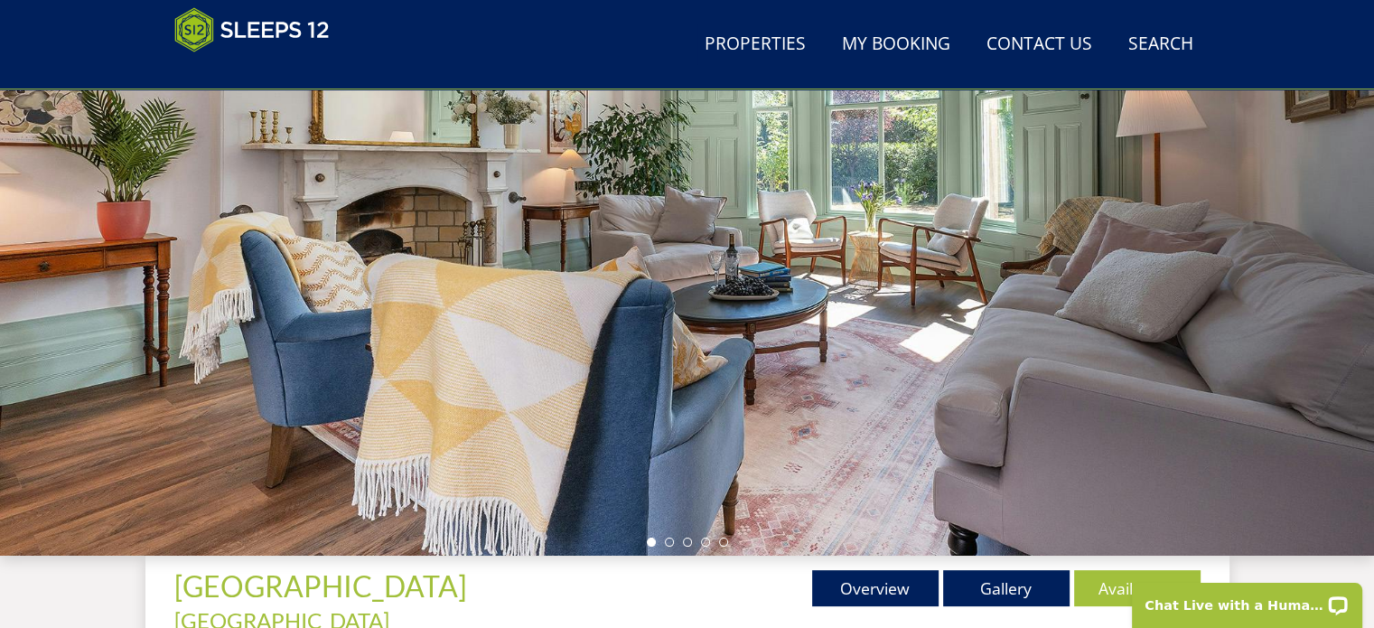
scroll to position [271, 0]
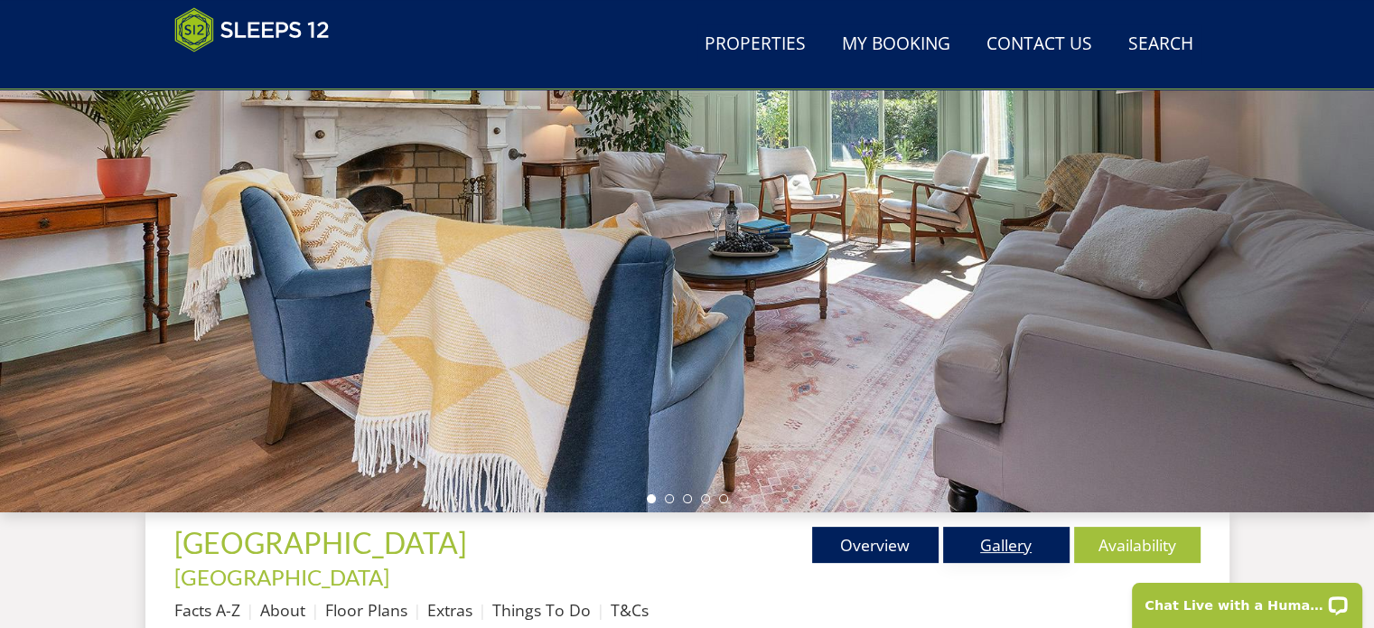
click at [997, 552] on link "Gallery" at bounding box center [1006, 545] width 126 height 36
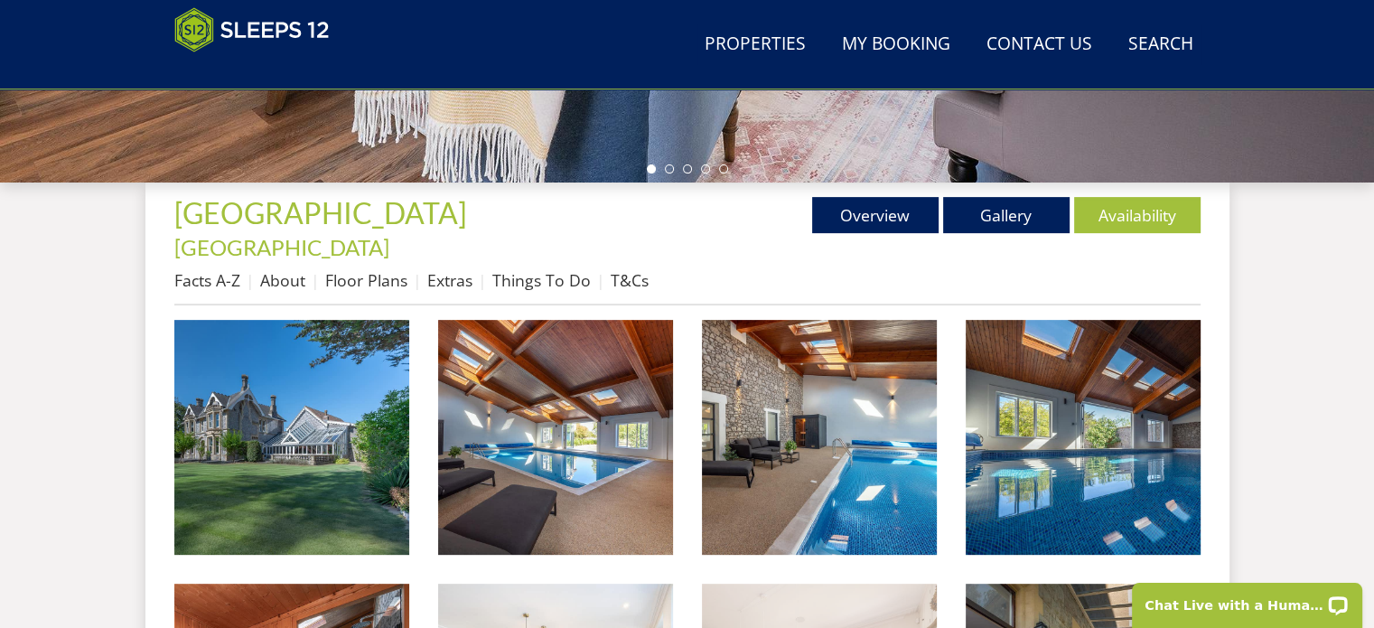
scroll to position [723, 0]
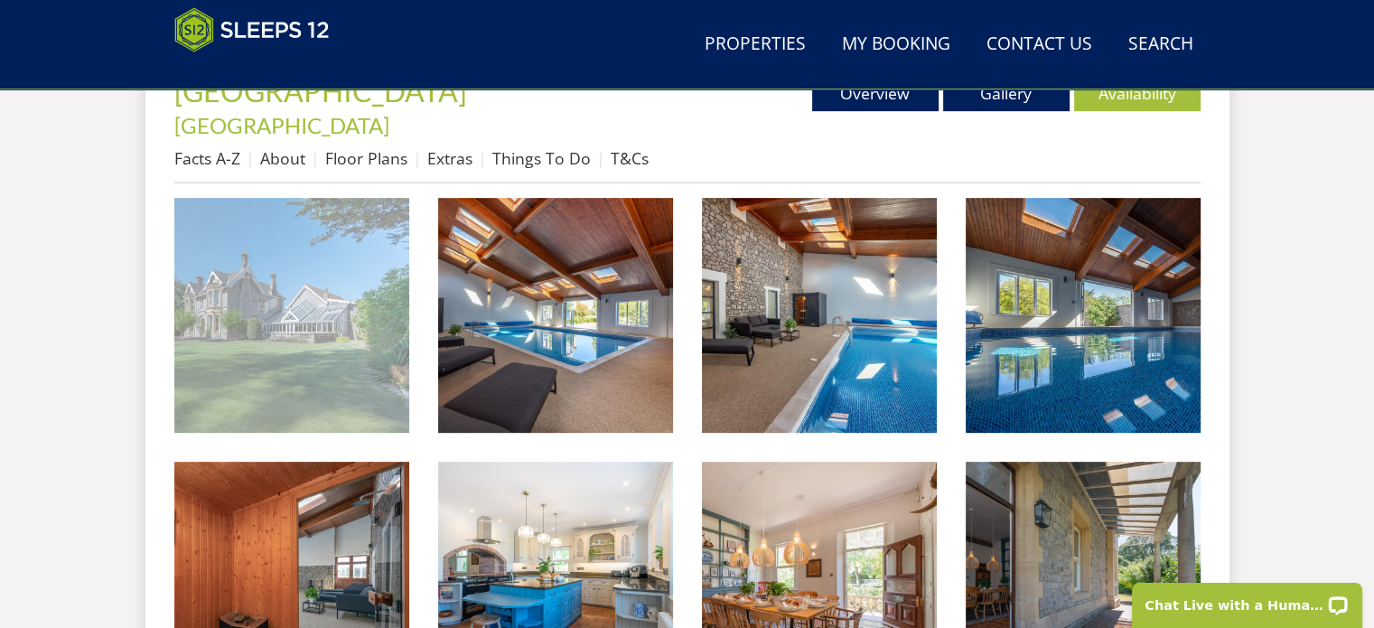
click at [348, 317] on img at bounding box center [291, 315] width 235 height 235
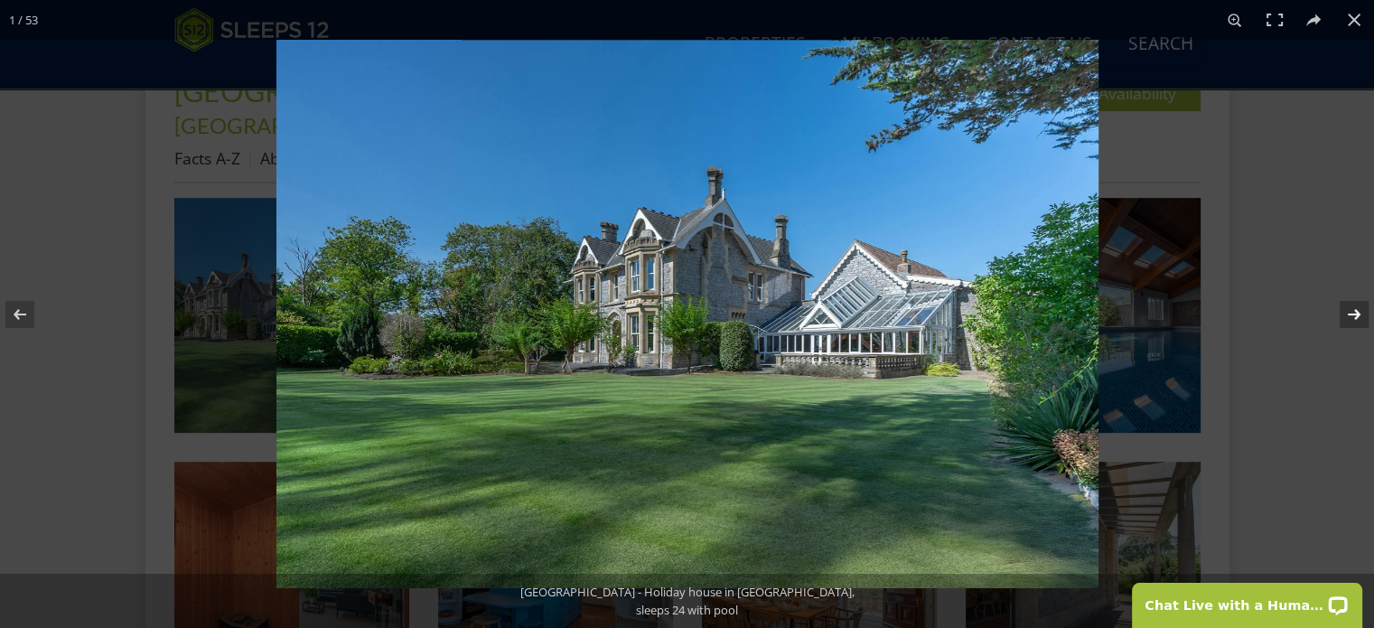
click at [1356, 307] on button at bounding box center [1342, 314] width 63 height 90
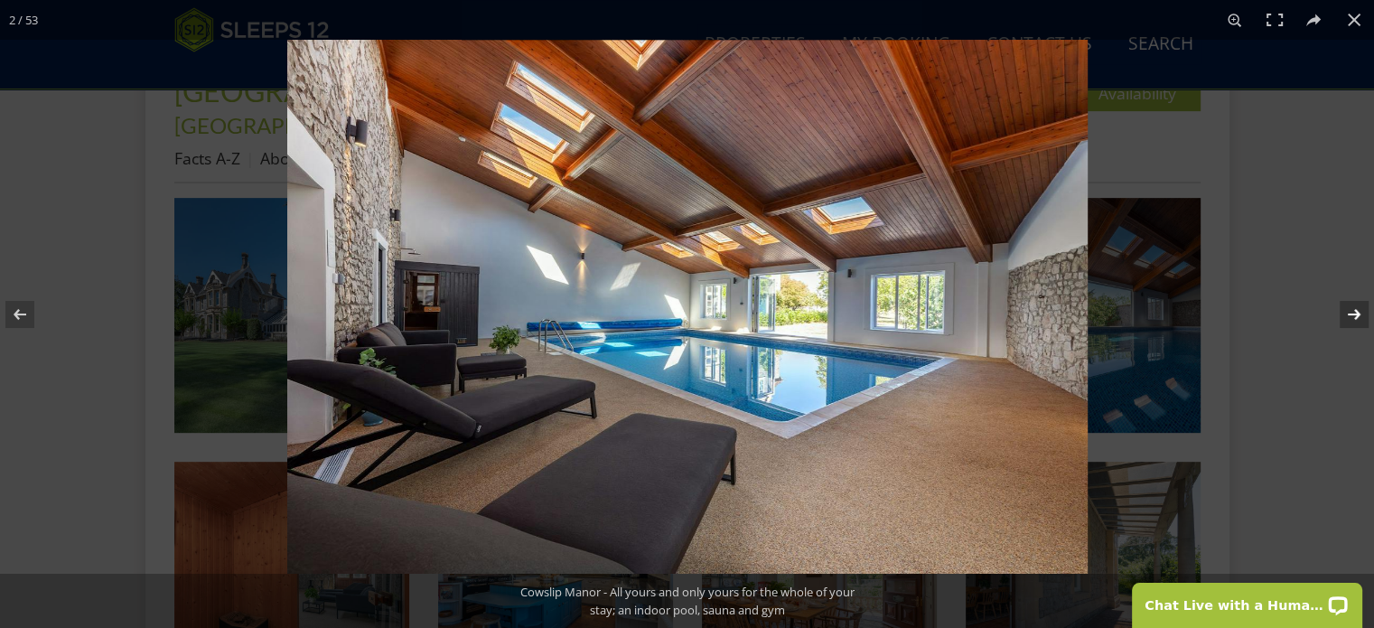
click at [1356, 307] on button at bounding box center [1342, 314] width 63 height 90
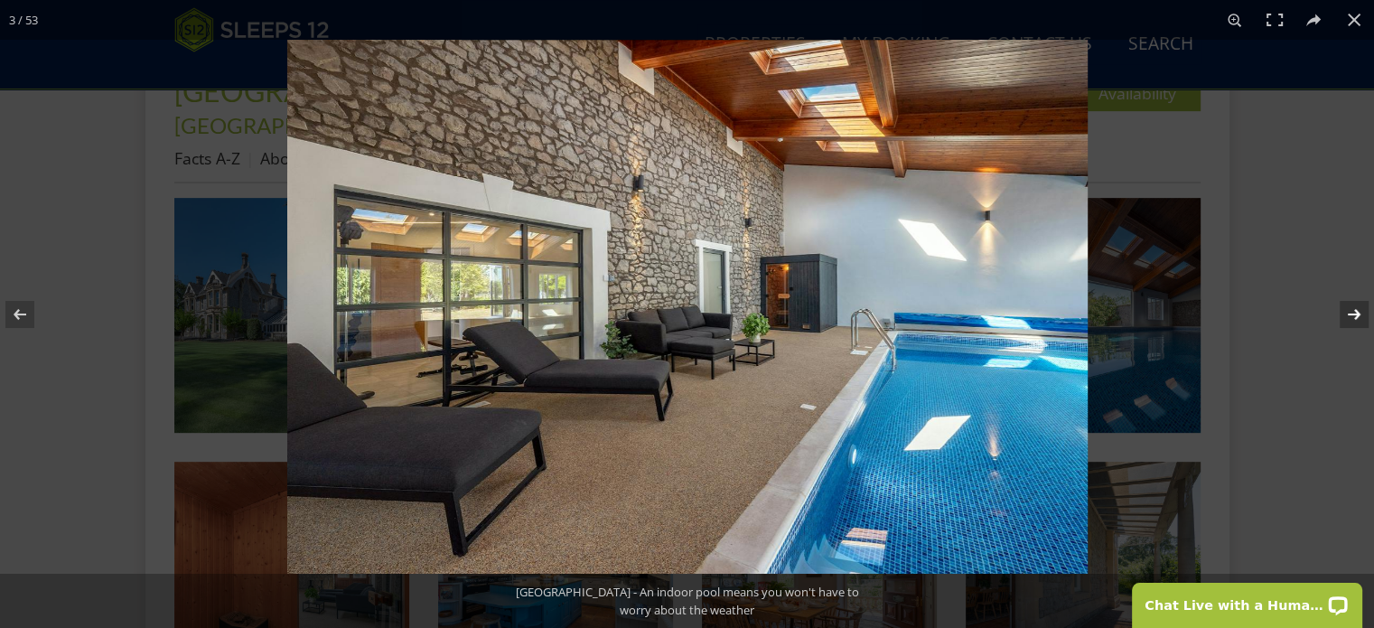
click at [1356, 307] on button at bounding box center [1342, 314] width 63 height 90
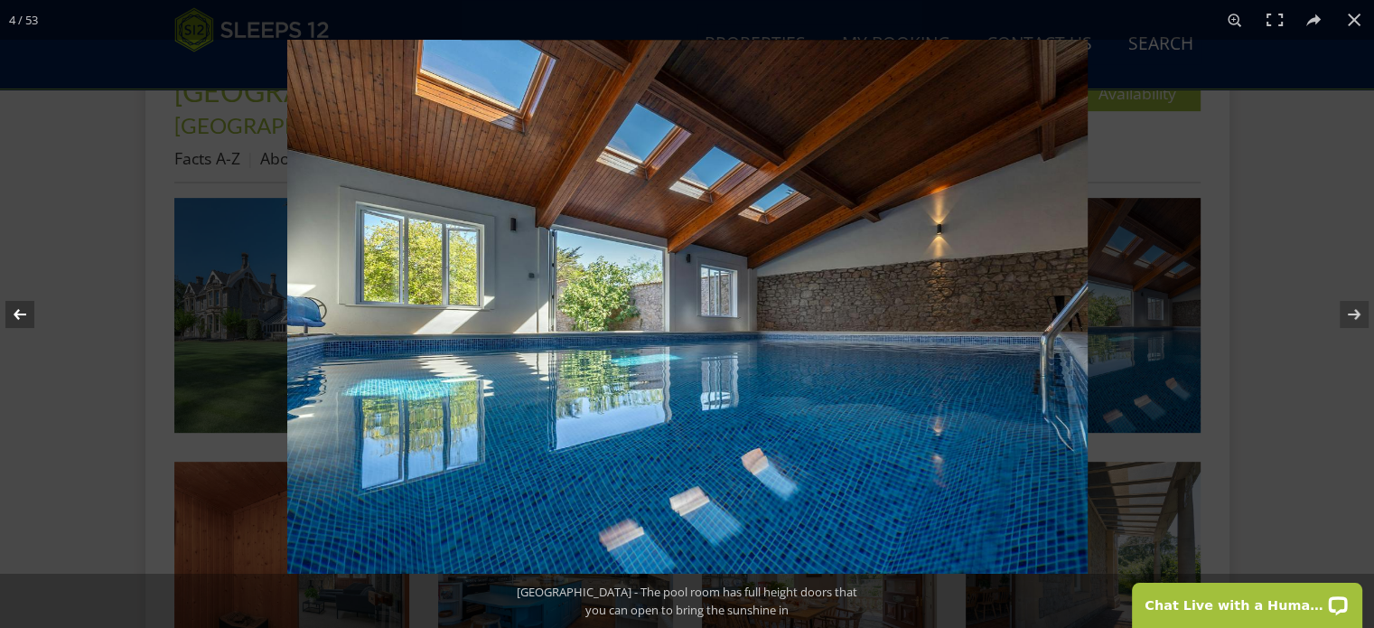
click at [18, 321] on button at bounding box center [31, 314] width 63 height 90
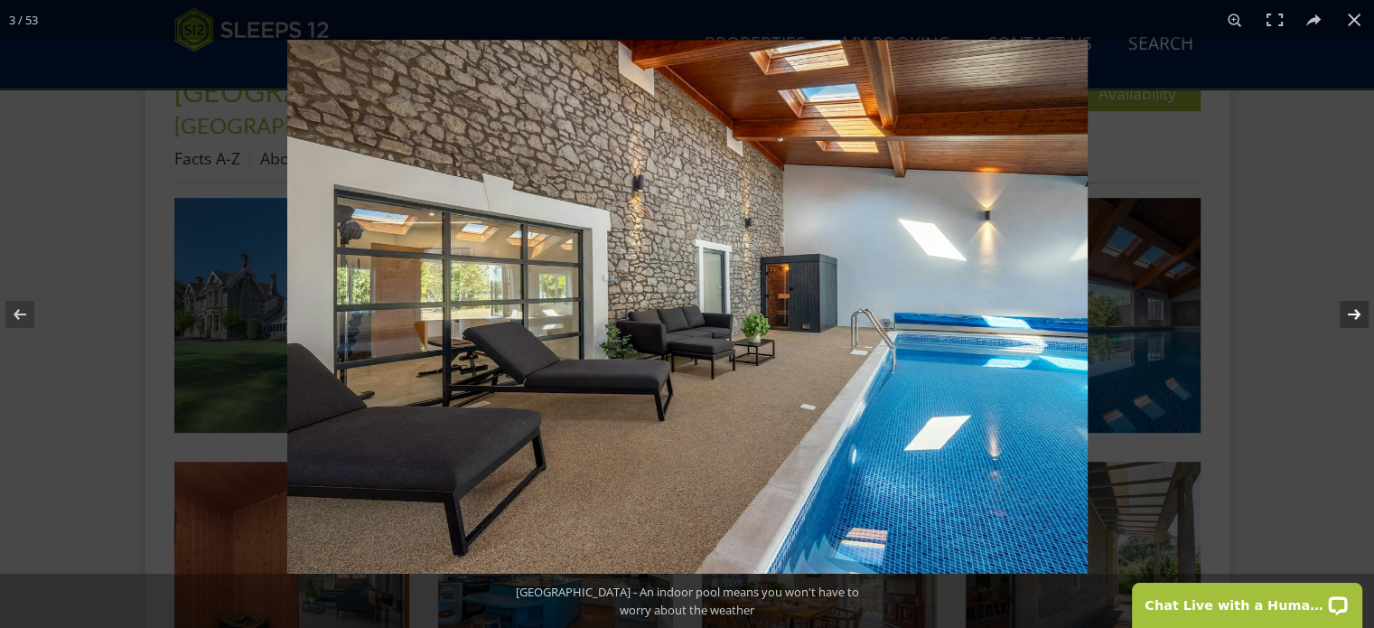
click at [1354, 307] on button at bounding box center [1342, 314] width 63 height 90
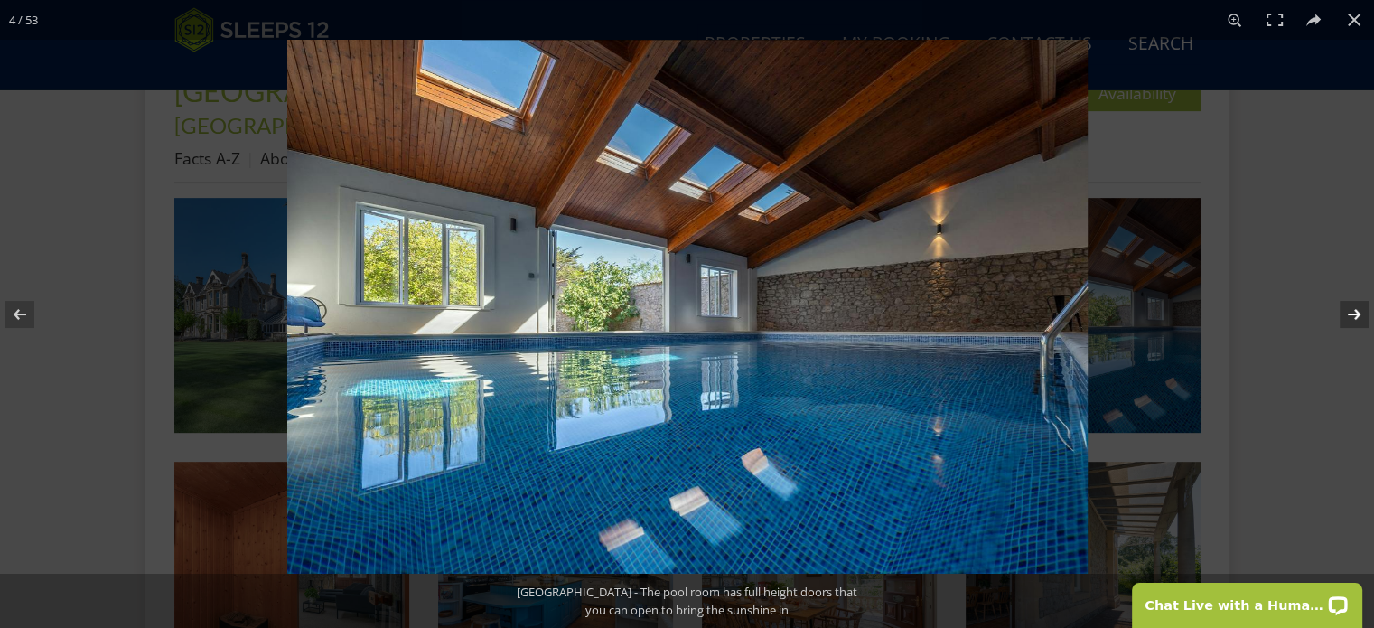
click at [1354, 307] on button at bounding box center [1342, 314] width 63 height 90
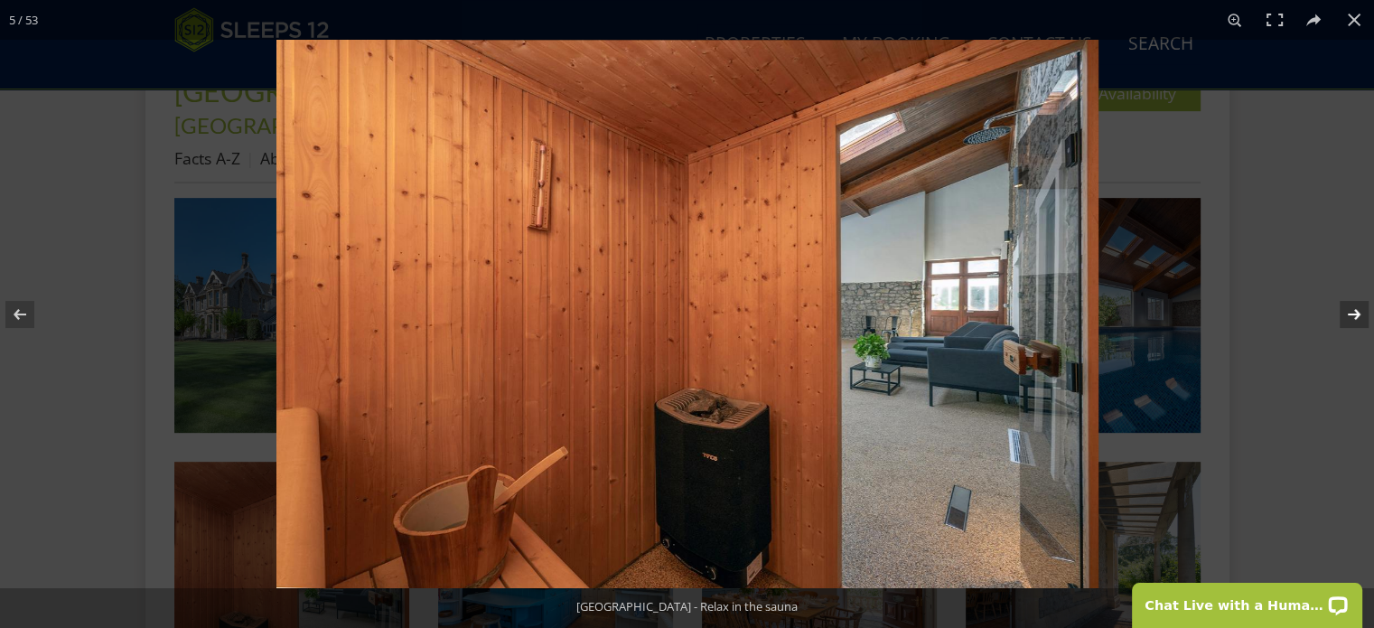
click at [1354, 307] on button at bounding box center [1342, 314] width 63 height 90
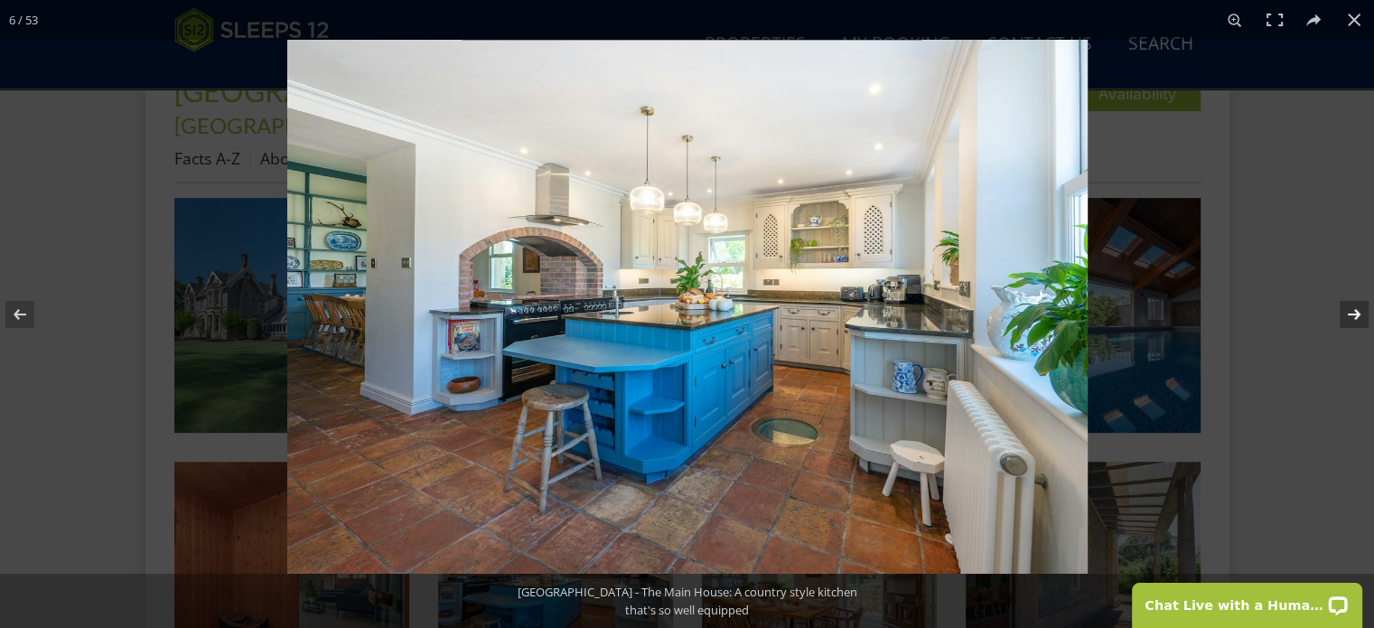
click at [1356, 310] on button at bounding box center [1342, 314] width 63 height 90
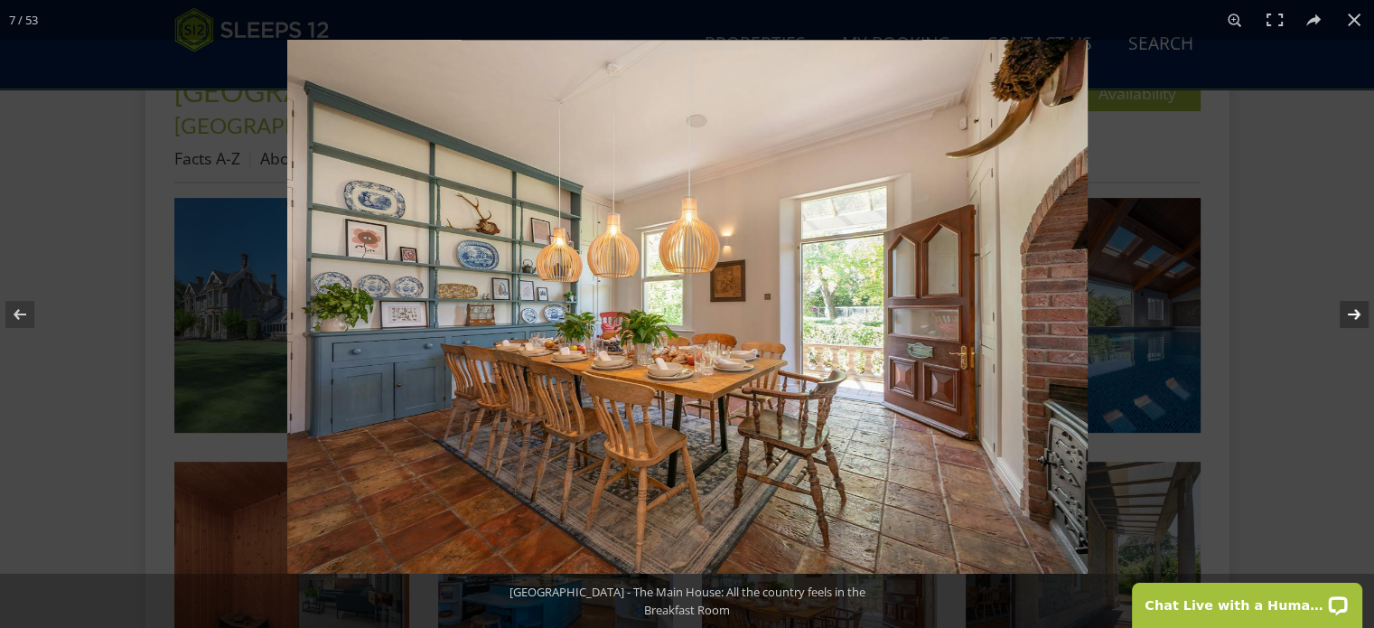
click at [1356, 310] on button at bounding box center [1342, 314] width 63 height 90
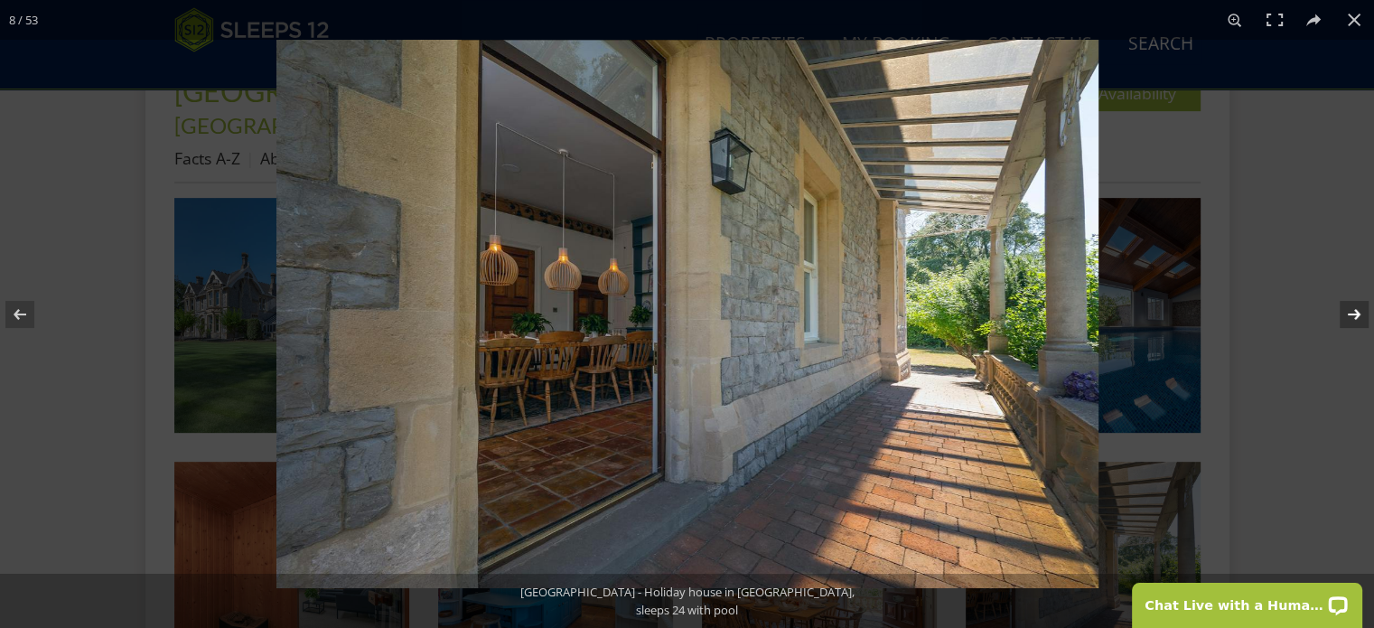
click at [1356, 310] on button at bounding box center [1342, 314] width 63 height 90
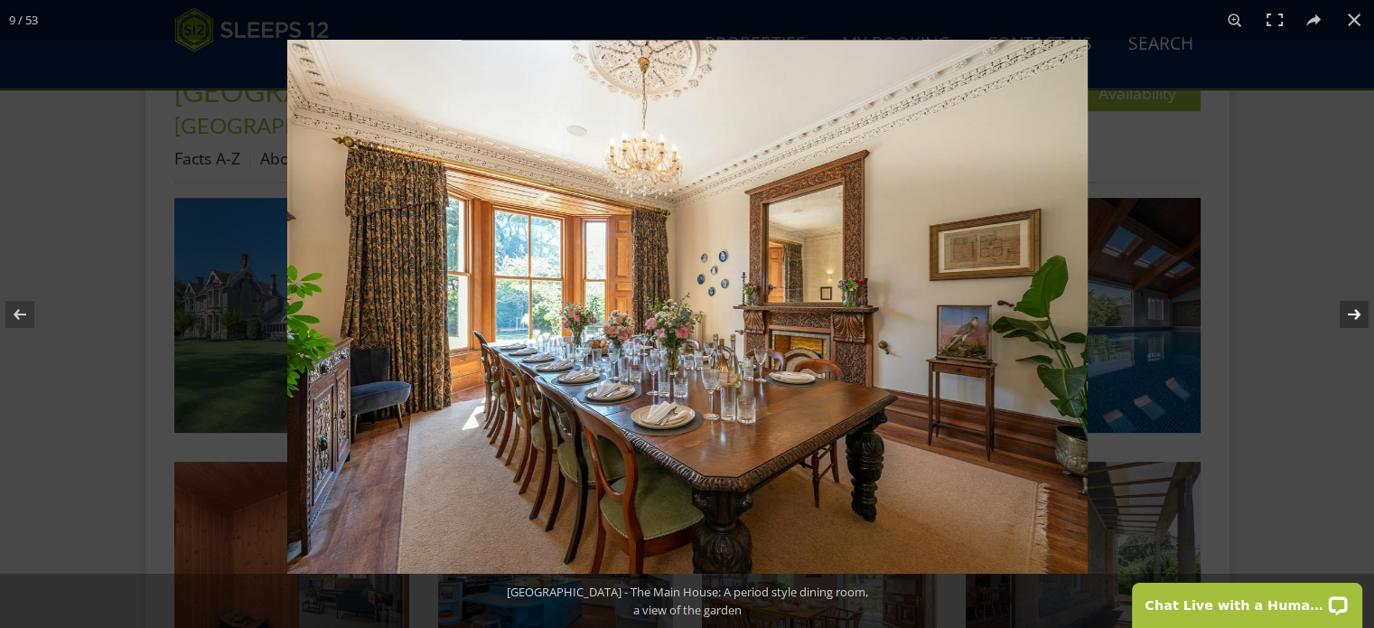
click at [1356, 310] on button at bounding box center [1342, 314] width 63 height 90
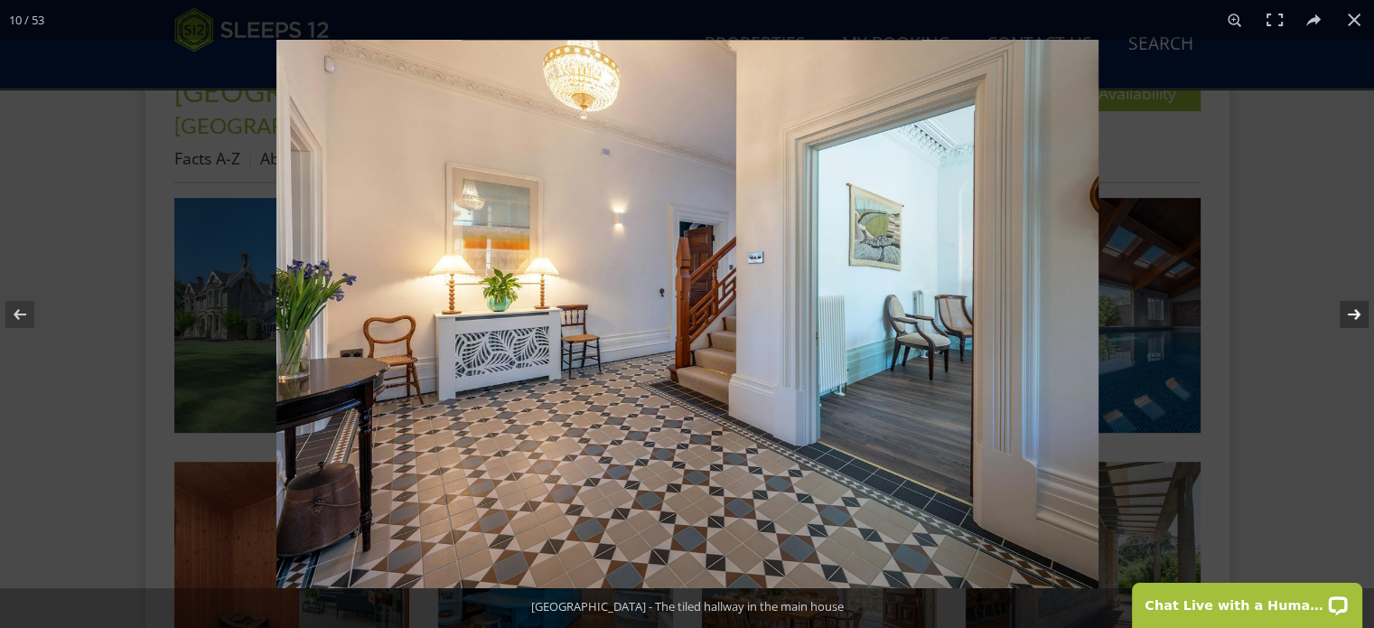
click at [1356, 310] on button at bounding box center [1342, 314] width 63 height 90
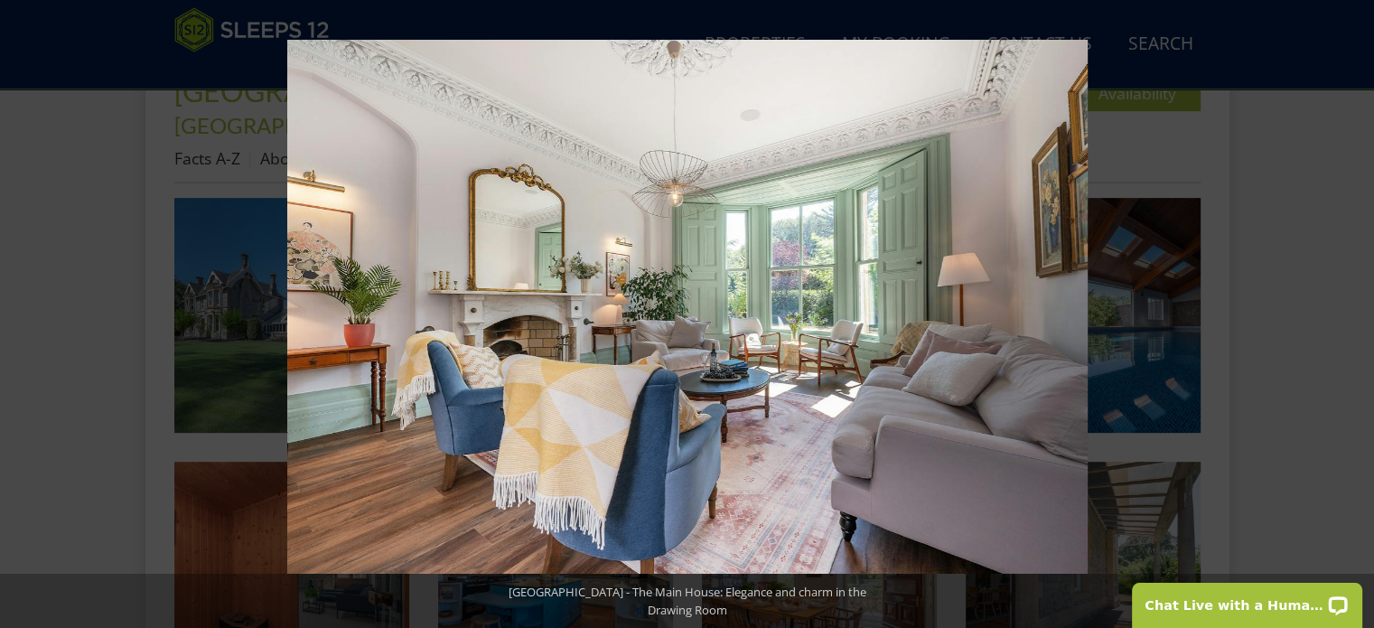
click at [1356, 310] on button at bounding box center [1342, 314] width 63 height 90
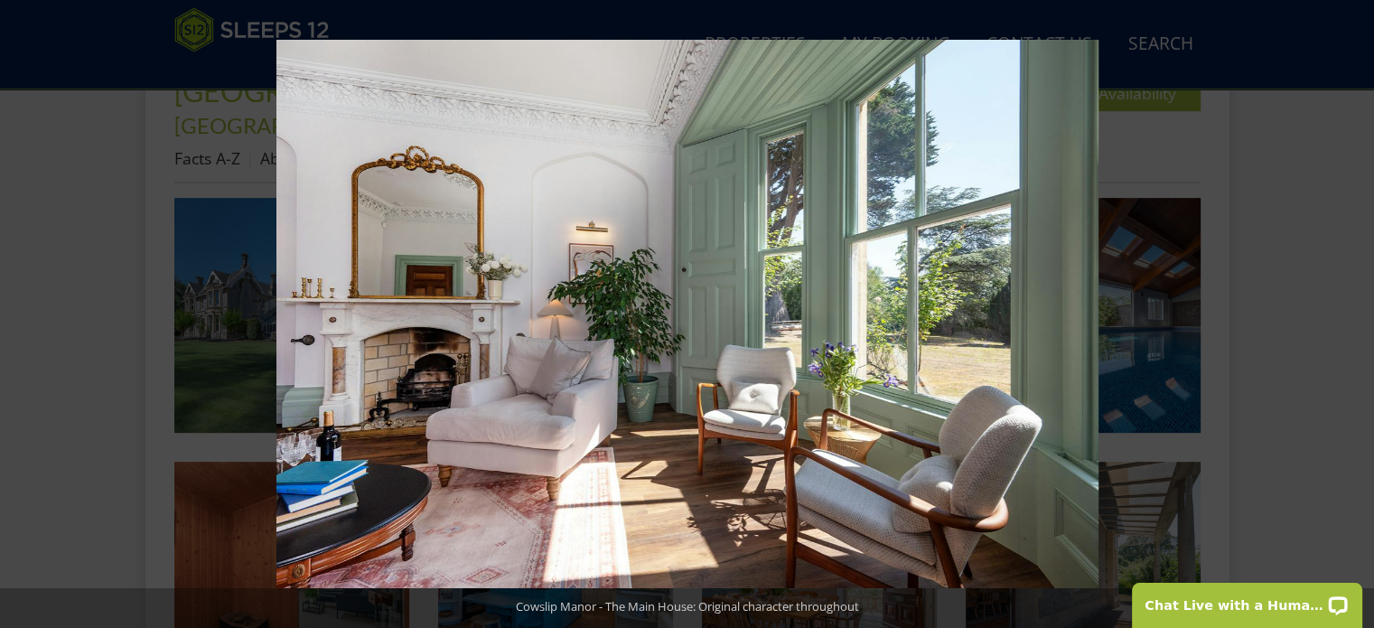
click at [1356, 310] on button at bounding box center [1342, 314] width 63 height 90
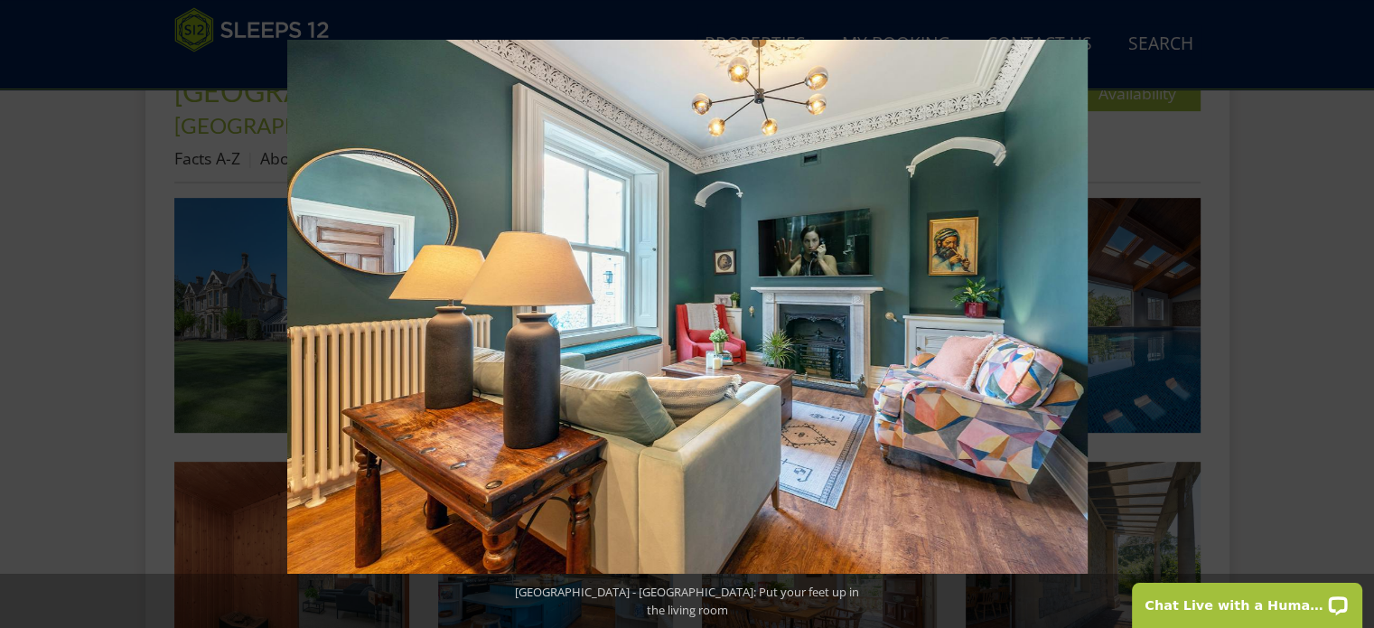
click at [1356, 310] on button at bounding box center [1342, 314] width 63 height 90
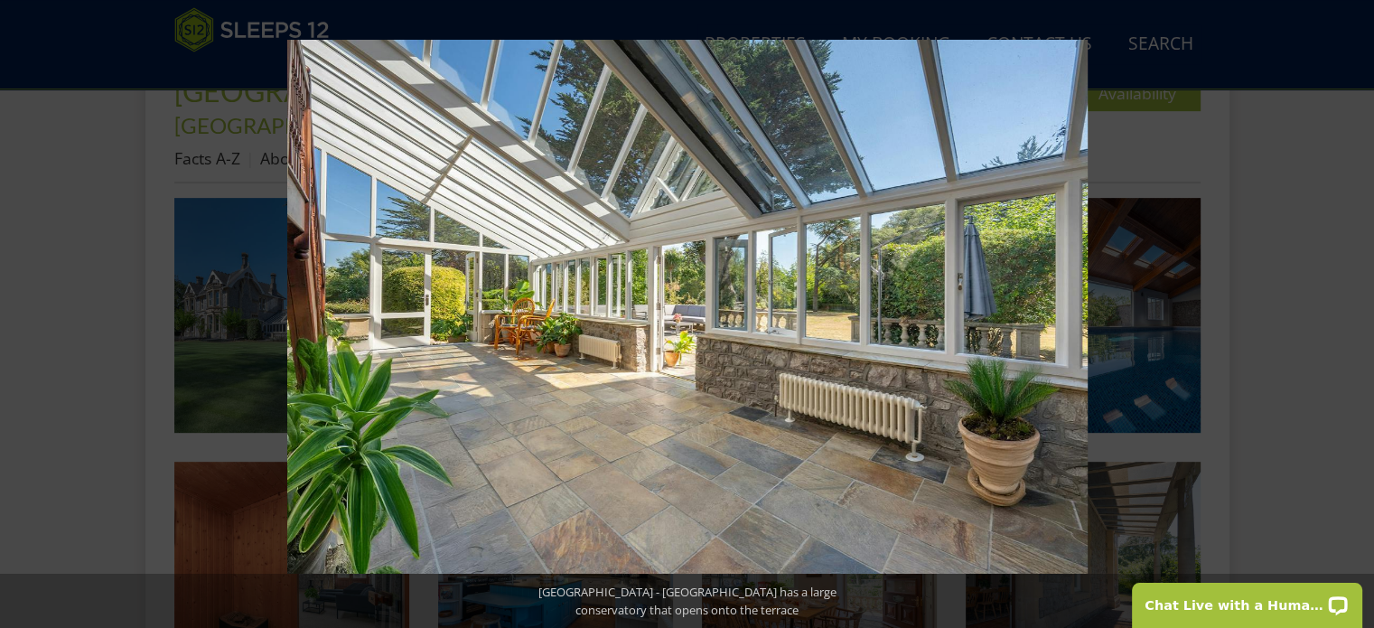
click at [1356, 310] on button at bounding box center [1342, 314] width 63 height 90
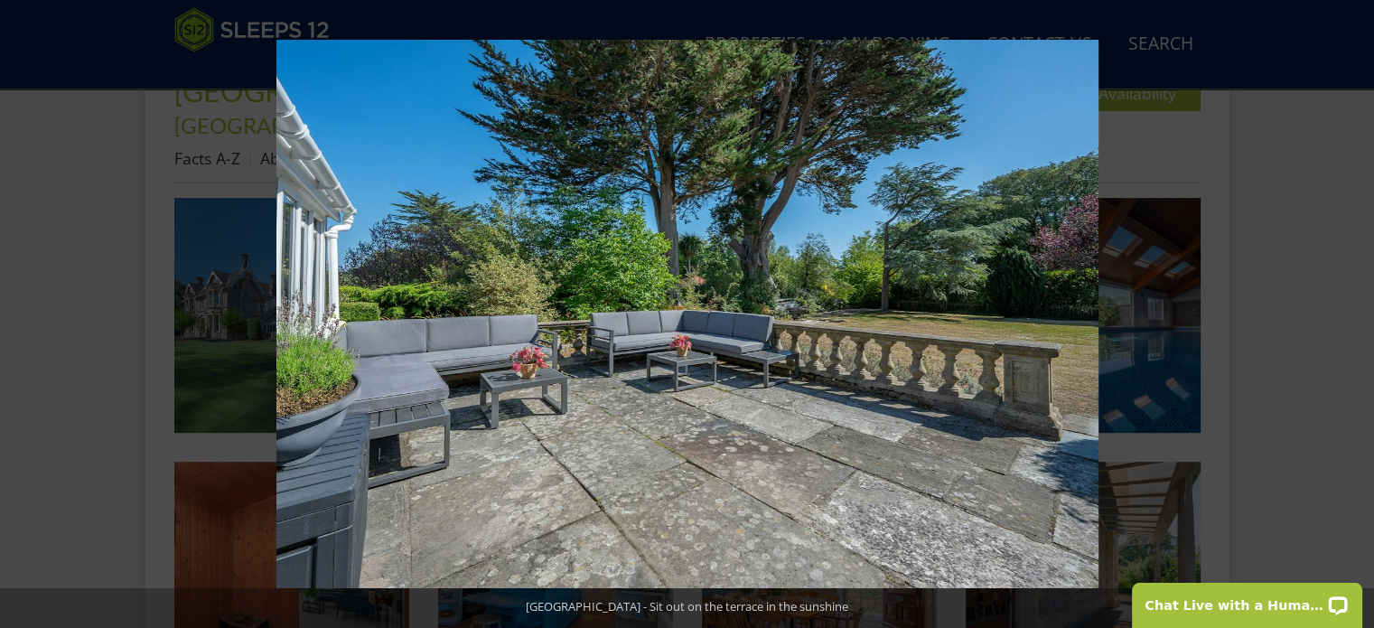
click at [1356, 310] on button at bounding box center [1342, 314] width 63 height 90
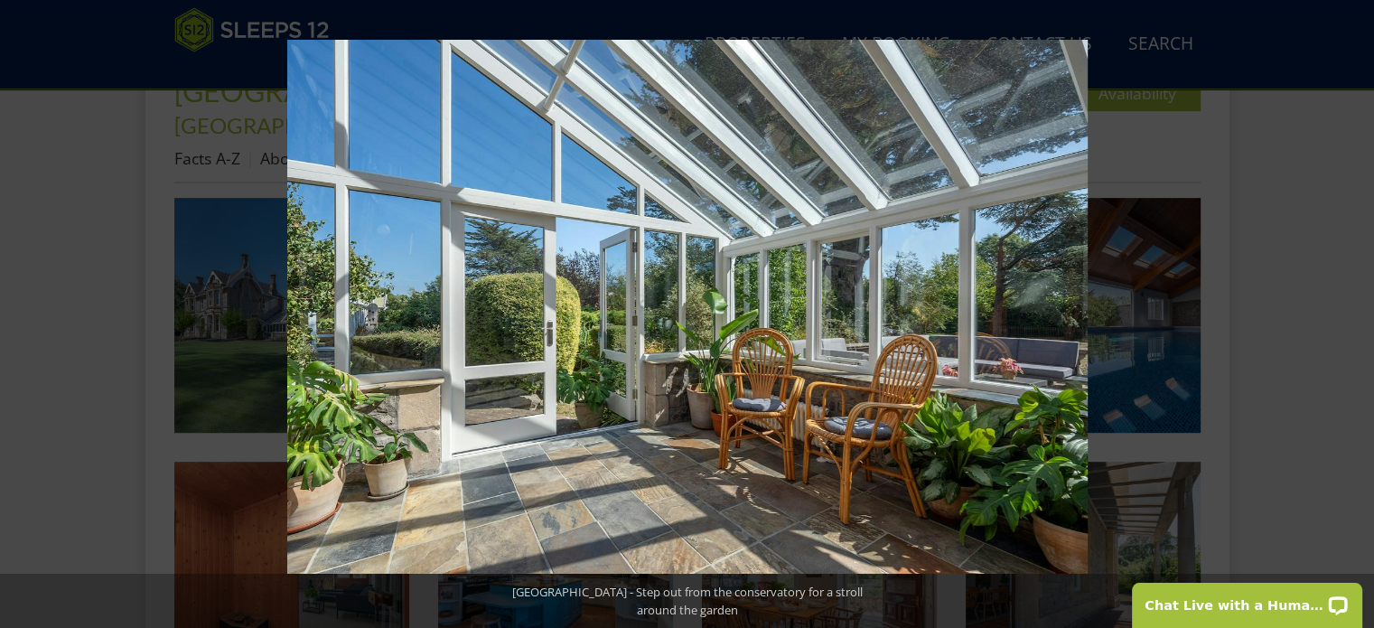
click at [1356, 310] on button at bounding box center [1342, 314] width 63 height 90
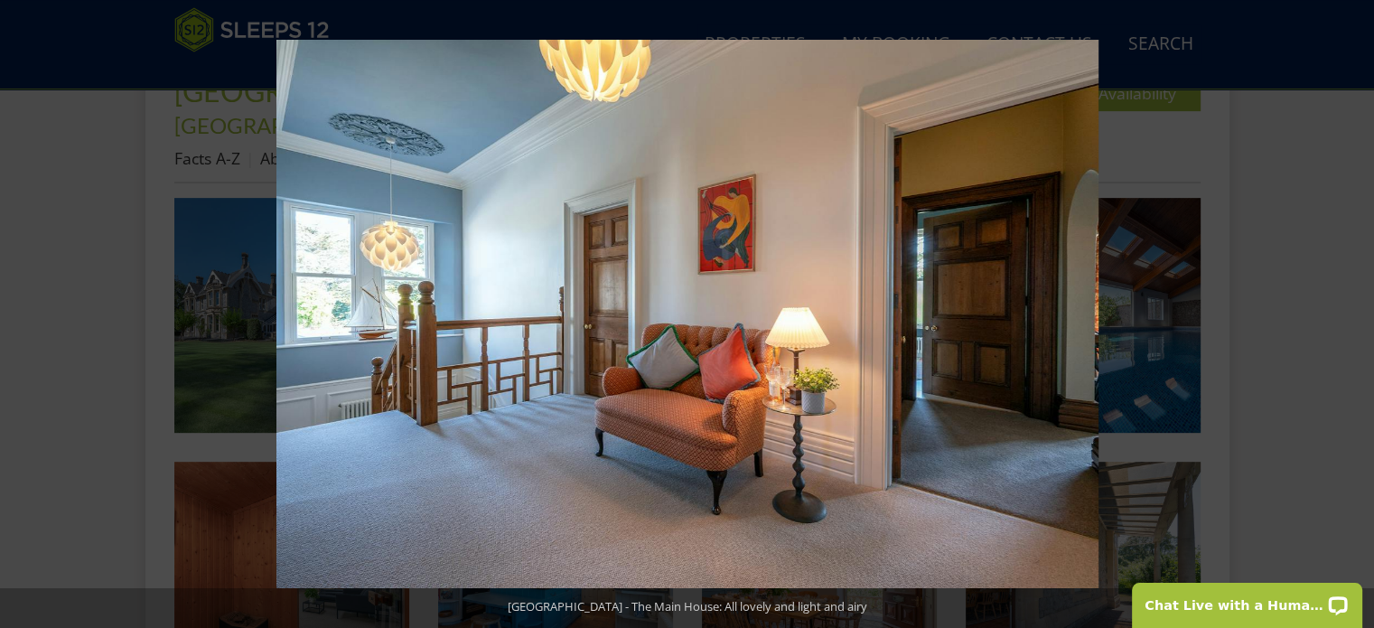
click at [1356, 310] on button at bounding box center [1342, 314] width 63 height 90
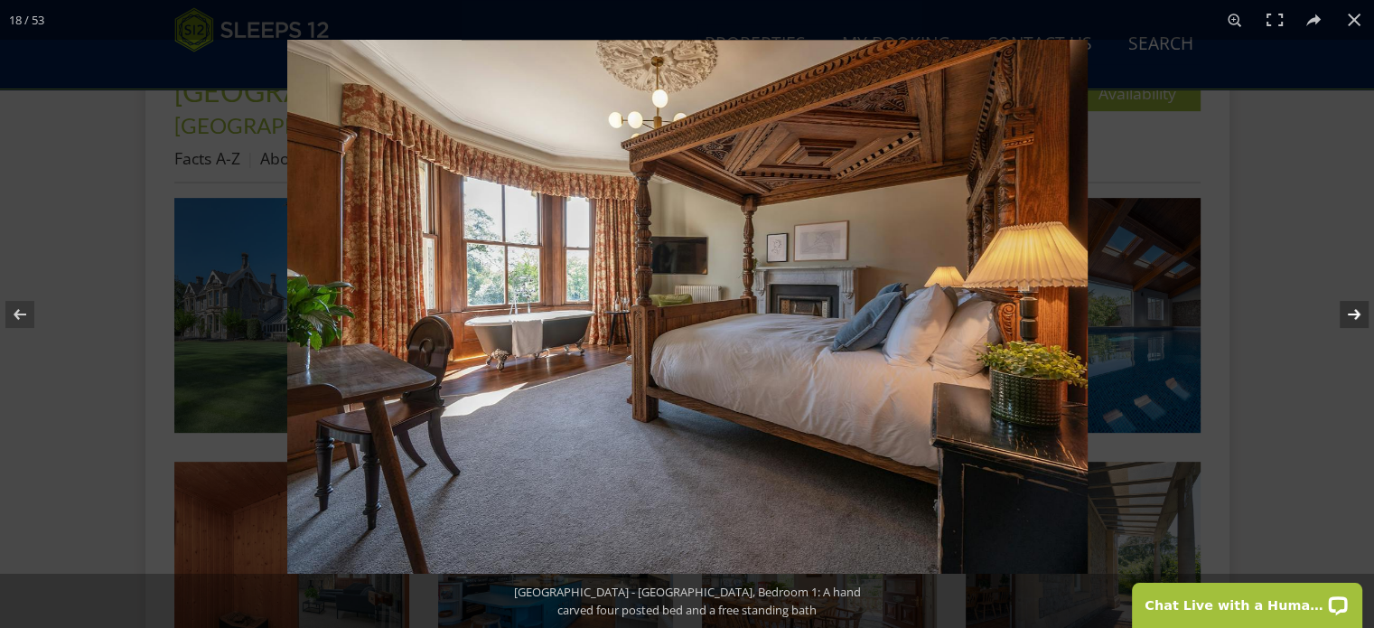
click at [1354, 313] on button at bounding box center [1342, 314] width 63 height 90
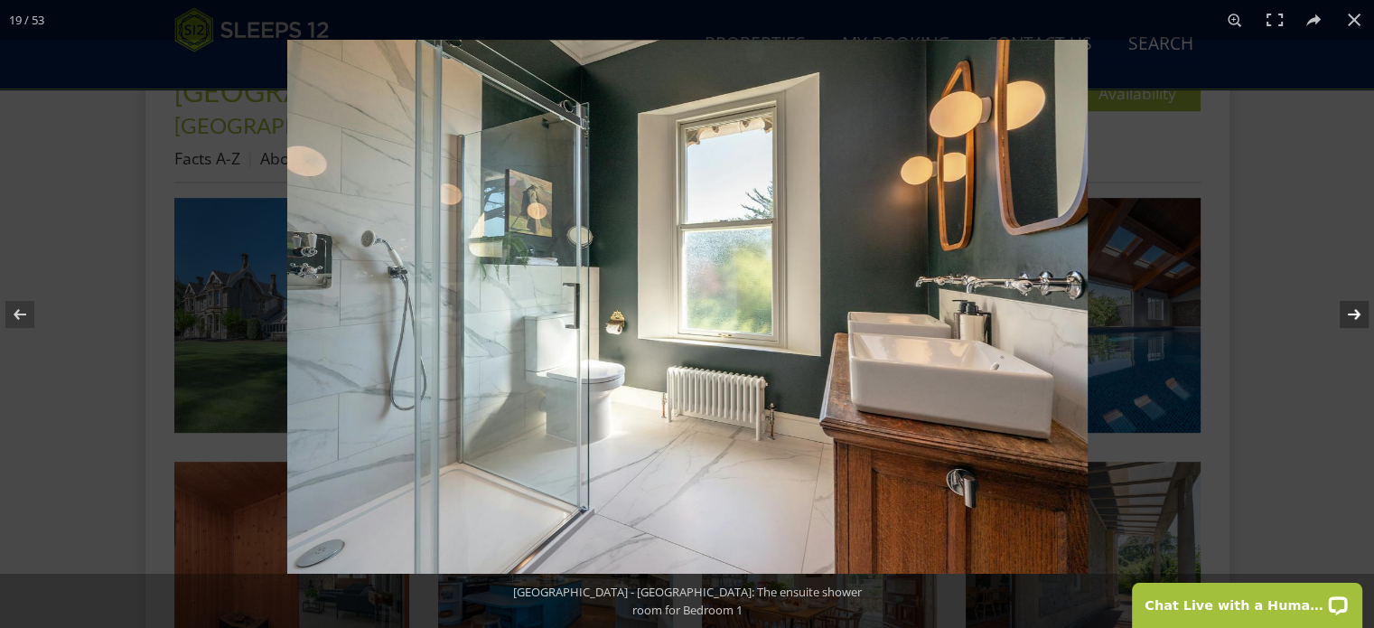
click at [1354, 313] on button at bounding box center [1342, 314] width 63 height 90
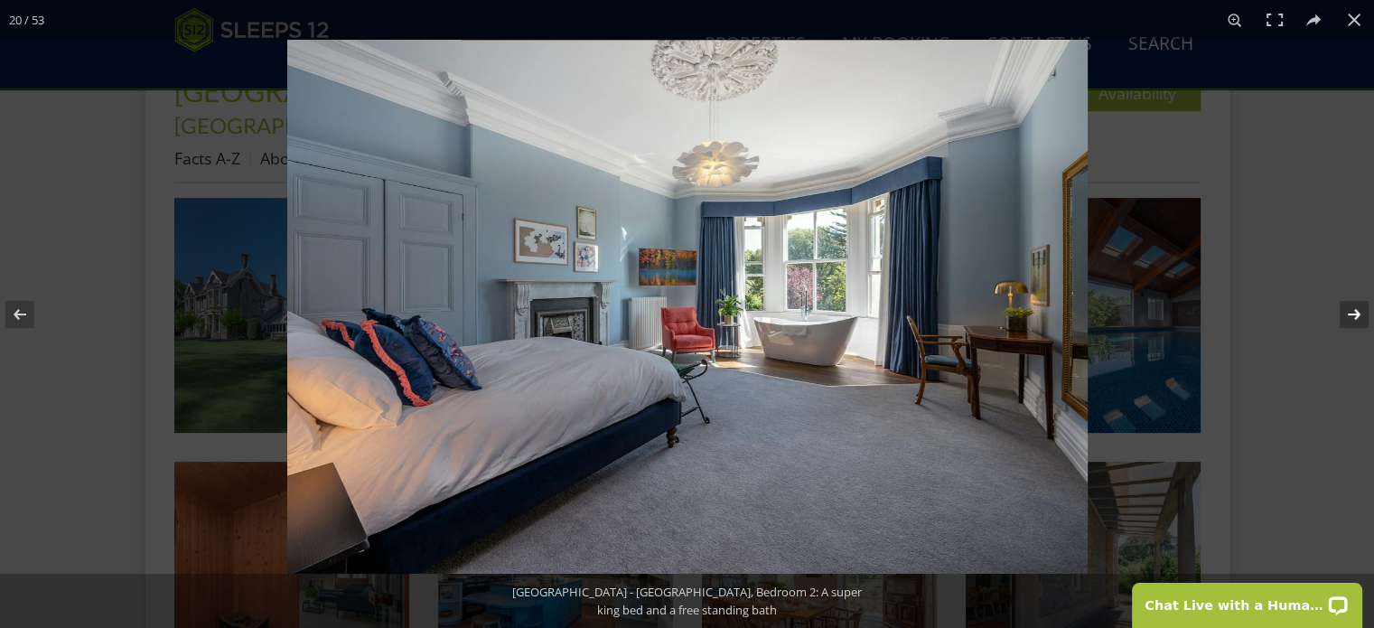
click at [1354, 313] on button at bounding box center [1342, 314] width 63 height 90
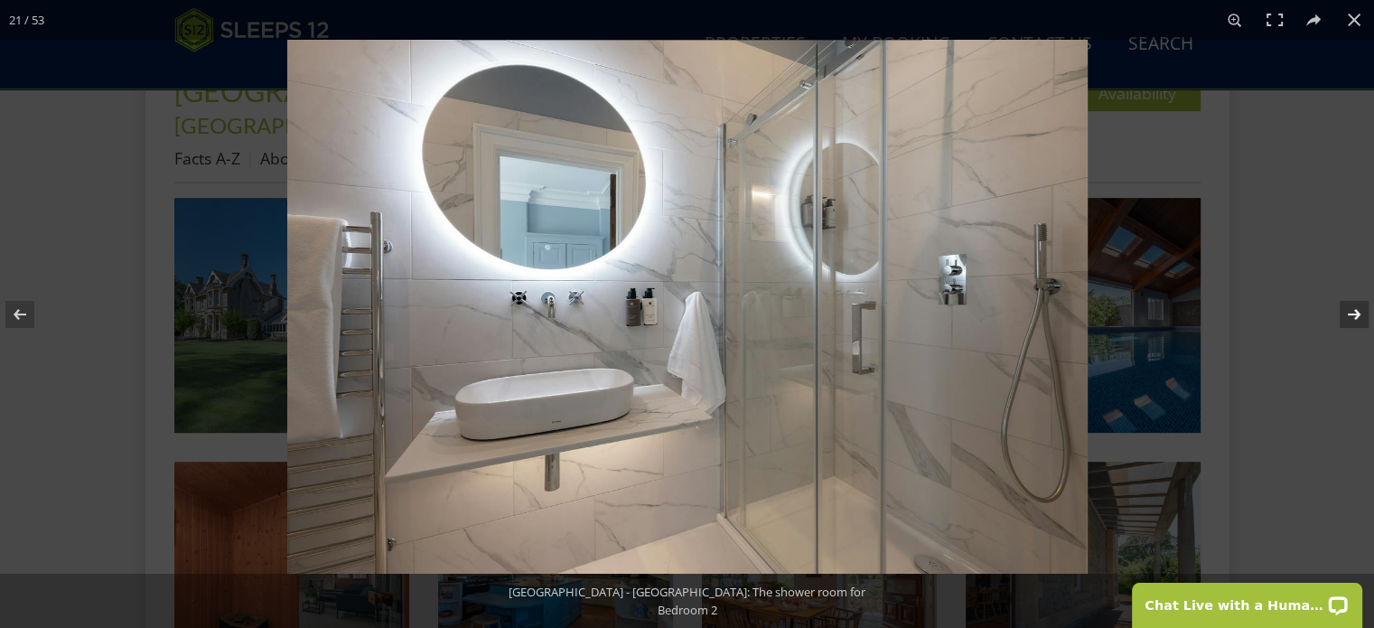
click at [1355, 311] on button at bounding box center [1342, 314] width 63 height 90
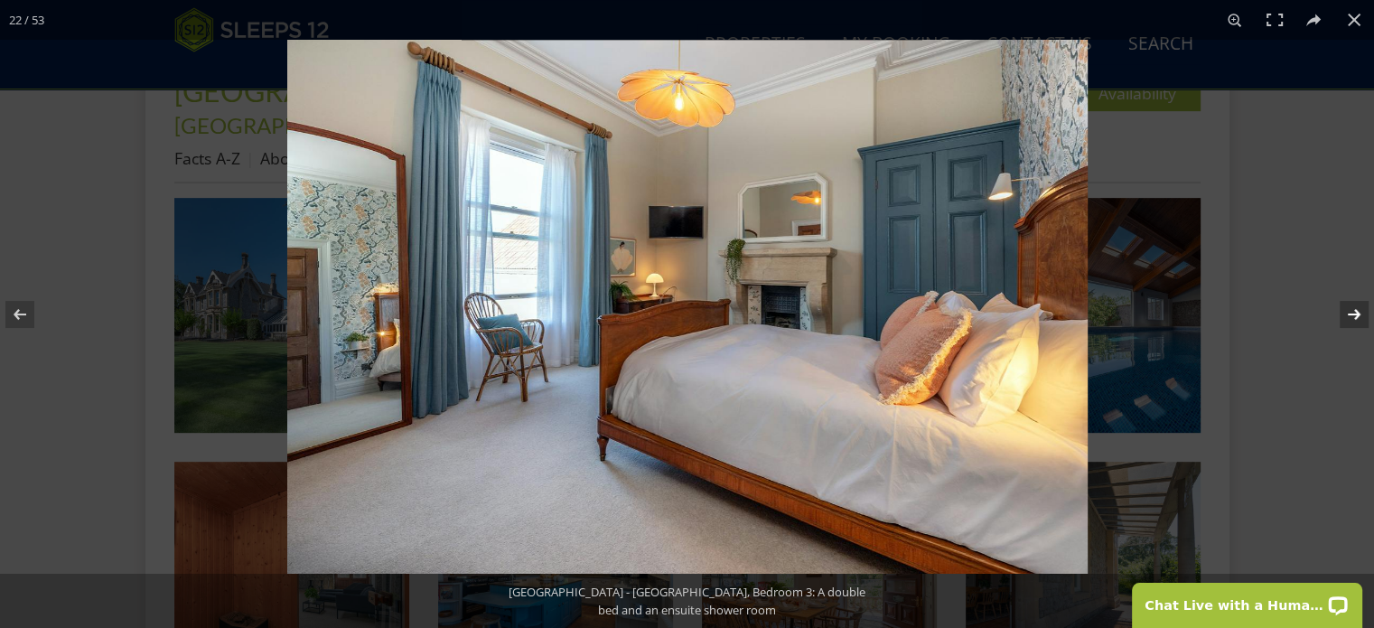
click at [1355, 311] on button at bounding box center [1342, 314] width 63 height 90
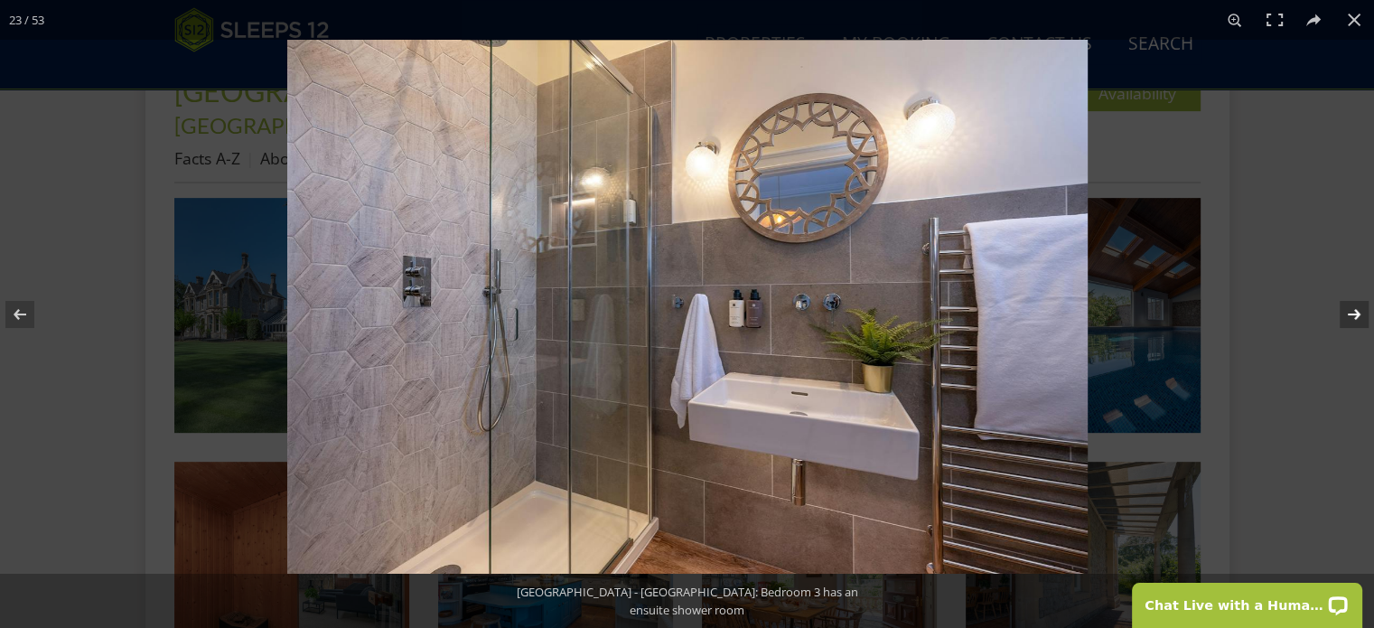
click at [1355, 311] on button at bounding box center [1342, 314] width 63 height 90
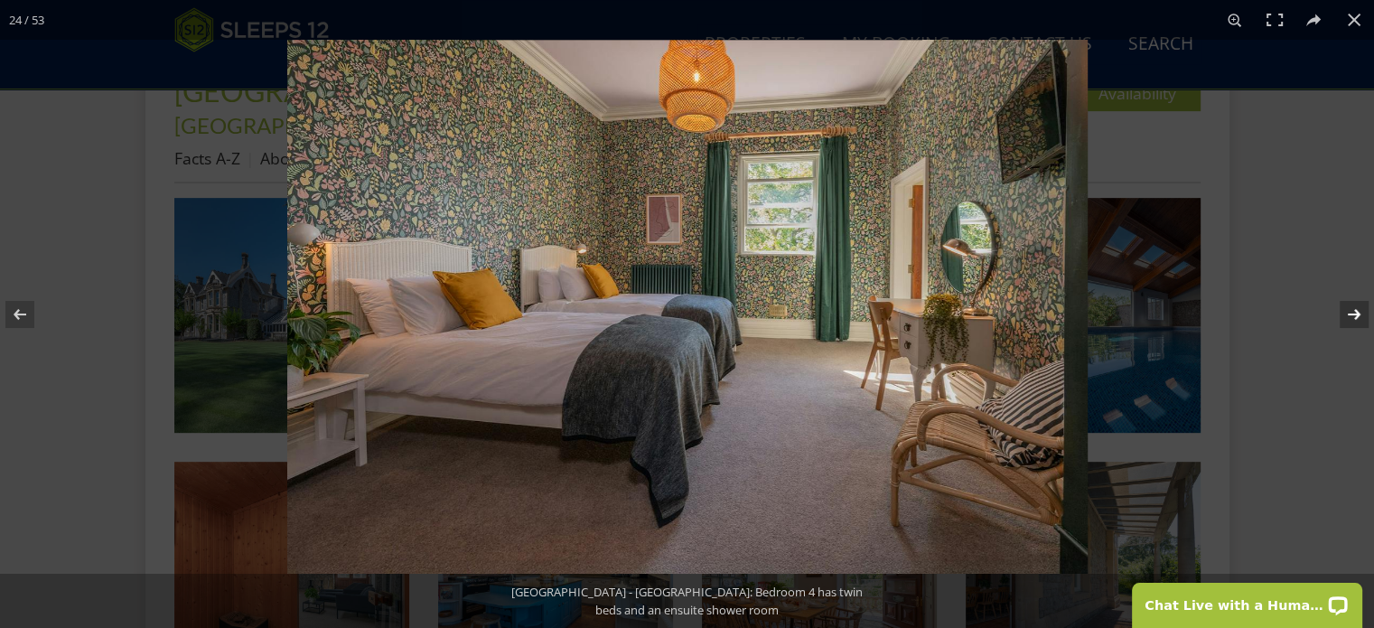
click at [1355, 311] on button at bounding box center [1342, 314] width 63 height 90
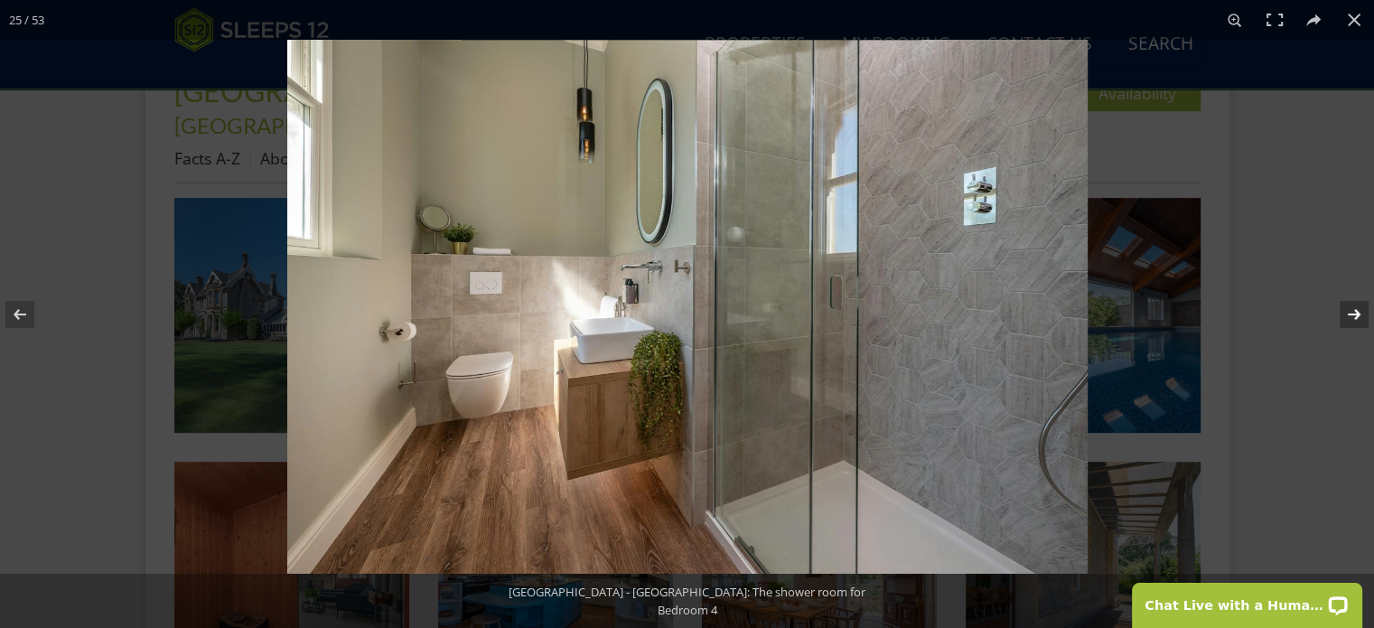
click at [1355, 311] on button at bounding box center [1342, 314] width 63 height 90
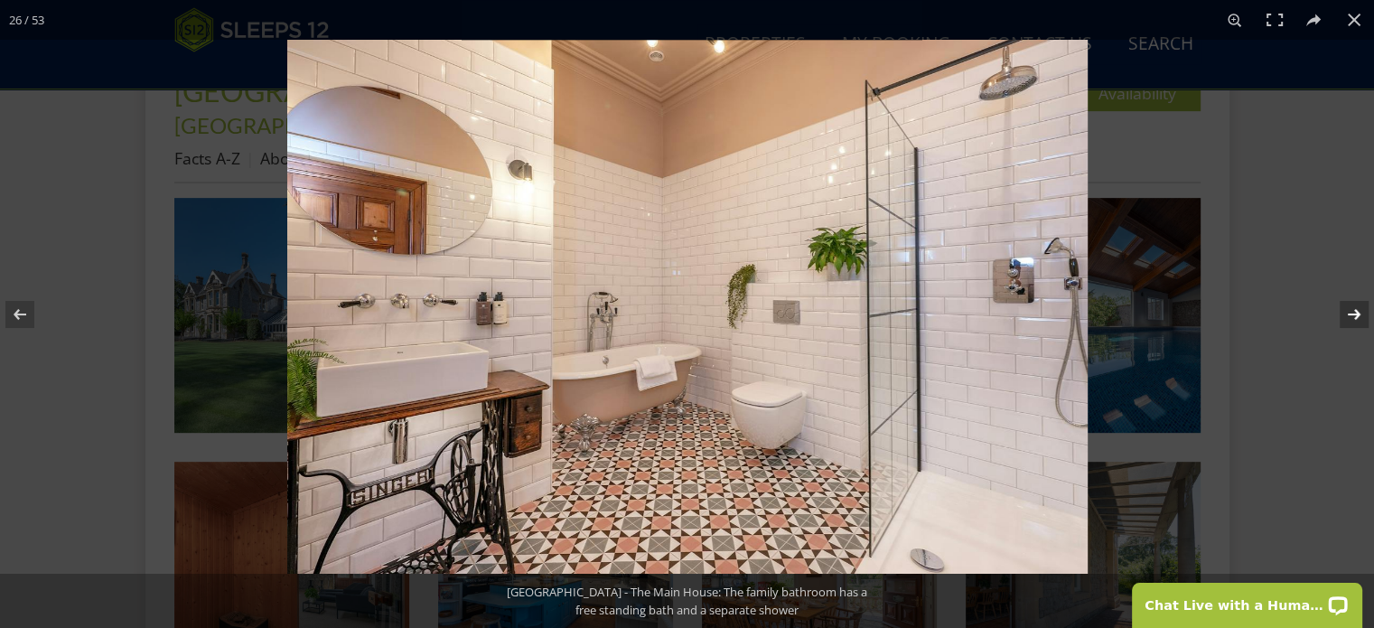
click at [1355, 311] on button at bounding box center [1342, 314] width 63 height 90
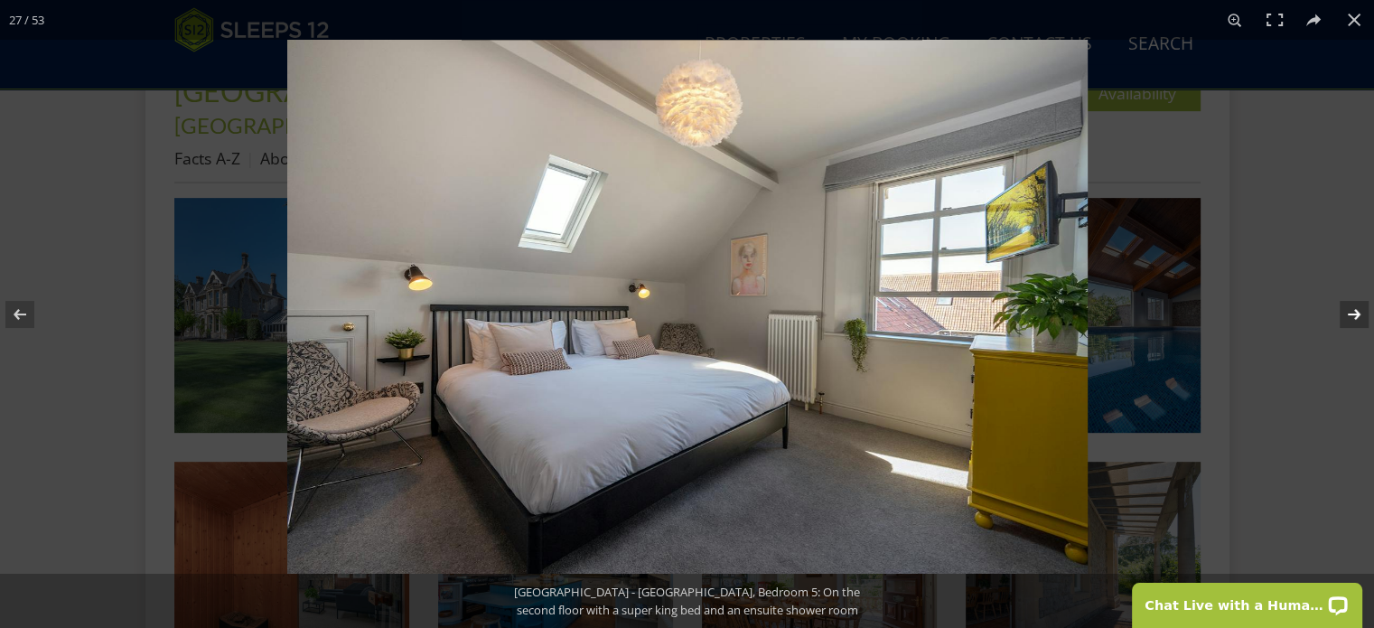
click at [1355, 311] on button at bounding box center [1342, 314] width 63 height 90
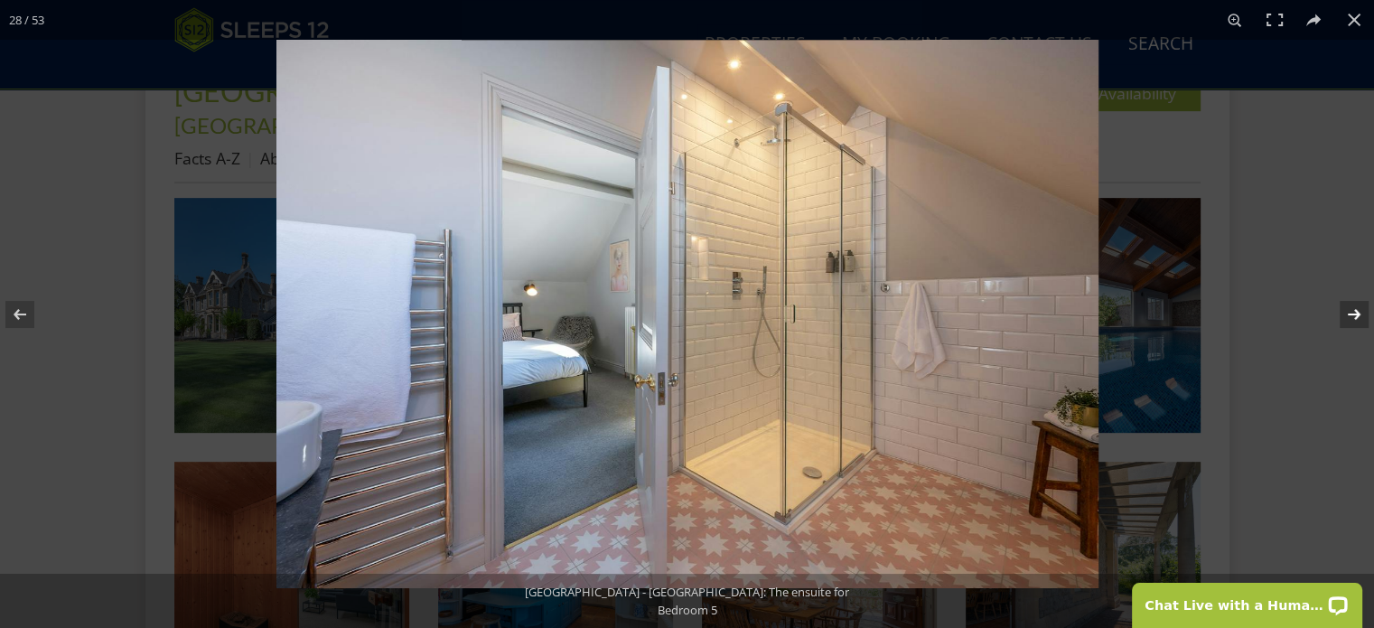
click at [1355, 311] on button at bounding box center [1342, 314] width 63 height 90
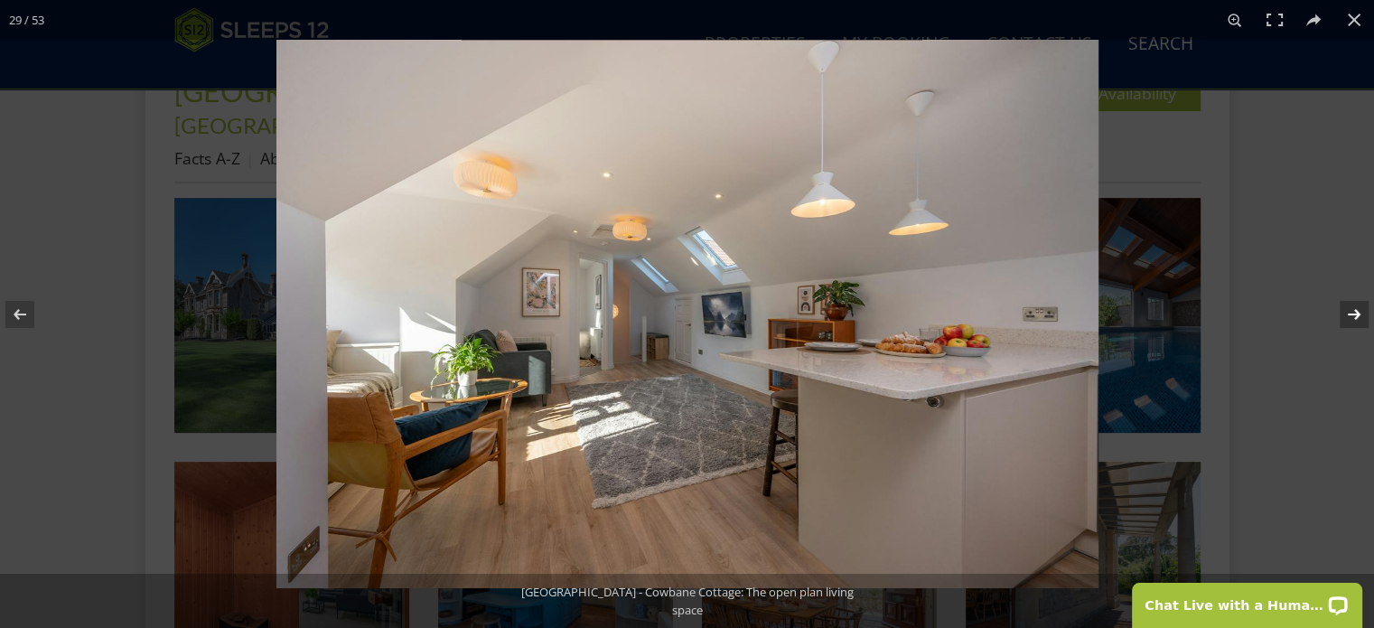
click at [1355, 311] on button at bounding box center [1342, 314] width 63 height 90
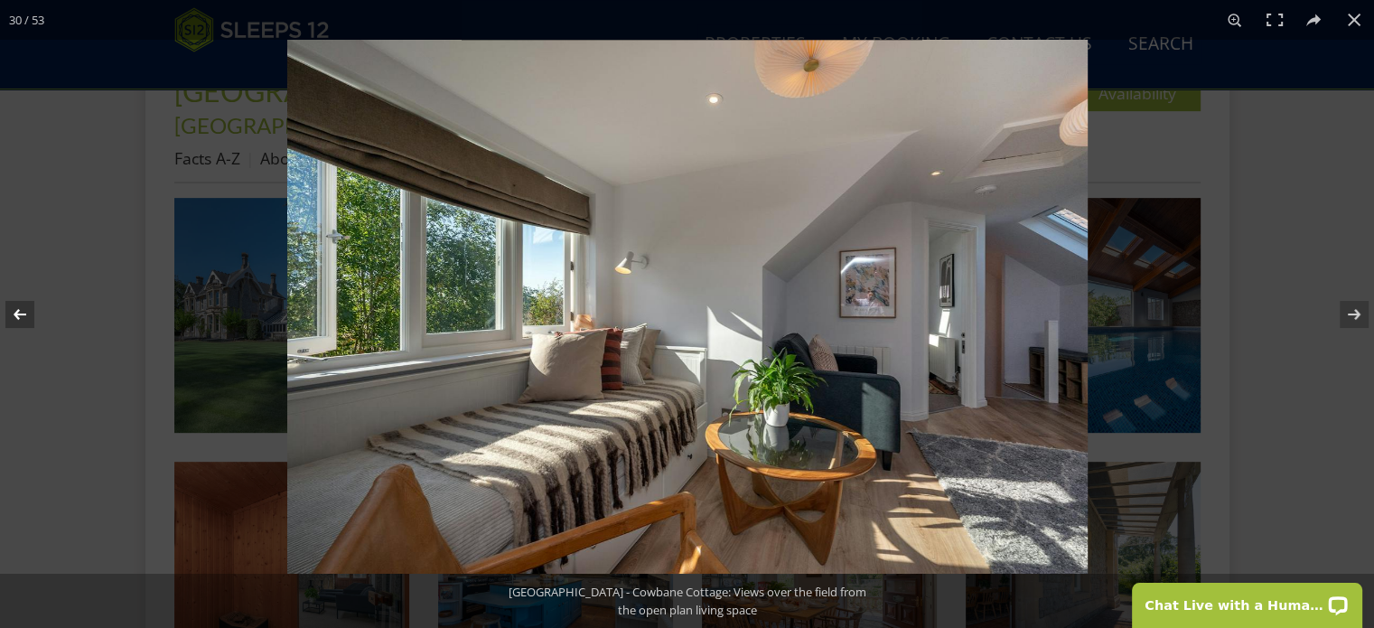
click at [23, 317] on button at bounding box center [31, 314] width 63 height 90
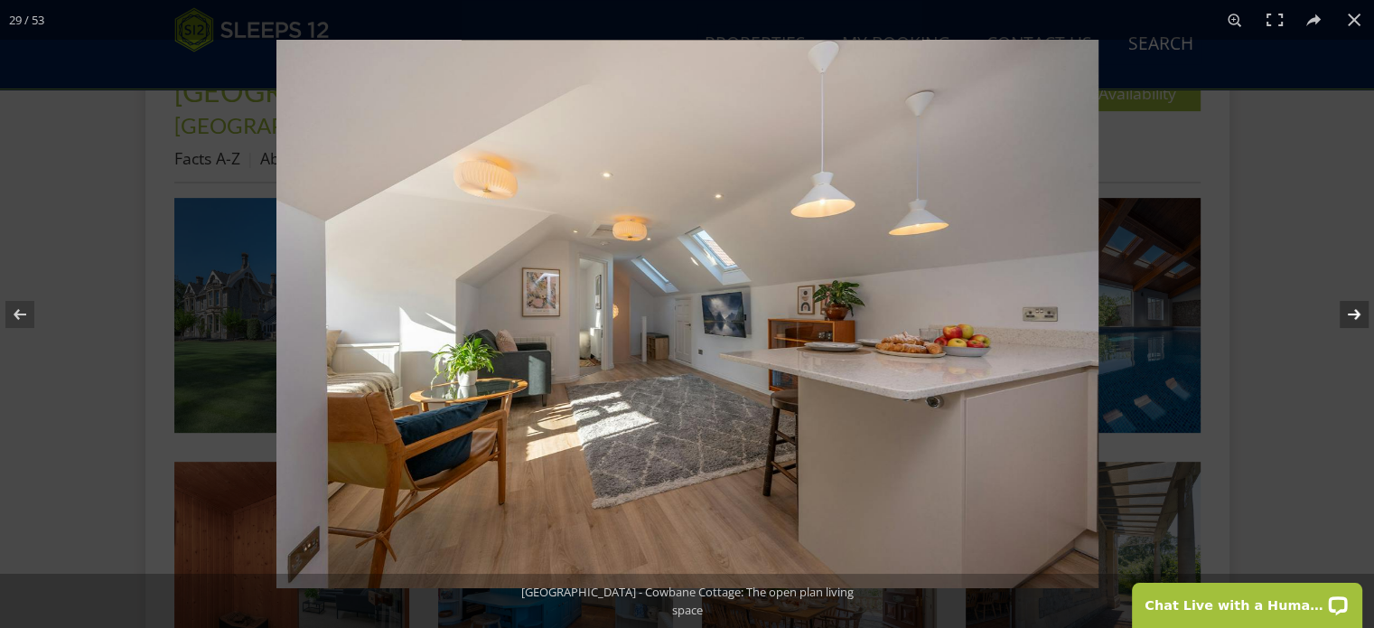
click at [1355, 312] on button at bounding box center [1342, 314] width 63 height 90
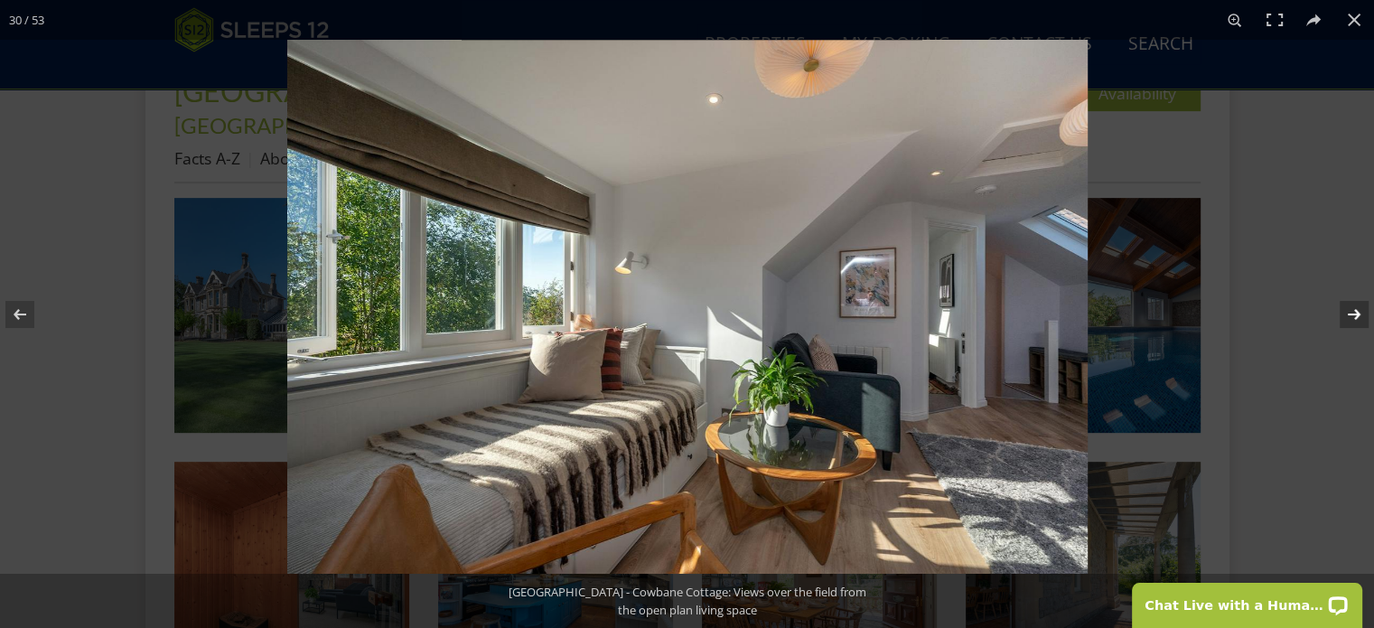
click at [1355, 312] on button at bounding box center [1342, 314] width 63 height 90
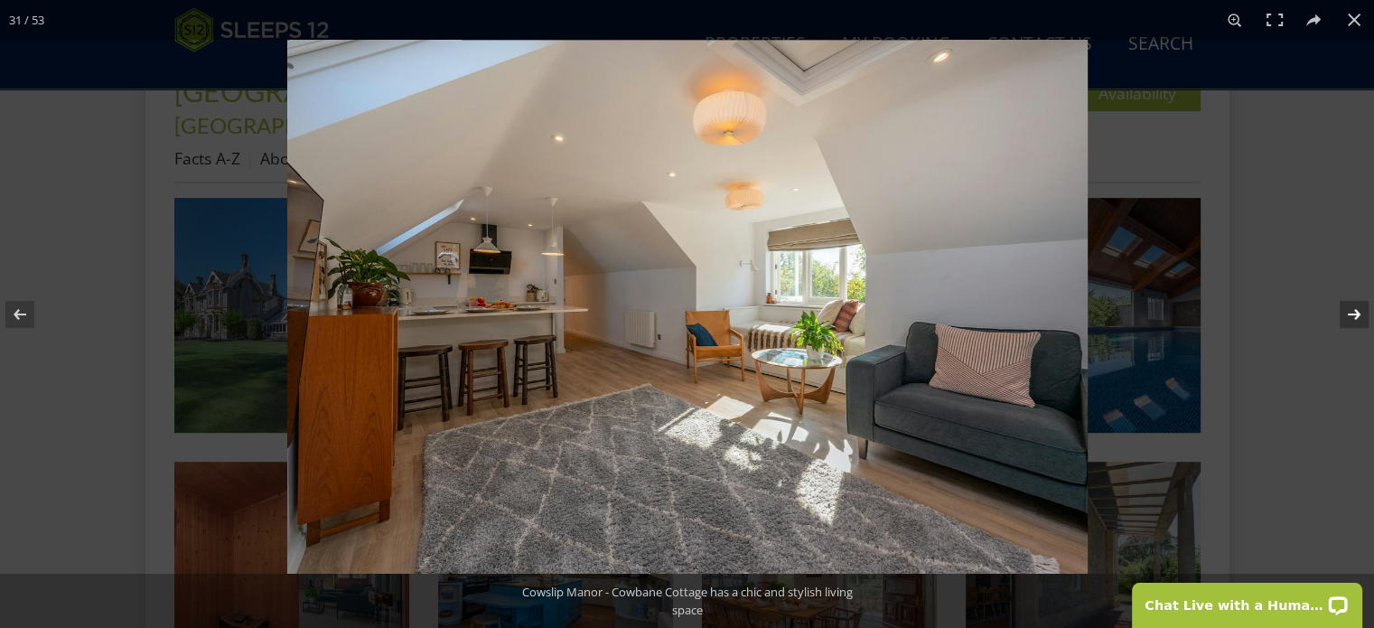
click at [1355, 312] on button at bounding box center [1342, 314] width 63 height 90
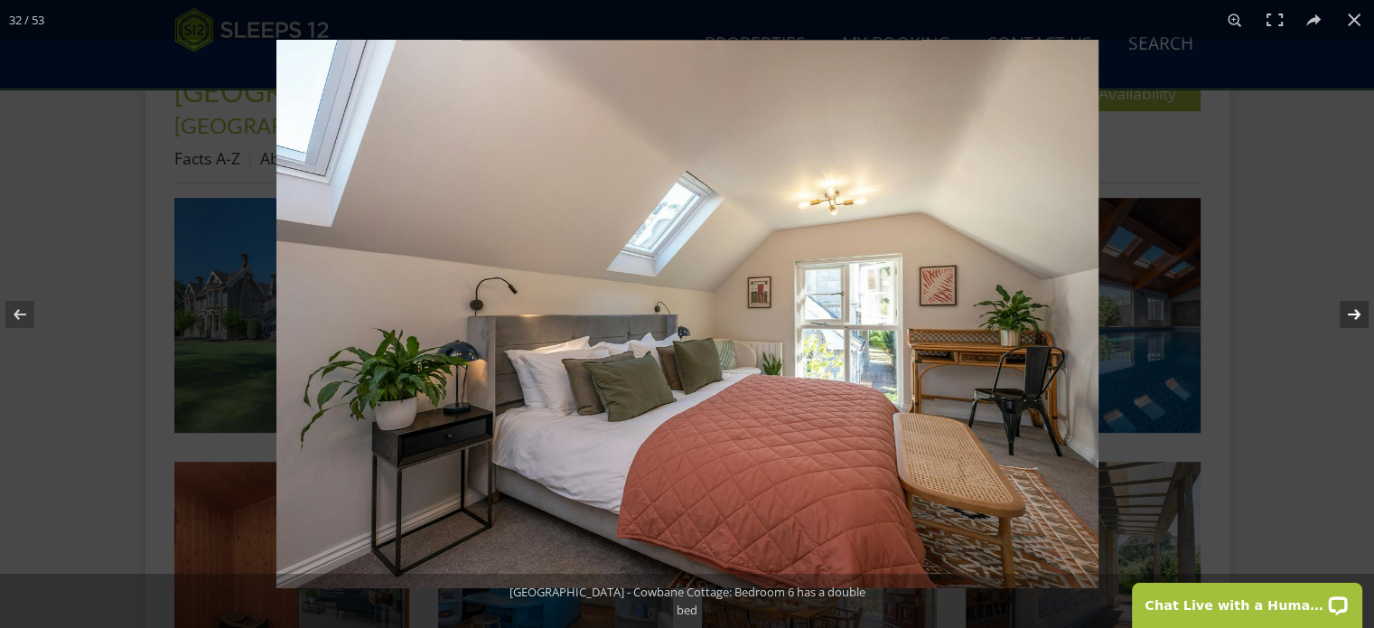
click at [1355, 312] on button at bounding box center [1342, 314] width 63 height 90
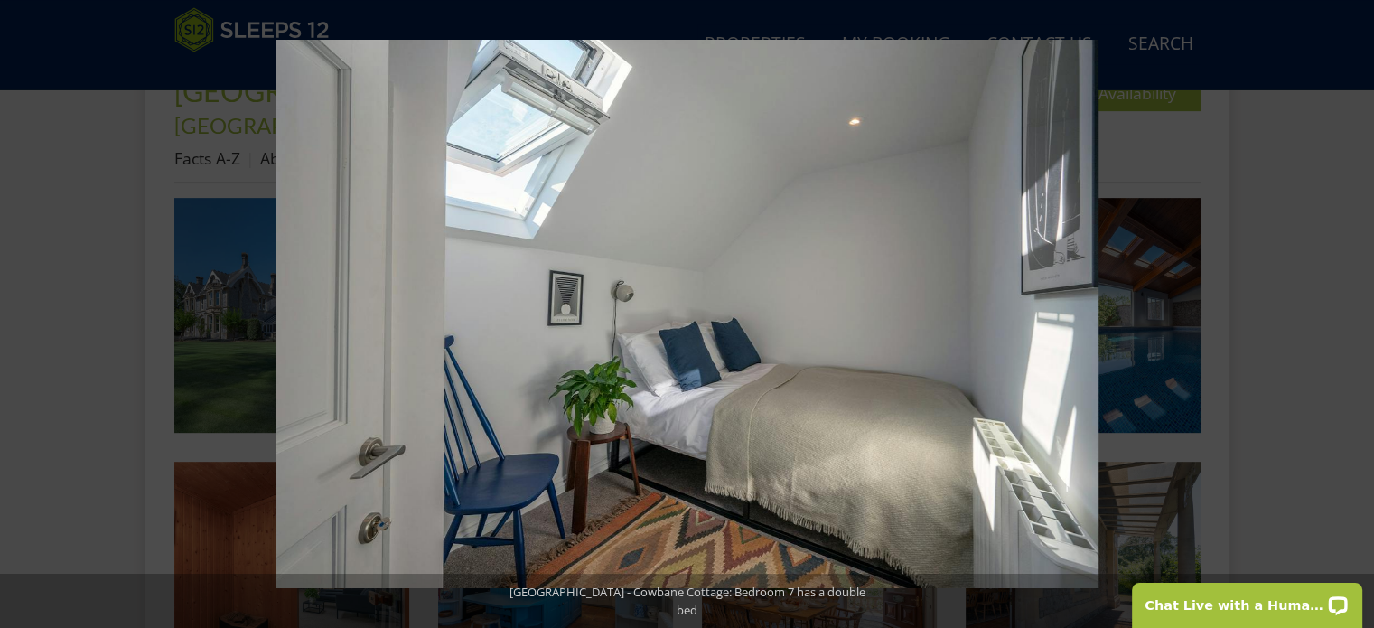
click at [1355, 312] on button at bounding box center [1342, 314] width 63 height 90
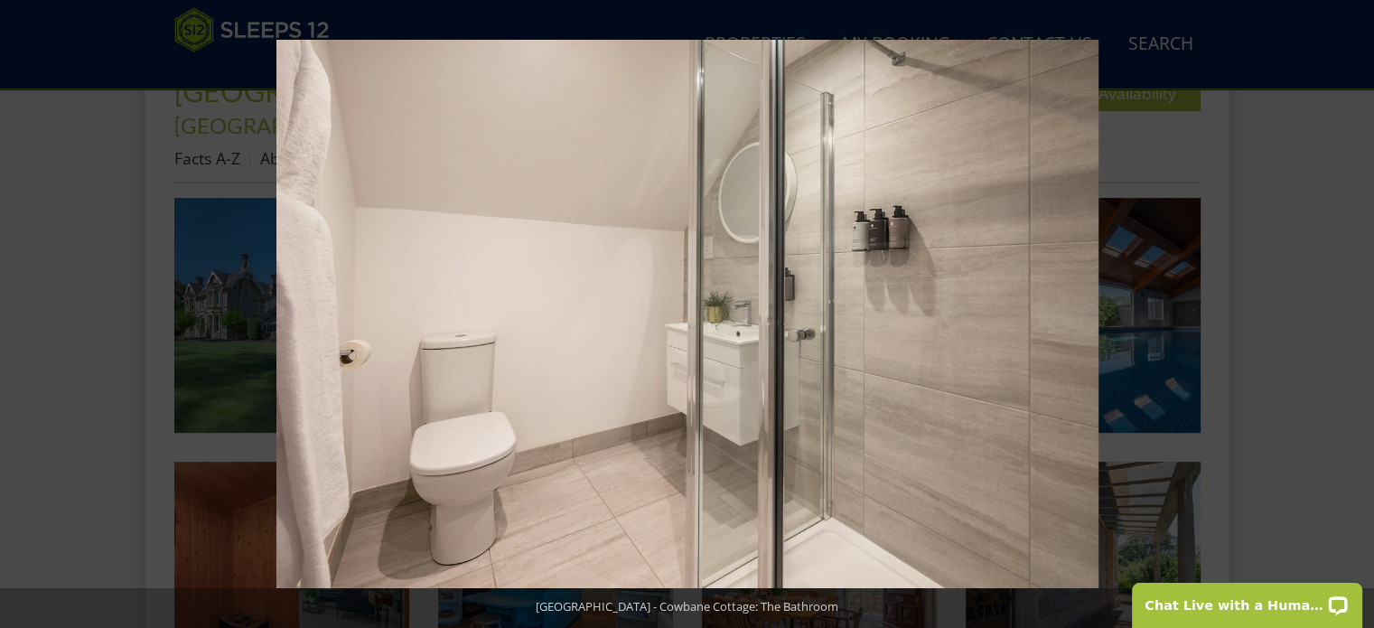
click at [1355, 312] on button at bounding box center [1342, 314] width 63 height 90
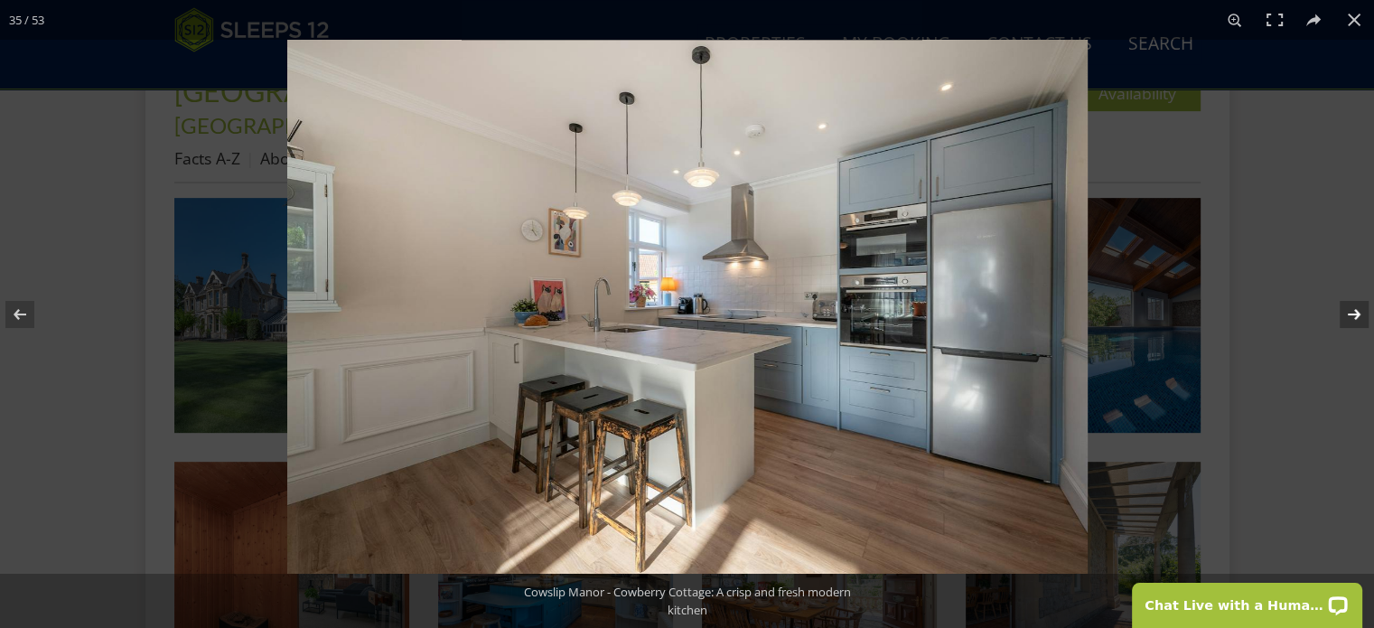
click at [1356, 313] on button at bounding box center [1342, 314] width 63 height 90
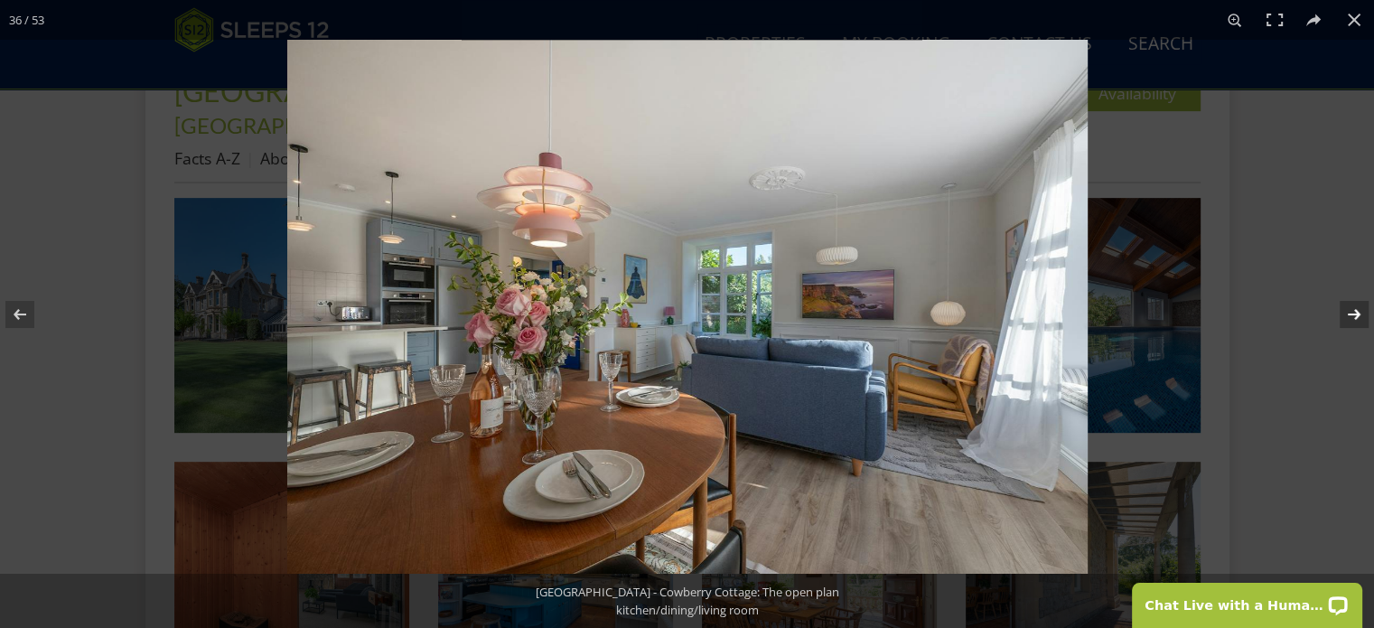
click at [1356, 316] on button at bounding box center [1342, 314] width 63 height 90
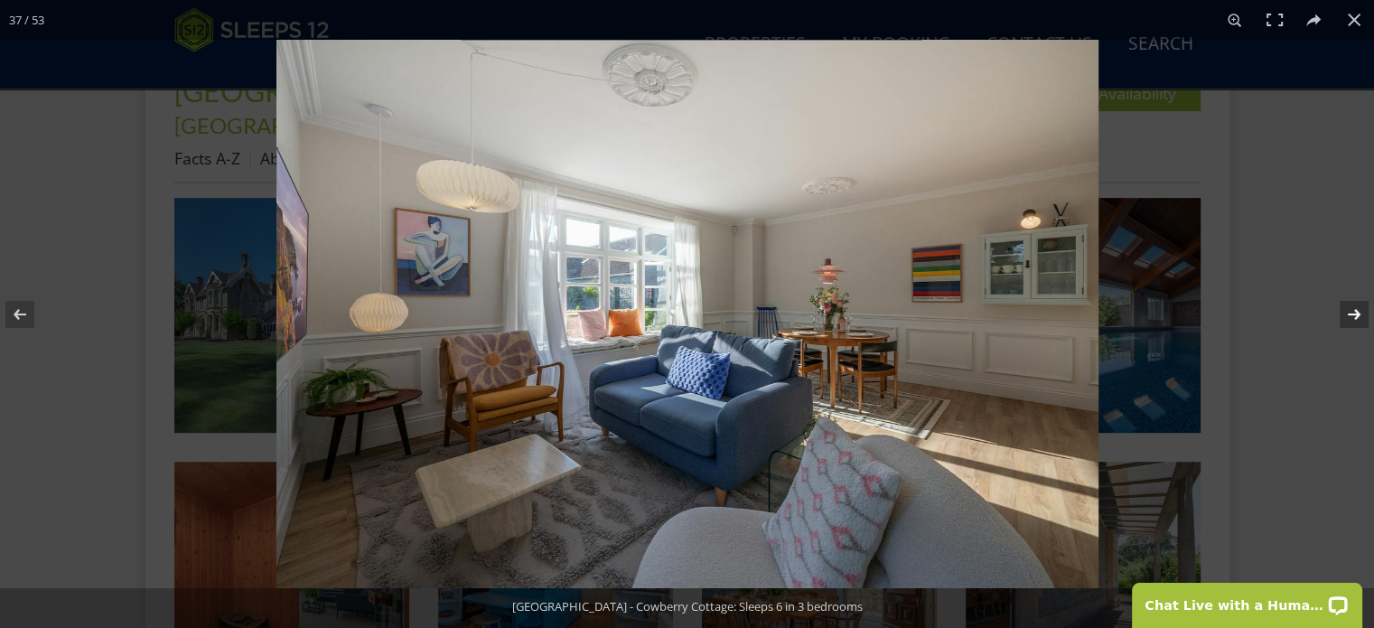
click at [1356, 316] on button at bounding box center [1342, 314] width 63 height 90
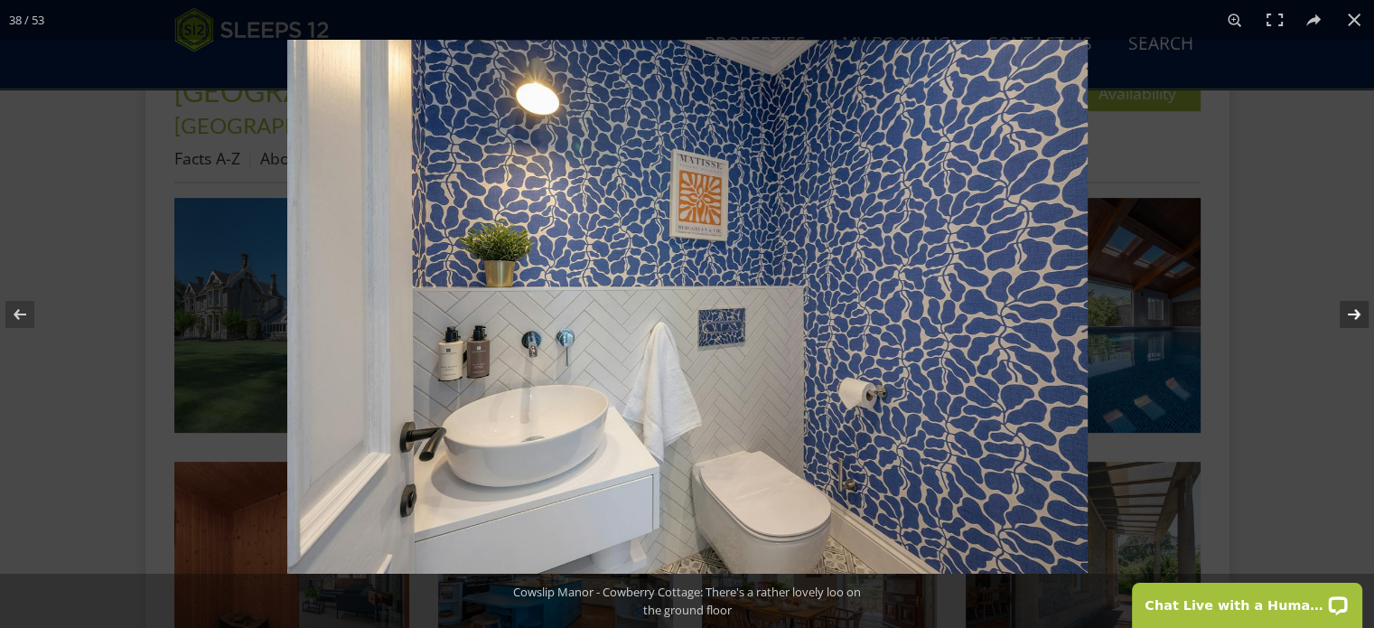
click at [1356, 316] on button at bounding box center [1342, 314] width 63 height 90
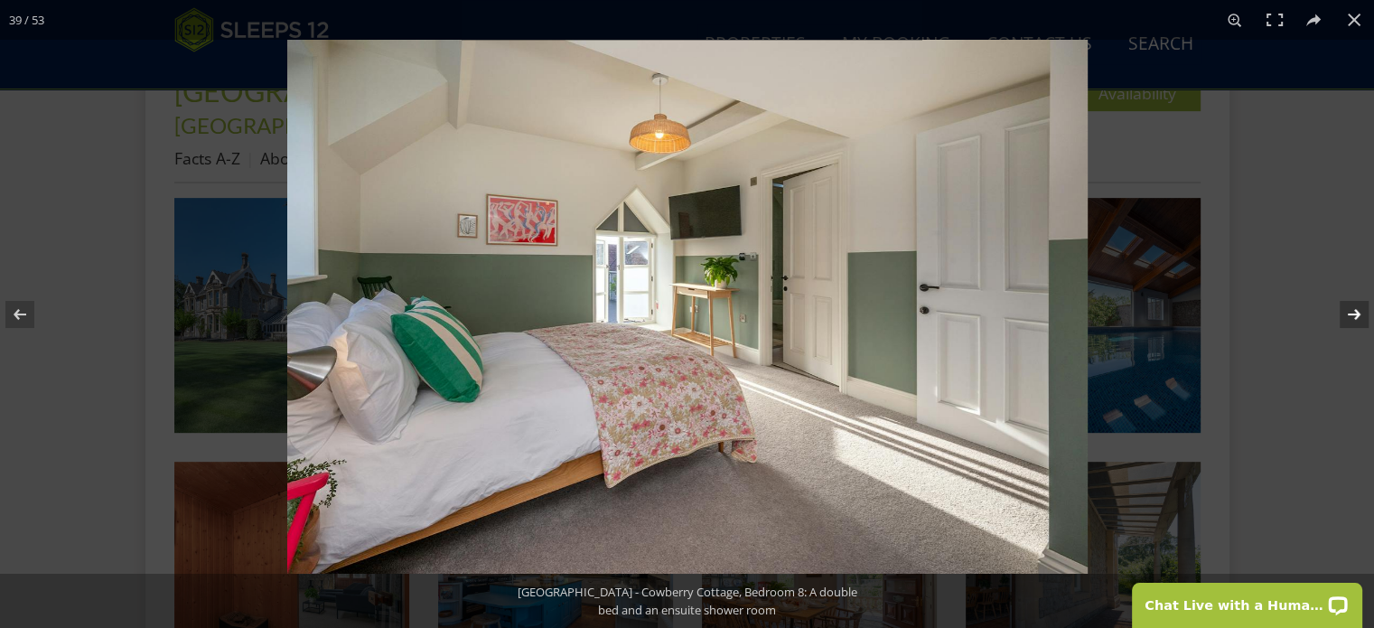
click at [1356, 316] on button at bounding box center [1342, 314] width 63 height 90
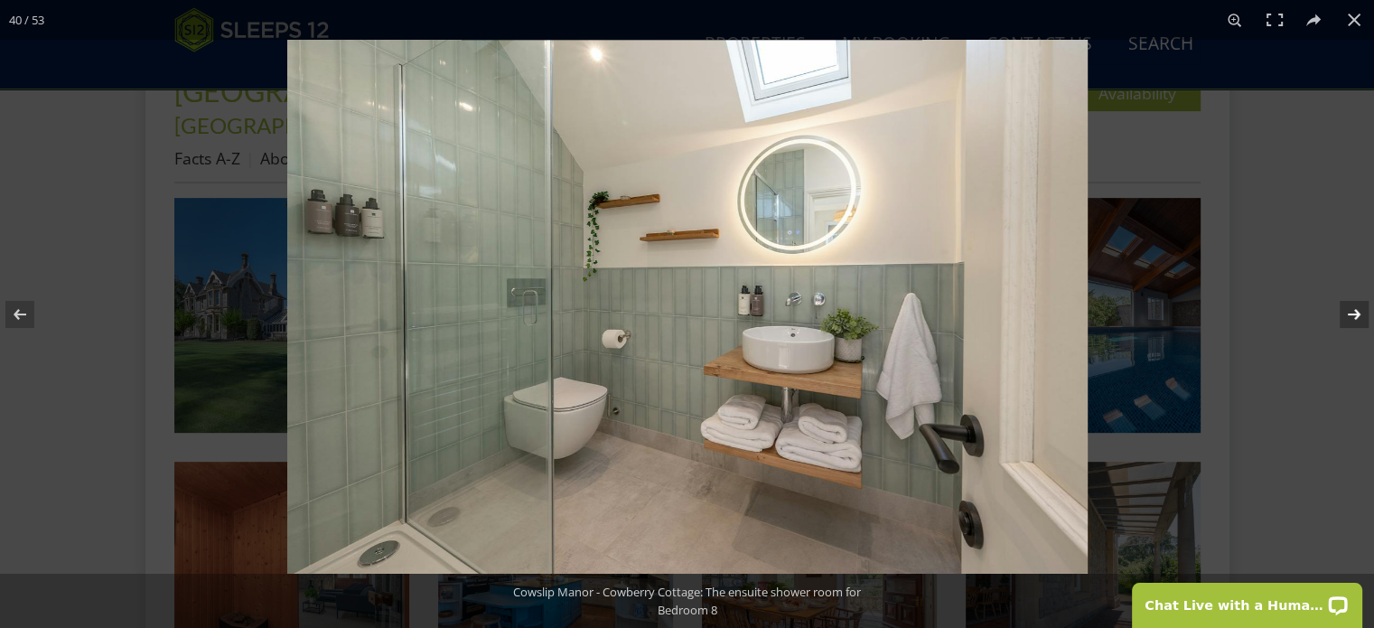
click at [1356, 316] on button at bounding box center [1342, 314] width 63 height 90
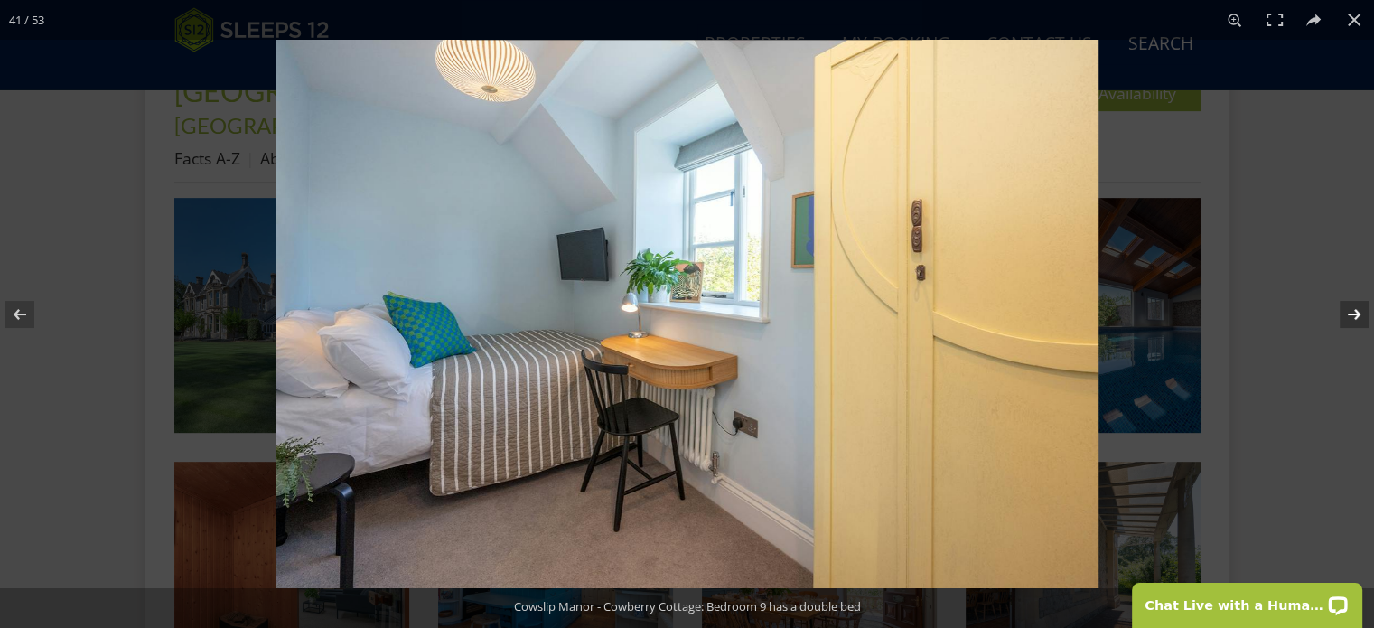
click at [1356, 316] on button at bounding box center [1342, 314] width 63 height 90
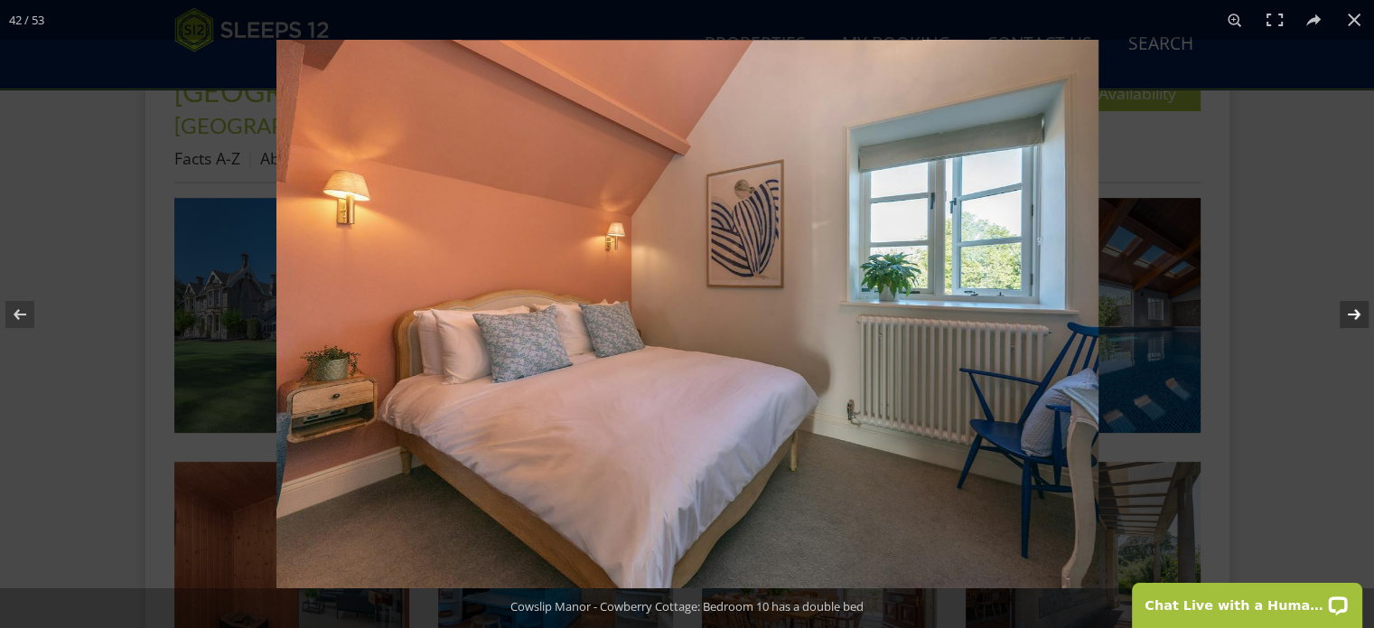
click at [1356, 316] on button at bounding box center [1342, 314] width 63 height 90
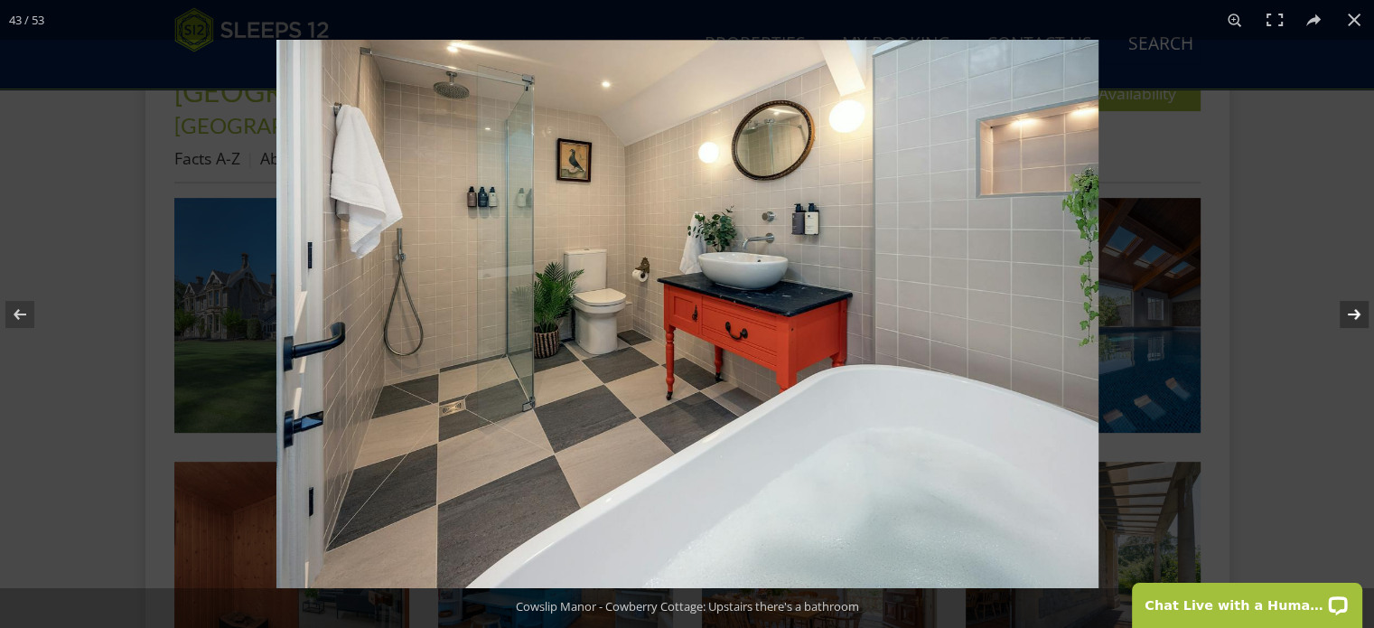
click at [1356, 316] on button at bounding box center [1342, 314] width 63 height 90
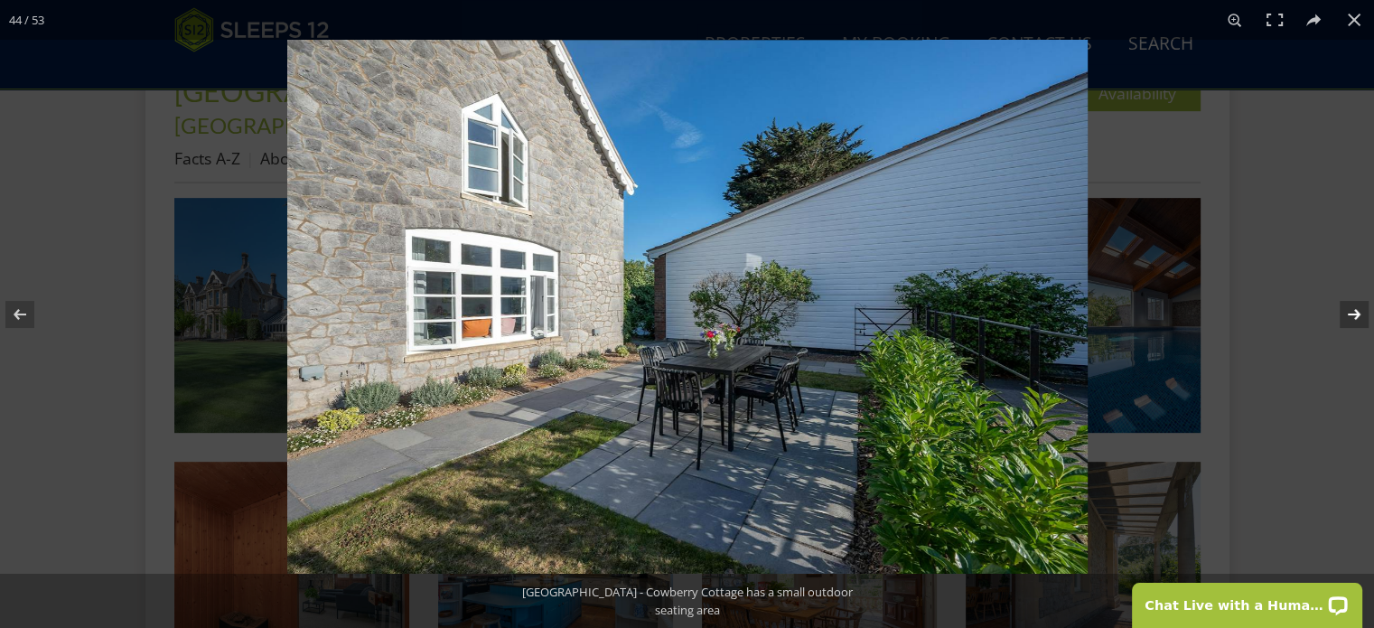
click at [1356, 316] on button at bounding box center [1342, 314] width 63 height 90
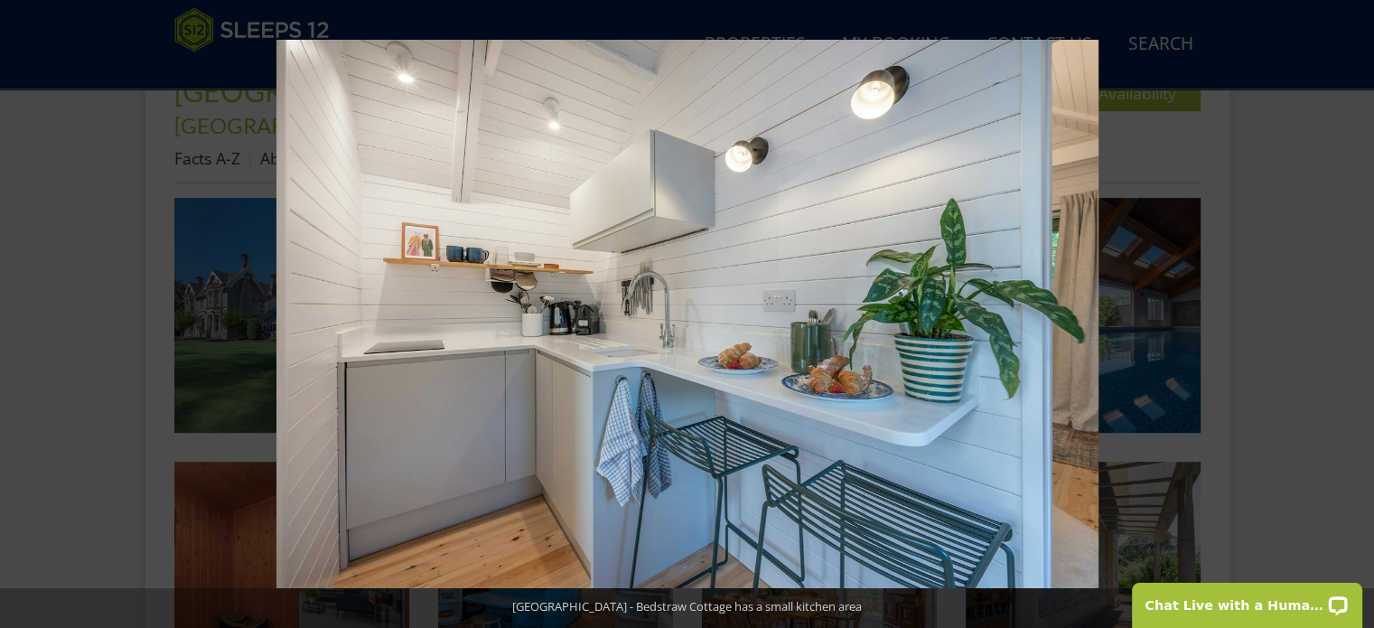
click at [1356, 316] on button at bounding box center [1342, 314] width 63 height 90
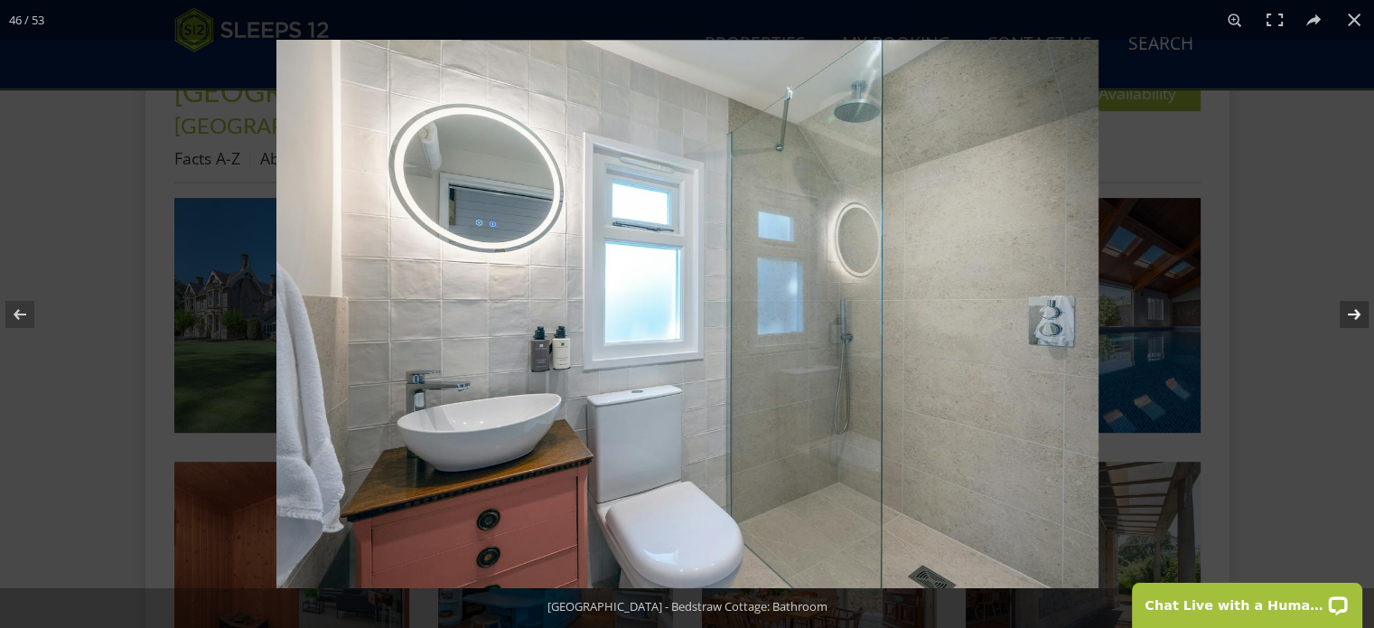
click at [1356, 313] on button at bounding box center [1342, 314] width 63 height 90
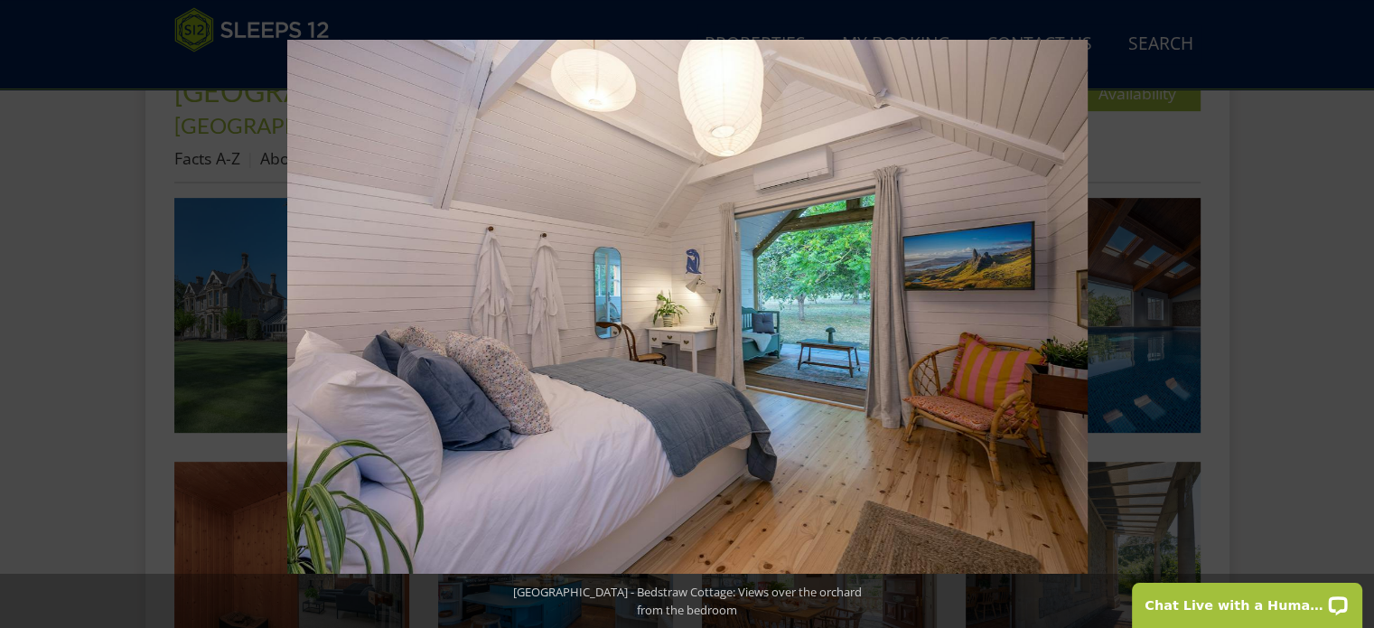
click at [1356, 313] on button at bounding box center [1342, 314] width 63 height 90
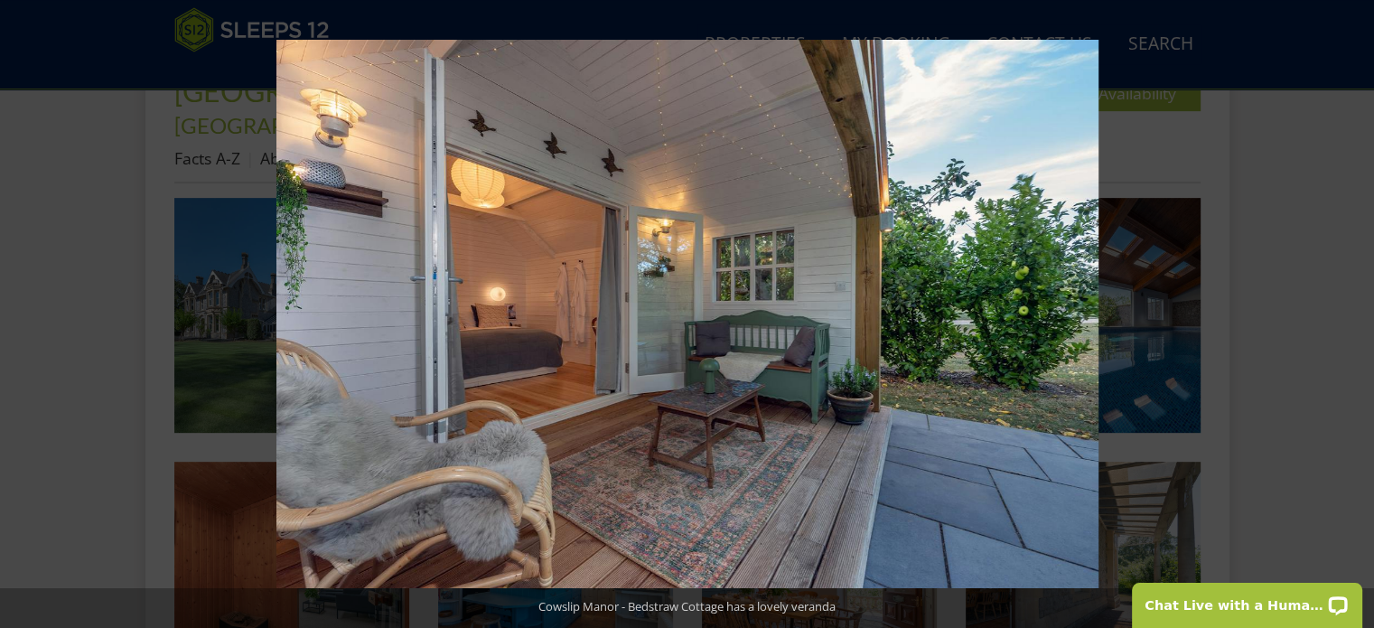
click at [1356, 313] on button at bounding box center [1342, 314] width 63 height 90
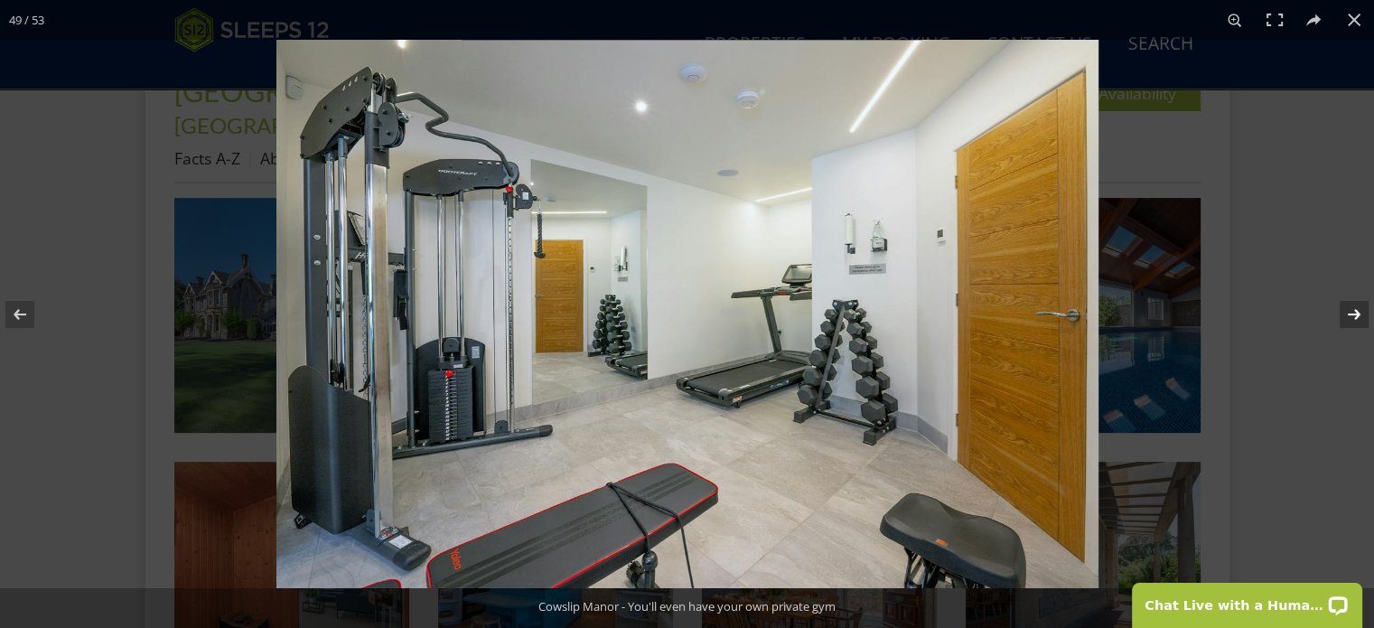
click at [1360, 313] on button at bounding box center [1342, 314] width 63 height 90
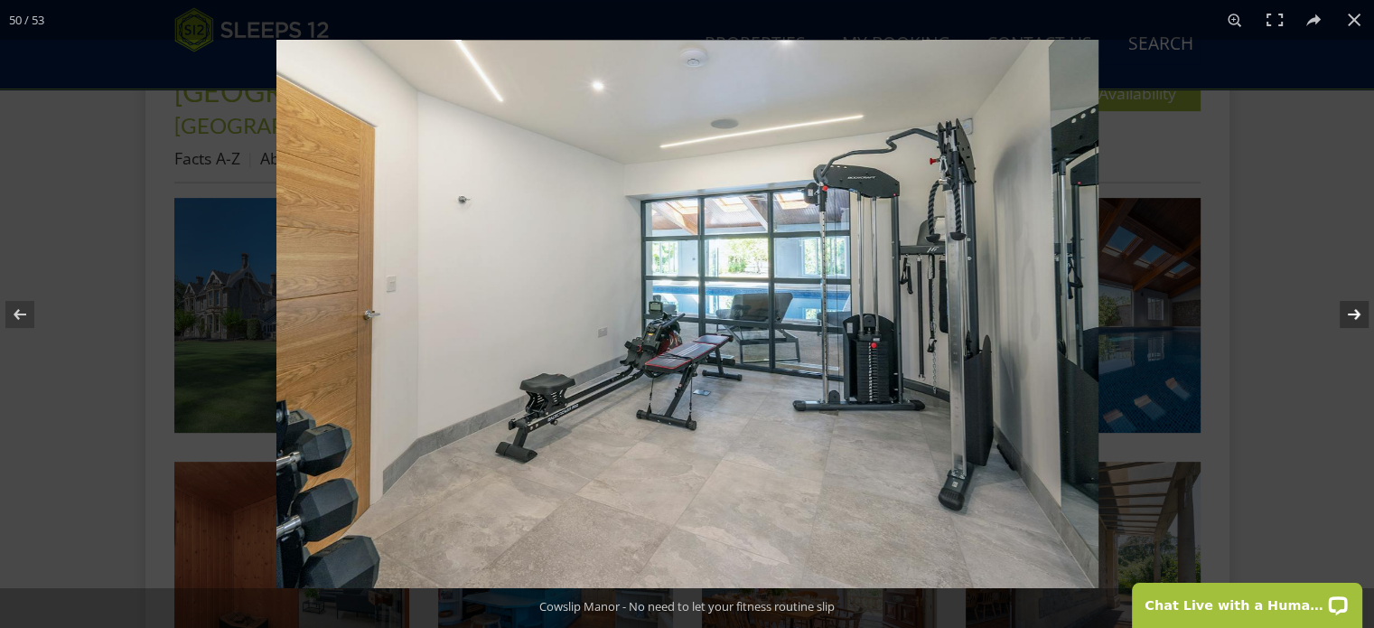
click at [1360, 313] on button at bounding box center [1342, 314] width 63 height 90
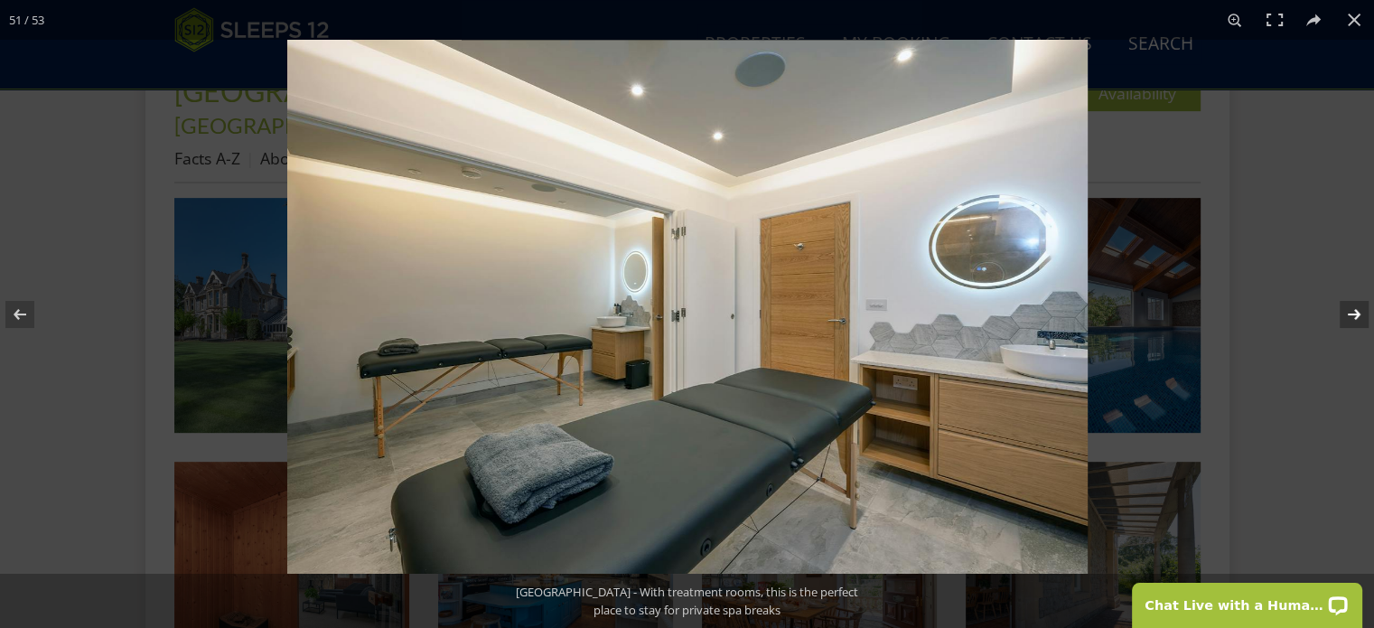
click at [1360, 313] on button at bounding box center [1342, 314] width 63 height 90
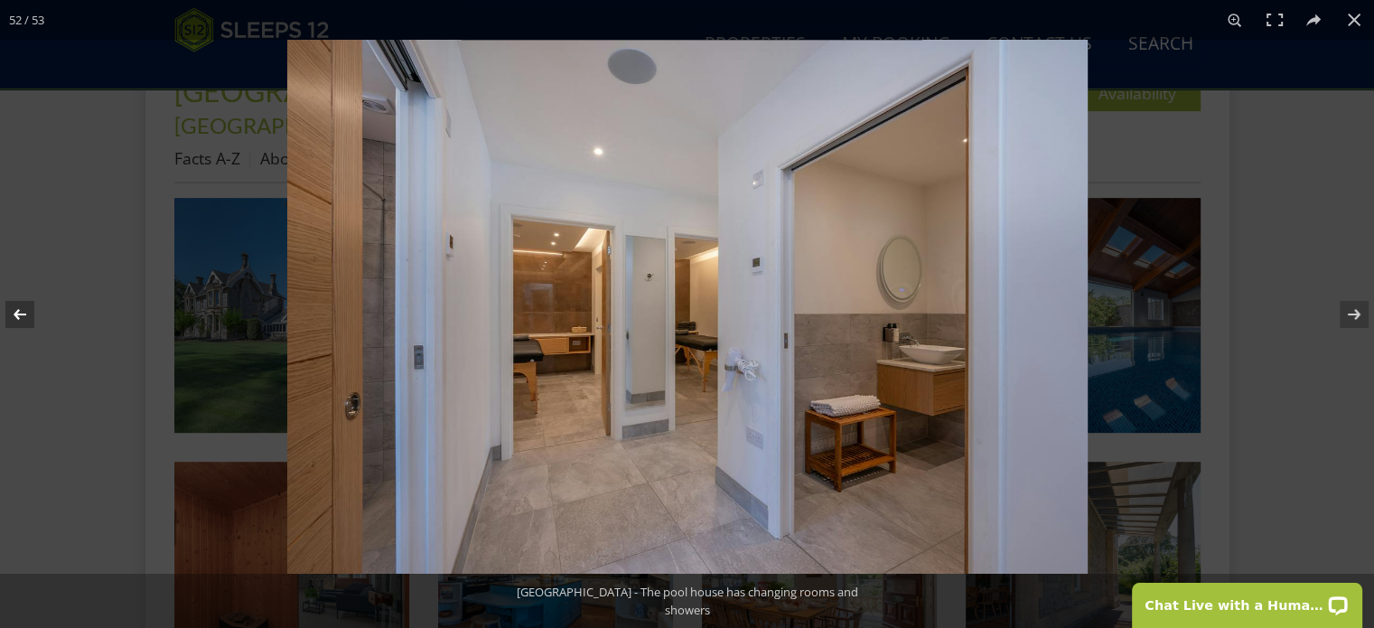
click at [27, 313] on button at bounding box center [31, 314] width 63 height 90
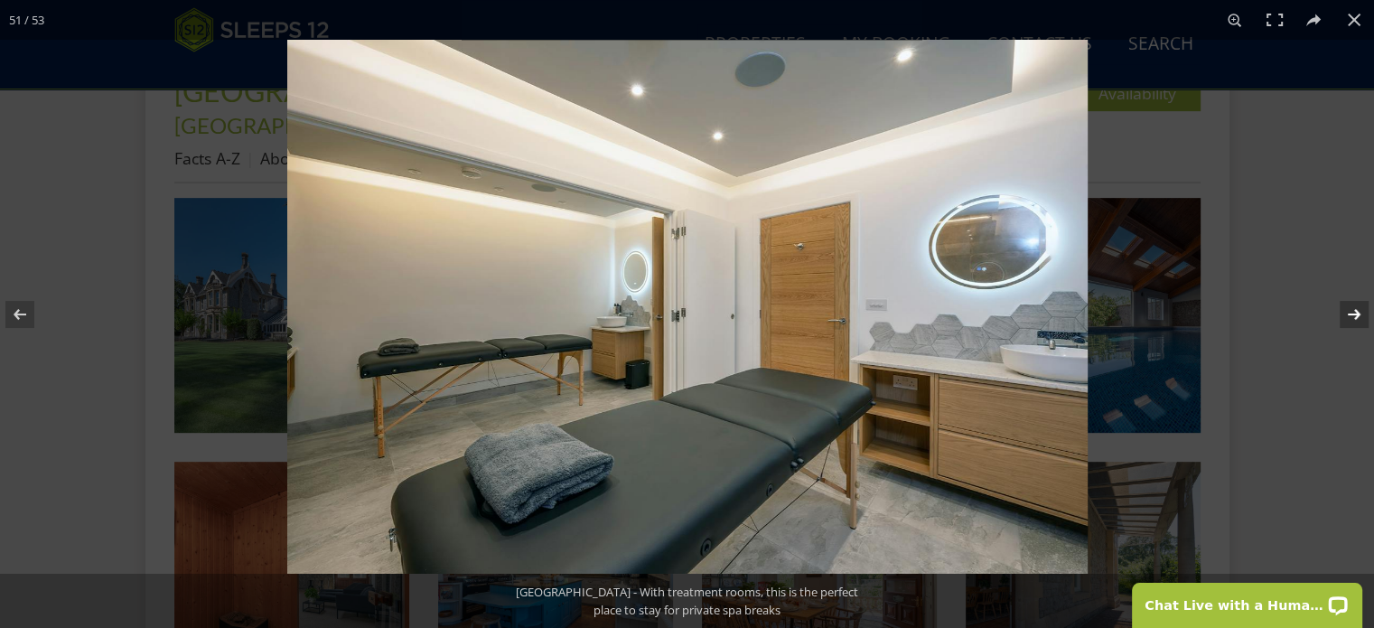
click at [1351, 315] on button at bounding box center [1342, 314] width 63 height 90
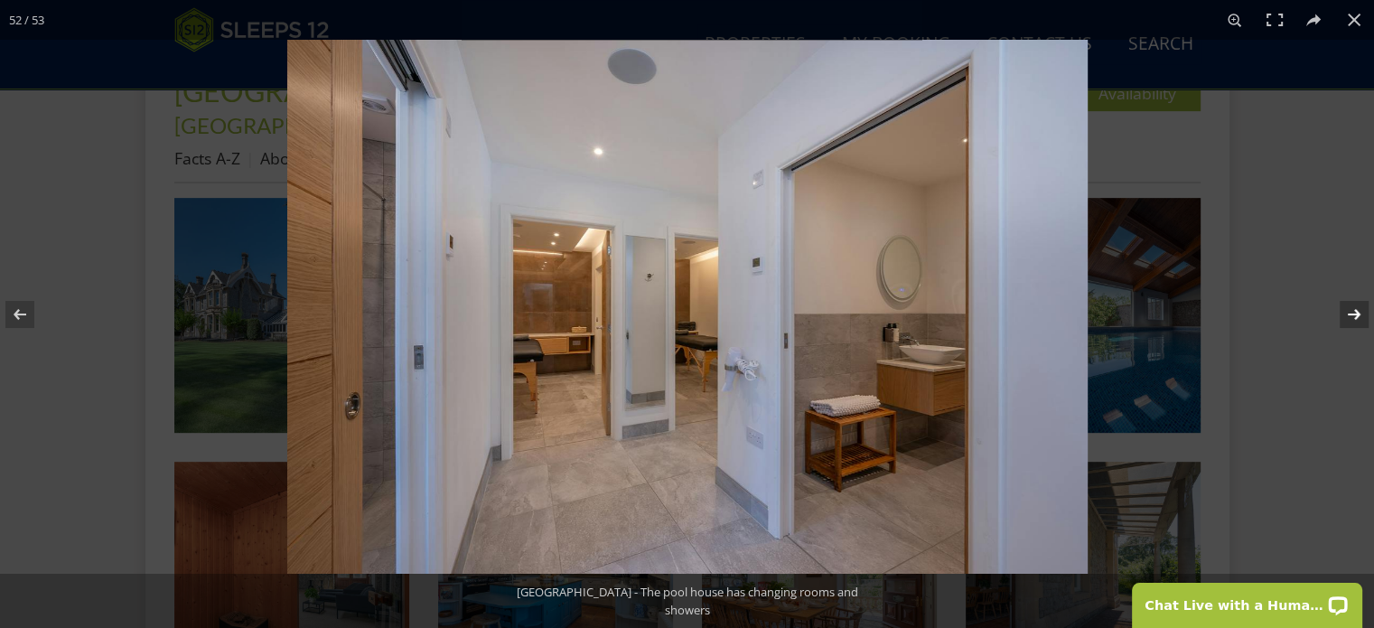
click at [1351, 315] on button at bounding box center [1342, 314] width 63 height 90
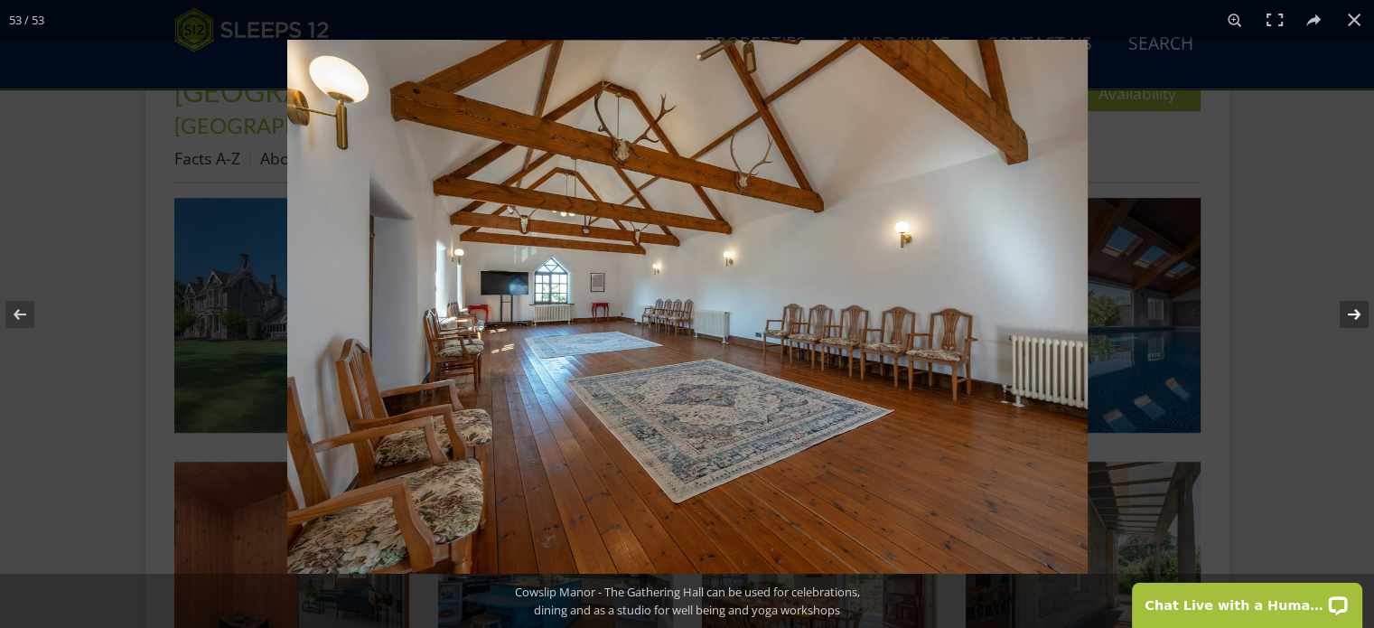
click at [1355, 313] on button at bounding box center [1342, 314] width 63 height 90
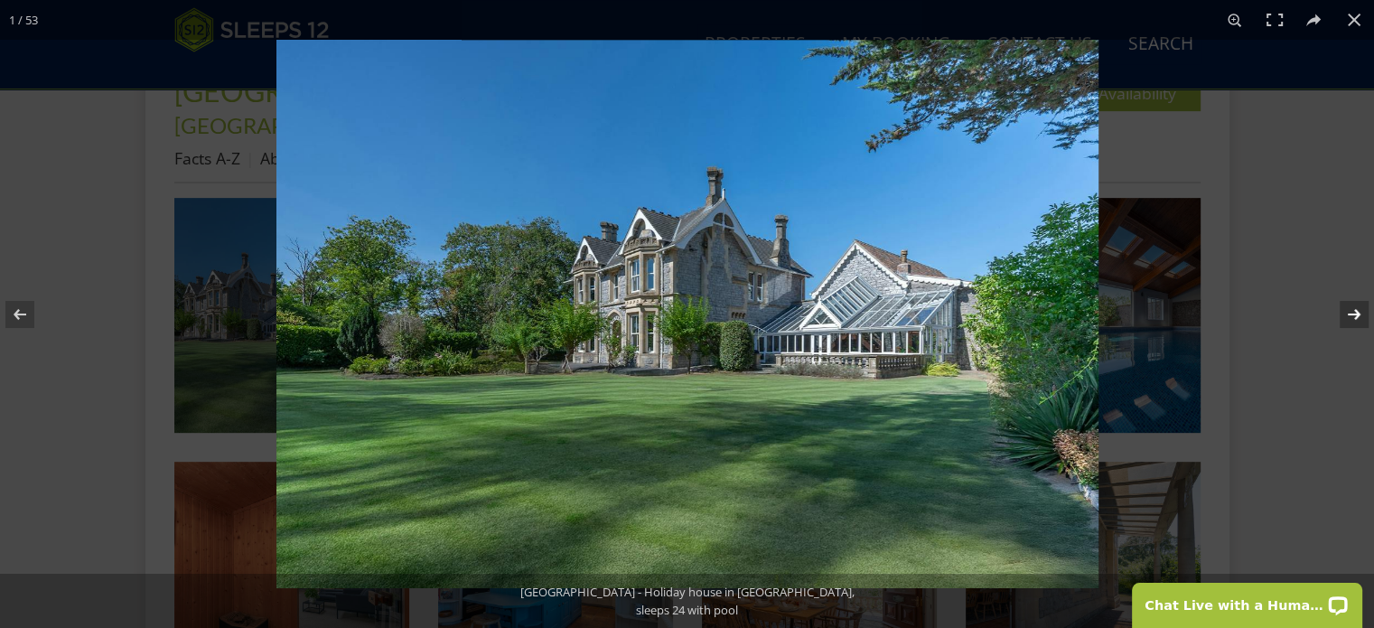
click at [1352, 310] on button at bounding box center [1342, 314] width 63 height 90
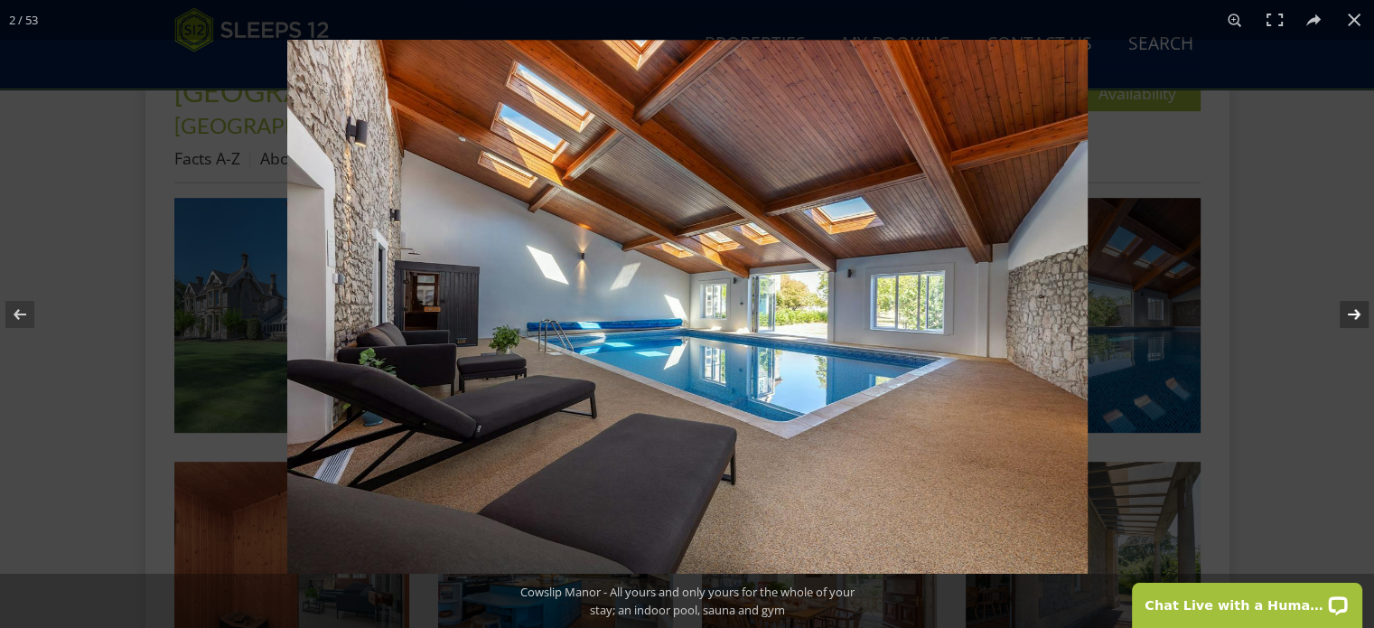
click at [1349, 316] on button at bounding box center [1342, 314] width 63 height 90
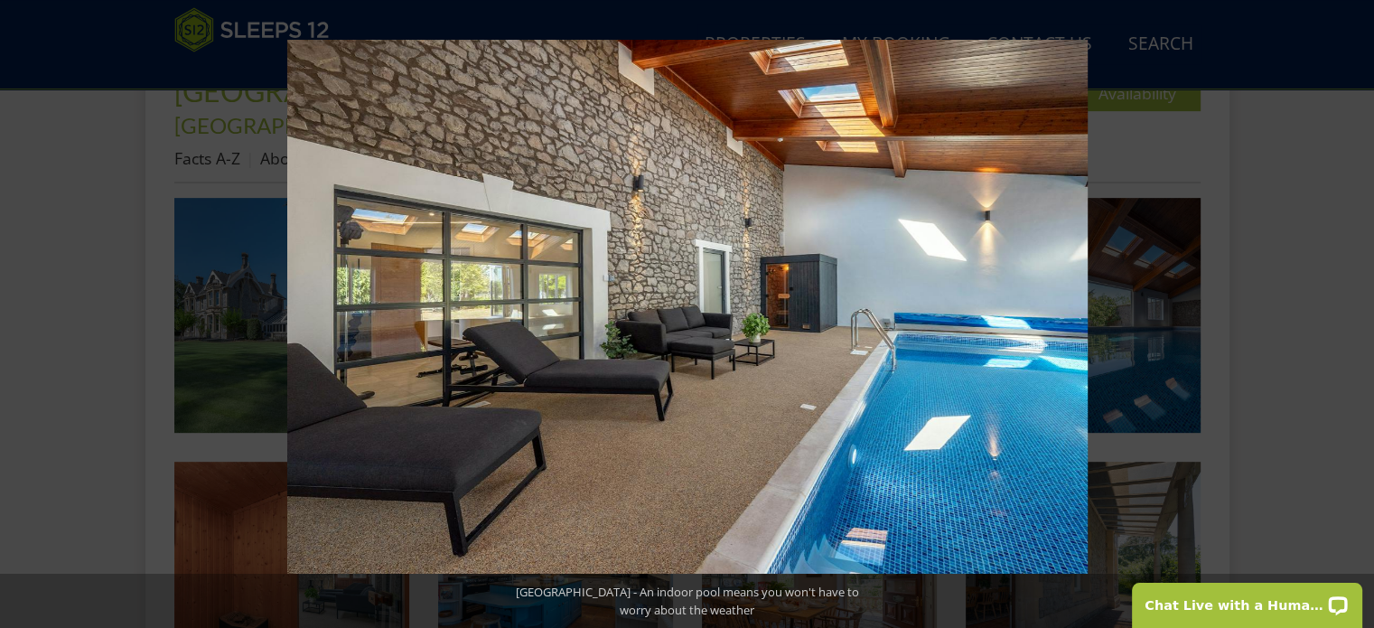
click at [1349, 316] on button at bounding box center [1342, 314] width 63 height 90
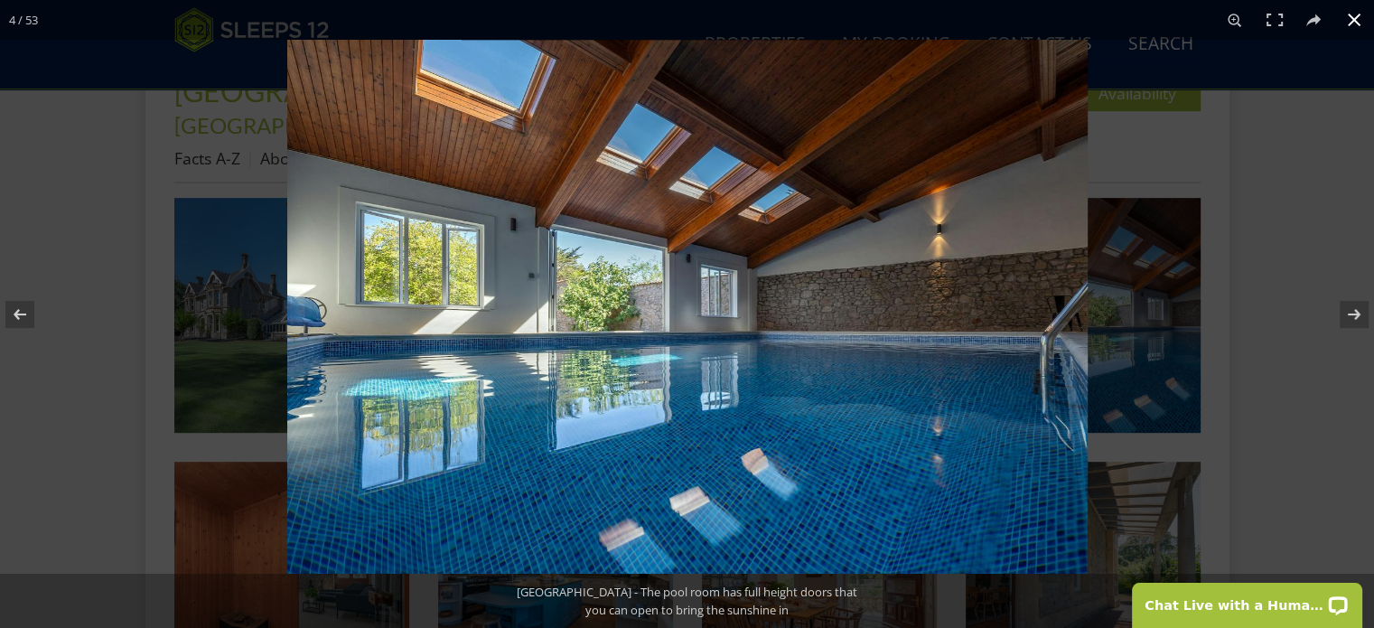
click at [1353, 23] on button at bounding box center [1354, 20] width 40 height 40
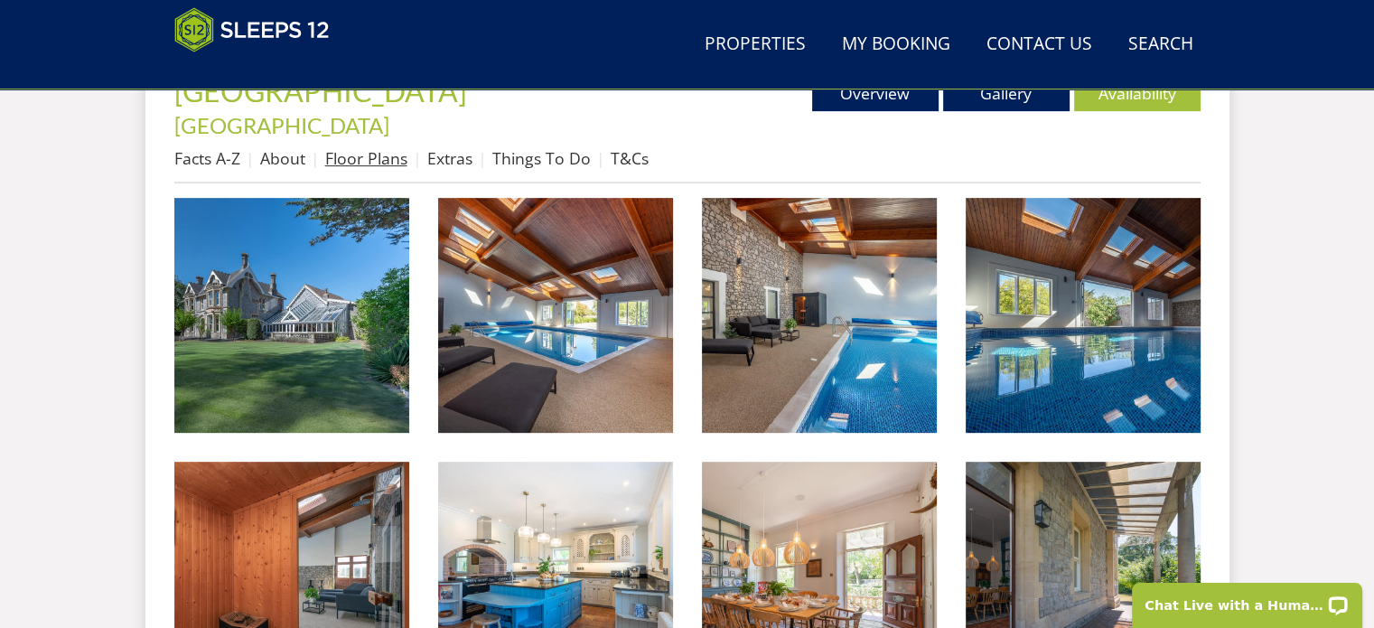
click at [351, 147] on link "Floor Plans" at bounding box center [366, 158] width 82 height 22
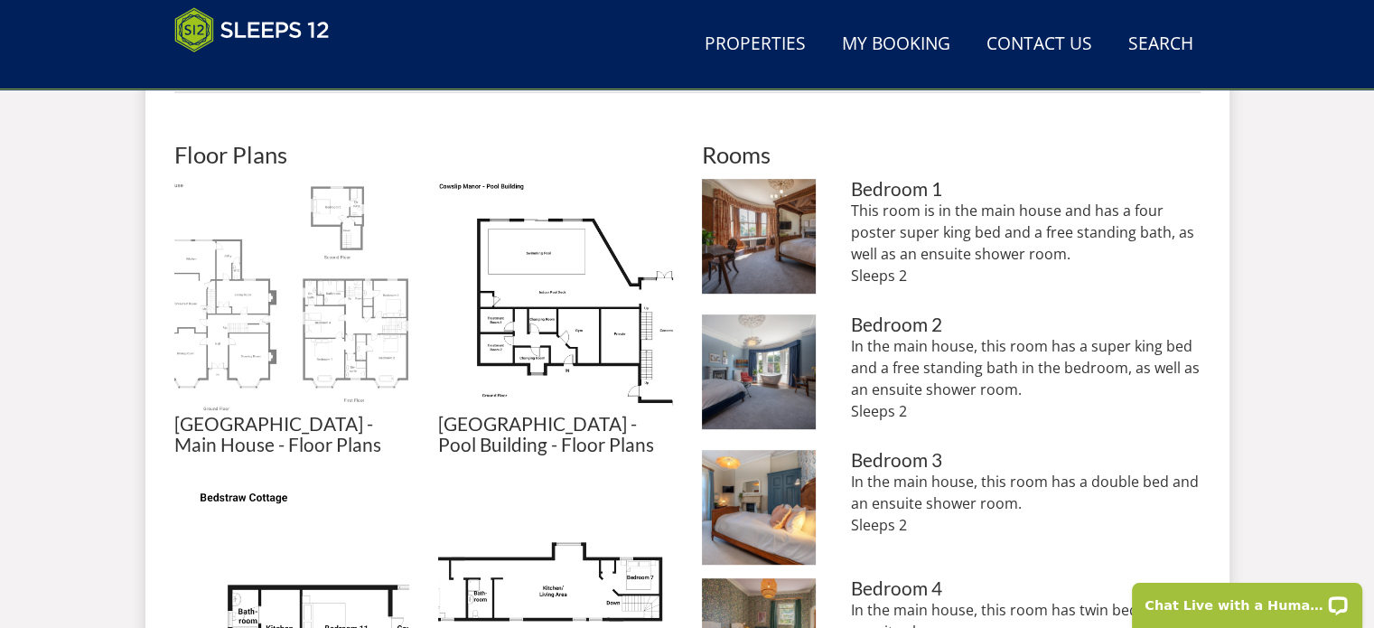
click at [287, 286] on img at bounding box center [291, 296] width 235 height 235
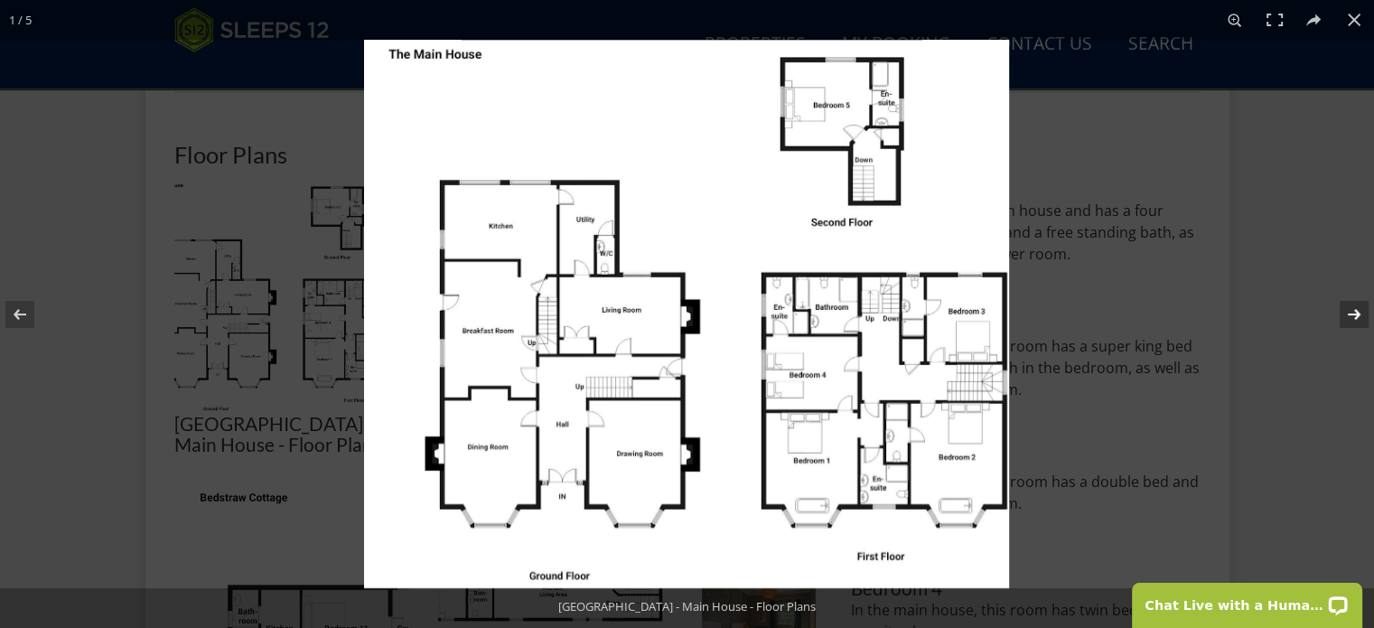
click at [1355, 310] on button at bounding box center [1342, 314] width 63 height 90
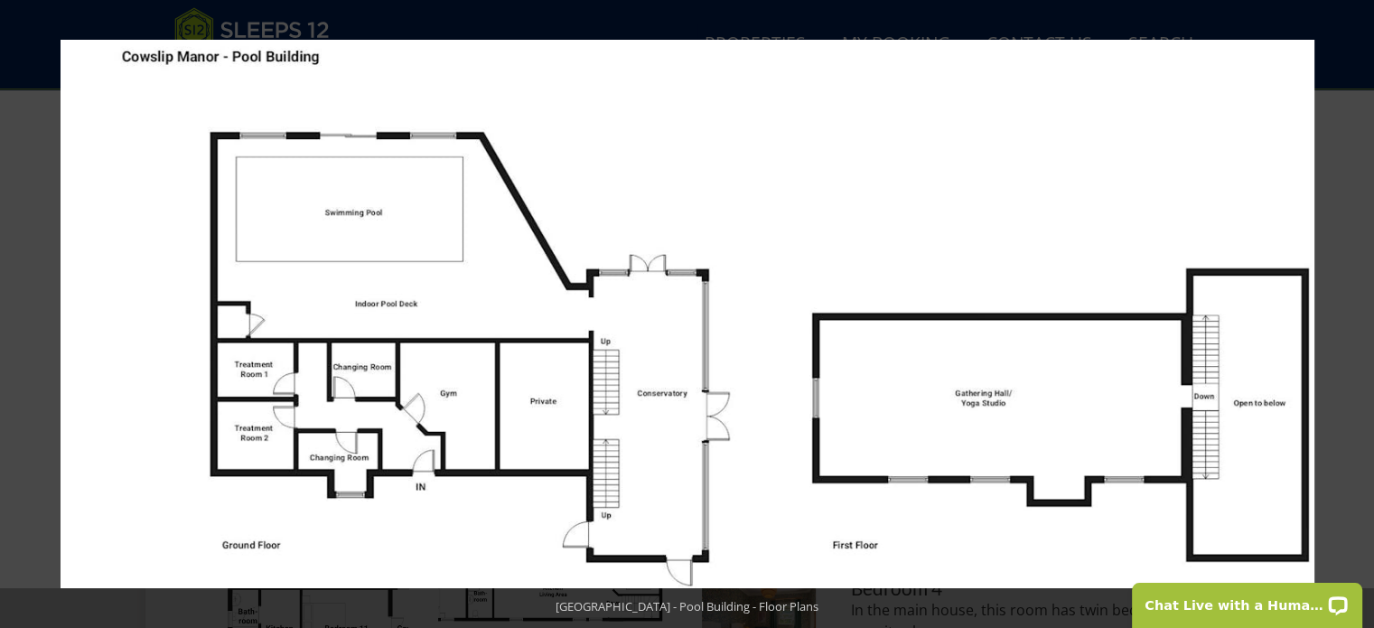
click at [1358, 312] on button at bounding box center [1342, 314] width 63 height 90
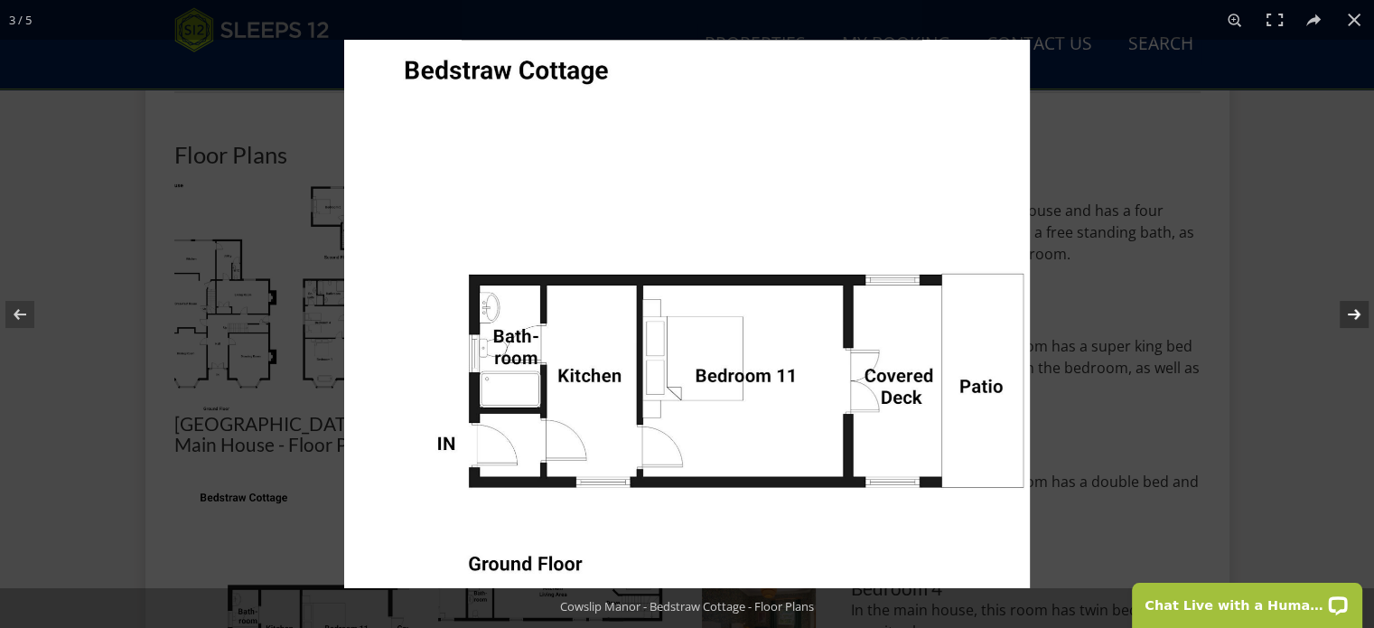
click at [1354, 314] on button at bounding box center [1342, 314] width 63 height 90
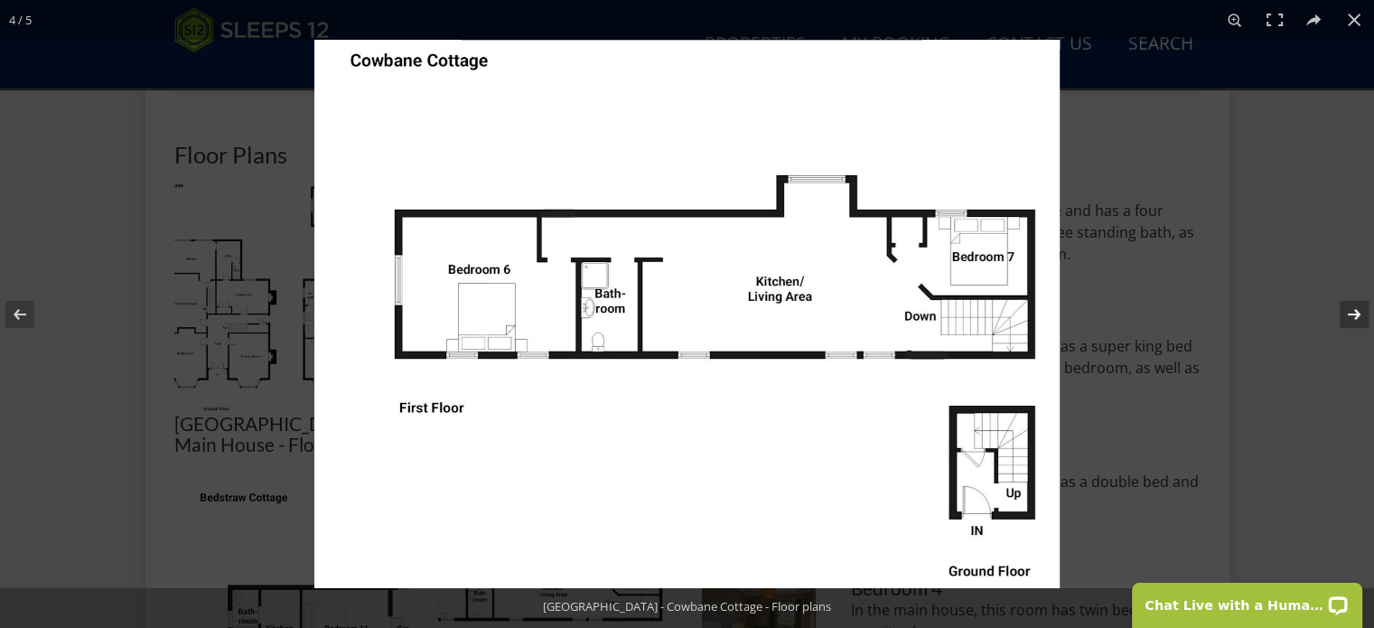
click at [1356, 313] on button at bounding box center [1342, 314] width 63 height 90
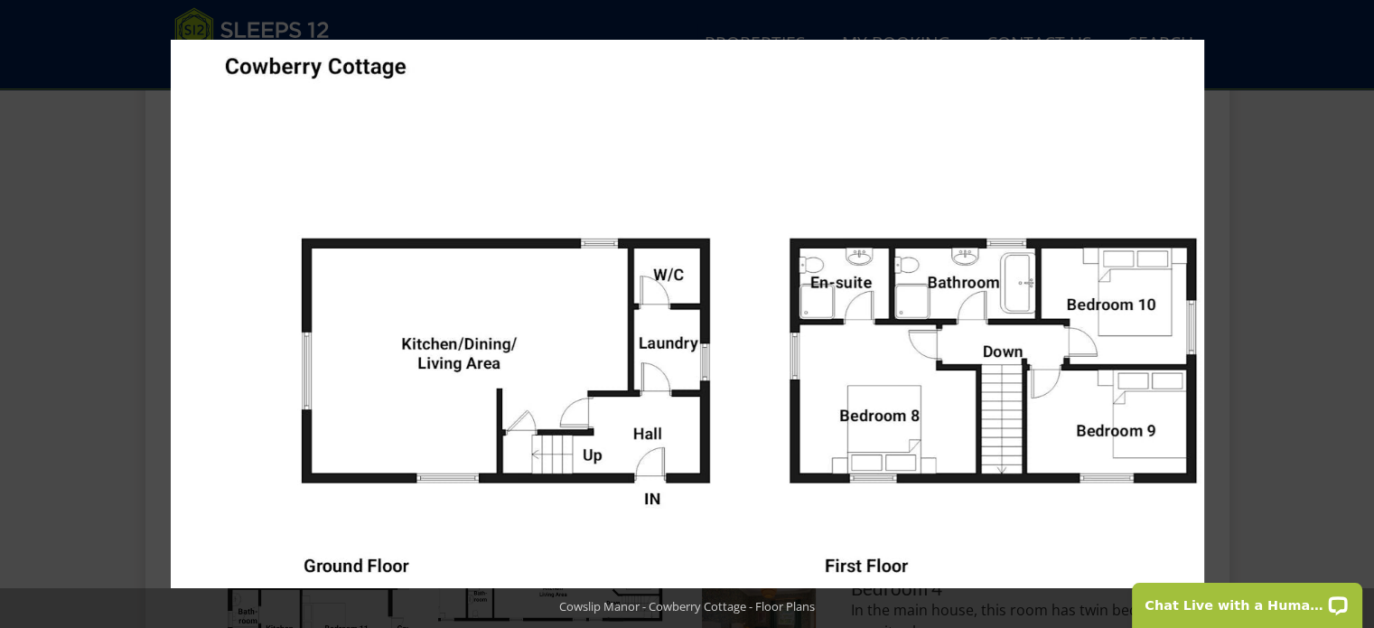
click at [1356, 313] on button at bounding box center [1342, 314] width 63 height 90
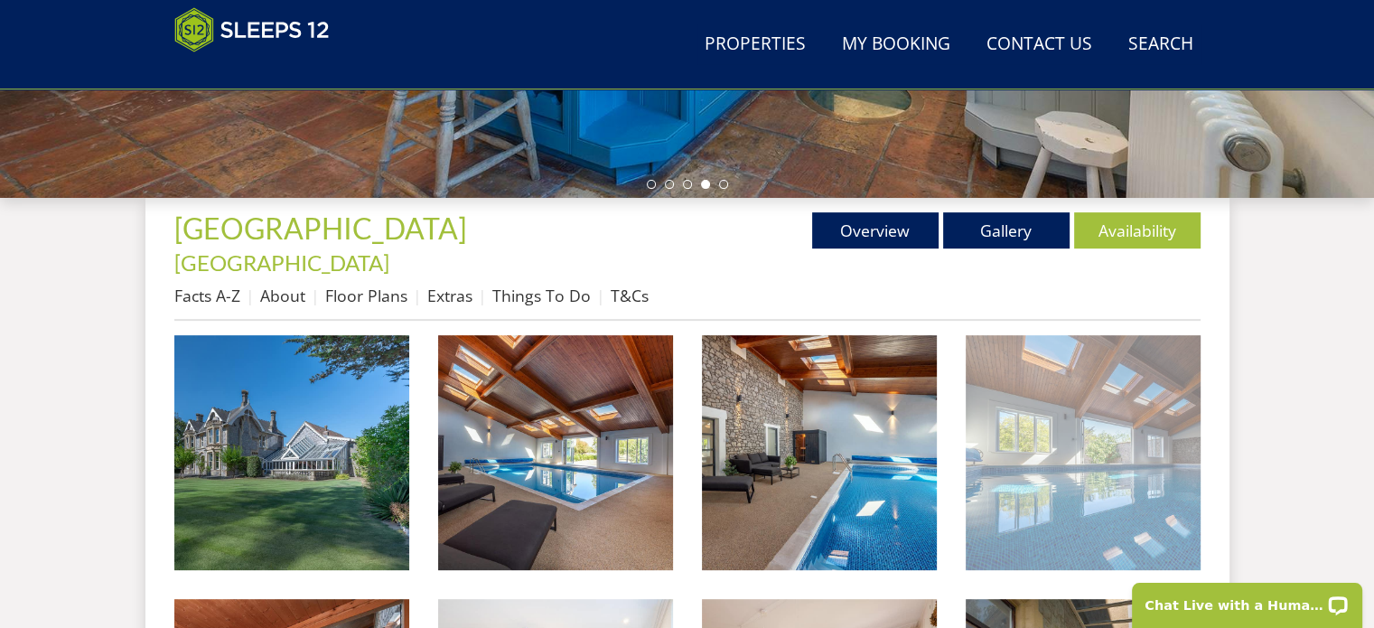
scroll to position [682, 0]
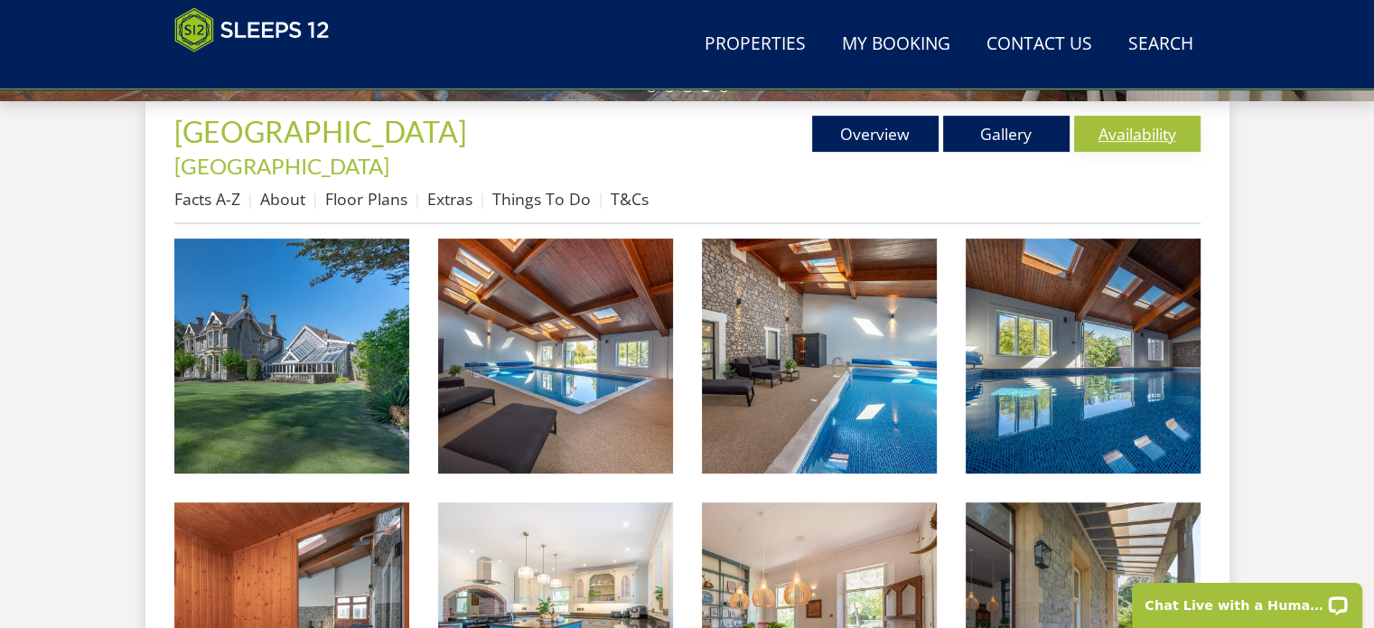
click at [1148, 129] on link "Availability" at bounding box center [1137, 134] width 126 height 36
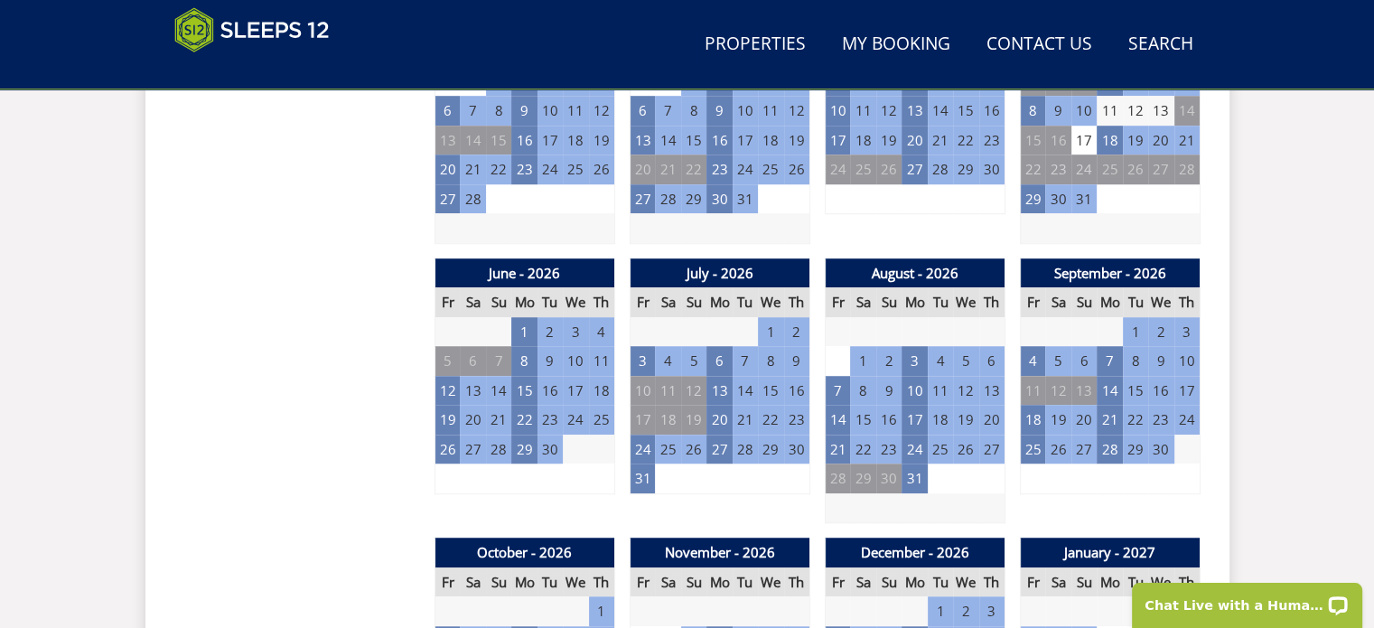
scroll to position [1265, 0]
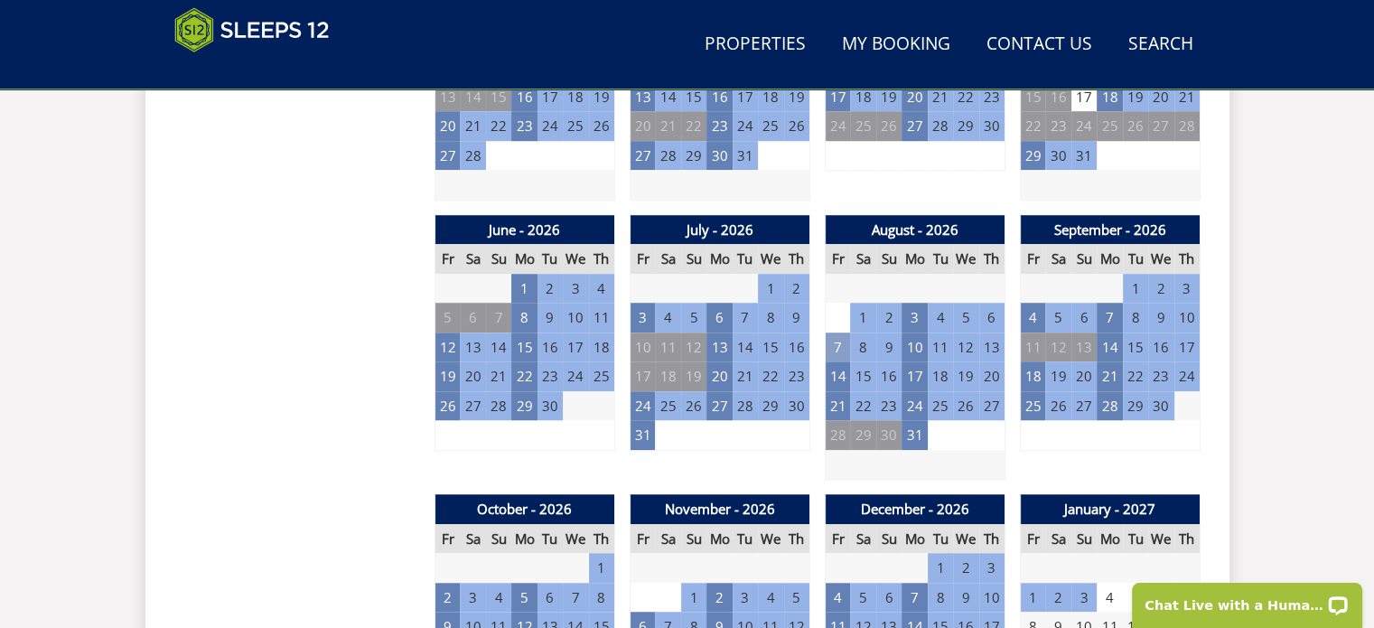
click at [837, 332] on td "7" at bounding box center [837, 347] width 25 height 30
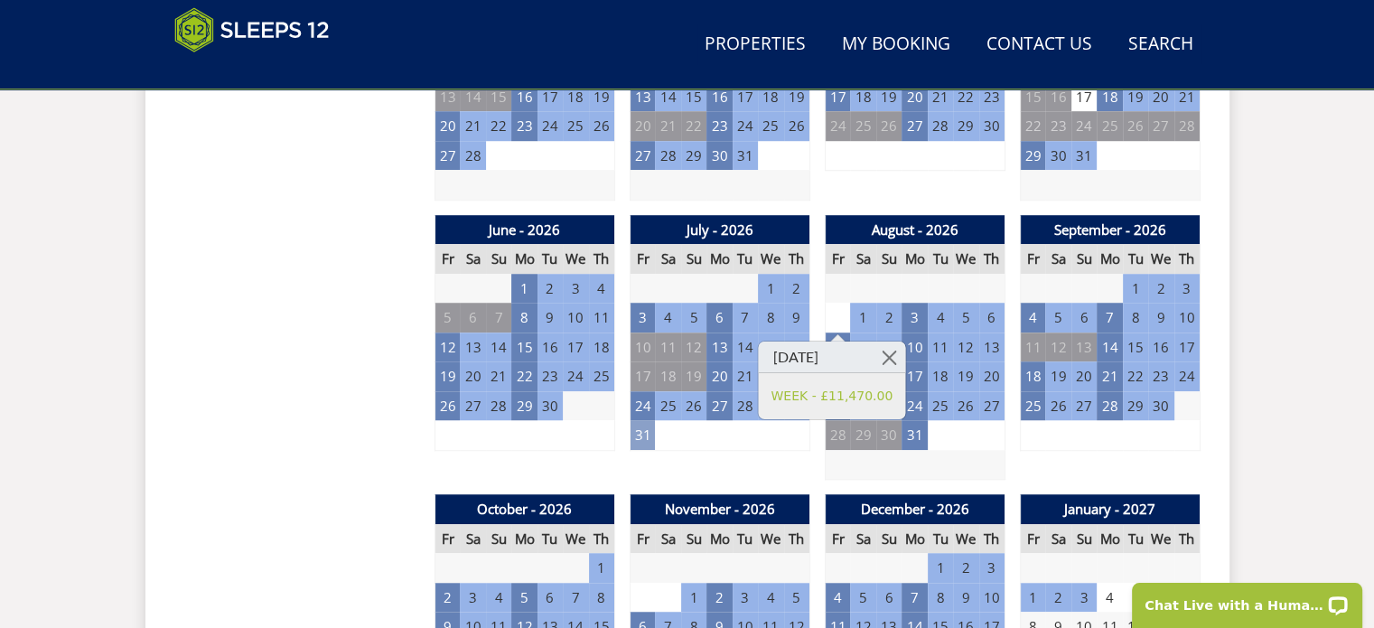
click at [643, 420] on td "31" at bounding box center [642, 435] width 25 height 30
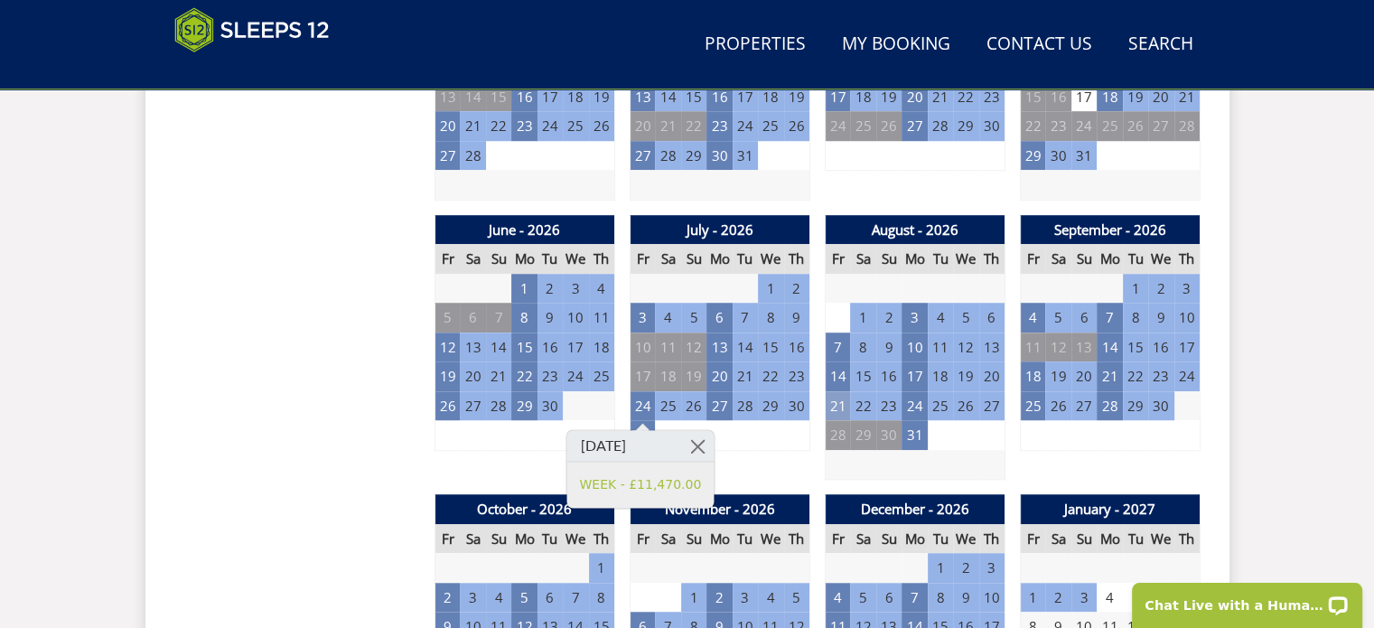
click at [833, 391] on td "21" at bounding box center [837, 406] width 25 height 30
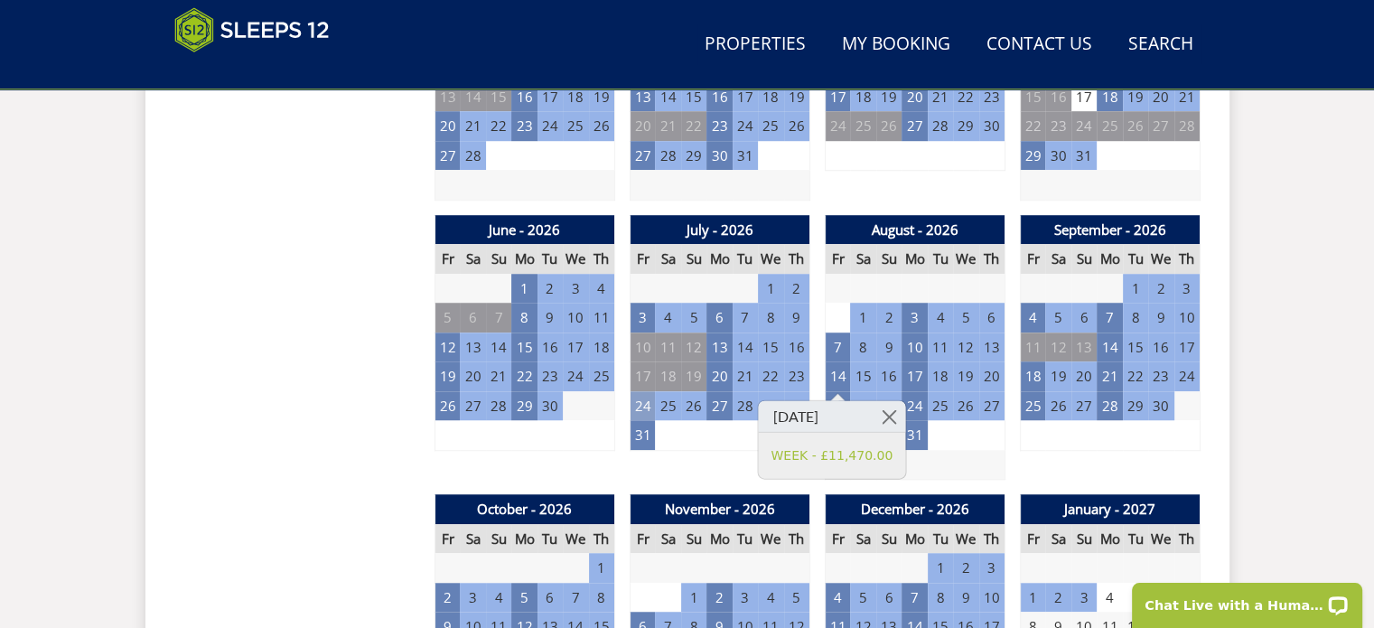
click at [642, 391] on td "24" at bounding box center [642, 406] width 25 height 30
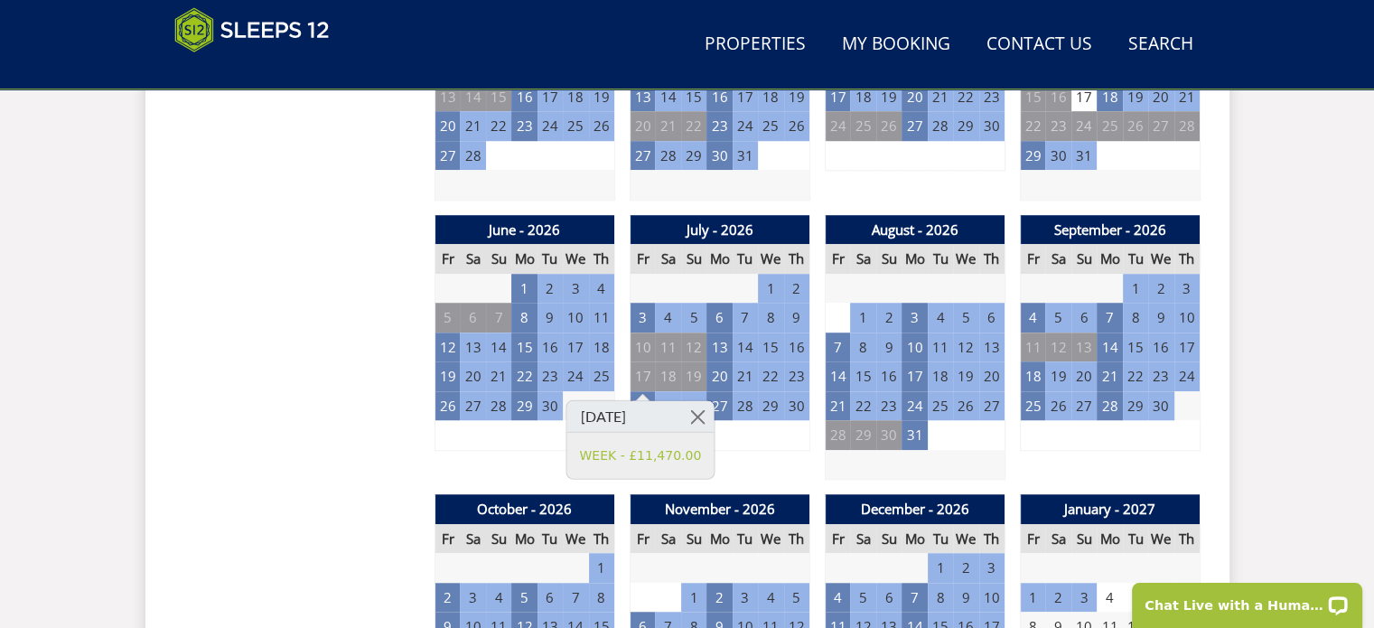
click at [778, 420] on td "5" at bounding box center [770, 435] width 25 height 30
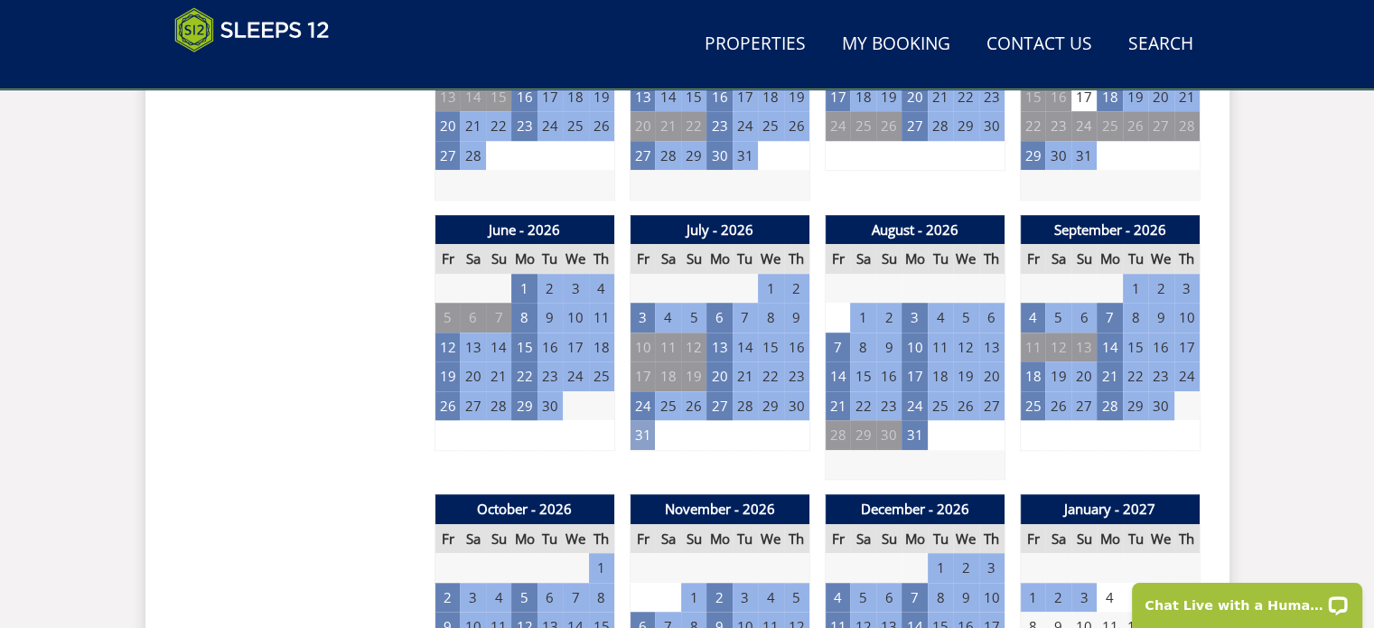
click at [643, 420] on td "31" at bounding box center [642, 435] width 25 height 30
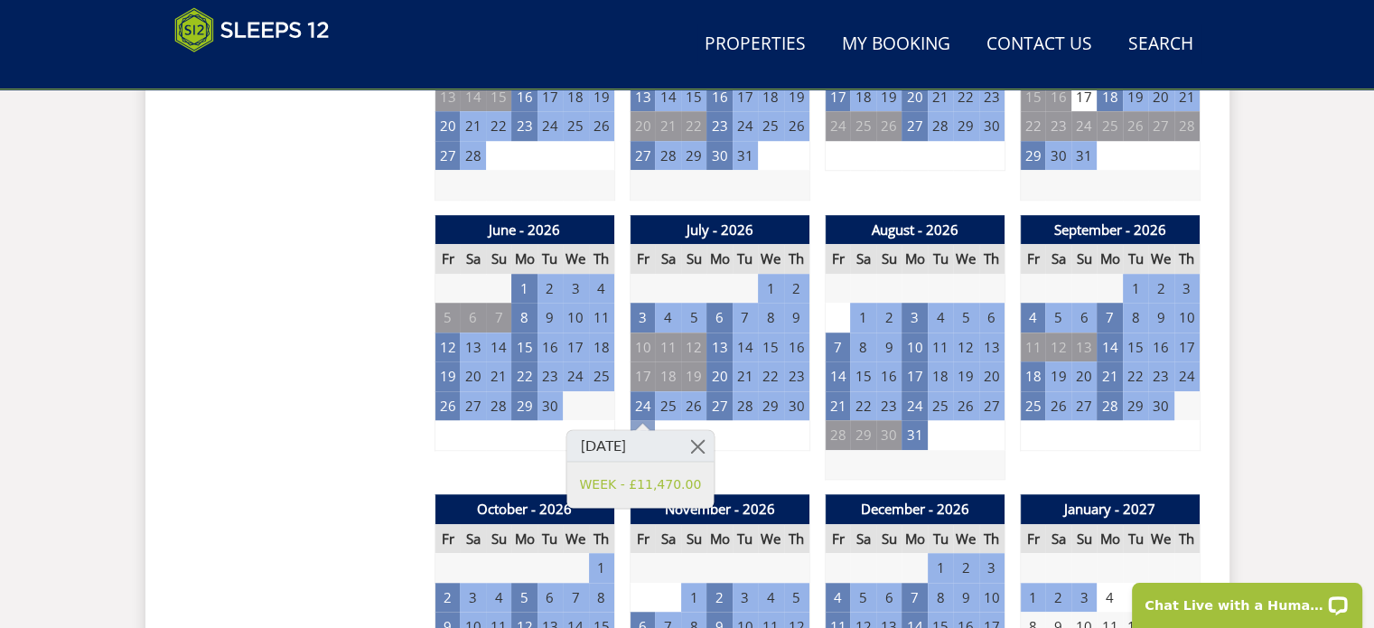
click at [640, 420] on td "31" at bounding box center [642, 435] width 25 height 30
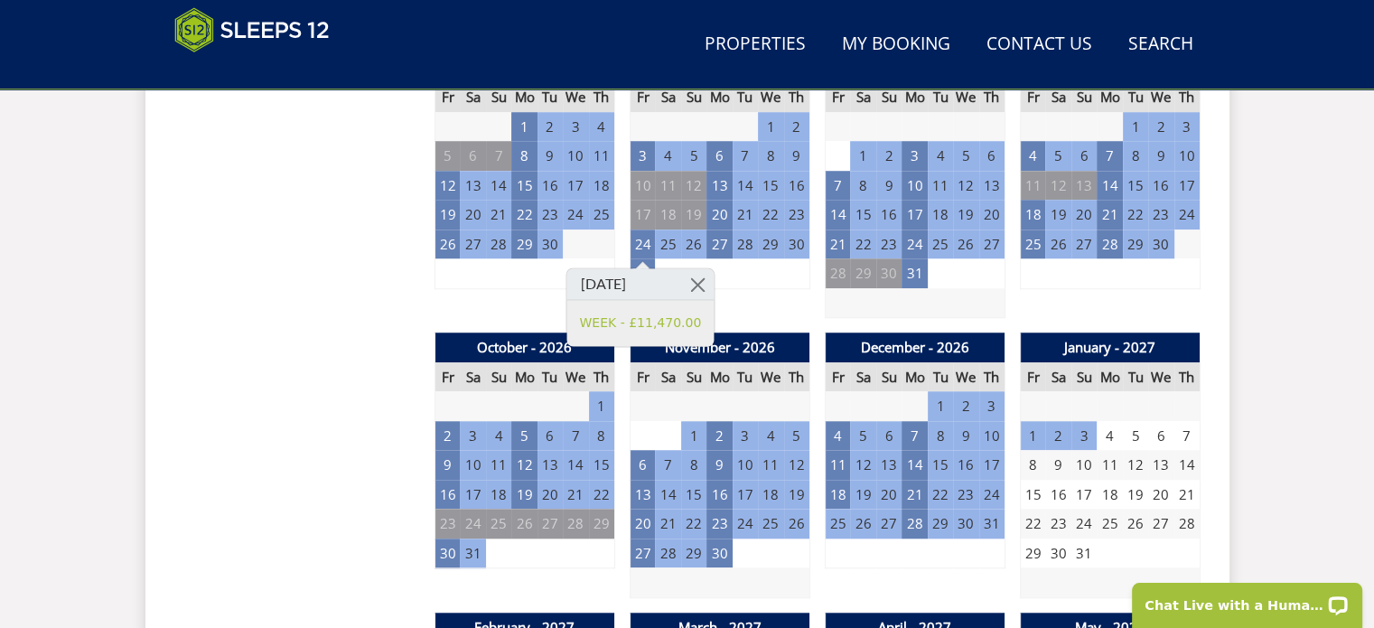
scroll to position [1445, 0]
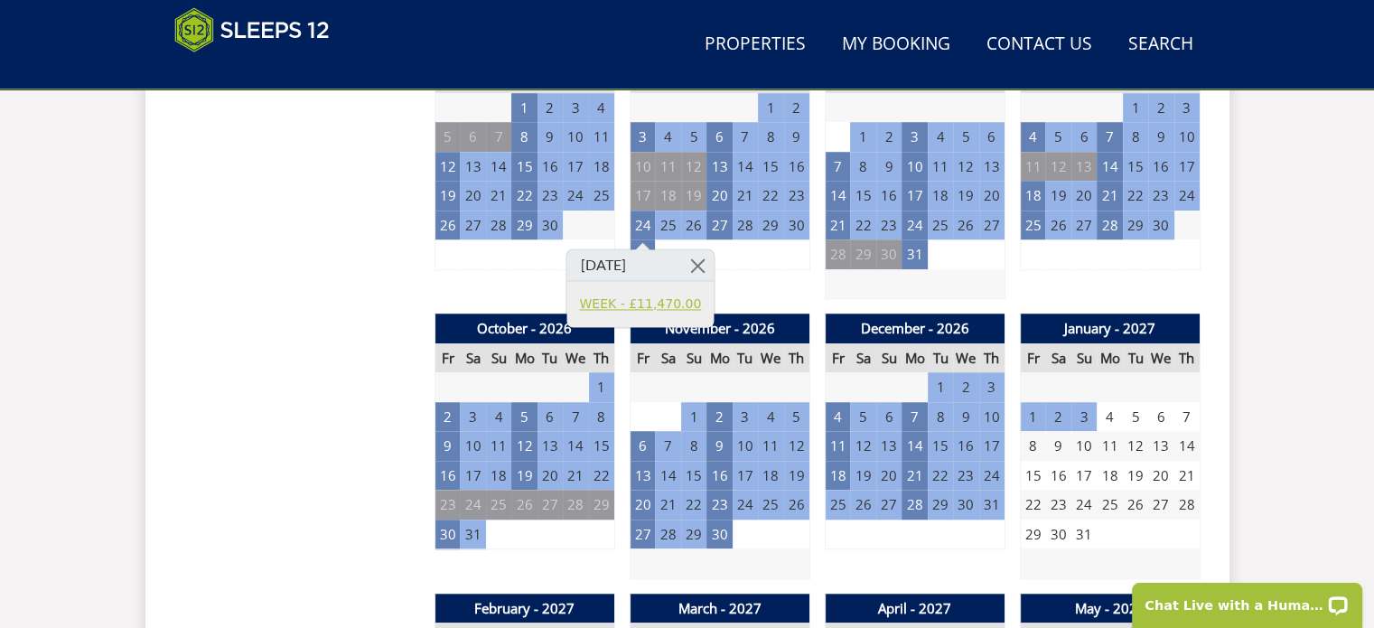
click at [658, 305] on link "WEEK - £11,470.00" at bounding box center [640, 304] width 122 height 19
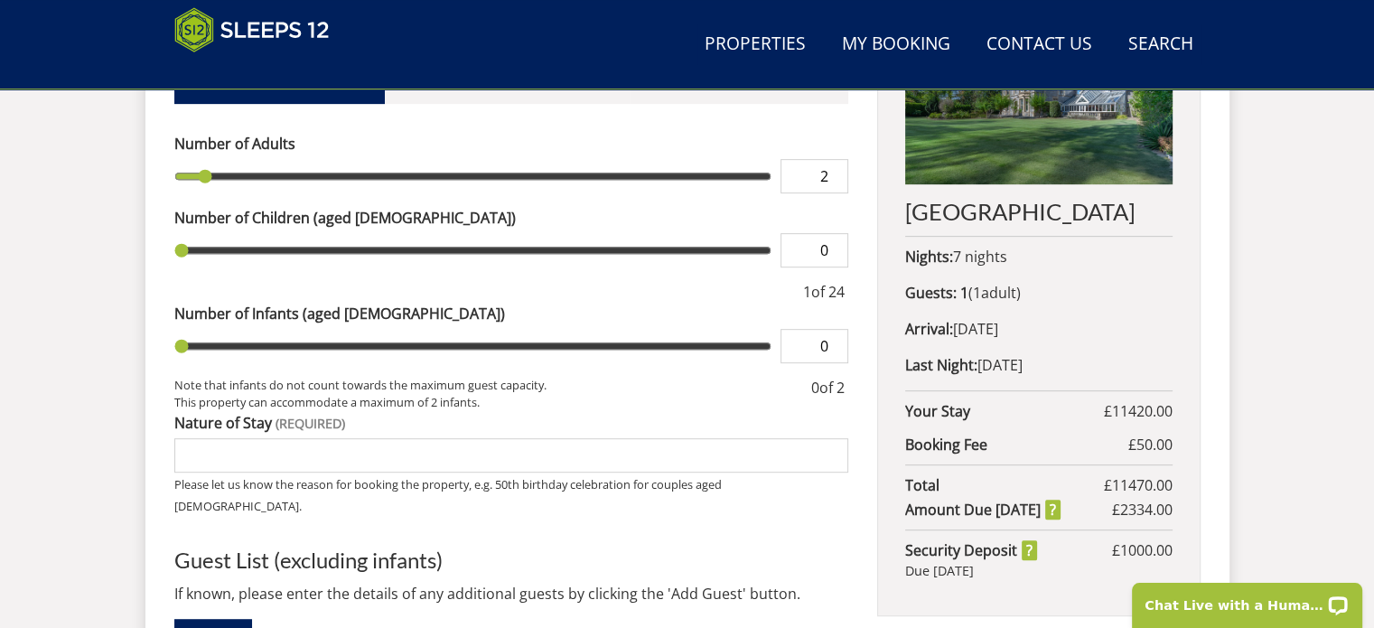
type input "2"
click at [835, 159] on input "2" at bounding box center [815, 176] width 68 height 34
type input "2"
type input "3"
click at [835, 159] on input "3" at bounding box center [815, 176] width 68 height 34
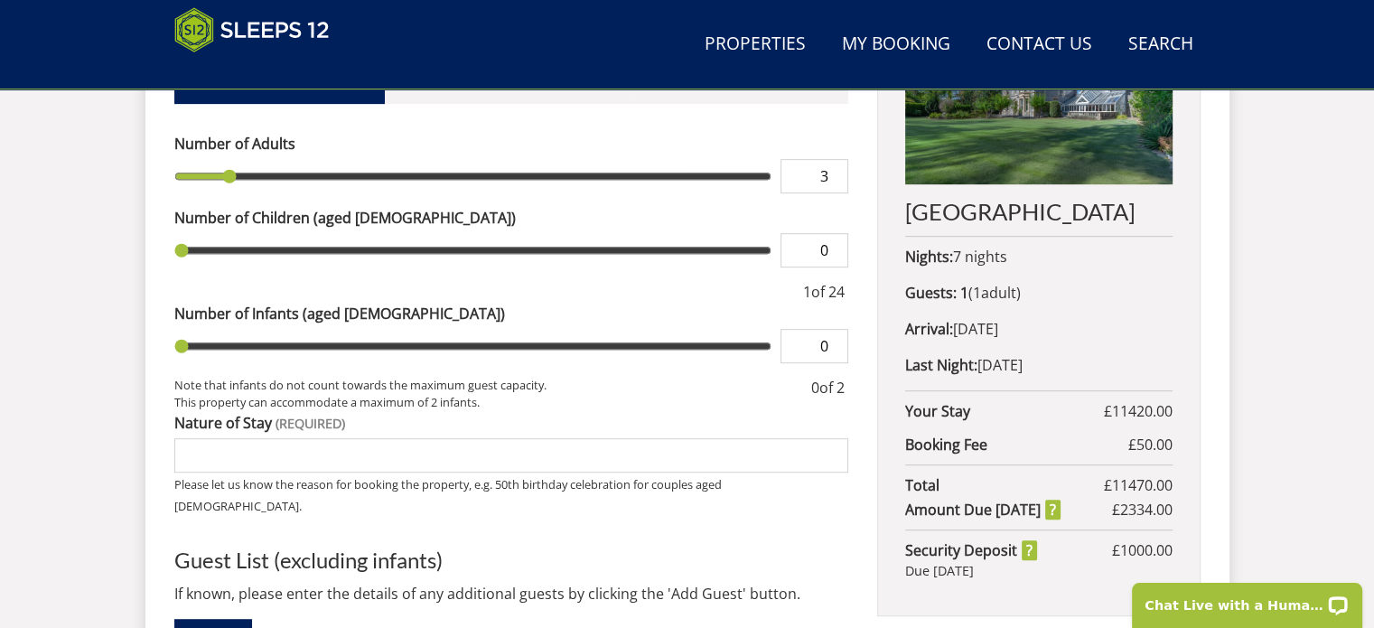
type input "3"
type input "4"
click at [835, 159] on input "4" at bounding box center [815, 176] width 68 height 34
type input "4"
type input "5"
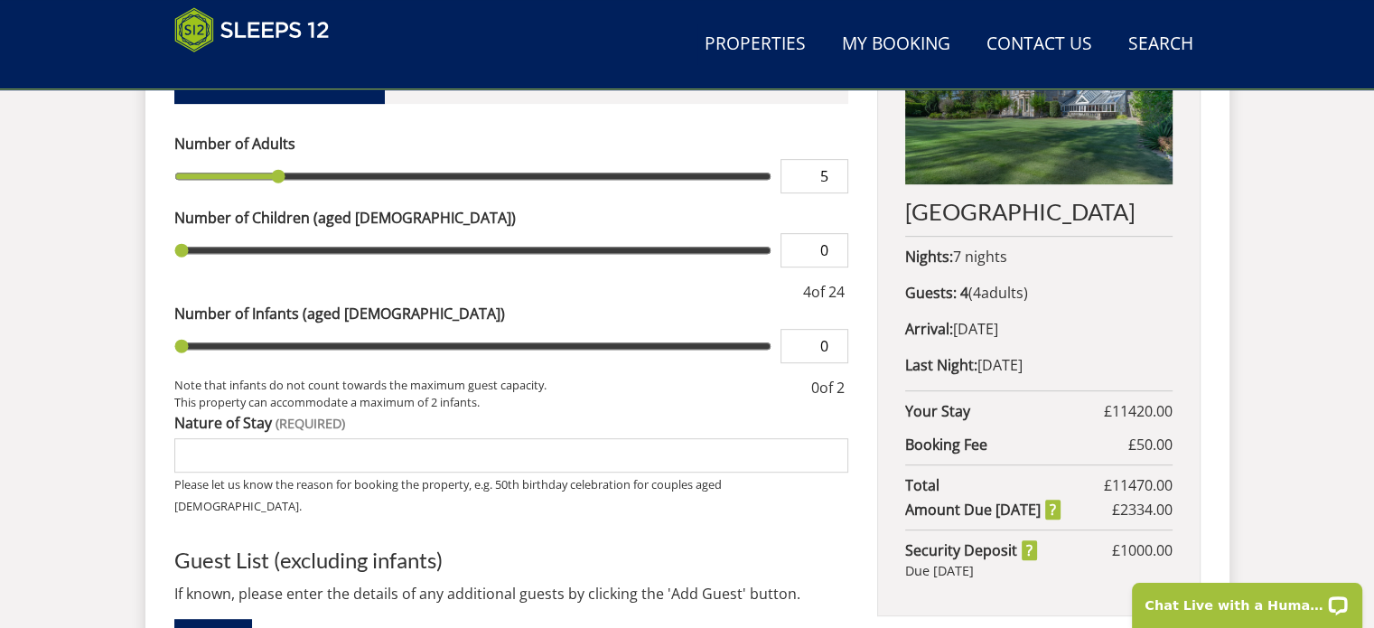
click at [835, 159] on input "5" at bounding box center [815, 176] width 68 height 34
type input "5"
type input "6"
click at [835, 159] on input "6" at bounding box center [815, 176] width 68 height 34
type input "6"
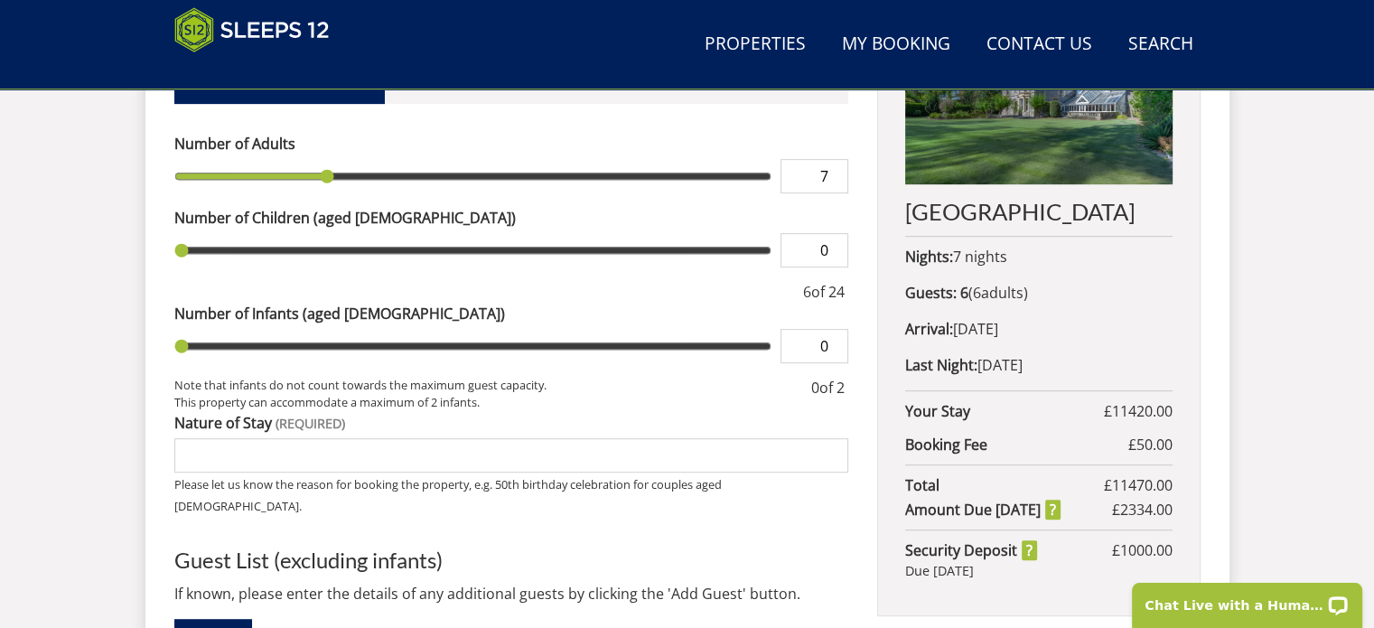
type input "7"
click at [835, 159] on input "7" at bounding box center [815, 176] width 68 height 34
type input "7"
type input "8"
click at [835, 159] on input "8" at bounding box center [815, 176] width 68 height 34
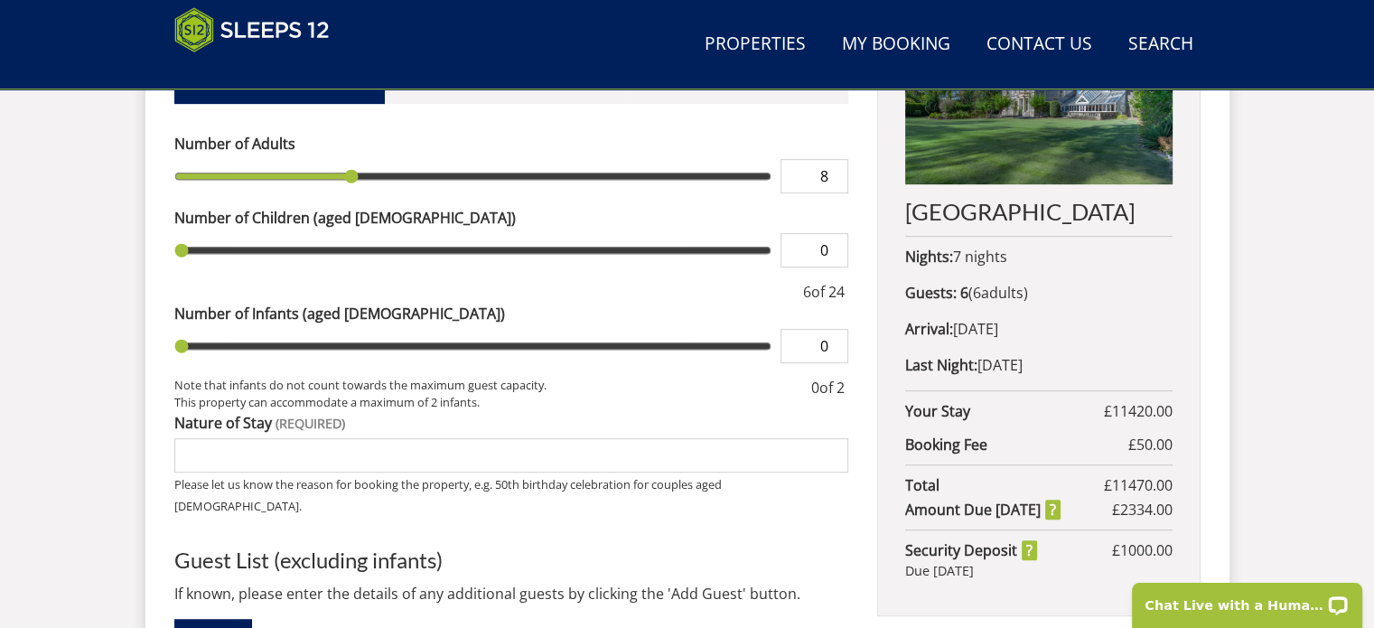
type input "8"
type input "9"
click at [835, 159] on input "9" at bounding box center [815, 176] width 68 height 34
type input "9"
type input "10"
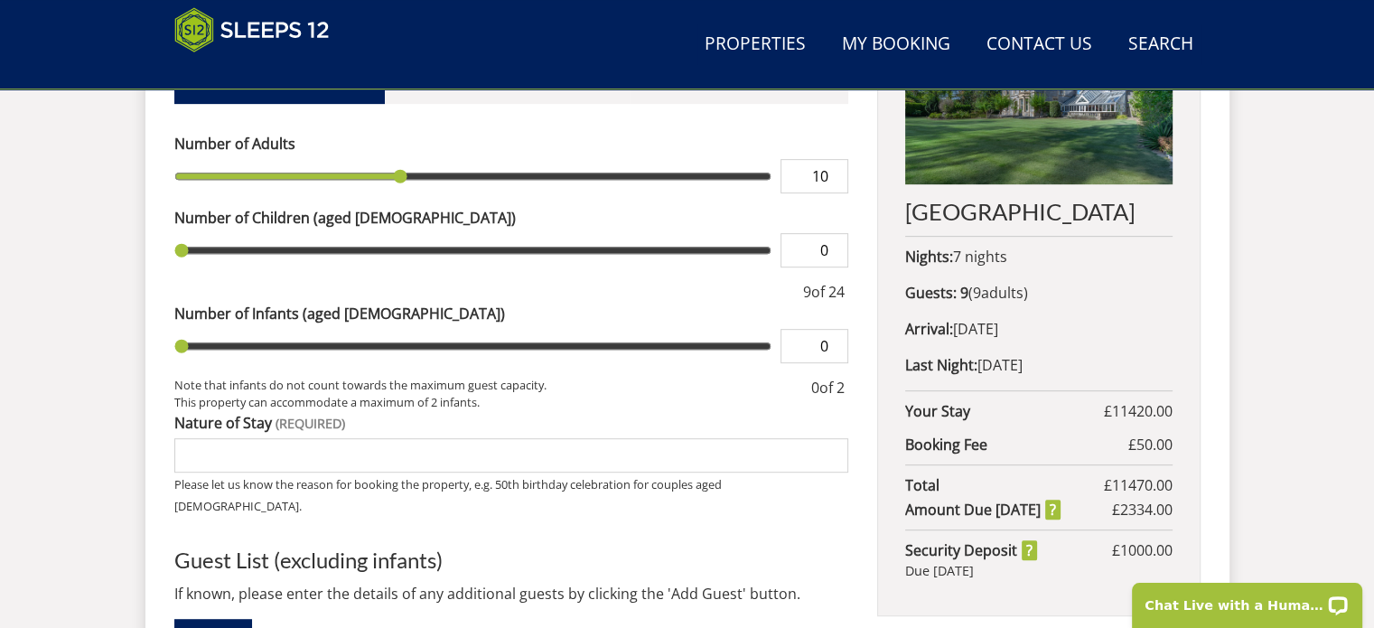
click at [835, 159] on input "10" at bounding box center [815, 176] width 68 height 34
type input "10"
type input "11"
click at [835, 159] on input "11" at bounding box center [815, 176] width 68 height 34
type input "11"
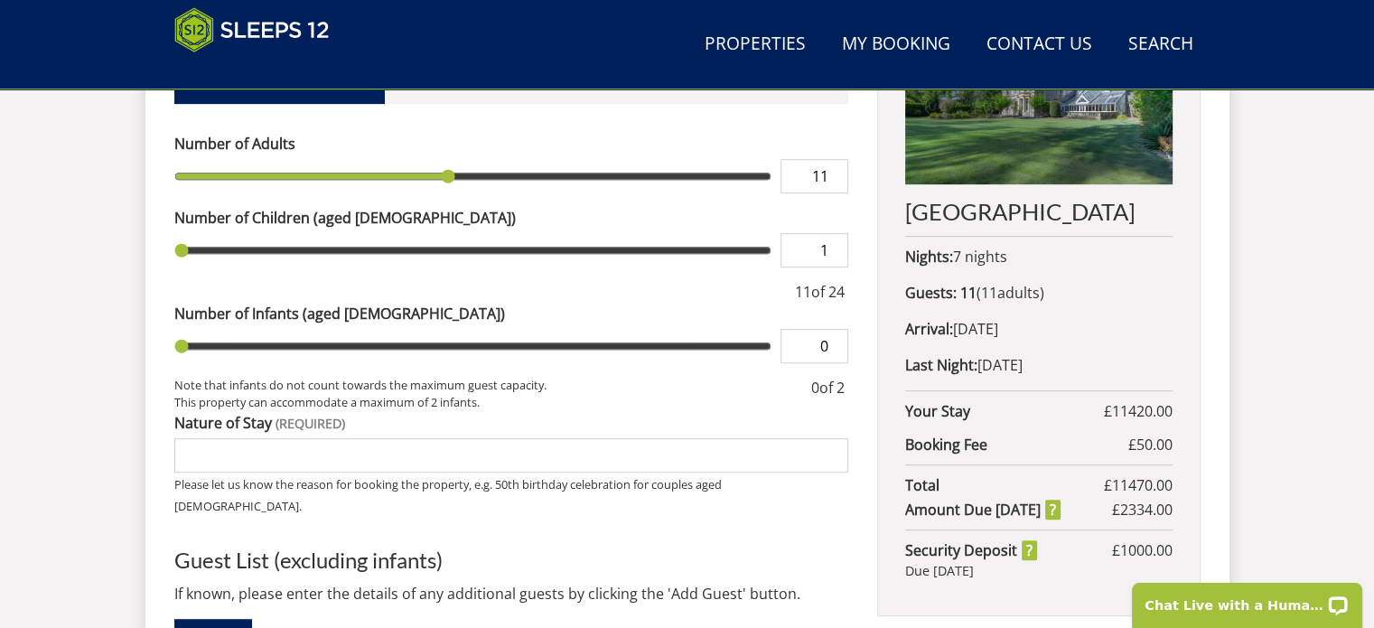
type input "1"
click at [838, 233] on input "1" at bounding box center [815, 250] width 68 height 34
type input "1"
type input "2"
click at [838, 233] on input "2" at bounding box center [815, 250] width 68 height 34
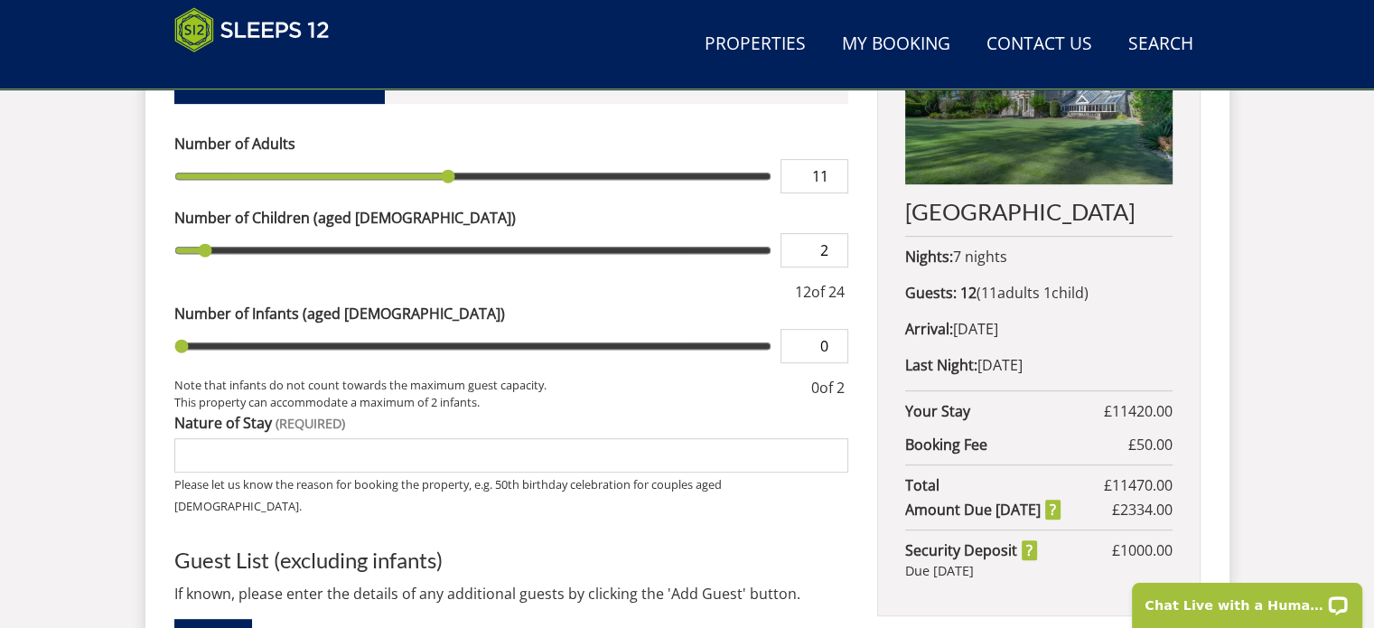
type input "2"
type input "3"
click at [838, 233] on input "3" at bounding box center [815, 250] width 68 height 34
type input "3"
type input "4"
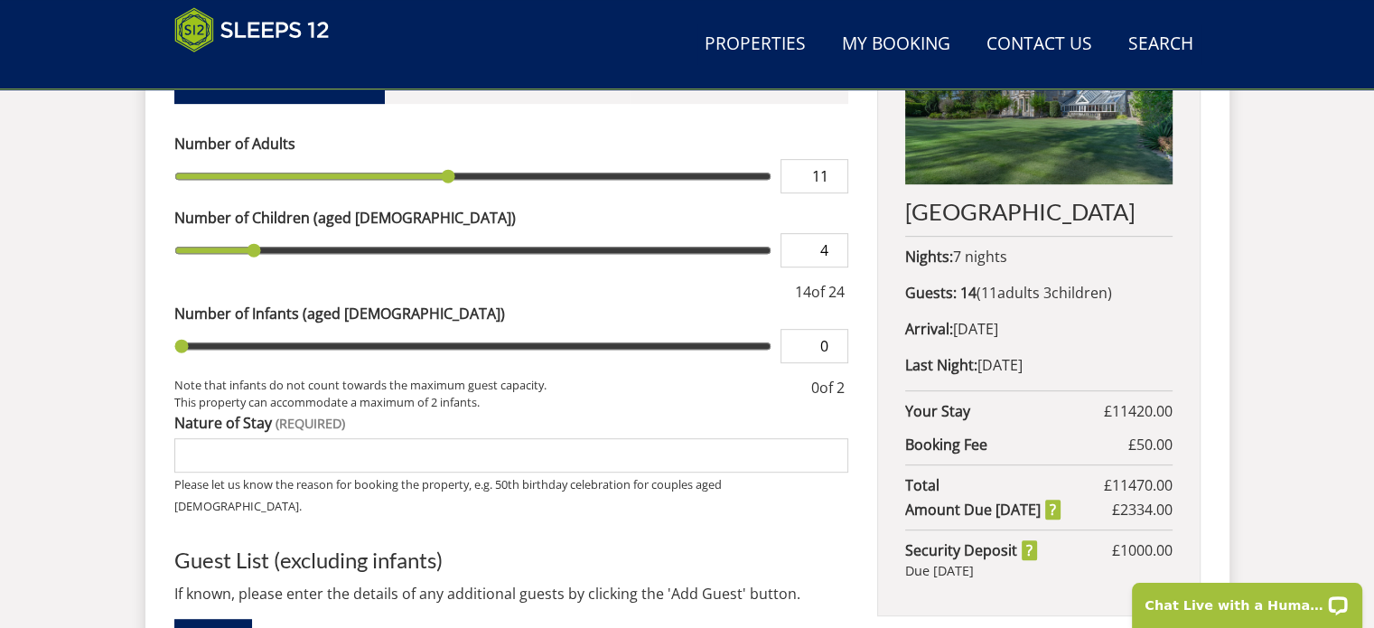
click at [838, 233] on input "4" at bounding box center [815, 250] width 68 height 34
type input "4"
type input "5"
click at [838, 233] on input "5" at bounding box center [815, 250] width 68 height 34
type input "5"
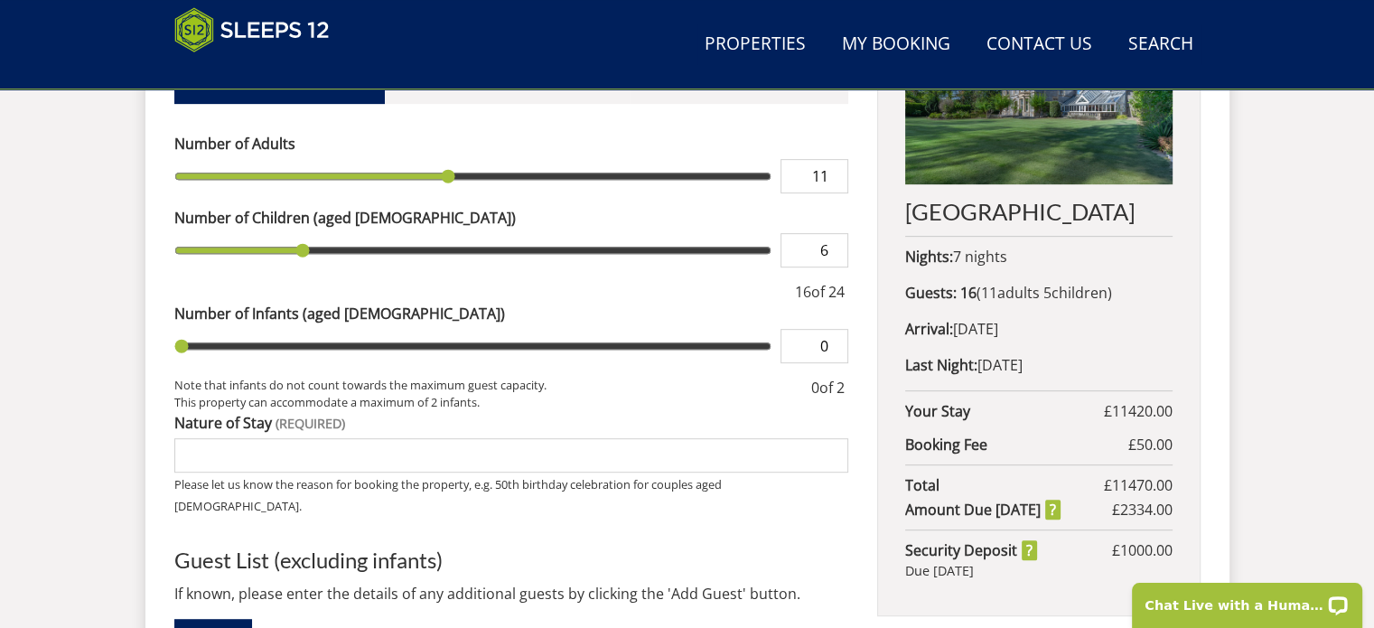
type input "6"
click at [838, 233] on input "6" at bounding box center [815, 250] width 68 height 34
type input "6"
type input "7"
click at [838, 233] on input "7" at bounding box center [815, 250] width 68 height 34
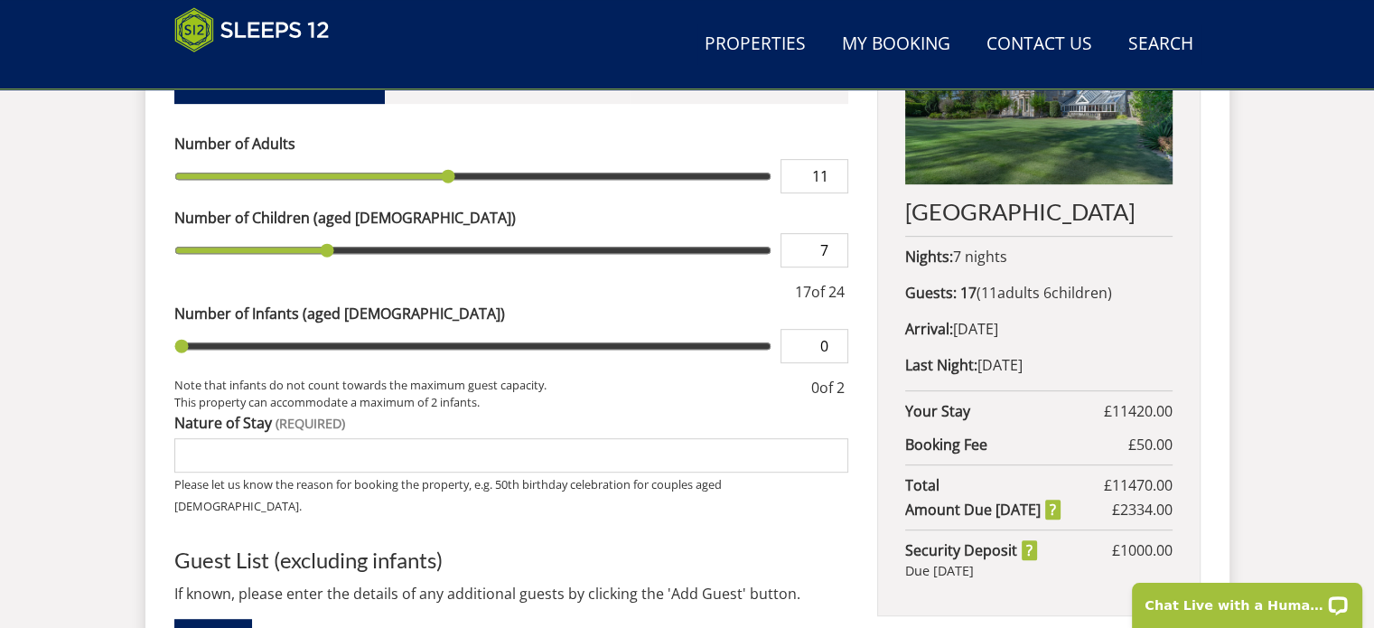
type input "7"
type input "12"
click at [835, 159] on input "12" at bounding box center [815, 176] width 68 height 34
type input "12"
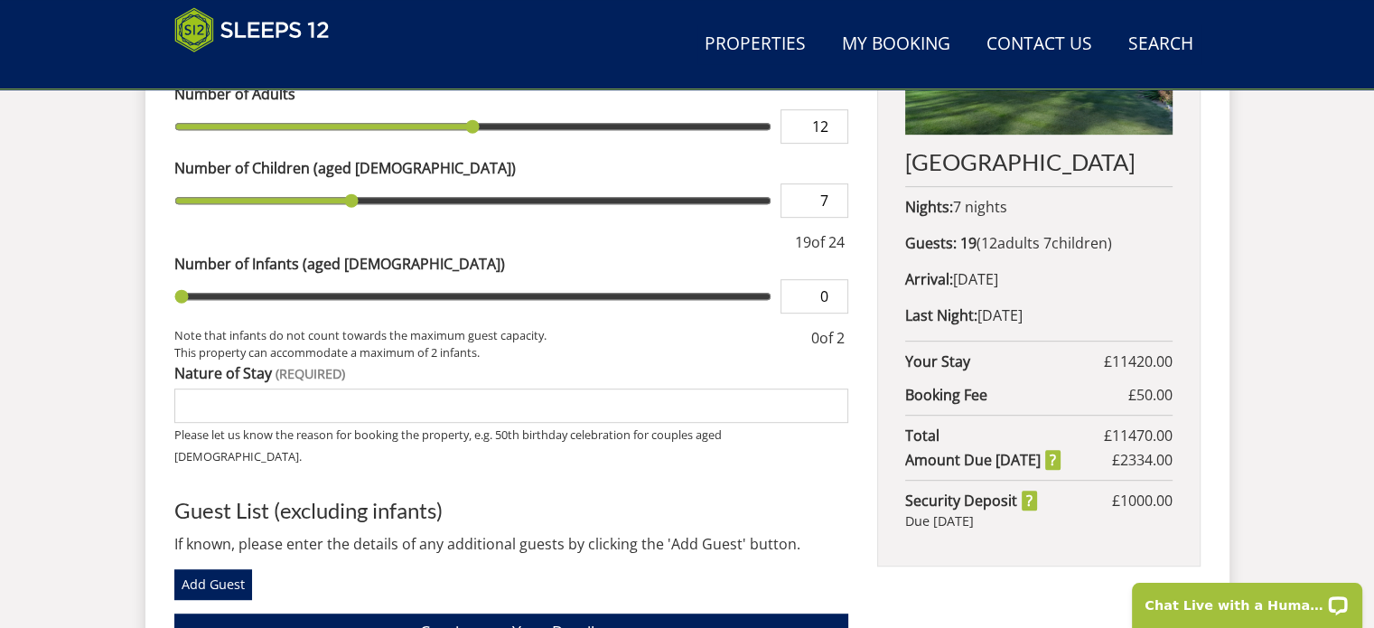
scroll to position [903, 0]
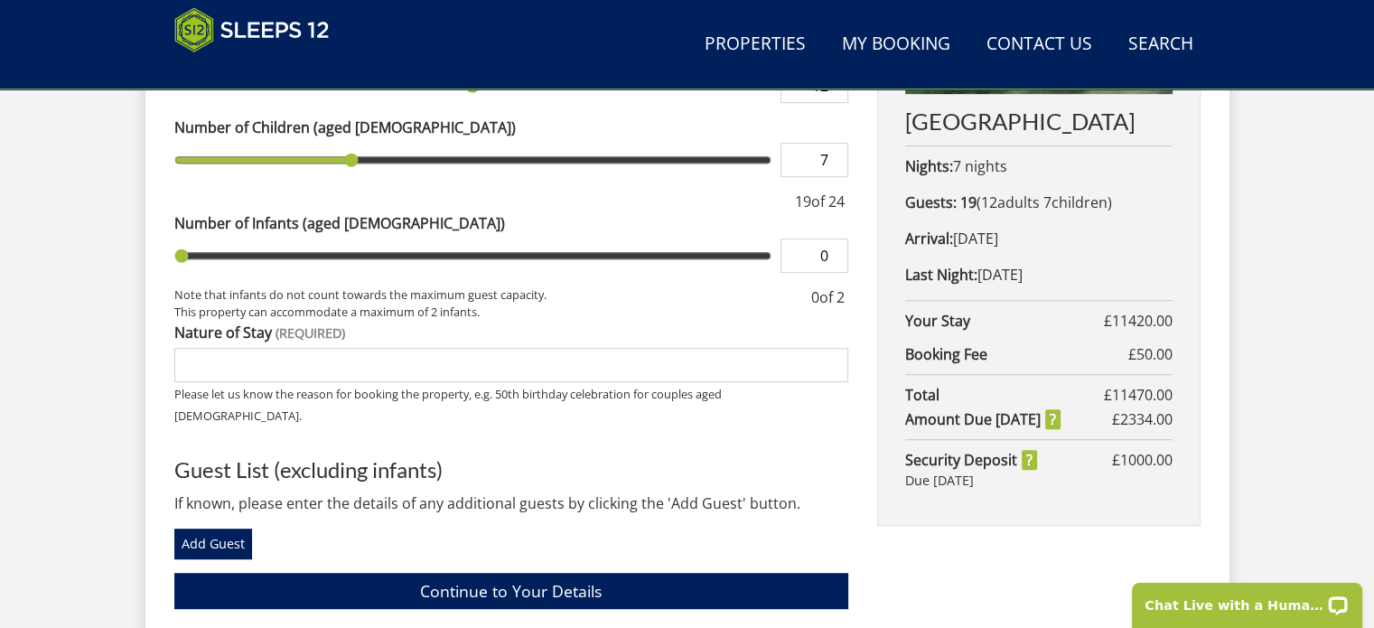
drag, startPoint x: 229, startPoint y: 339, endPoint x: 267, endPoint y: 333, distance: 38.3
click at [229, 348] on input "Nature of Stay" at bounding box center [511, 365] width 675 height 34
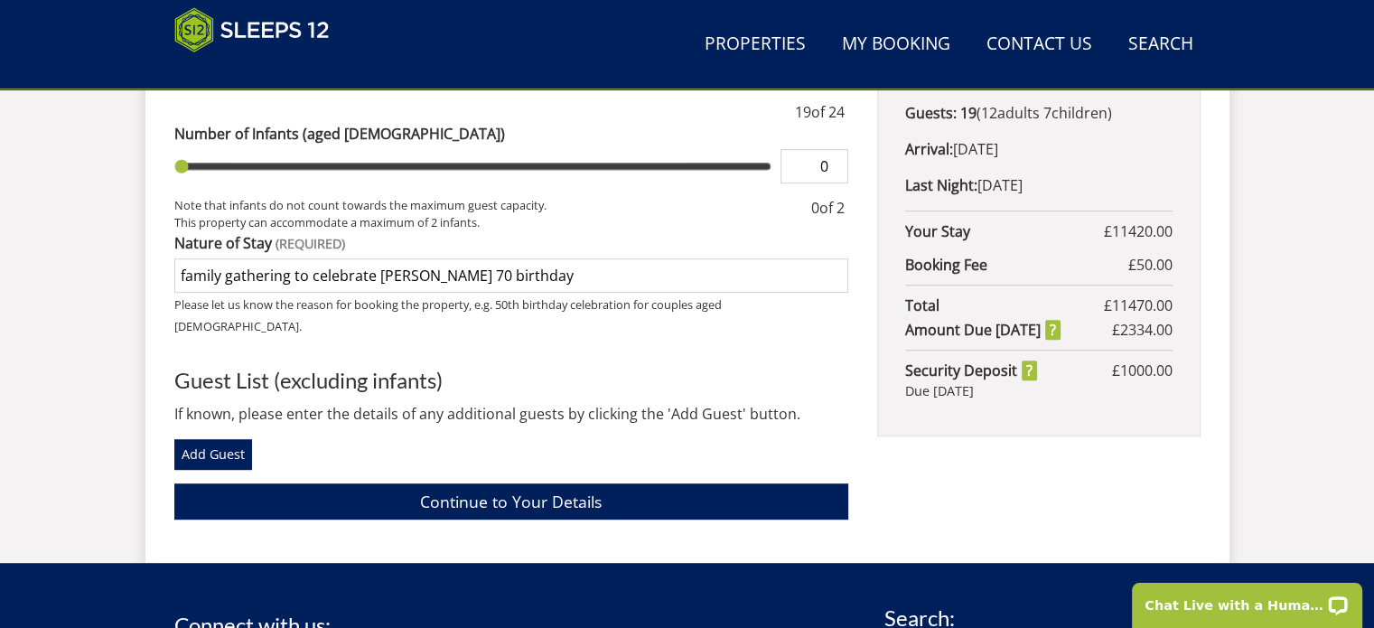
scroll to position [994, 0]
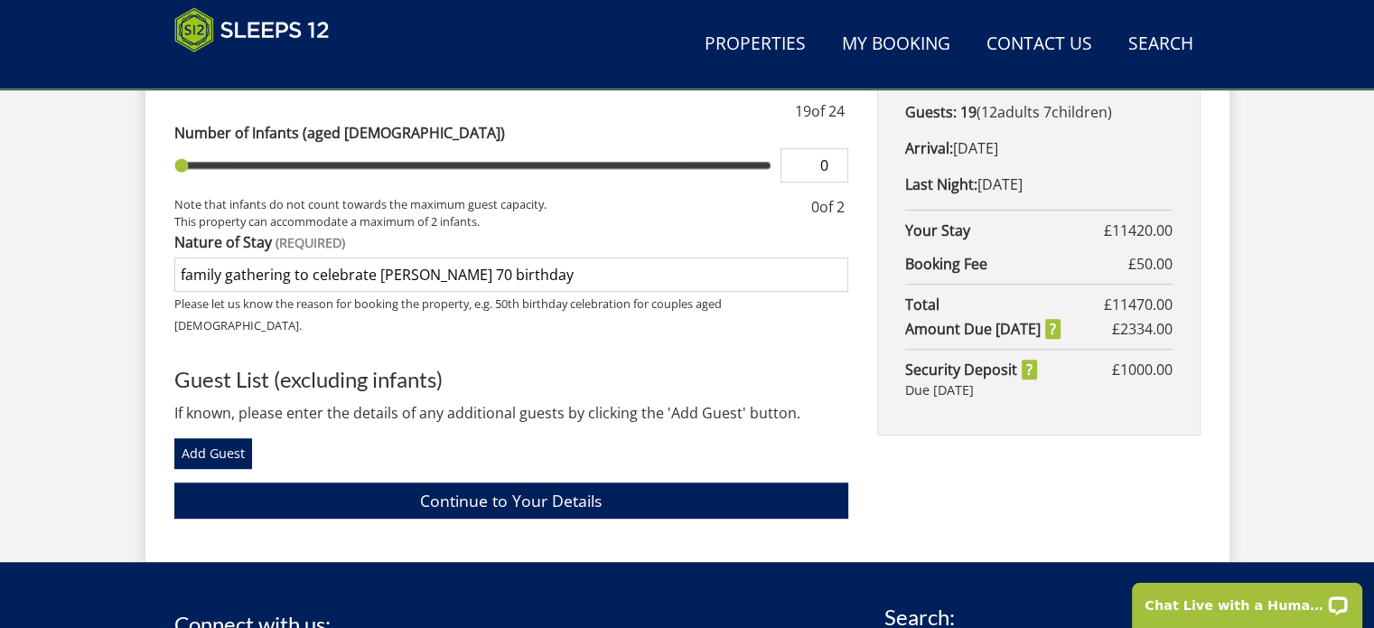
type input "family gathering to celebrate Nana 70 birthday"
